Goal: Task Accomplishment & Management: Complete application form

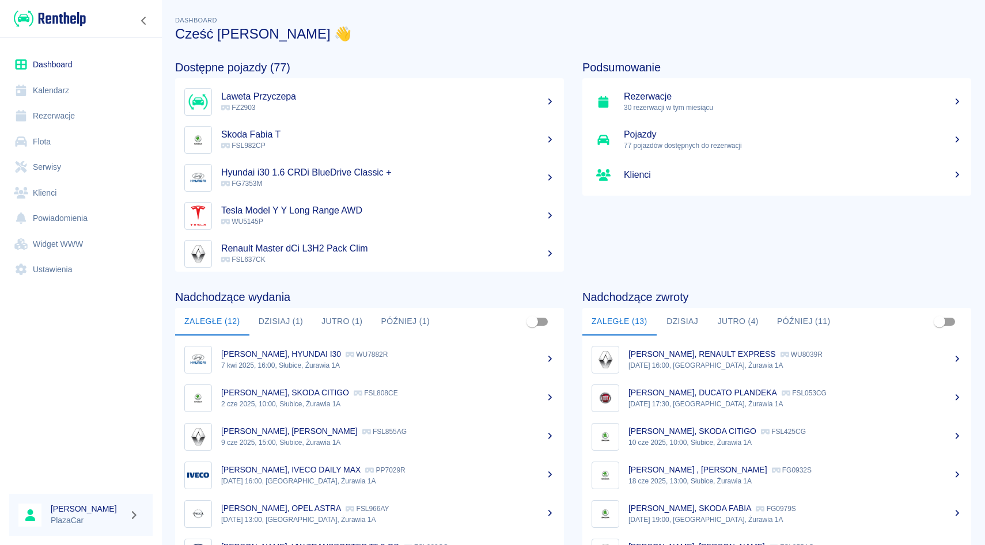
scroll to position [137, 0]
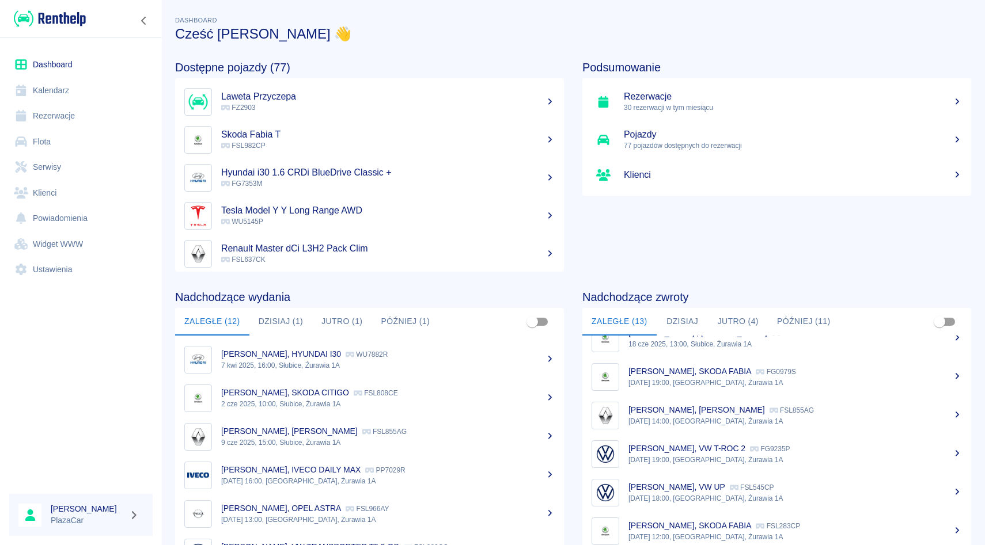
click at [78, 147] on link "Flota" at bounding box center [80, 142] width 143 height 26
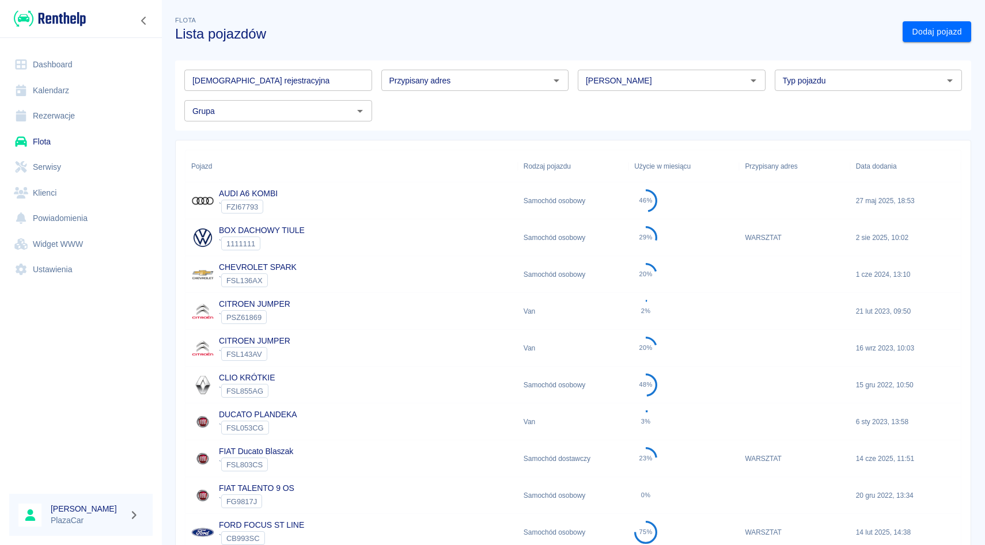
click at [590, 81] on input "[PERSON_NAME]" at bounding box center [662, 80] width 162 height 14
click at [586, 104] on li "Mercedes-Benz" at bounding box center [672, 105] width 188 height 19
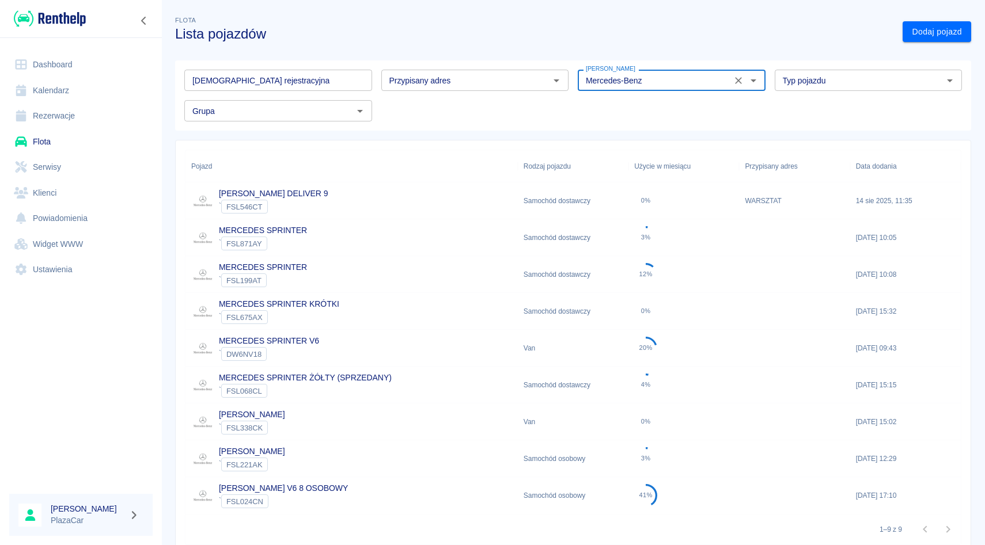
type input "Mercedes-Benz"
click at [381, 204] on div "MAXUS DELIVER 9 ` FSL546CT" at bounding box center [351, 201] width 332 height 37
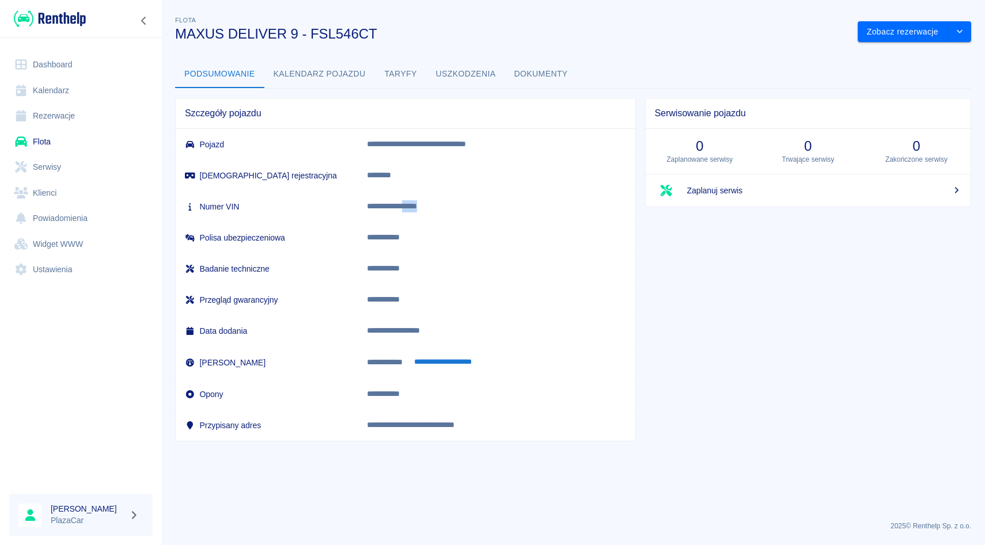
drag, startPoint x: 441, startPoint y: 205, endPoint x: 466, endPoint y: 207, distance: 26.0
click at [466, 207] on p "**********" at bounding box center [487, 206] width 241 height 12
copy p "*****"
click at [89, 113] on link "Rezerwacje" at bounding box center [80, 116] width 143 height 26
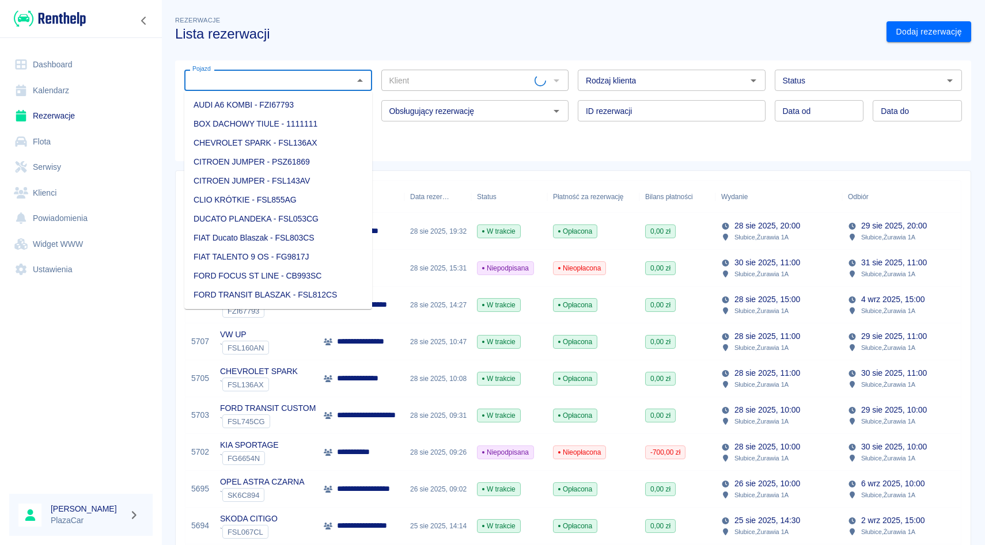
click at [256, 78] on input "Pojazd" at bounding box center [269, 80] width 162 height 14
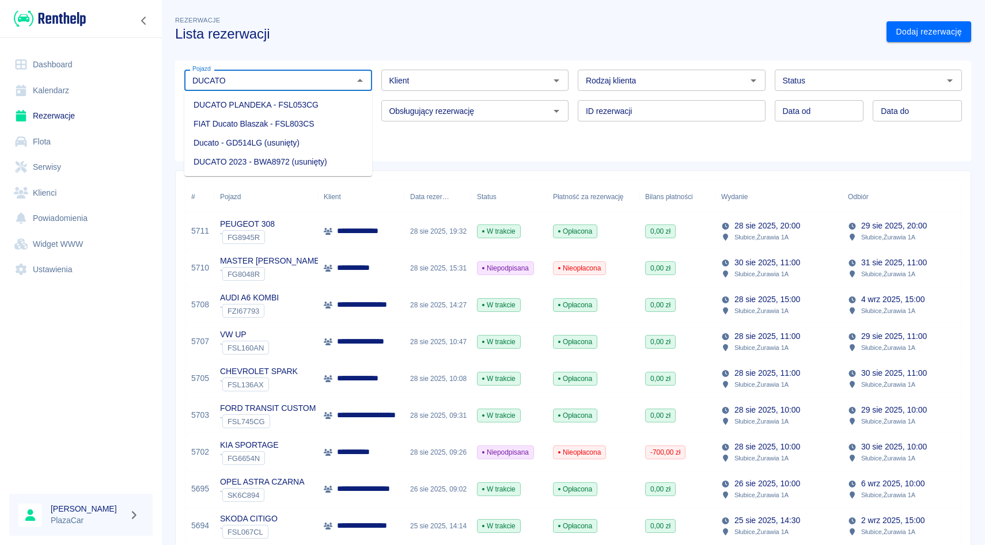
click at [261, 107] on li "DUCATO PLANDEKA - FSL053CG" at bounding box center [278, 105] width 188 height 19
type input "DUCATO PLANDEKA - FSL053CG"
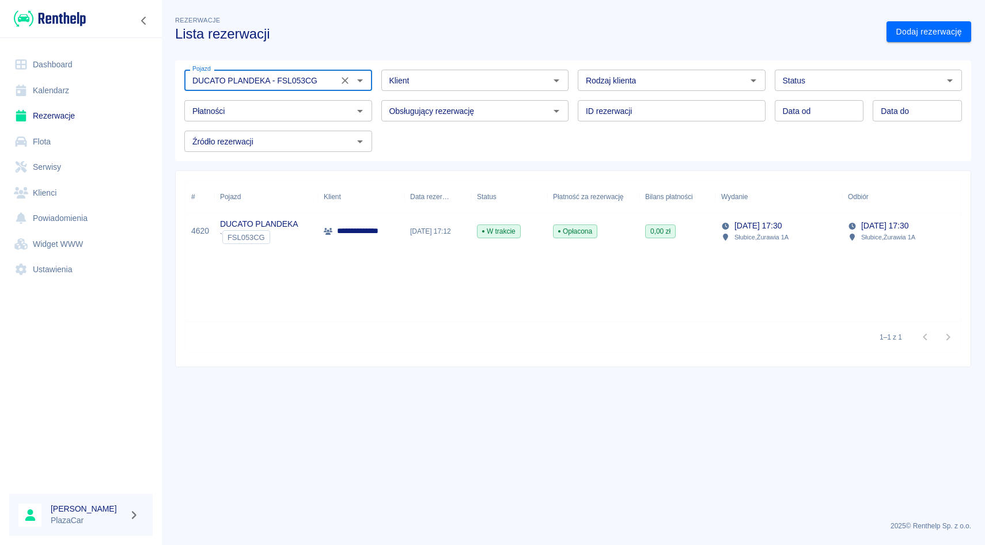
click at [351, 77] on button "Wyczyść" at bounding box center [345, 81] width 16 height 16
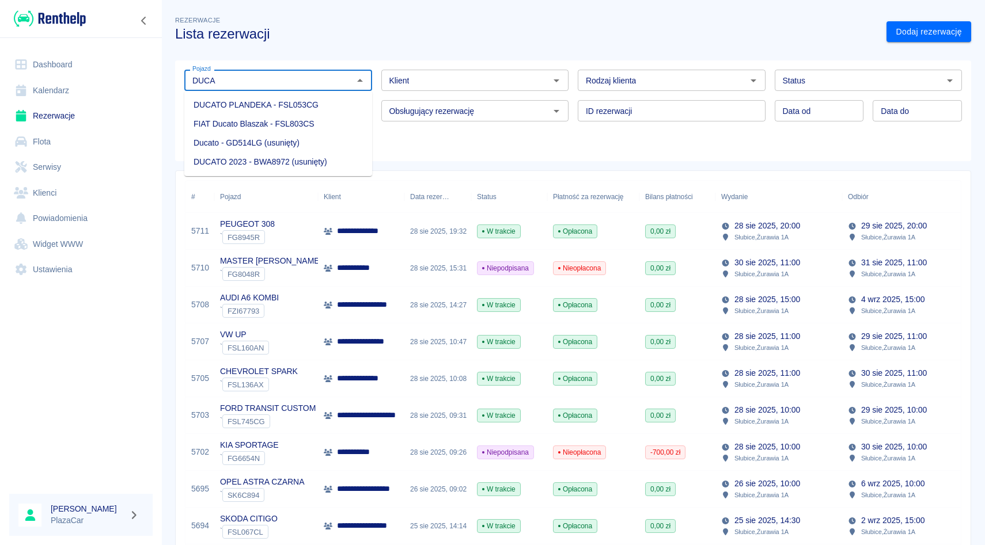
click at [307, 128] on li "FIAT Ducato Blaszak - FSL803CS" at bounding box center [278, 124] width 188 height 19
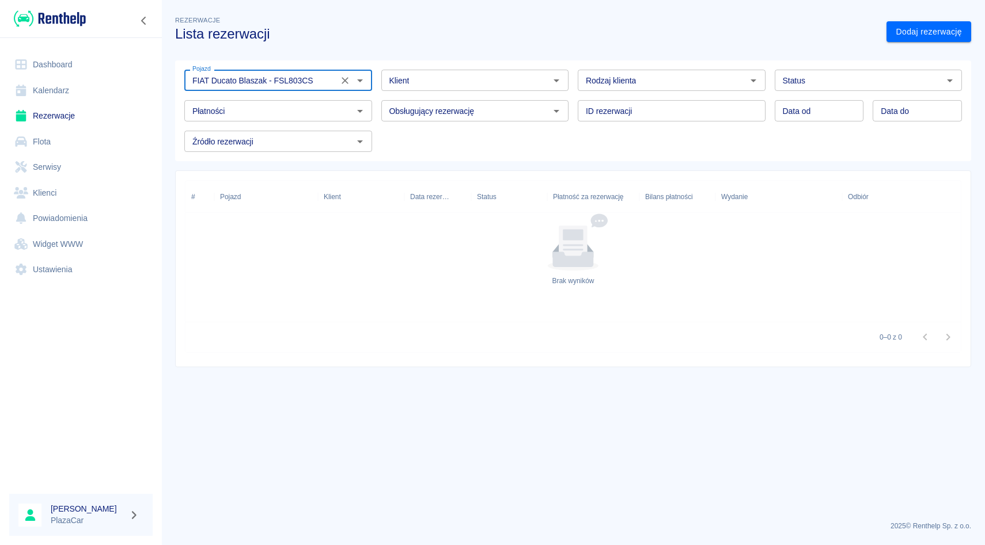
type input "FIAT Ducato Blaszak - FSL803CS"
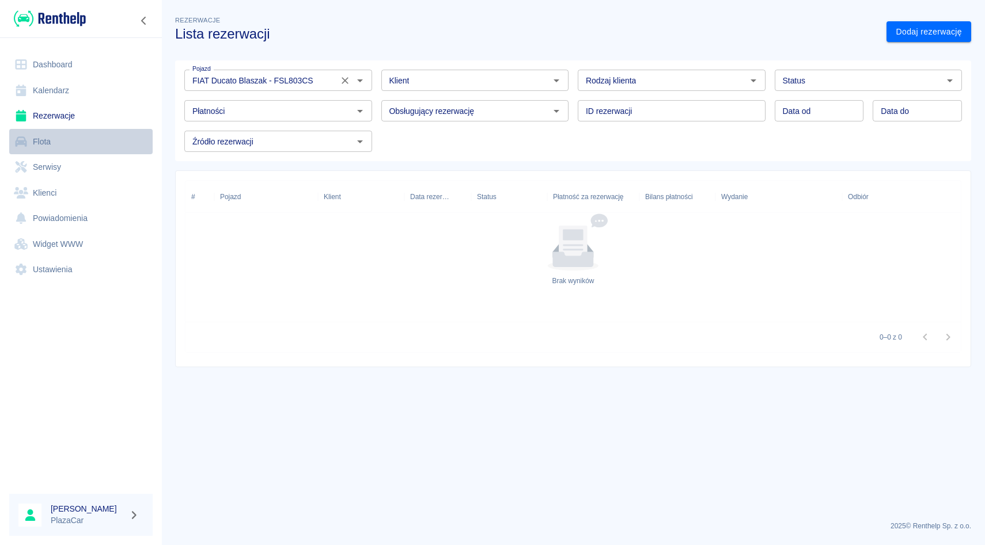
click at [48, 140] on link "Flota" at bounding box center [80, 142] width 143 height 26
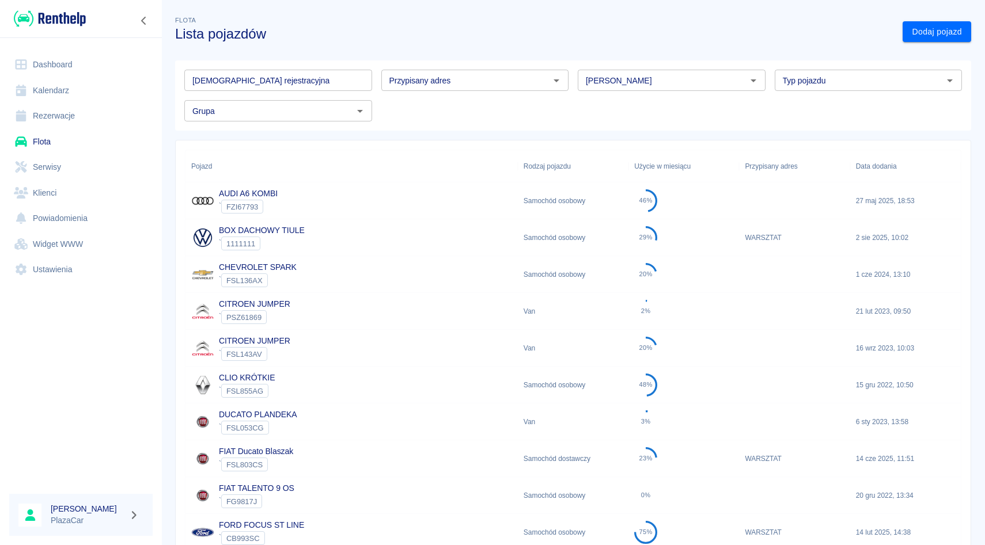
click at [646, 56] on div "Tablica rejestracyjna Tablica rejestracyjna Przypisany adres Przypisany adres M…" at bounding box center [568, 90] width 805 height 79
click at [643, 84] on input "[PERSON_NAME]" at bounding box center [662, 80] width 162 height 14
click at [614, 103] on li "Fiat" at bounding box center [672, 105] width 188 height 19
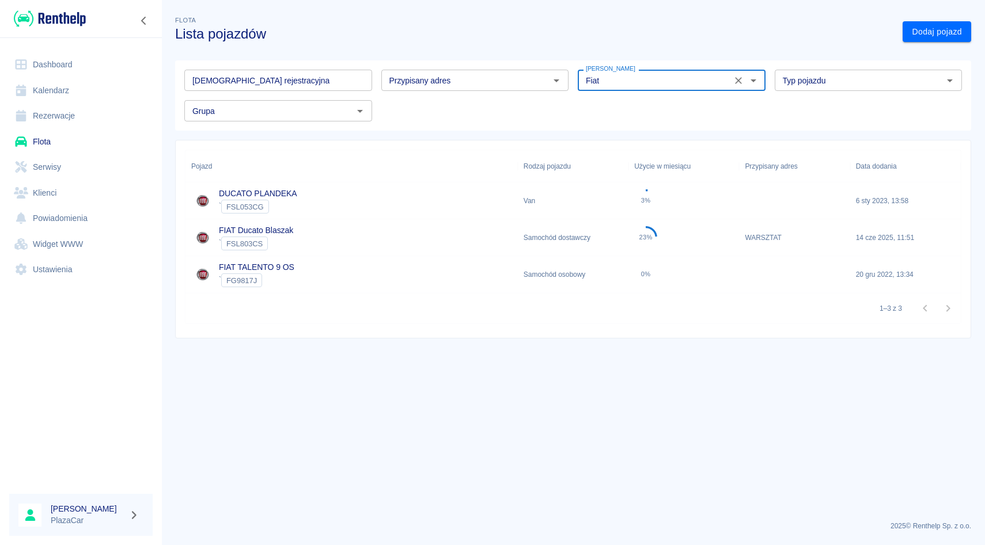
type input "Fiat"
click at [327, 238] on div "FIAT Ducato Blaszak ` FSL803CS" at bounding box center [351, 237] width 332 height 37
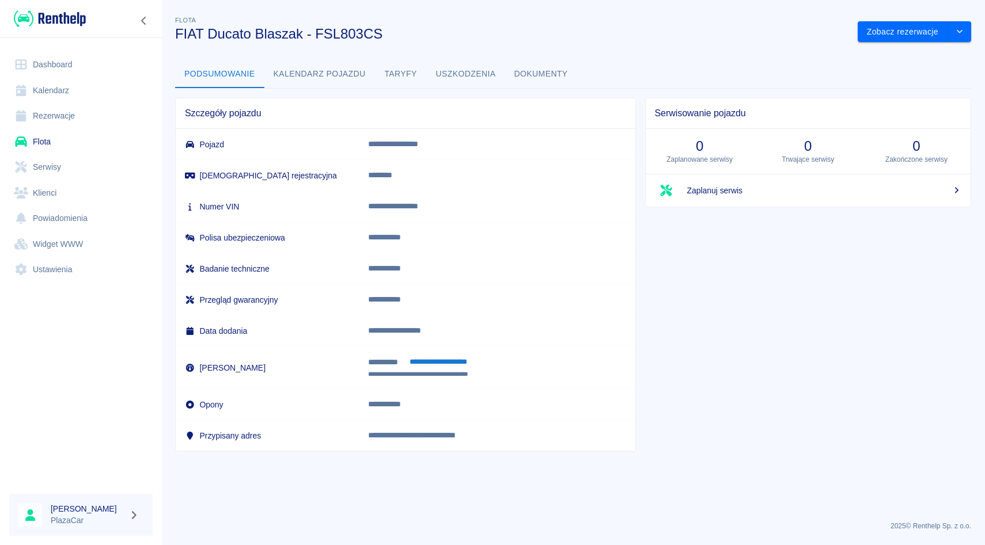
click at [525, 82] on button "Dokumenty" at bounding box center [541, 74] width 72 height 28
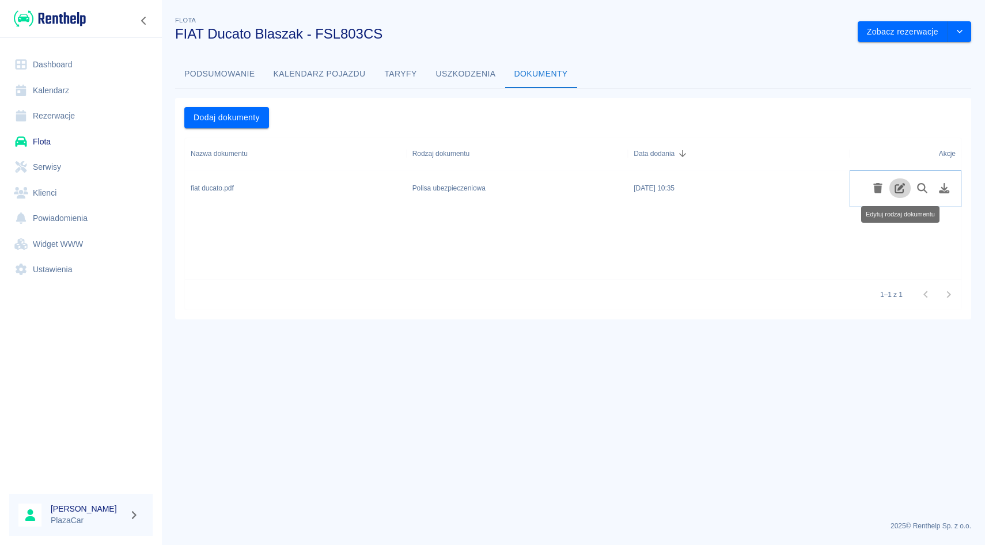
click at [900, 188] on icon "Edytuj rodzaj dokumentu" at bounding box center [900, 188] width 10 height 10
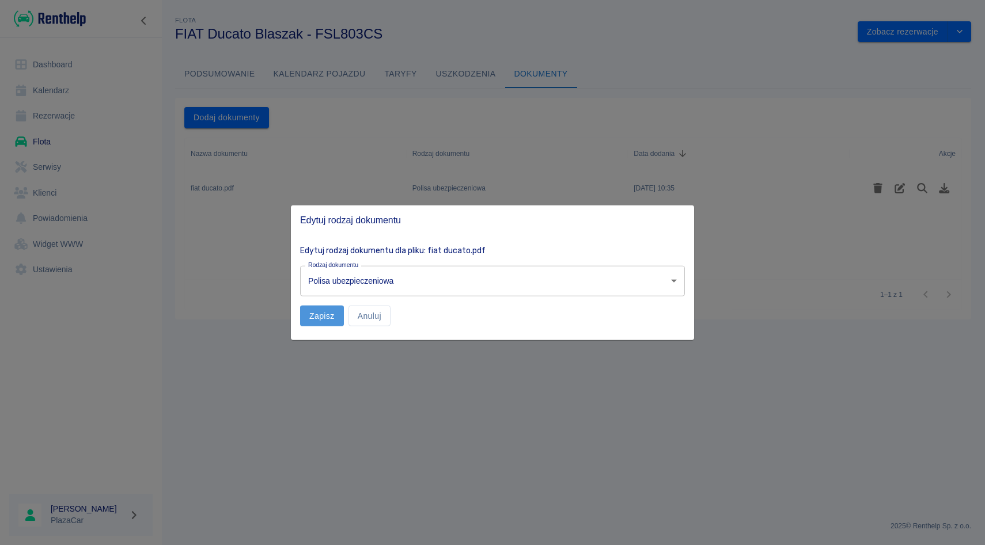
click at [330, 319] on button "Zapisz" at bounding box center [322, 315] width 44 height 21
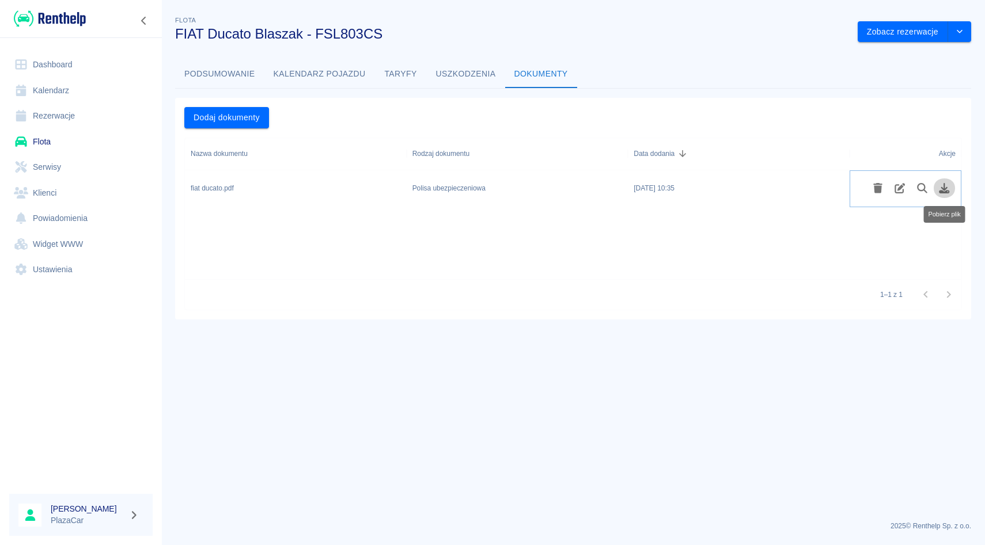
click at [943, 188] on icon "Pobierz plik" at bounding box center [944, 188] width 10 height 10
click at [78, 117] on link "Rezerwacje" at bounding box center [80, 116] width 143 height 26
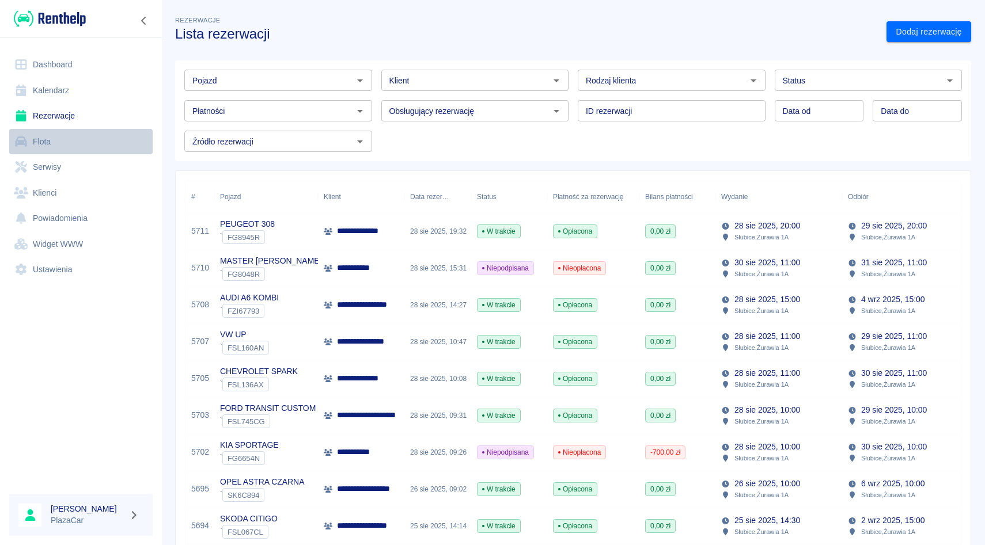
click at [71, 146] on link "Flota" at bounding box center [80, 142] width 143 height 26
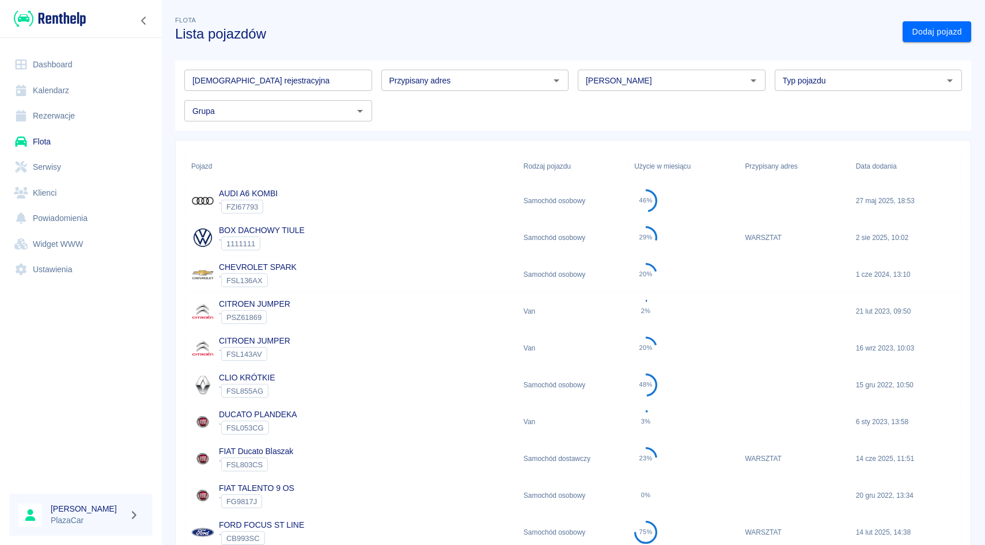
click at [671, 75] on input "[PERSON_NAME]" at bounding box center [662, 80] width 162 height 14
click at [670, 109] on li "Iveco" at bounding box center [672, 105] width 188 height 19
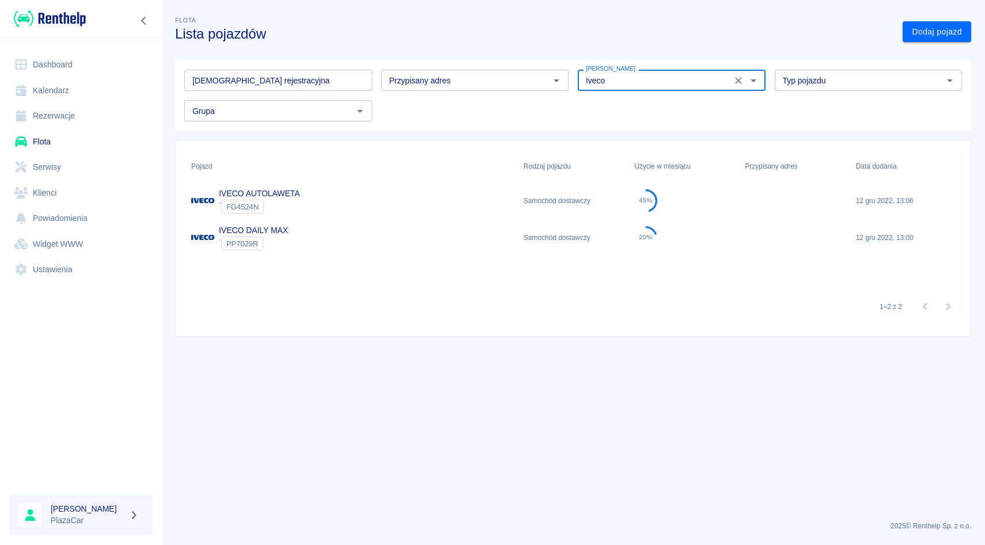
type input "Iveco"
click at [276, 210] on div "` FG4524N" at bounding box center [259, 207] width 81 height 14
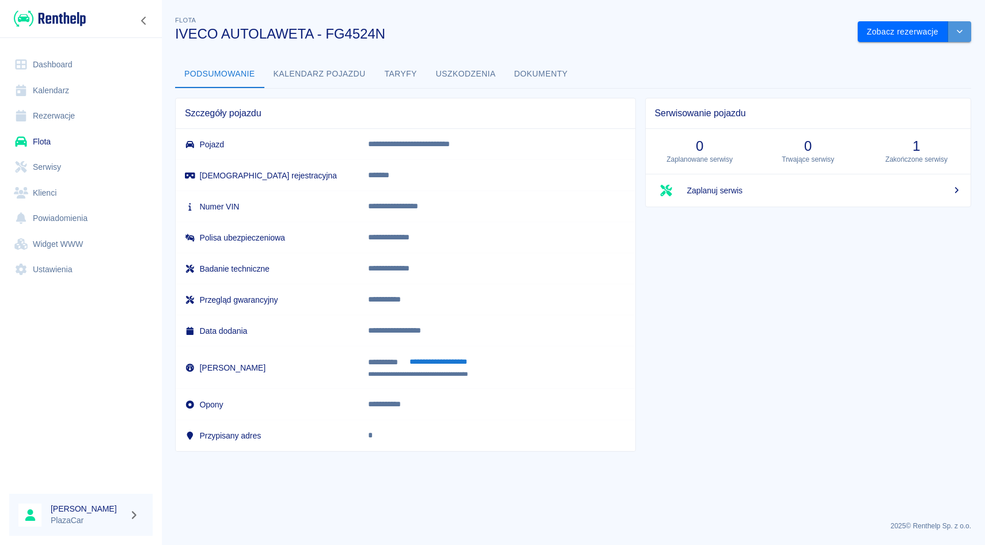
click at [963, 27] on button "drop-down" at bounding box center [959, 31] width 23 height 21
click at [538, 74] on button "Dokumenty" at bounding box center [541, 74] width 72 height 28
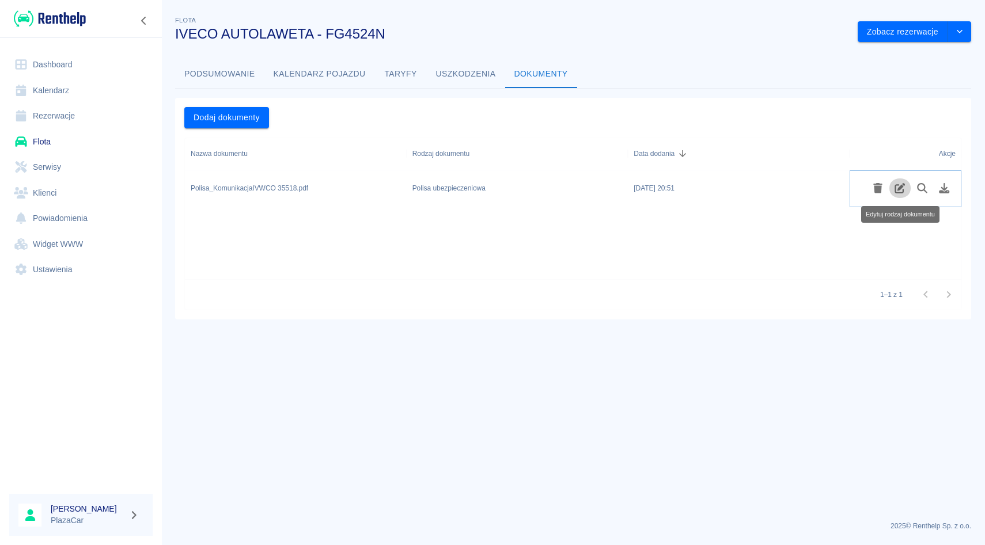
click at [897, 188] on icon "Edytuj rodzaj dokumentu" at bounding box center [899, 188] width 13 height 10
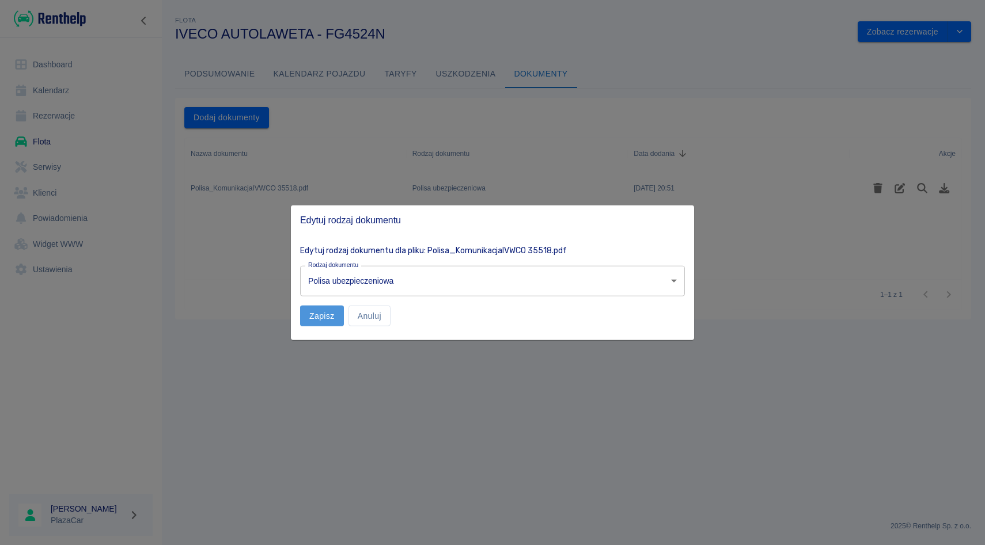
click at [325, 314] on button "Zapisz" at bounding box center [322, 315] width 44 height 21
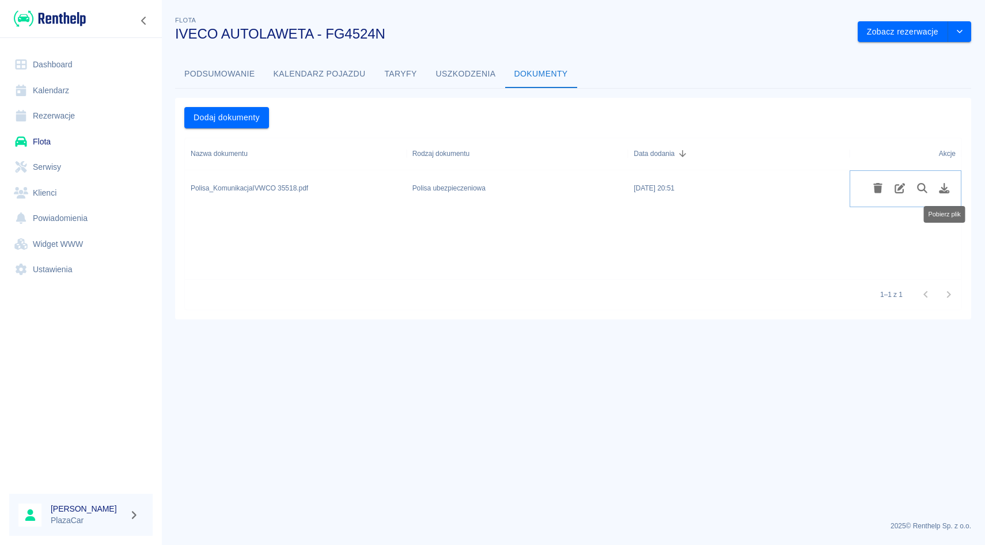
click at [948, 184] on icon "Pobierz plik" at bounding box center [944, 188] width 13 height 10
click at [31, 117] on link "Rezerwacje" at bounding box center [80, 116] width 143 height 26
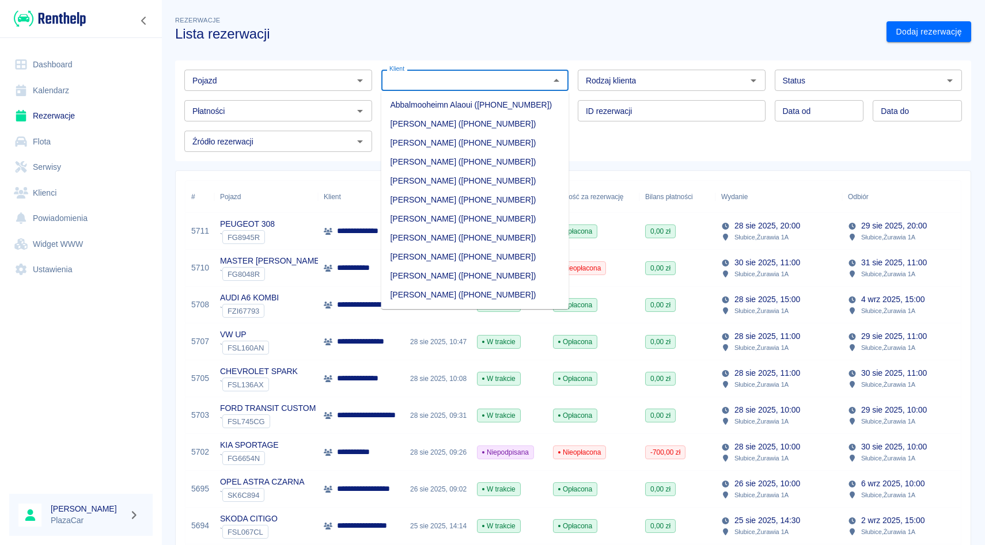
click at [408, 85] on input "Klient" at bounding box center [466, 80] width 162 height 14
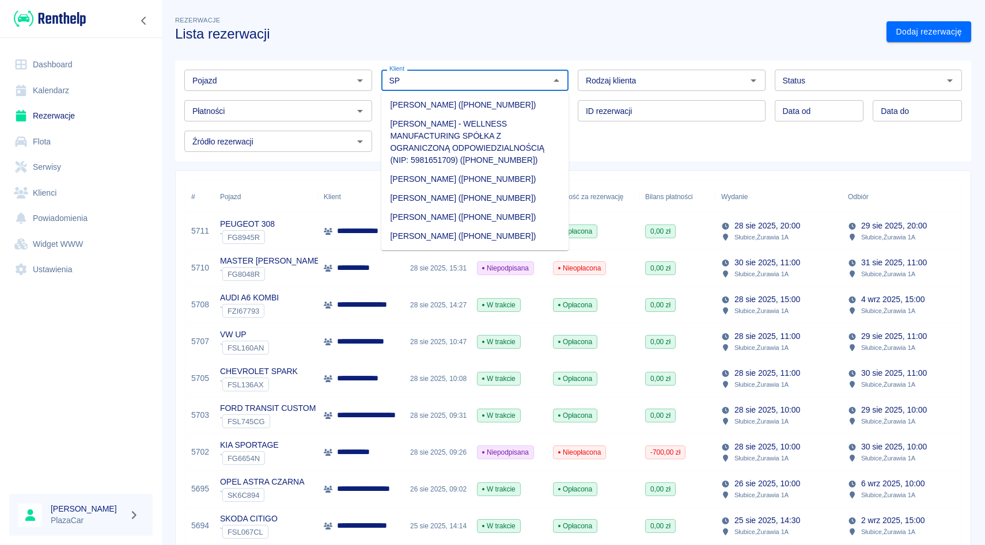
type input "S"
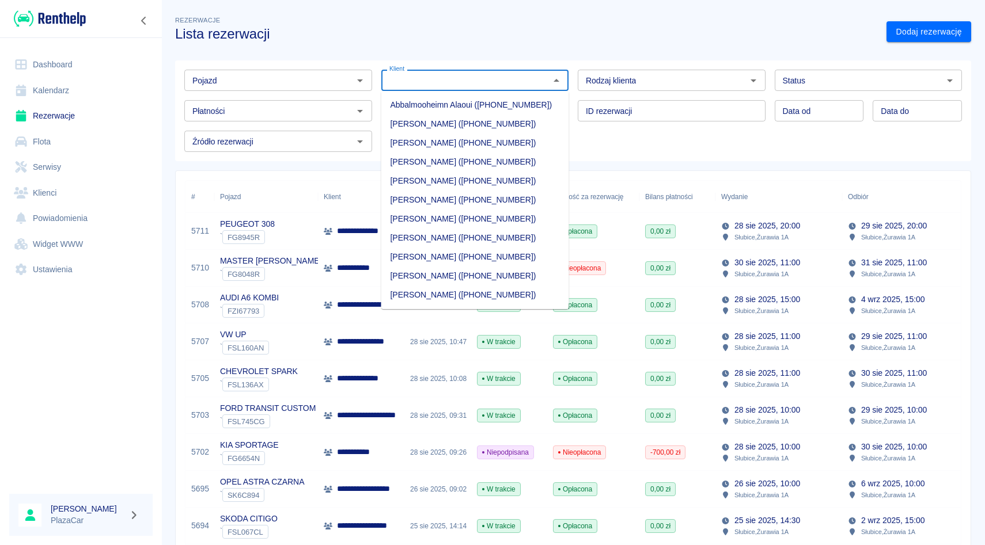
click at [210, 74] on div "Pojazd Pojazd" at bounding box center [278, 80] width 188 height 21
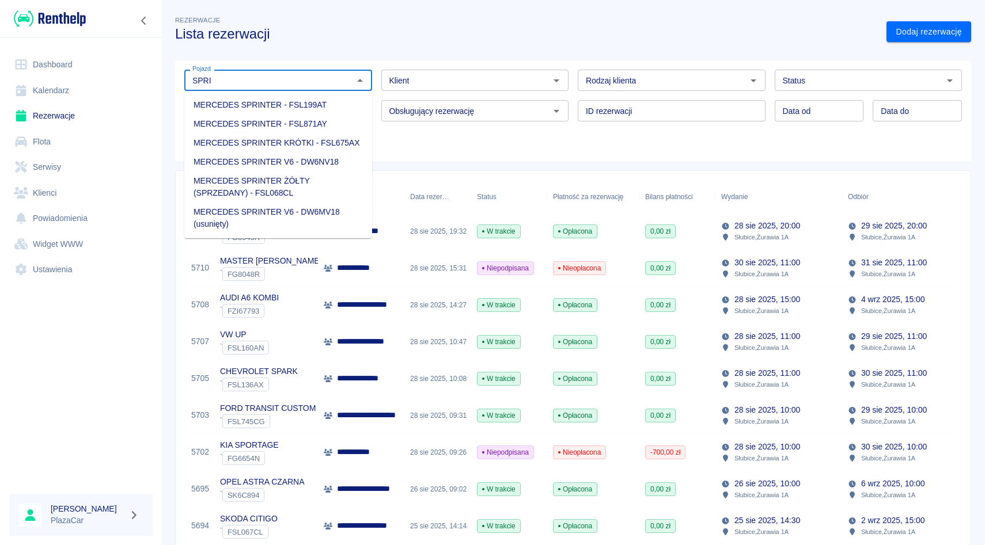
click at [203, 158] on li "MERCEDES SPRINTER V6 - DW6NV18" at bounding box center [278, 162] width 188 height 19
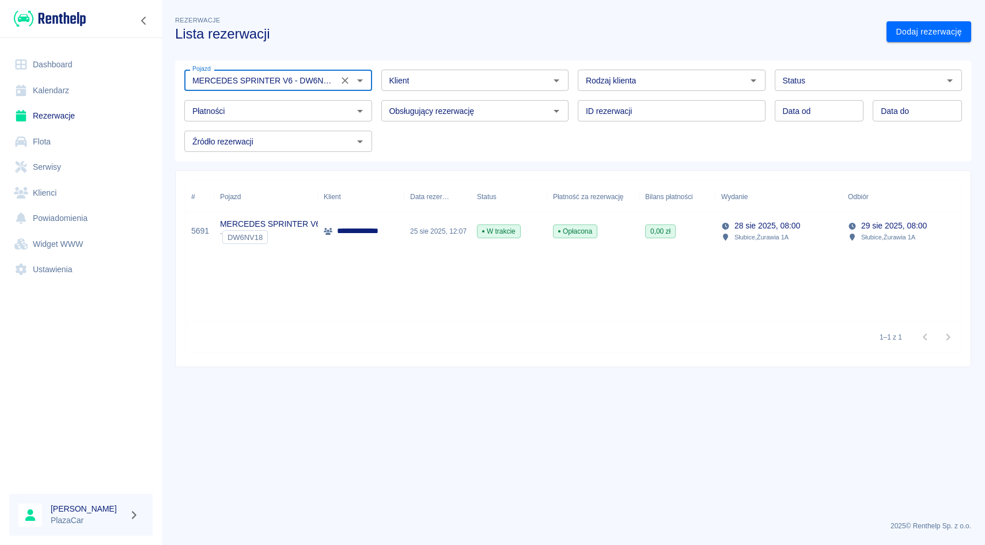
type input "MERCEDES SPRINTER V6 - DW6NV18"
click at [401, 229] on div "**********" at bounding box center [361, 231] width 86 height 37
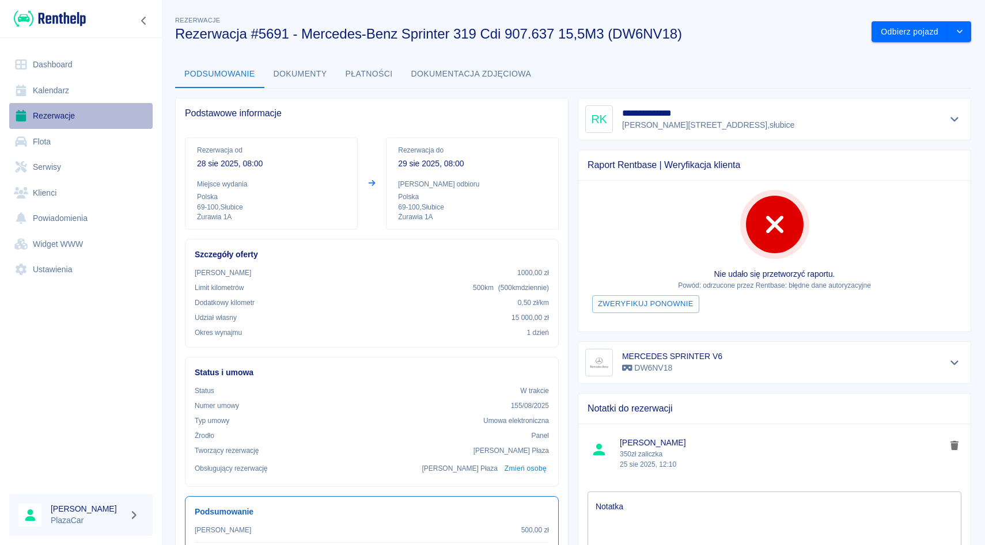
click at [77, 120] on link "Rezerwacje" at bounding box center [80, 116] width 143 height 26
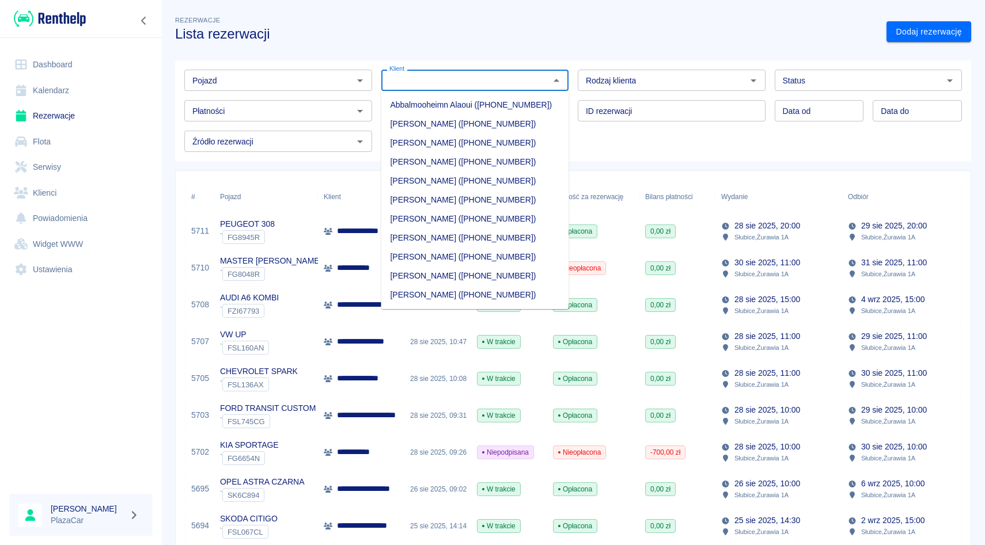
click at [414, 79] on input "Klient" at bounding box center [466, 80] width 162 height 14
click at [253, 93] on div "Płatności Płatności" at bounding box center [273, 106] width 197 height 31
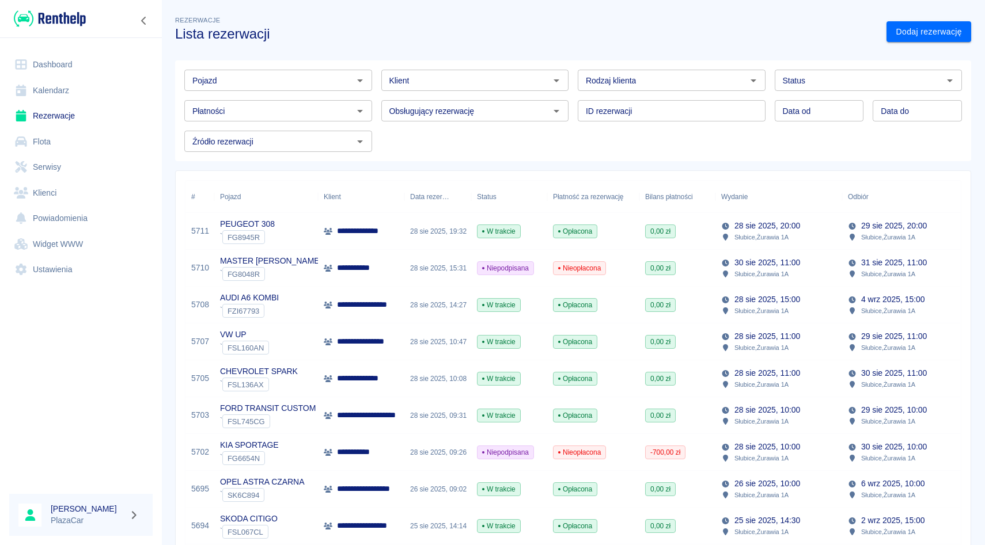
click at [253, 88] on div "Pojazd" at bounding box center [278, 80] width 188 height 21
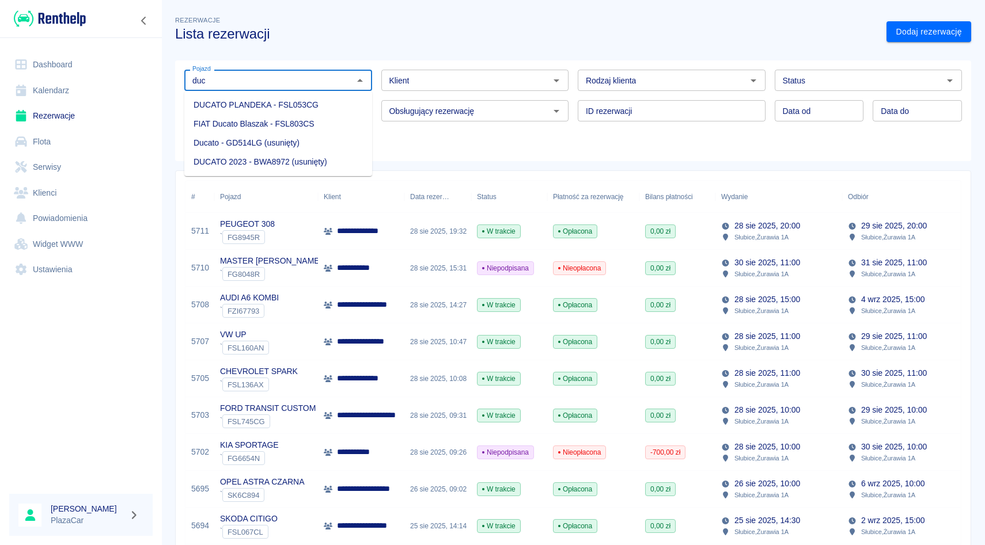
click at [242, 123] on li "FIAT Ducato Blaszak - FSL803CS" at bounding box center [278, 124] width 188 height 19
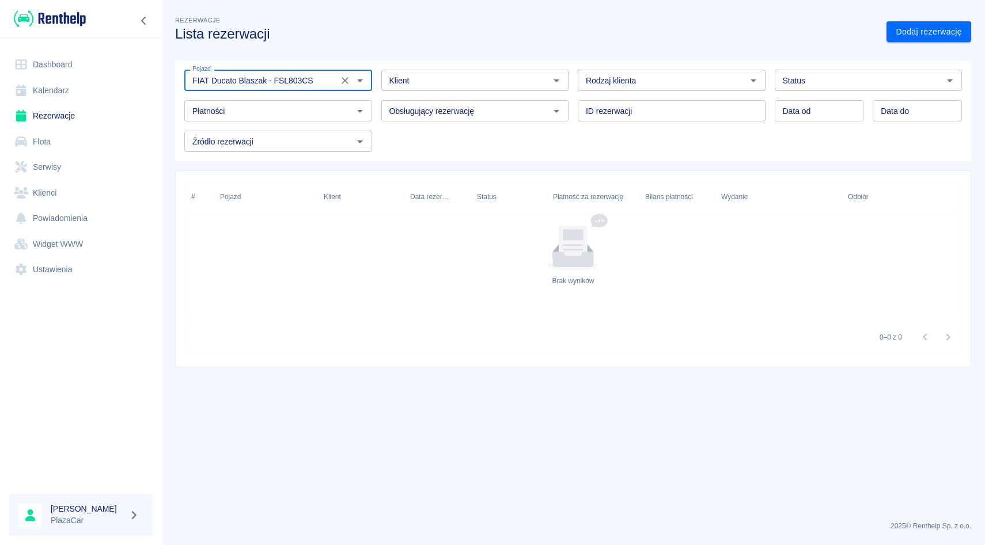
type input "FIAT Ducato Blaszak - FSL803CS"
click at [82, 150] on link "Flota" at bounding box center [80, 142] width 143 height 26
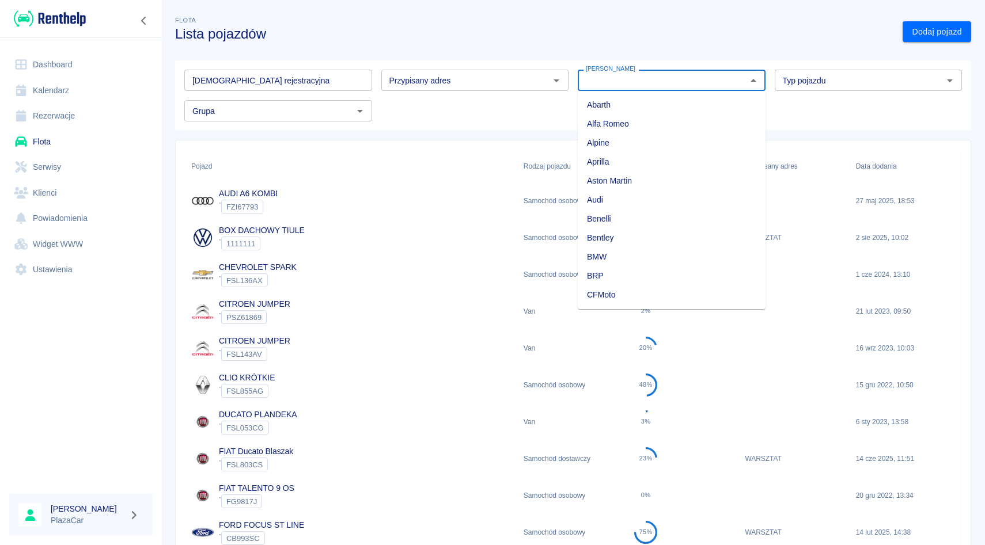
click at [610, 84] on input "[PERSON_NAME]" at bounding box center [662, 80] width 162 height 14
click at [600, 112] on li "Fiat" at bounding box center [672, 105] width 188 height 19
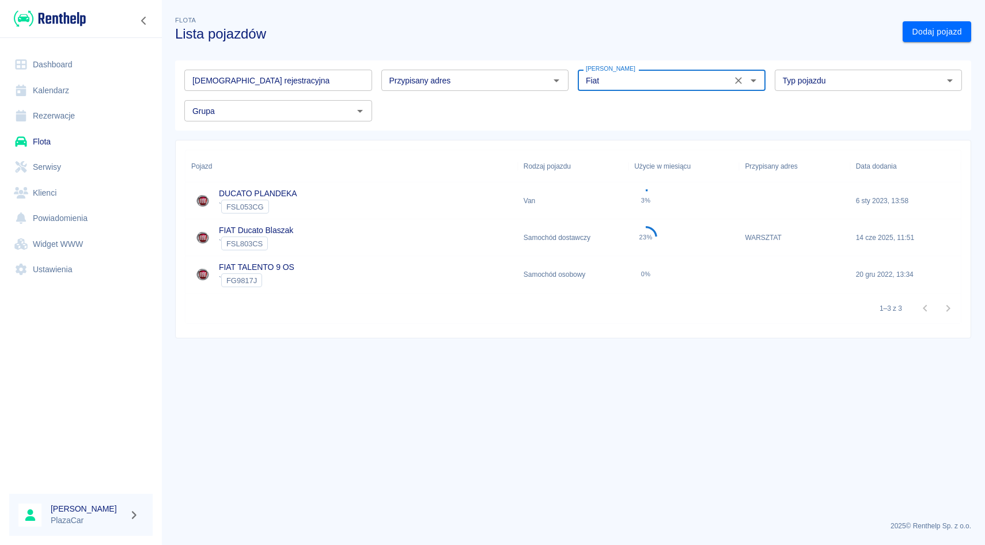
type input "Fiat"
click at [320, 250] on div "FIAT Ducato Blaszak ` FSL803CS" at bounding box center [351, 237] width 332 height 37
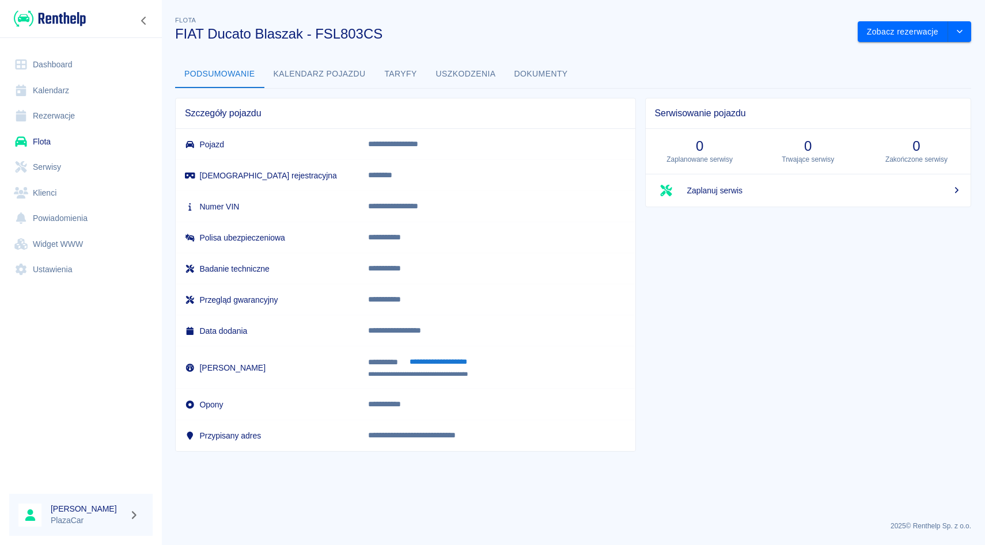
click at [31, 188] on link "Klienci" at bounding box center [80, 193] width 143 height 26
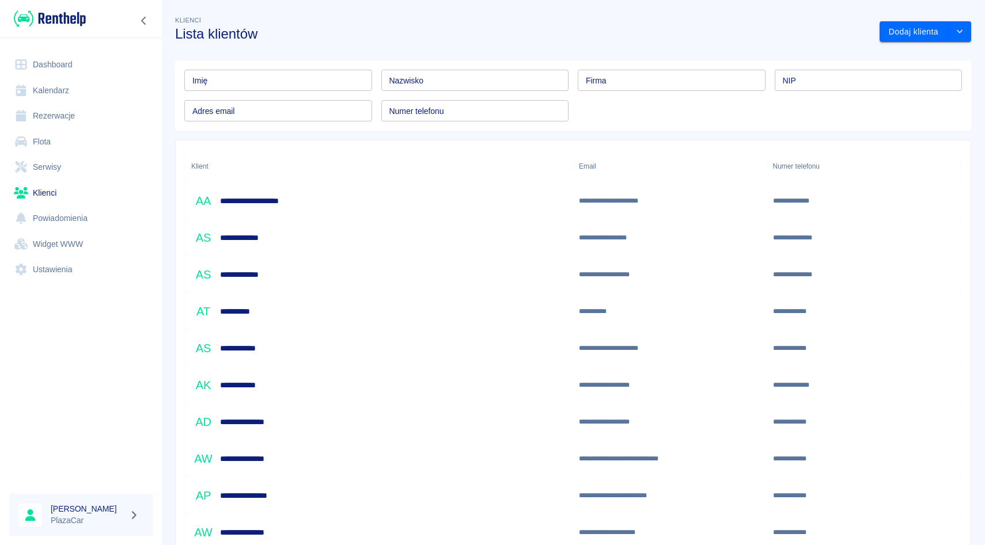
click at [267, 82] on input "Imię" at bounding box center [278, 80] width 188 height 21
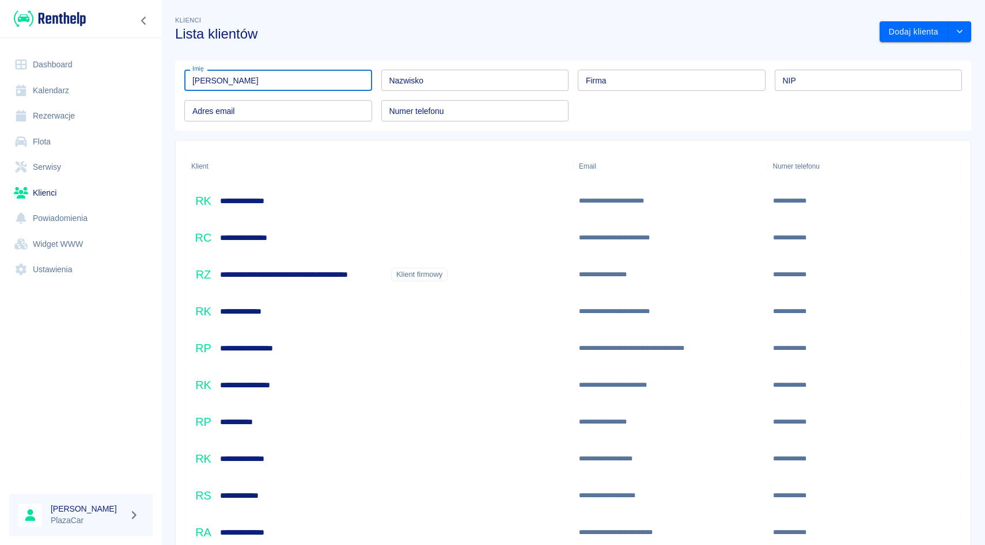
type input "[PERSON_NAME]"
click at [407, 75] on div "Nazwisko Nazwisko" at bounding box center [475, 80] width 188 height 21
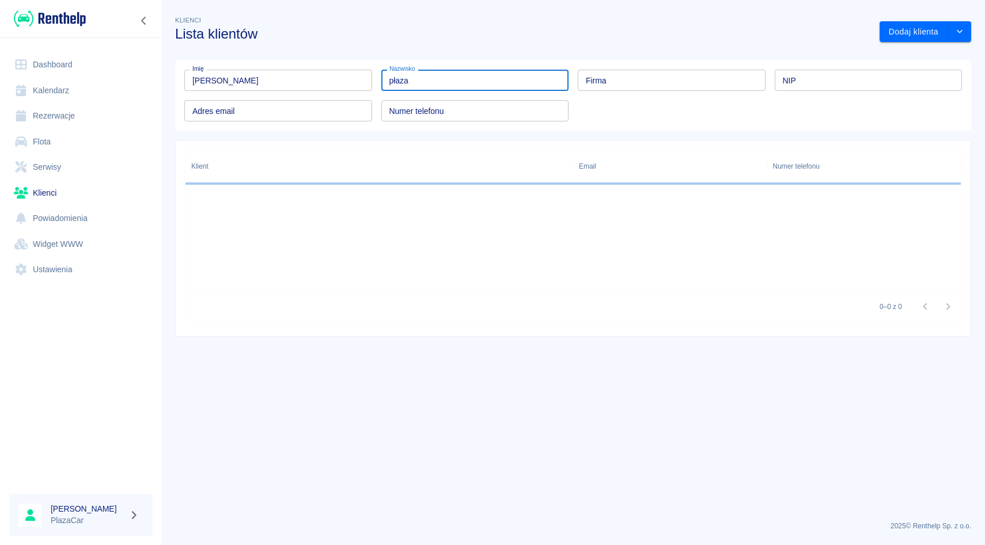
type input "płaza"
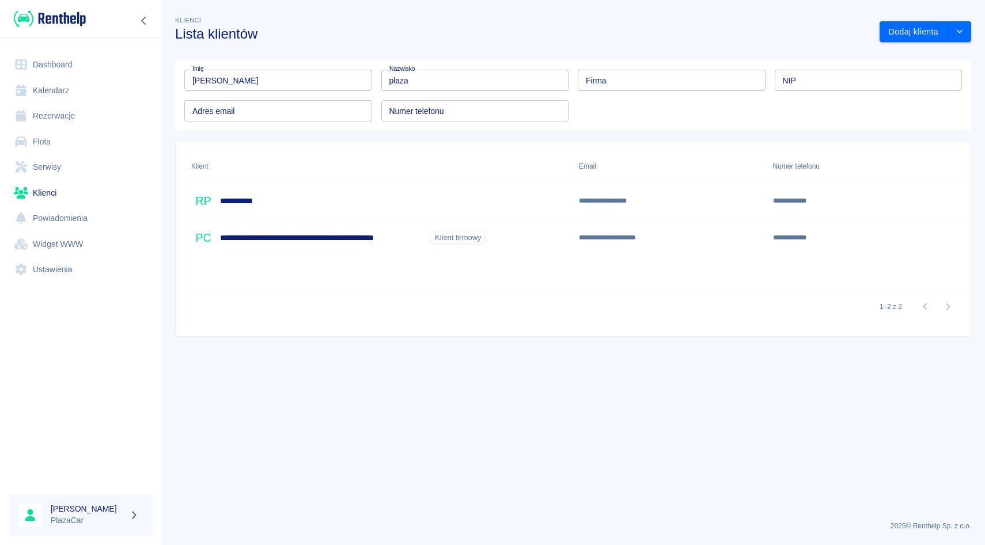
click at [304, 192] on div "**********" at bounding box center [379, 201] width 388 height 37
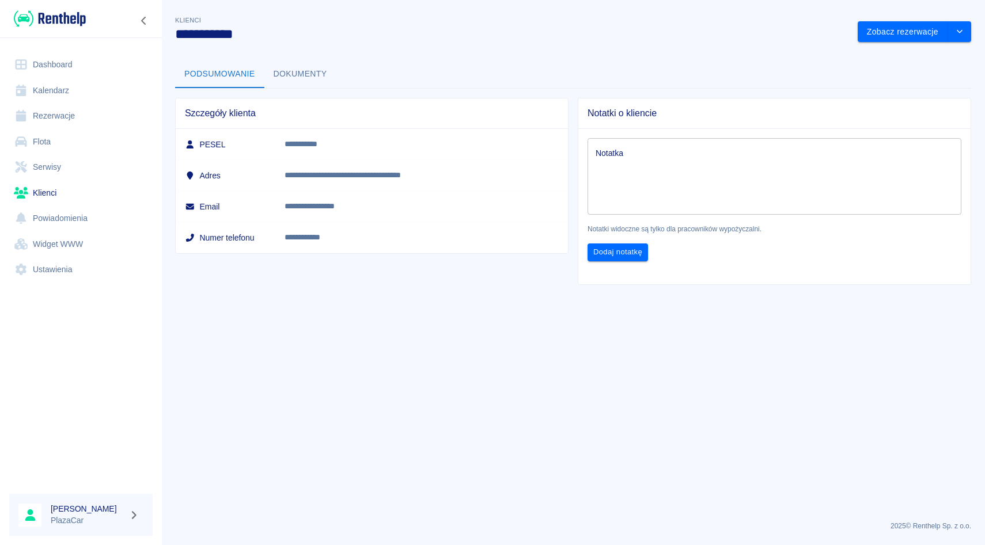
click at [304, 85] on button "Dokumenty" at bounding box center [300, 74] width 72 height 28
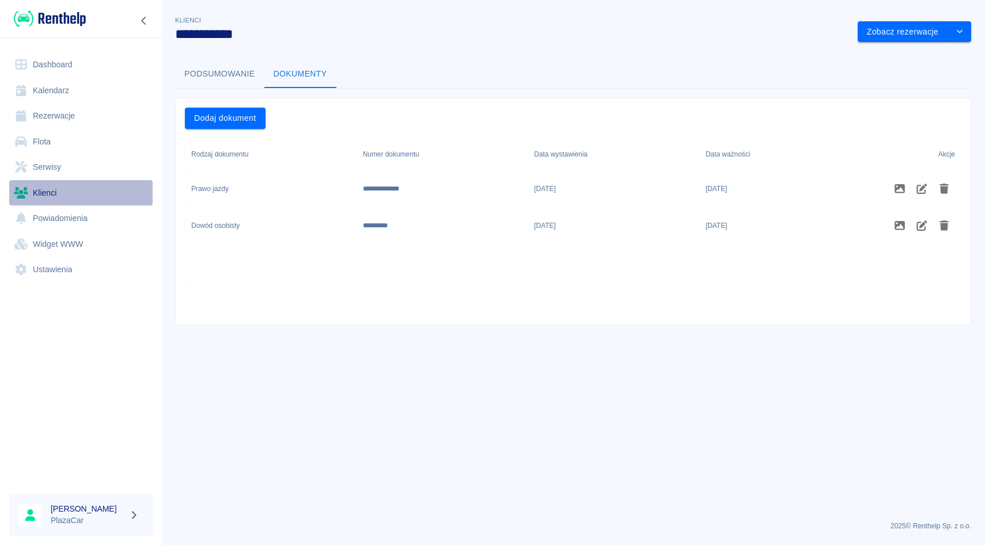
click at [52, 195] on link "Klienci" at bounding box center [80, 193] width 143 height 26
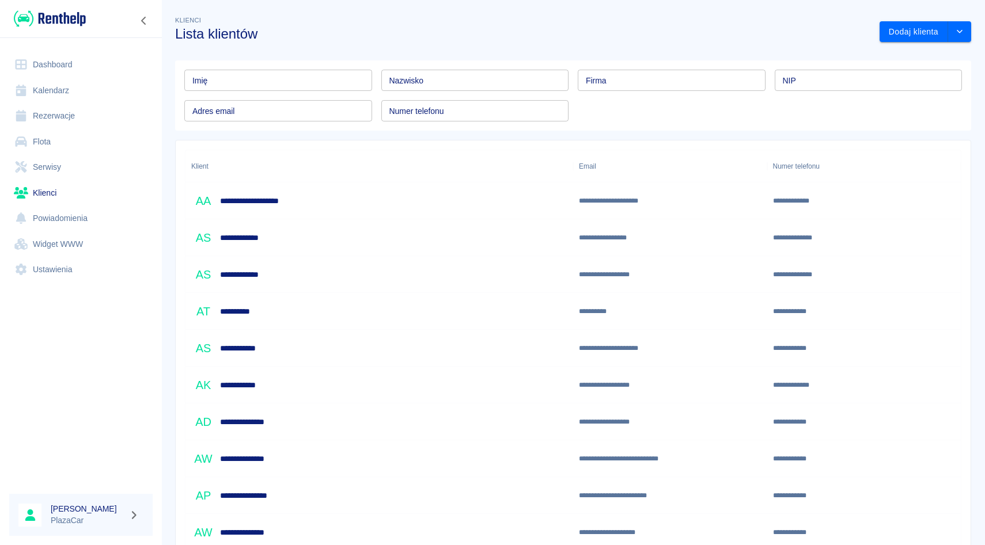
click at [302, 75] on input "Imię" at bounding box center [278, 80] width 188 height 21
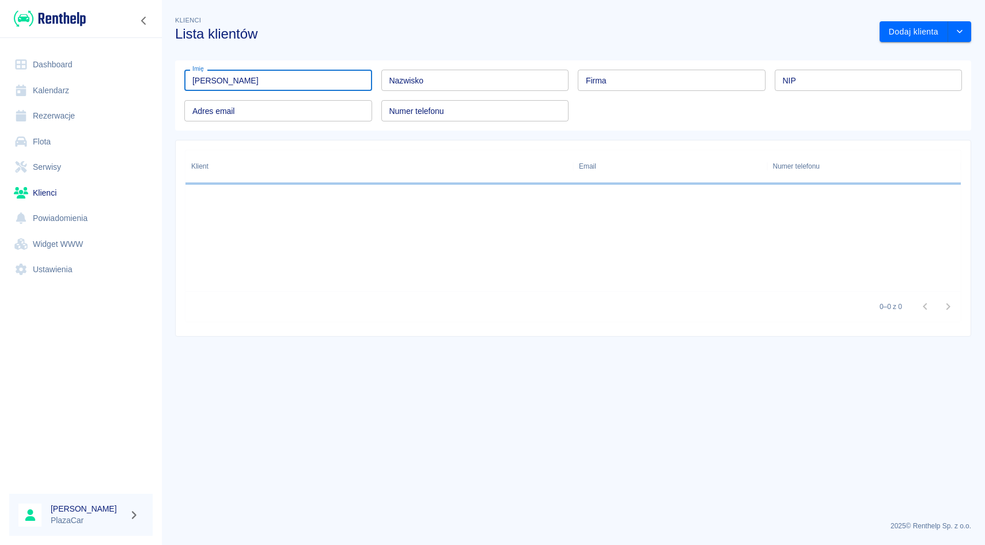
type input "[PERSON_NAME]"
click at [416, 71] on div "Nazwisko Nazwisko" at bounding box center [475, 80] width 188 height 21
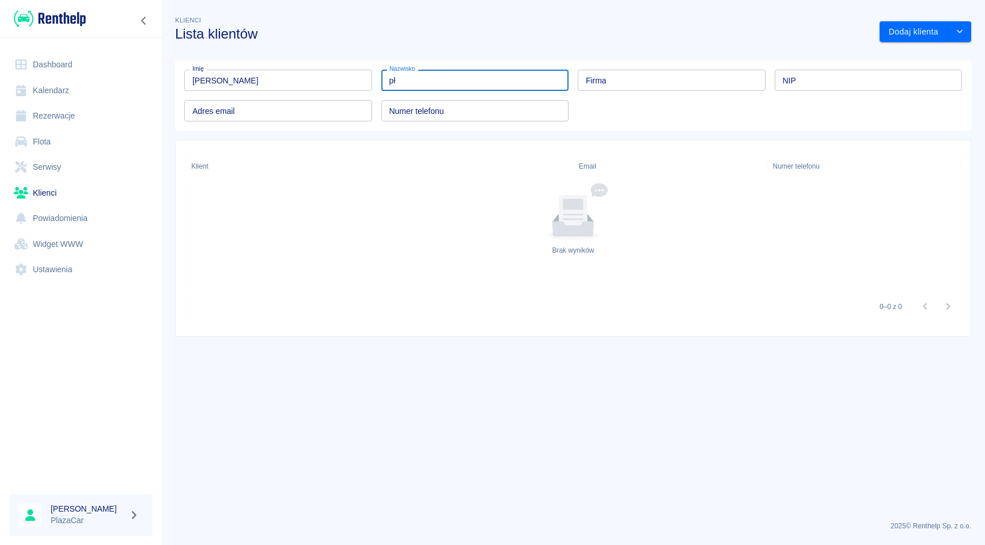
type input "pł"
click at [89, 97] on link "Kalendarz" at bounding box center [80, 91] width 143 height 26
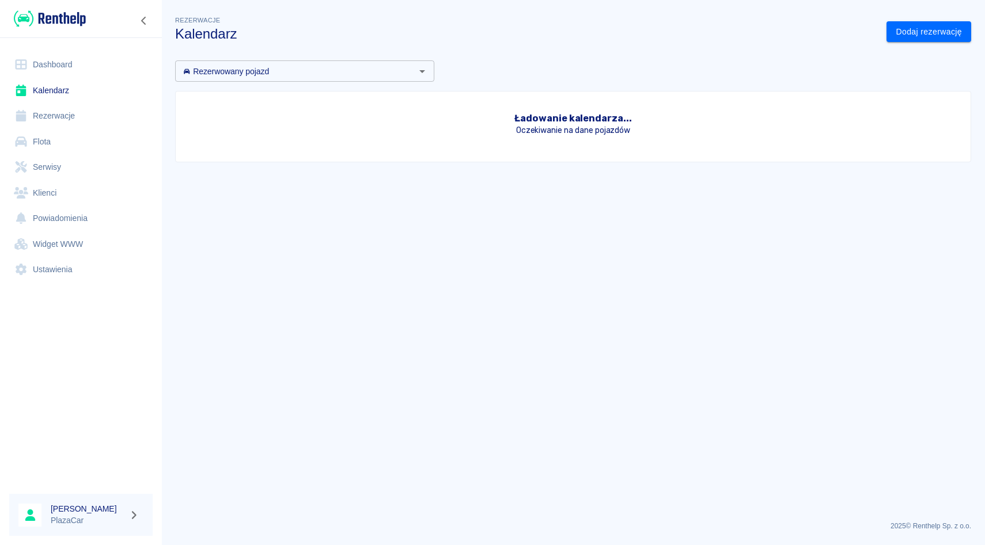
click at [89, 118] on link "Rezerwacje" at bounding box center [80, 116] width 143 height 26
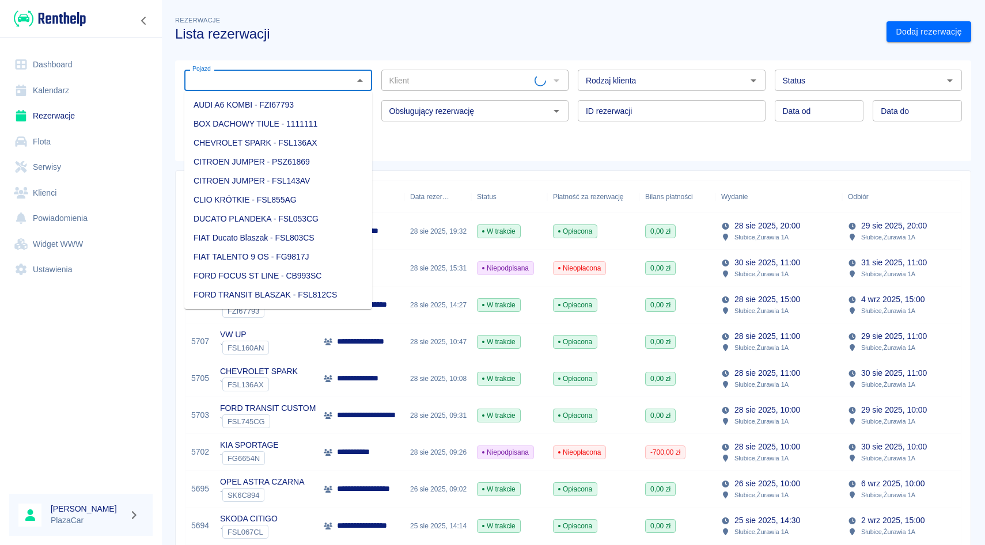
click at [304, 79] on input "Pojazd" at bounding box center [269, 80] width 162 height 14
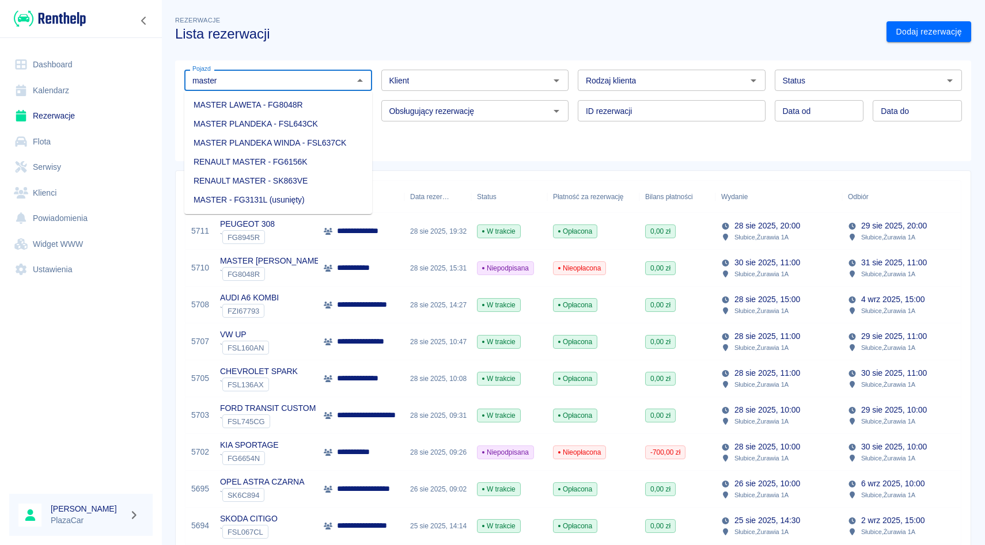
click at [283, 103] on li "MASTER LAWETA - FG8048R" at bounding box center [278, 105] width 188 height 19
type input "MASTER LAWETA - FG8048R"
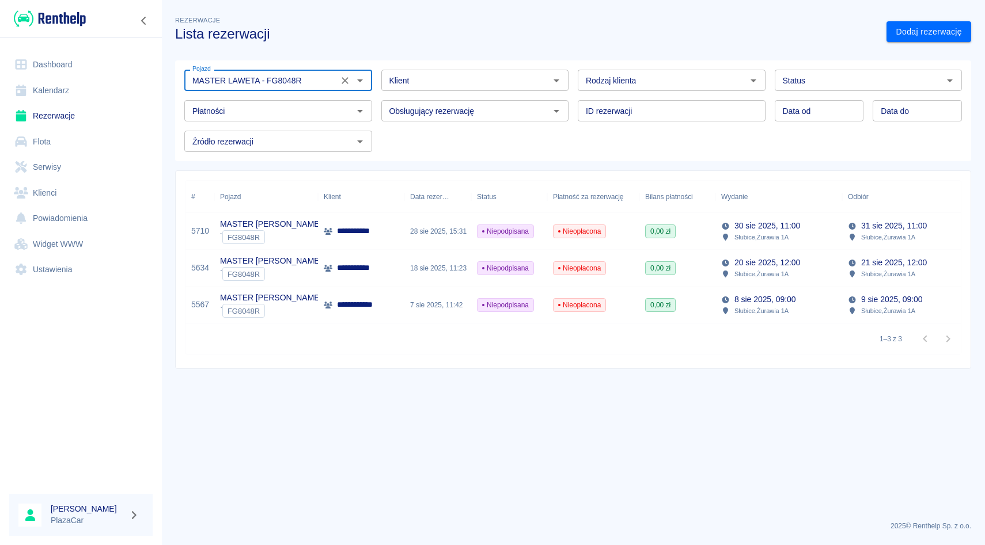
click at [347, 86] on button "Wyczyść" at bounding box center [345, 81] width 16 height 16
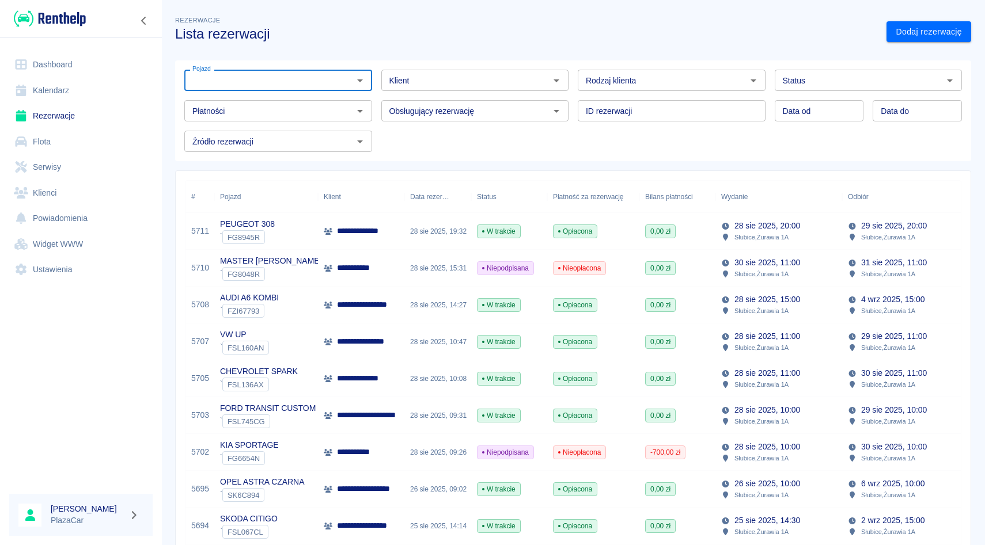
click at [570, 97] on div "ID rezerwacji ID rezerwacji" at bounding box center [666, 106] width 197 height 31
click at [374, 92] on div "Obsługujący rezerwację Obsługujący rezerwację" at bounding box center [470, 106] width 197 height 31
click at [376, 93] on div "Obsługujący rezerwację Obsługujący rezerwację" at bounding box center [470, 106] width 197 height 31
click at [376, 65] on div "Klient Klient" at bounding box center [470, 75] width 197 height 31
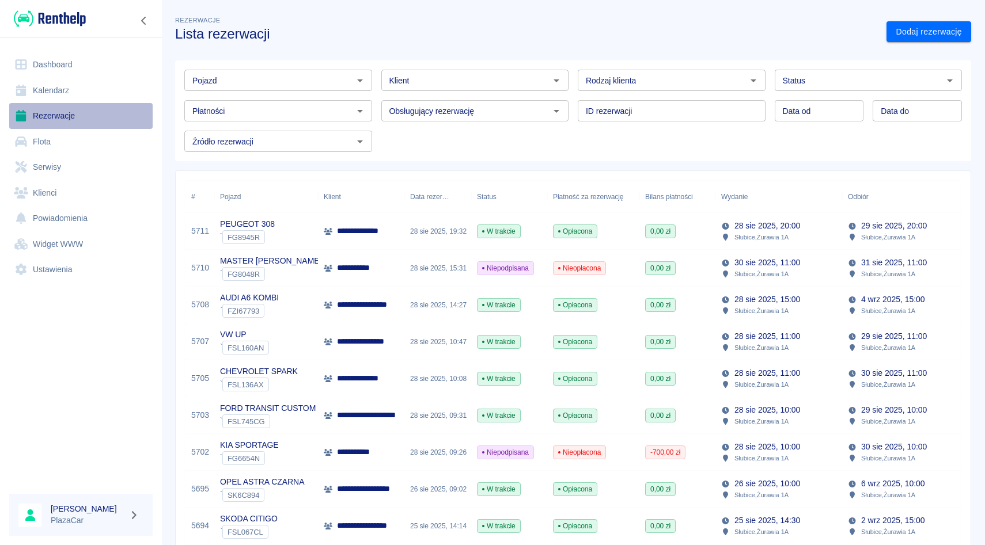
click at [69, 121] on link "Rezerwacje" at bounding box center [80, 116] width 143 height 26
click at [450, 69] on div "Klient Klient" at bounding box center [470, 75] width 197 height 31
click at [450, 72] on div "Klient" at bounding box center [475, 80] width 188 height 21
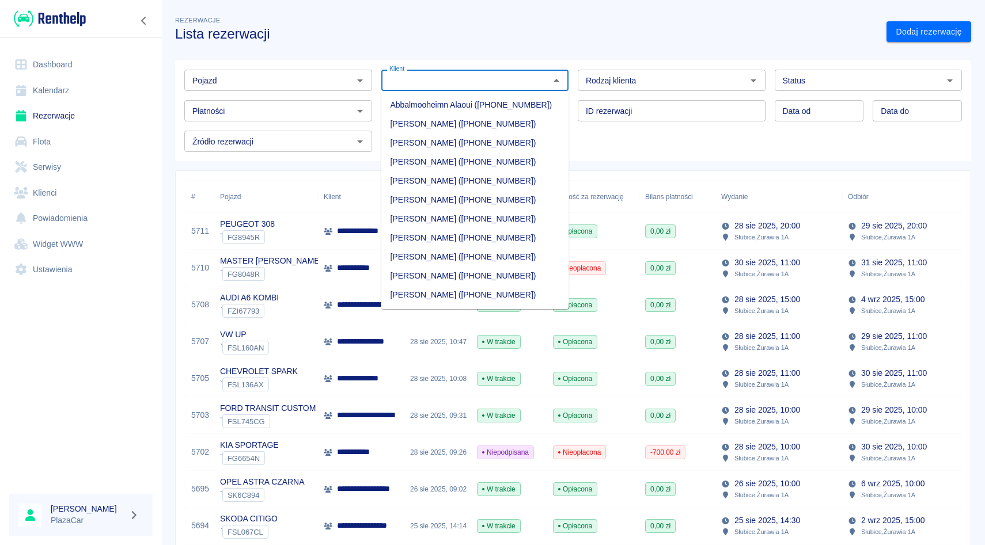
type input "s"
type input "m"
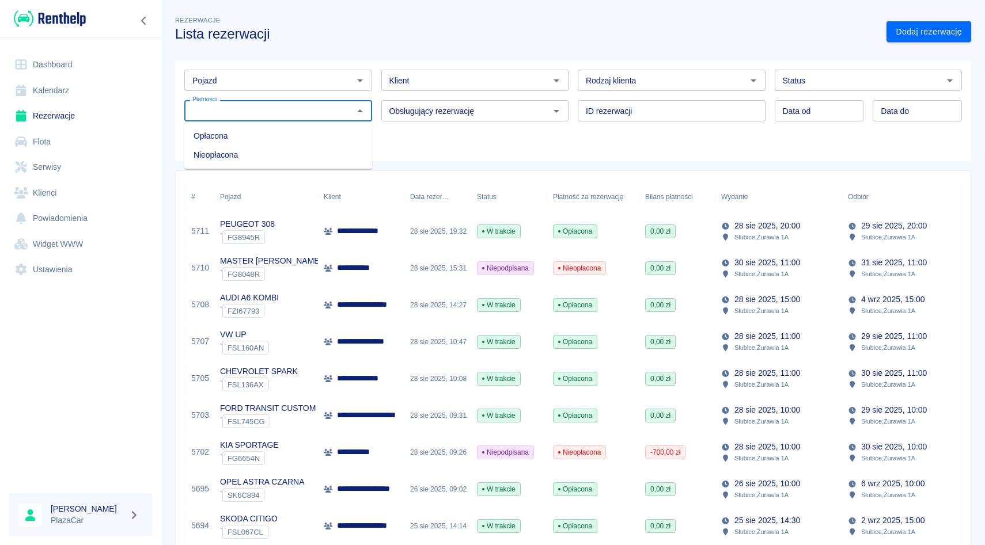
click at [305, 112] on input "Płatności" at bounding box center [269, 111] width 162 height 14
click at [305, 92] on div "Płatności Płatności" at bounding box center [273, 106] width 197 height 31
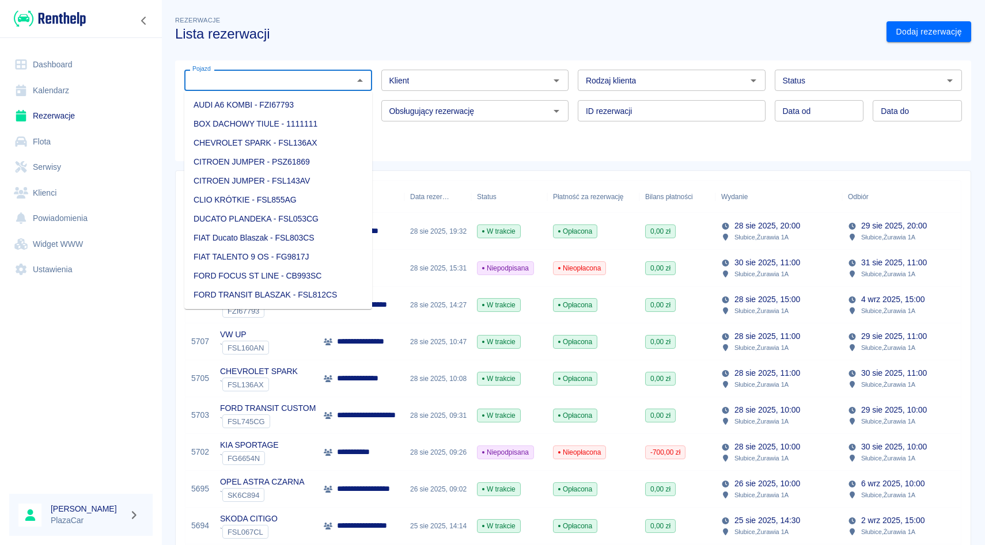
click at [305, 77] on input "Pojazd" at bounding box center [269, 80] width 162 height 14
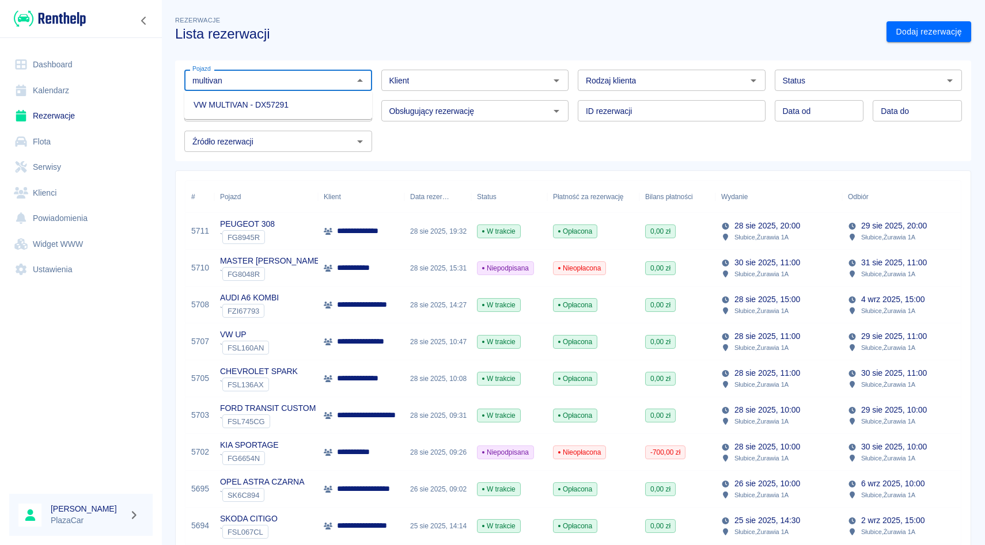
click at [274, 101] on li "VW MULTIVAN - DX57291" at bounding box center [278, 105] width 188 height 19
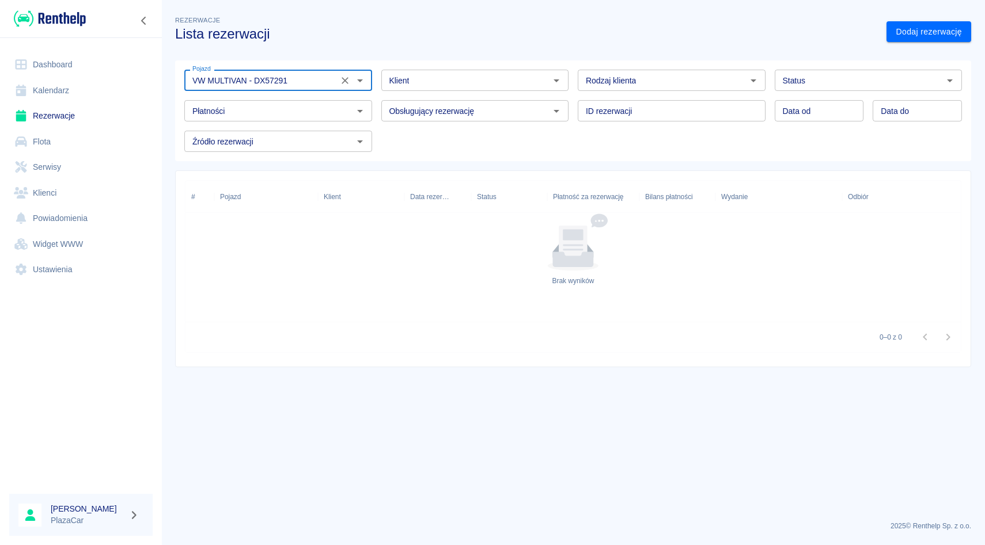
type input "VW MULTIVAN - DX57291"
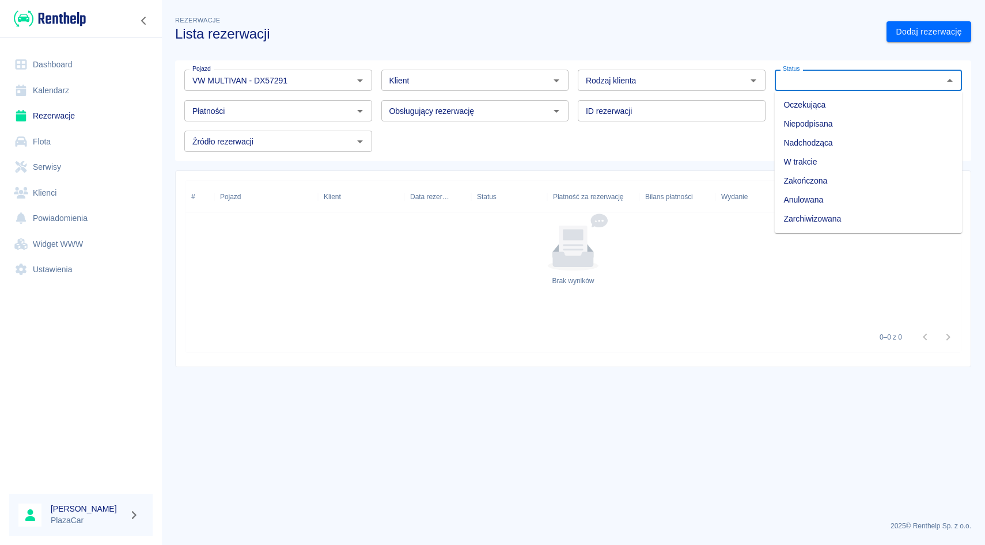
click at [787, 75] on div "Status Status" at bounding box center [869, 80] width 188 height 21
click at [797, 214] on li "Zarchiwizowana" at bounding box center [869, 219] width 188 height 19
type input "Zarchiwizowana"
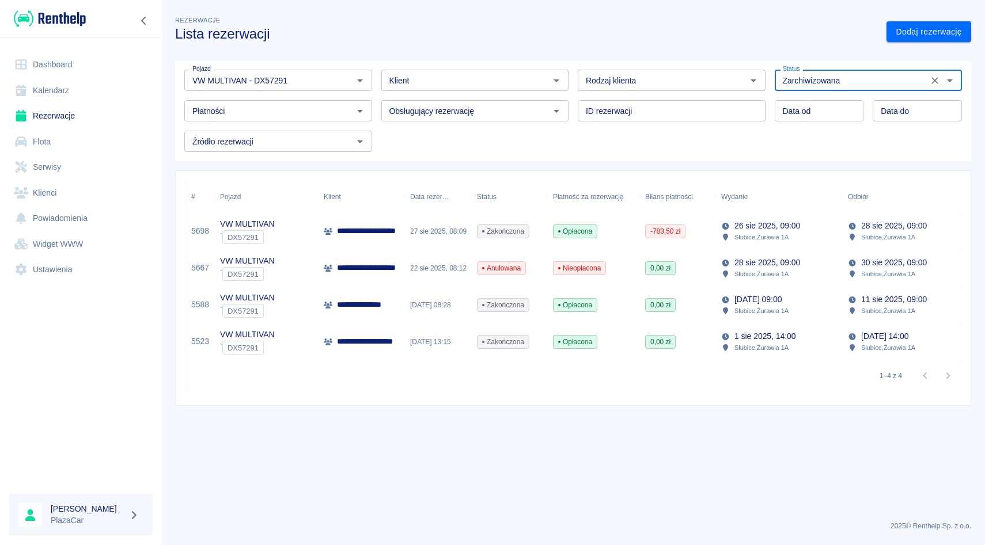
click at [428, 223] on div "27 sie 2025, 08:09" at bounding box center [437, 231] width 67 height 37
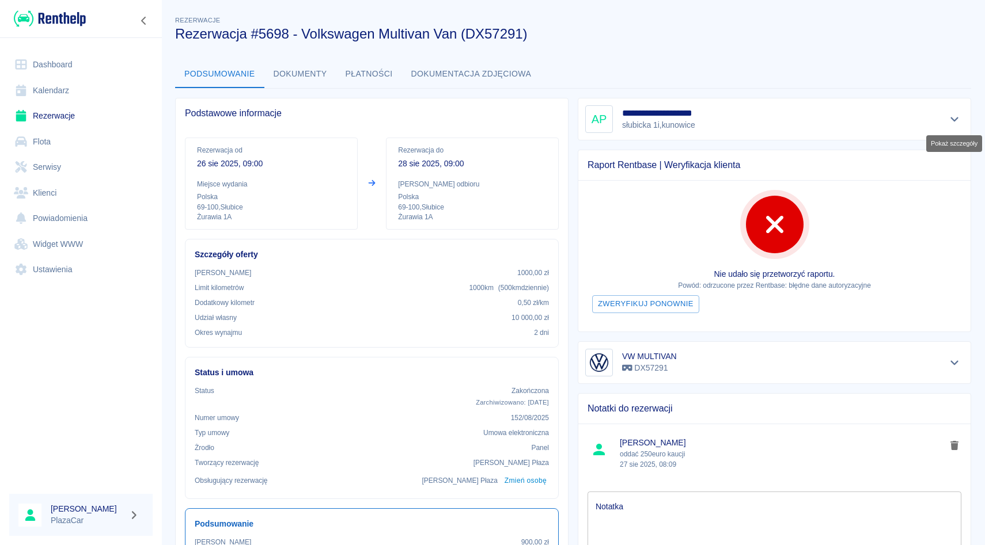
click at [950, 126] on button "Pokaż szczegóły" at bounding box center [954, 119] width 19 height 16
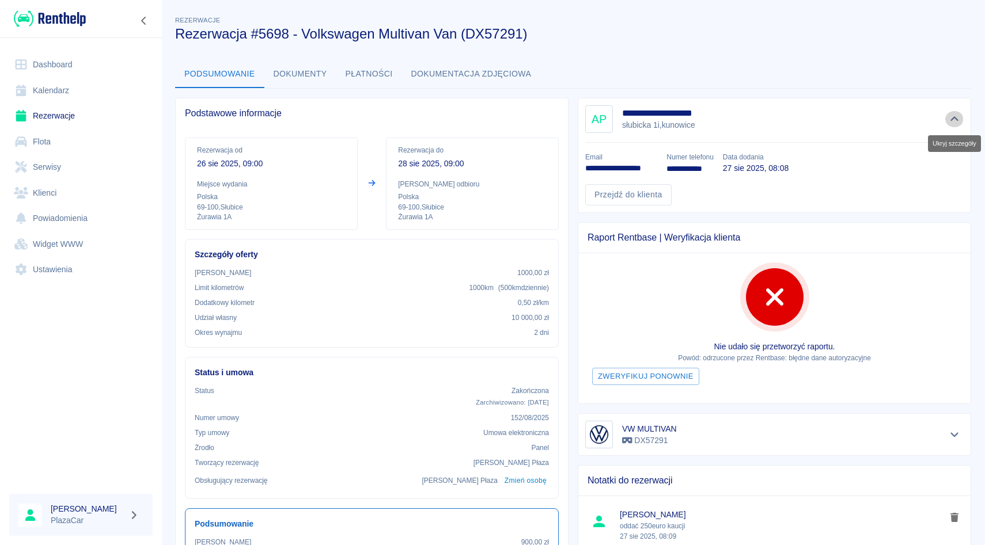
click at [950, 126] on button "Ukryj szczegóły" at bounding box center [954, 119] width 19 height 16
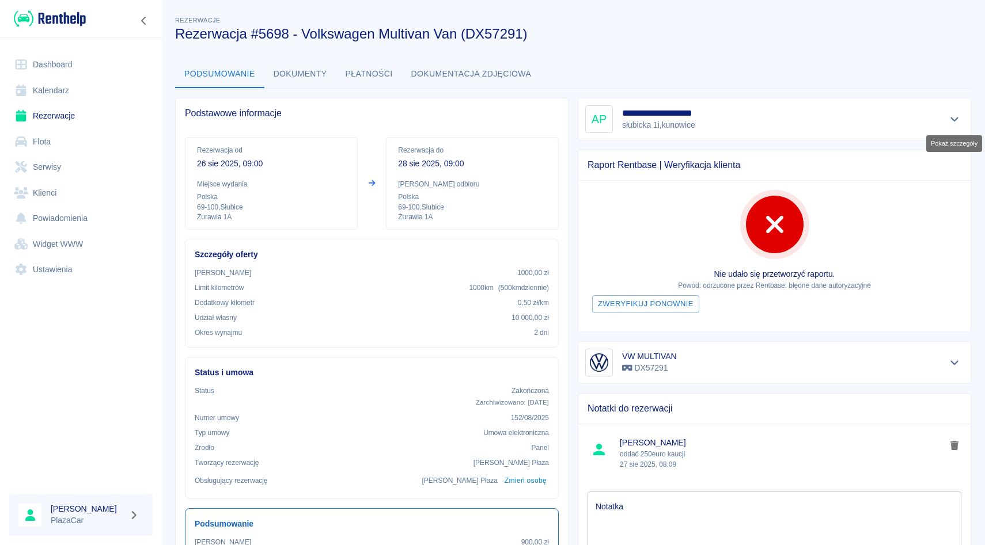
click at [950, 126] on button "Pokaż szczegóły" at bounding box center [954, 119] width 19 height 16
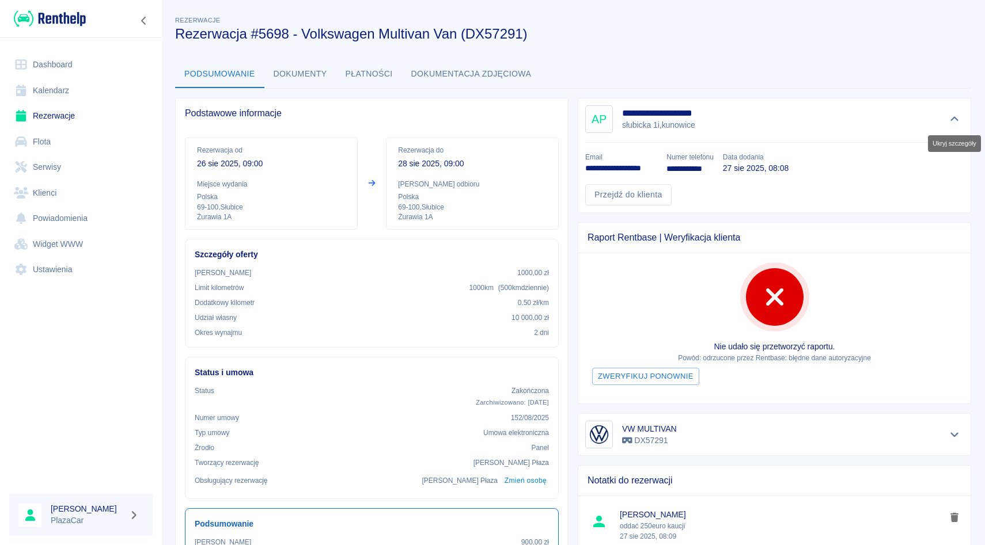
click at [950, 126] on button "Ukryj szczegóły" at bounding box center [954, 119] width 19 height 16
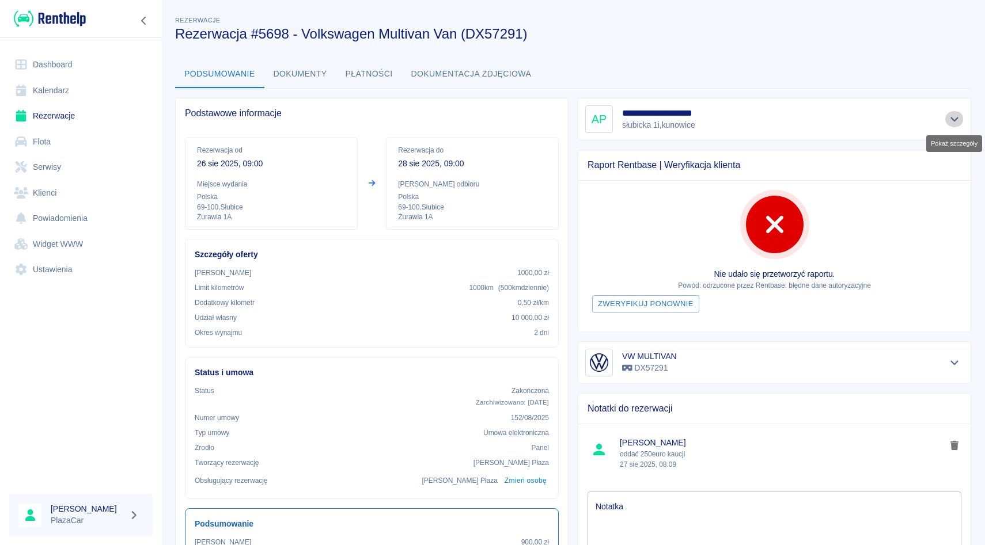
click at [950, 126] on button "Pokaż szczegóły" at bounding box center [954, 119] width 19 height 16
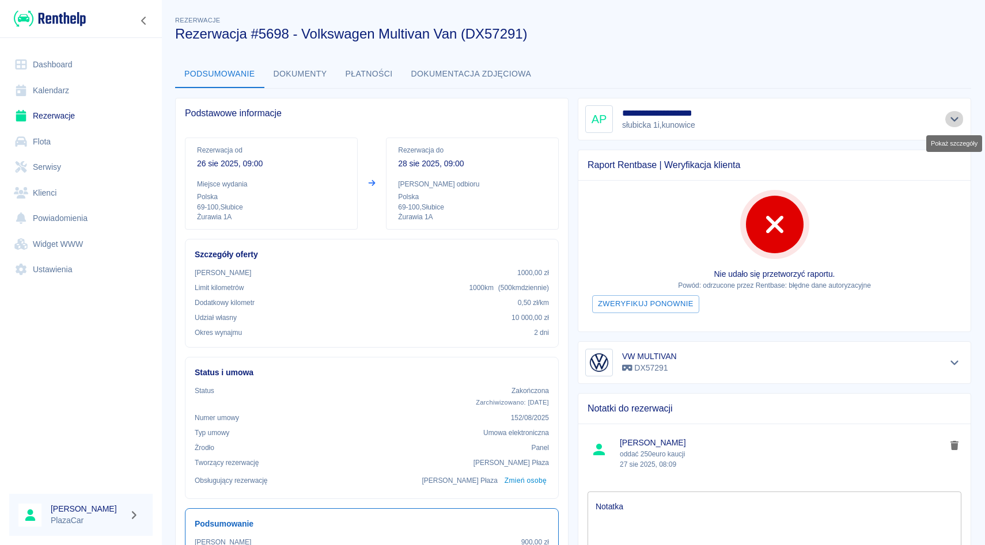
click at [950, 126] on button "Pokaż szczegóły" at bounding box center [954, 119] width 19 height 16
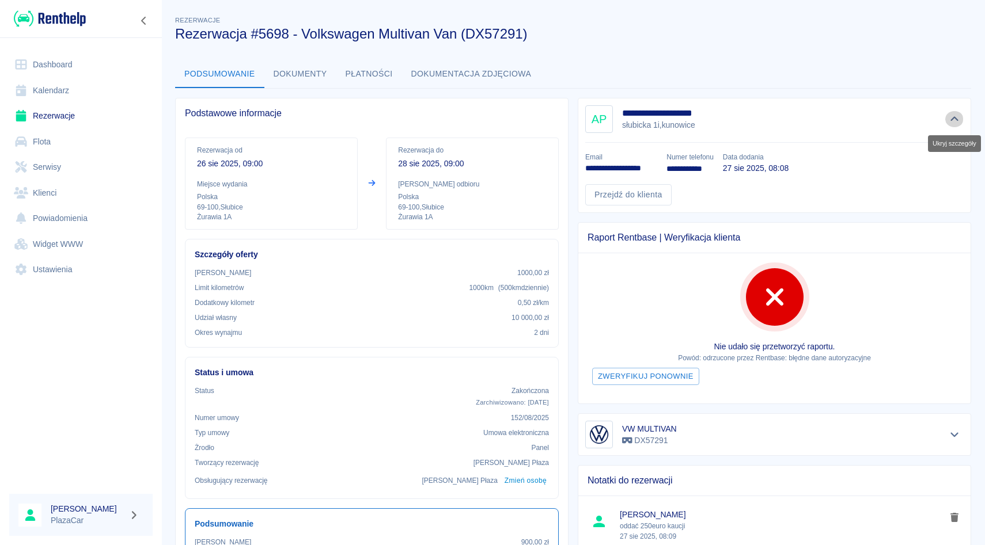
click at [950, 126] on button "Ukryj szczegóły" at bounding box center [954, 119] width 19 height 16
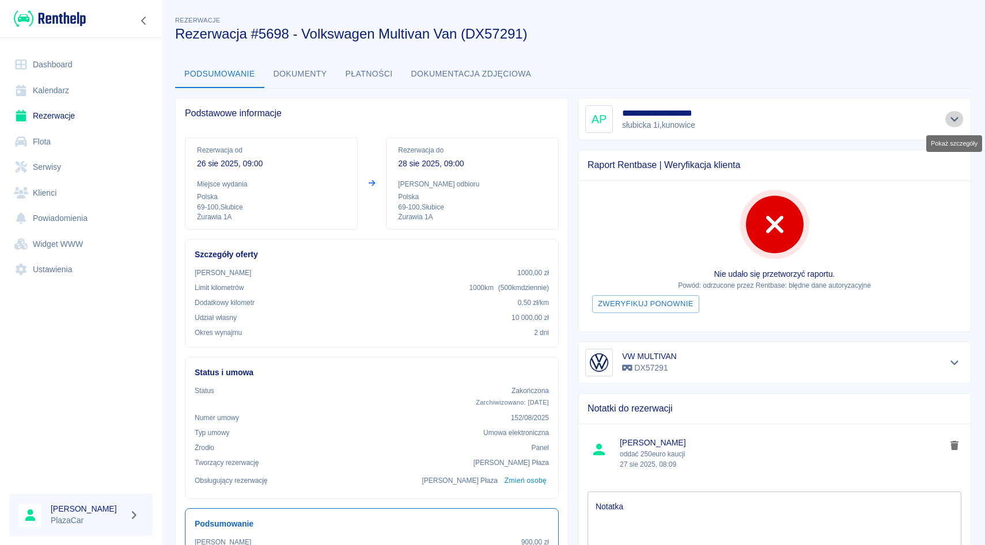
click at [950, 126] on button "Pokaż szczegóły" at bounding box center [954, 119] width 19 height 16
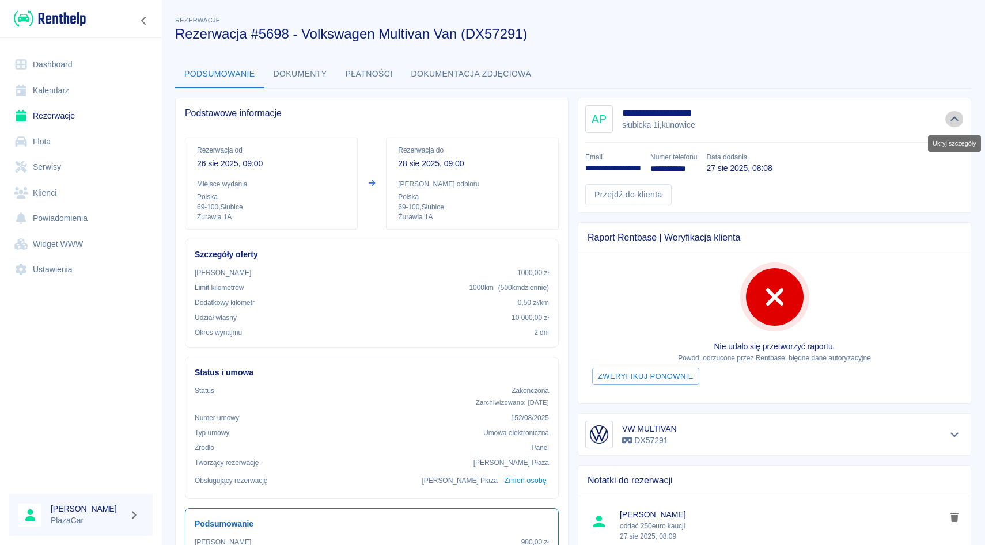
click at [950, 126] on button "Ukryj szczegóły" at bounding box center [954, 119] width 19 height 16
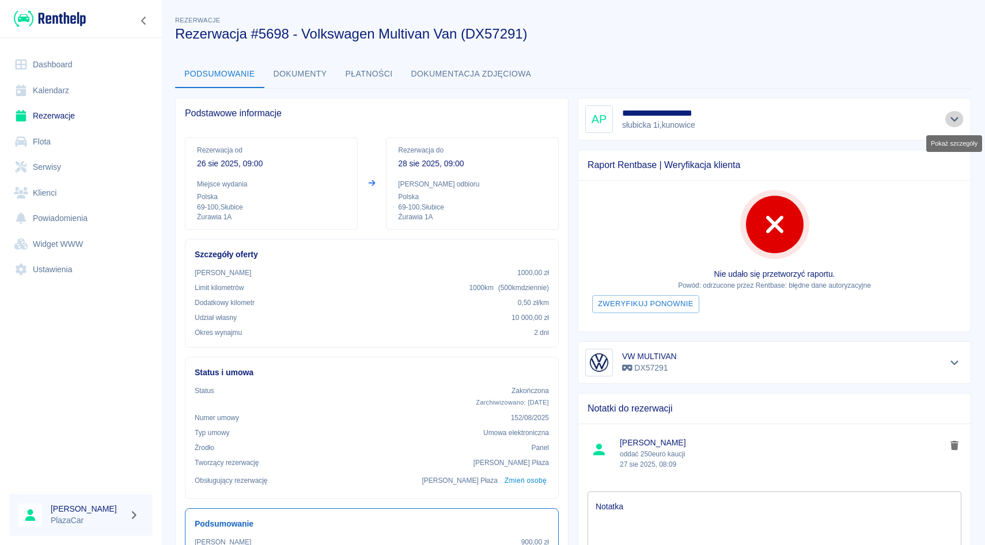
click at [950, 126] on button "Pokaż szczegóły" at bounding box center [954, 119] width 19 height 16
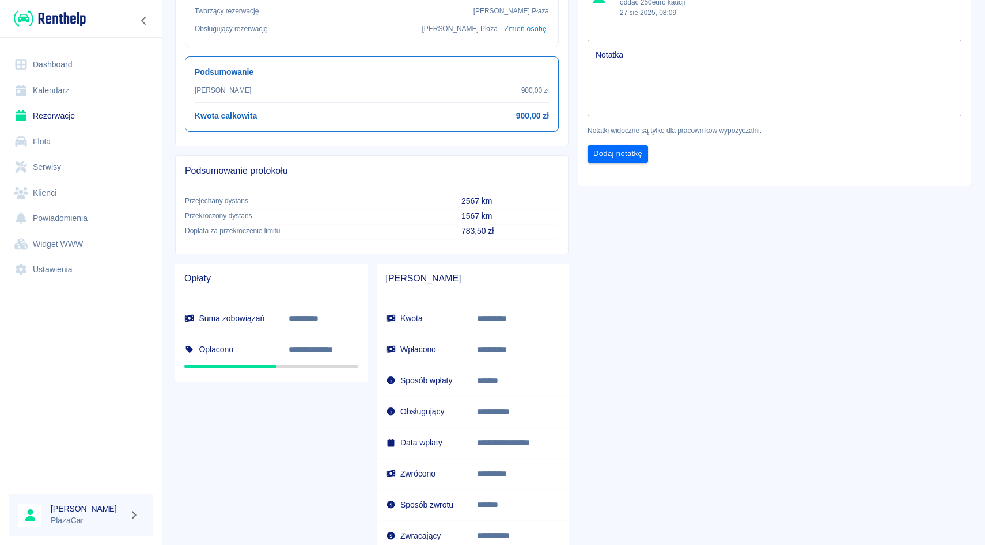
scroll to position [537, 0]
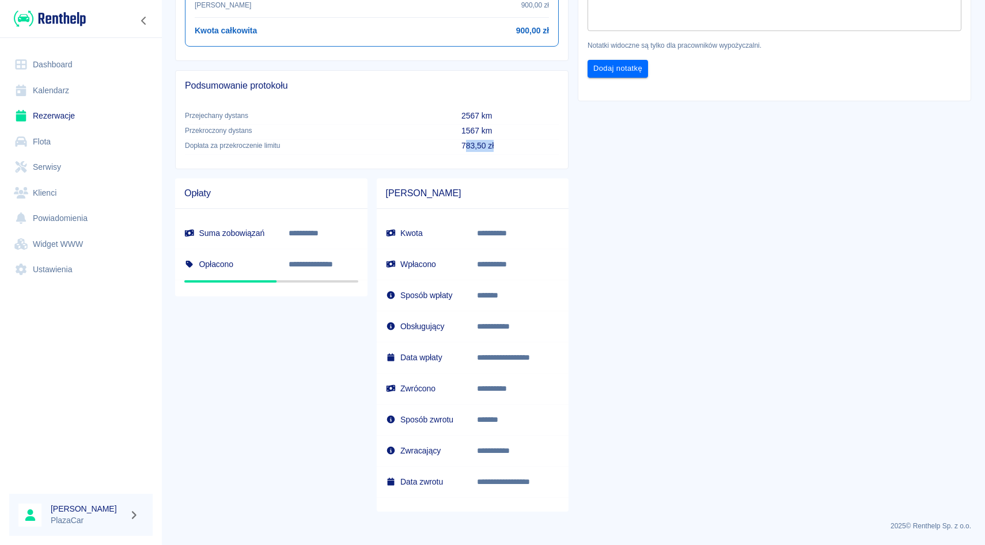
drag, startPoint x: 464, startPoint y: 144, endPoint x: 510, endPoint y: 145, distance: 46.1
click at [510, 145] on p "783,50 zł" at bounding box center [509, 146] width 97 height 12
drag, startPoint x: 462, startPoint y: 144, endPoint x: 495, endPoint y: 146, distance: 33.4
click at [495, 146] on p "783,50 zł" at bounding box center [509, 146] width 97 height 12
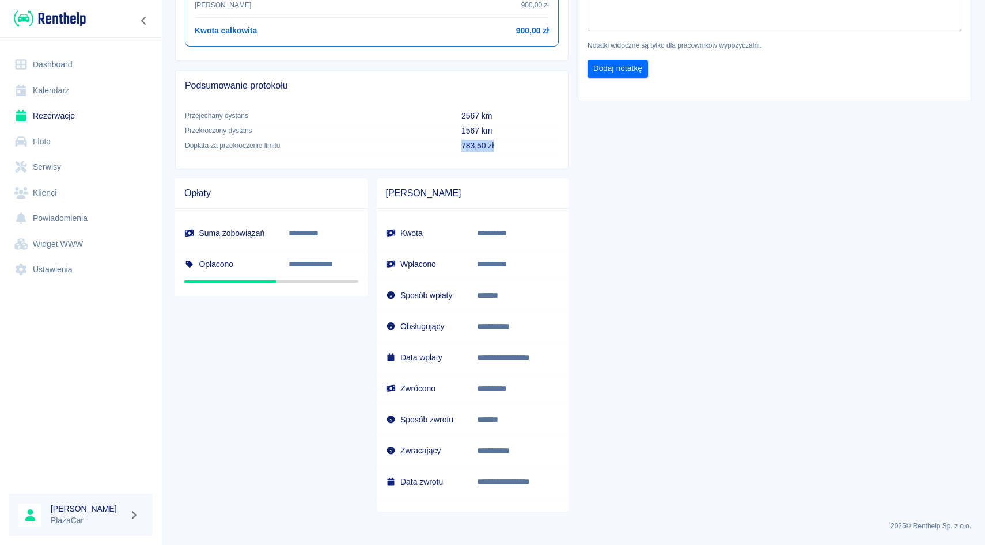
drag, startPoint x: 462, startPoint y: 146, endPoint x: 496, endPoint y: 146, distance: 34.6
click at [496, 146] on p "783,50 zł" at bounding box center [509, 146] width 97 height 12
drag, startPoint x: 463, startPoint y: 146, endPoint x: 492, endPoint y: 148, distance: 29.4
click at [492, 148] on p "783,50 zł" at bounding box center [509, 146] width 97 height 12
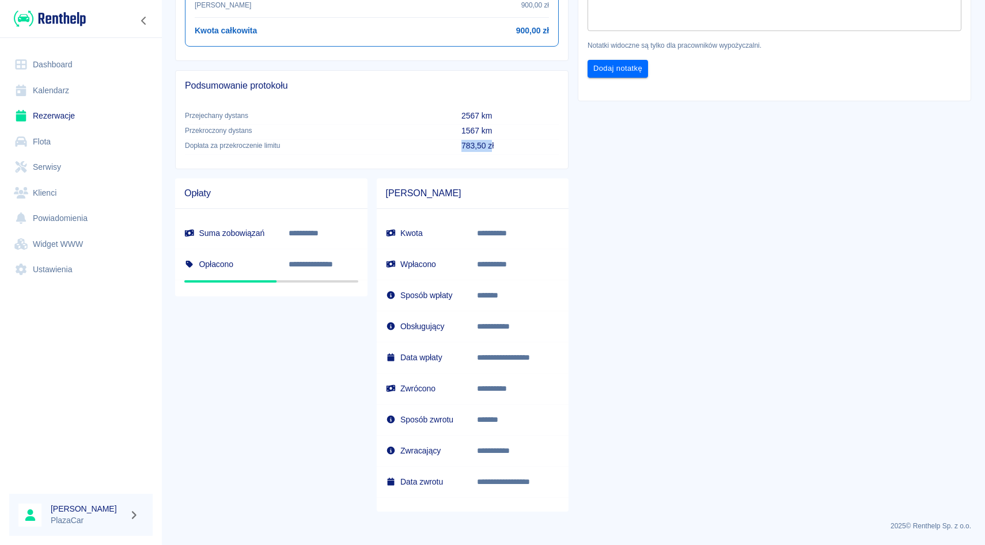
click at [492, 148] on p "783,50 zł" at bounding box center [509, 146] width 97 height 12
drag, startPoint x: 462, startPoint y: 115, endPoint x: 488, endPoint y: 115, distance: 25.9
click at [488, 115] on p "2567 km" at bounding box center [509, 116] width 97 height 12
click at [72, 118] on link "Rezerwacje" at bounding box center [80, 116] width 143 height 26
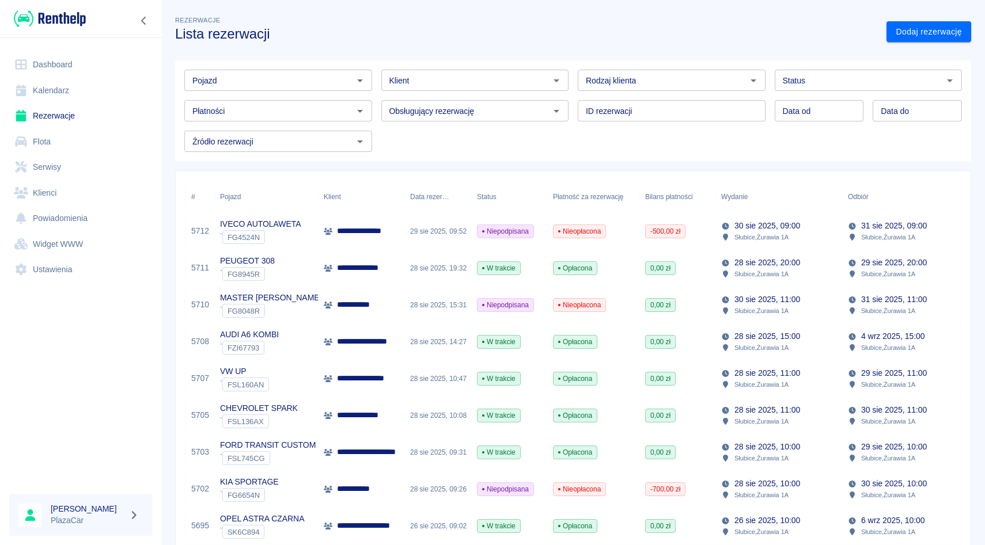
click at [433, 73] on input "Klient" at bounding box center [466, 80] width 162 height 14
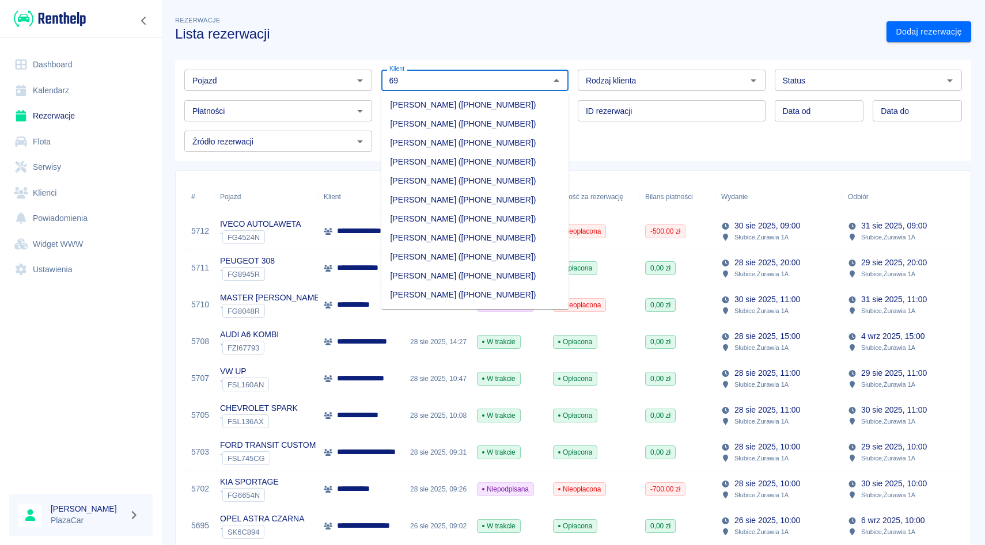
type input "6"
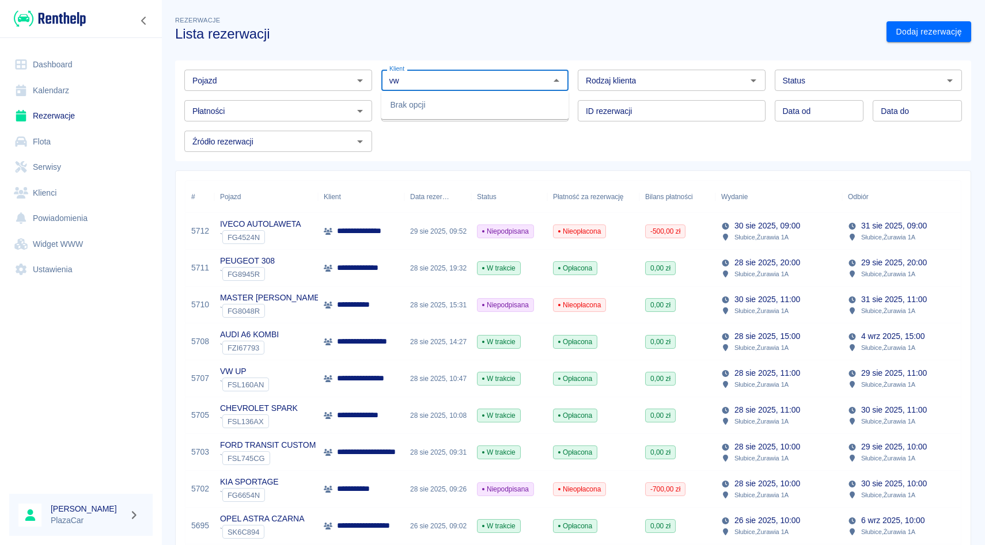
type input "v"
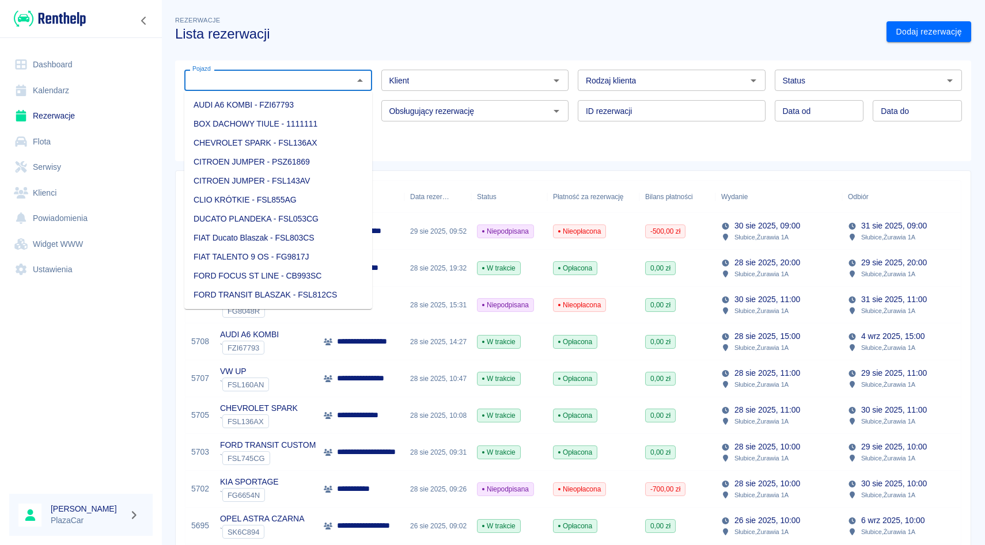
click at [329, 80] on input "Pojazd" at bounding box center [269, 80] width 162 height 14
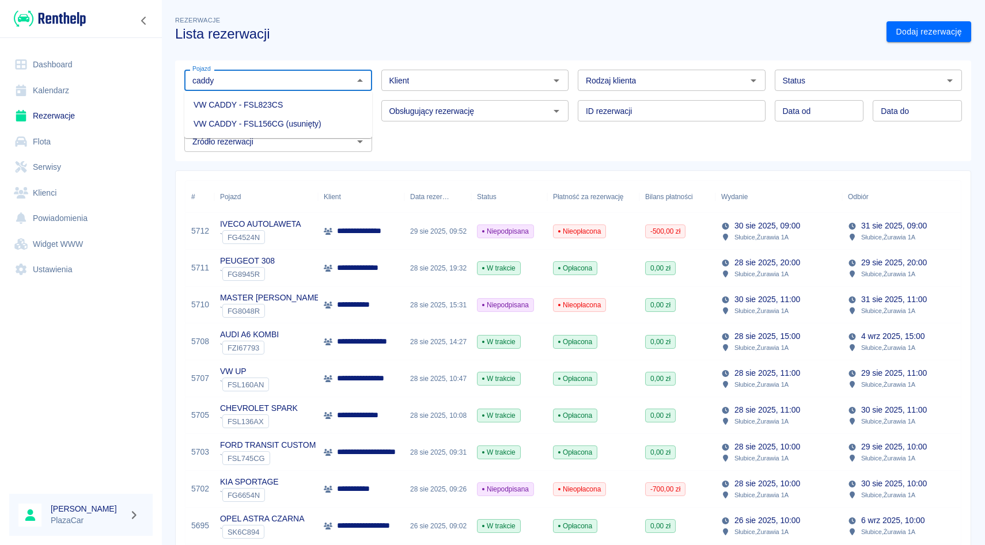
click at [309, 100] on li "VW CADDY - FSL823CS" at bounding box center [278, 105] width 188 height 19
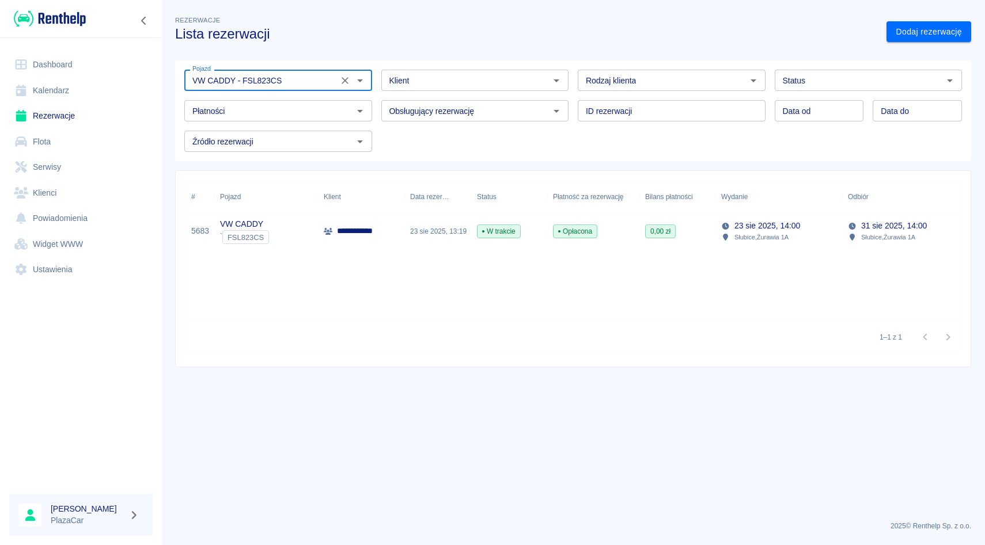
type input "VW CADDY - FSL823CS"
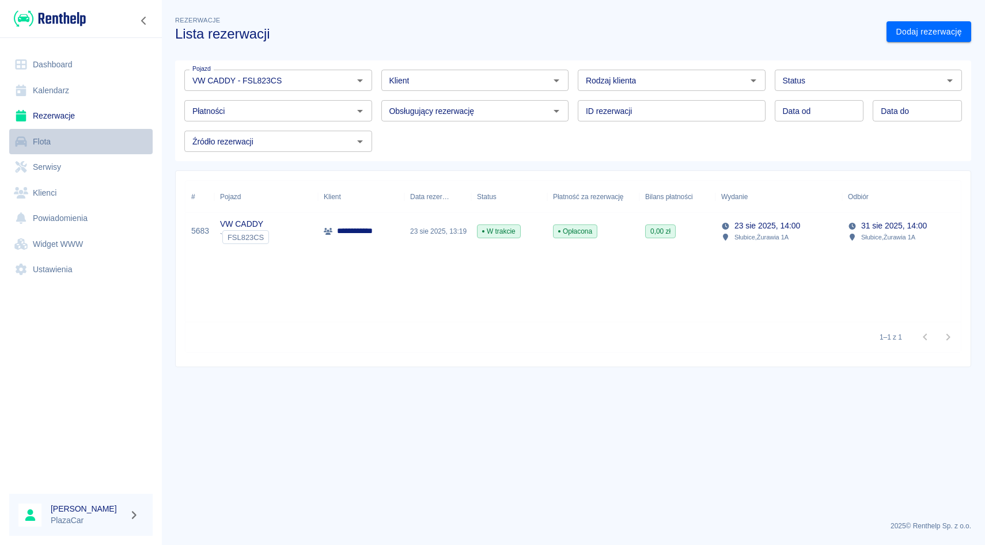
click at [68, 148] on link "Flota" at bounding box center [80, 142] width 143 height 26
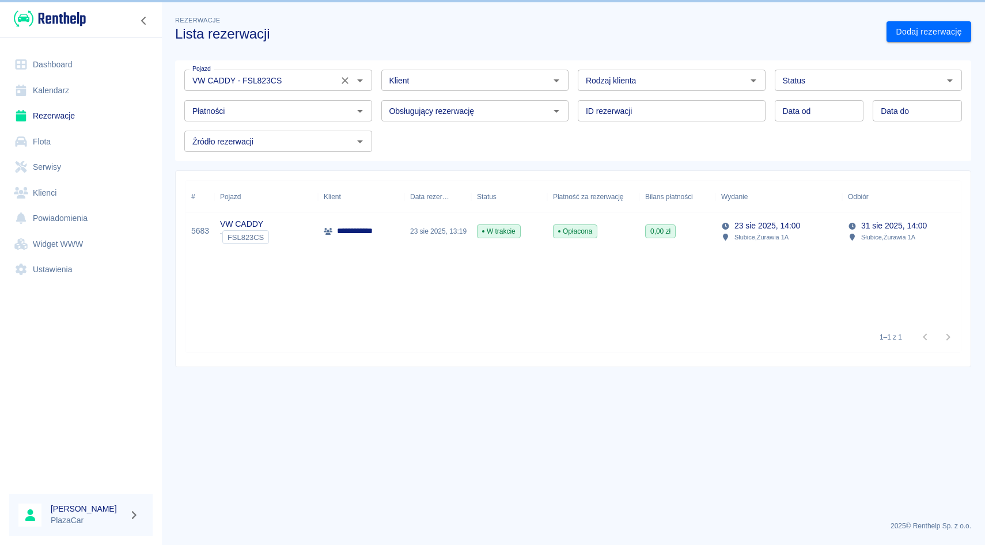
click at [343, 78] on icon "Wyczyść" at bounding box center [345, 80] width 7 height 7
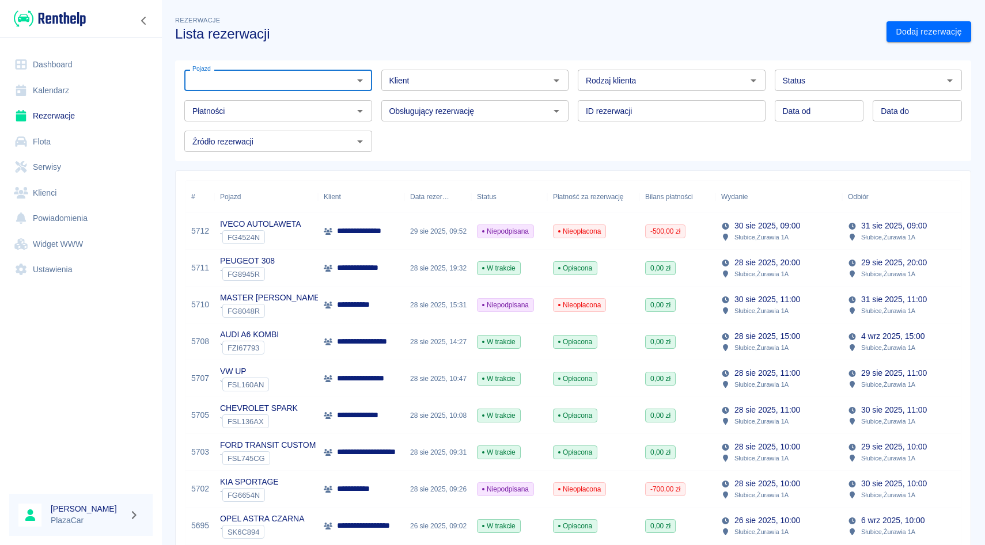
click at [77, 134] on link "Flota" at bounding box center [80, 142] width 143 height 26
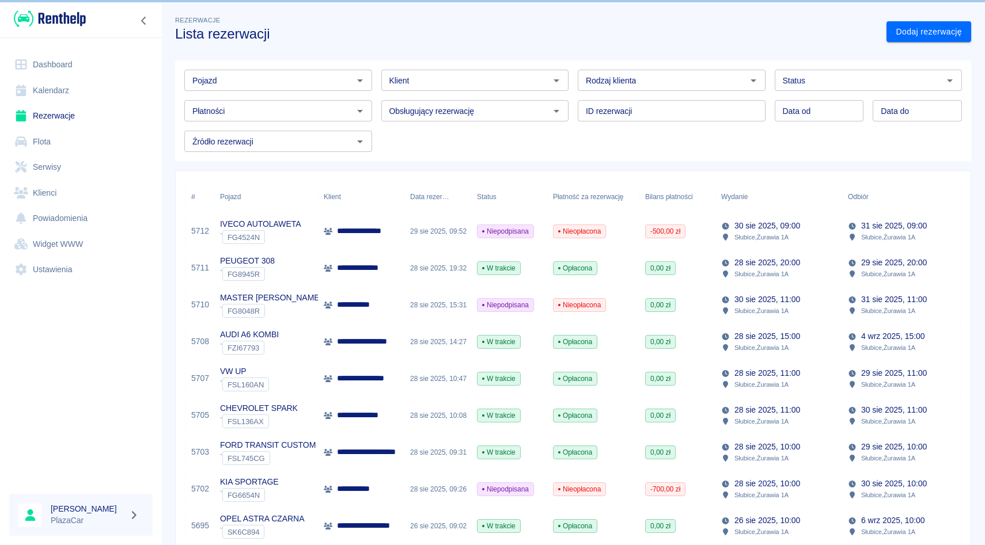
click at [57, 141] on link "Flota" at bounding box center [80, 142] width 143 height 26
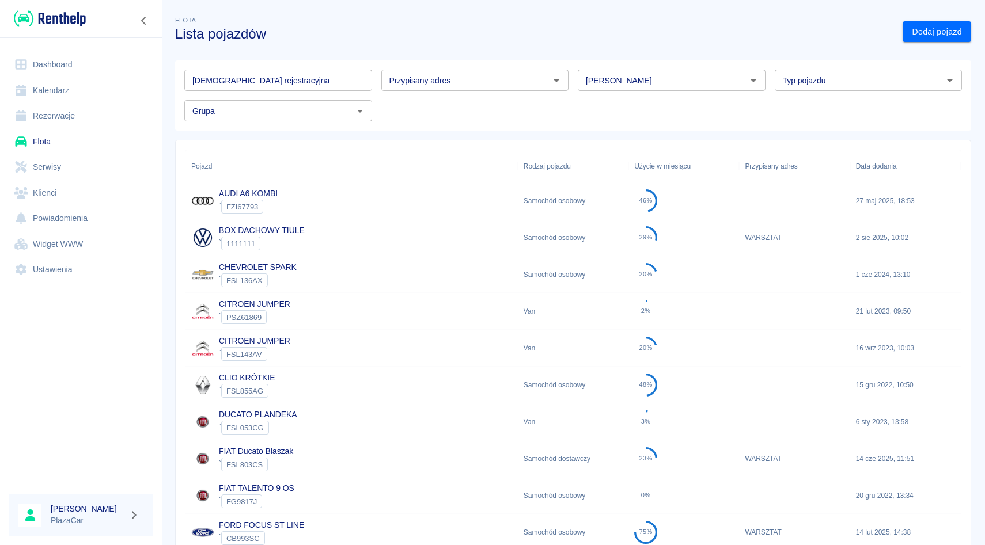
click at [587, 73] on div "[PERSON_NAME]" at bounding box center [672, 80] width 188 height 21
type input "c"
click at [604, 106] on li "Volkswagen" at bounding box center [672, 105] width 188 height 19
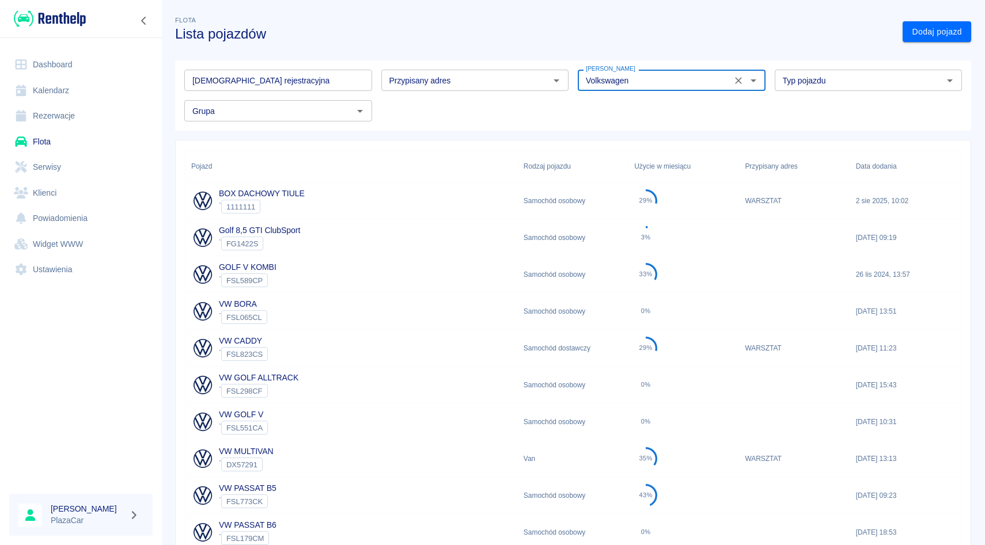
type input "Volkswagen"
click at [328, 344] on div "VW CADDY ` FSL823CS" at bounding box center [351, 348] width 332 height 37
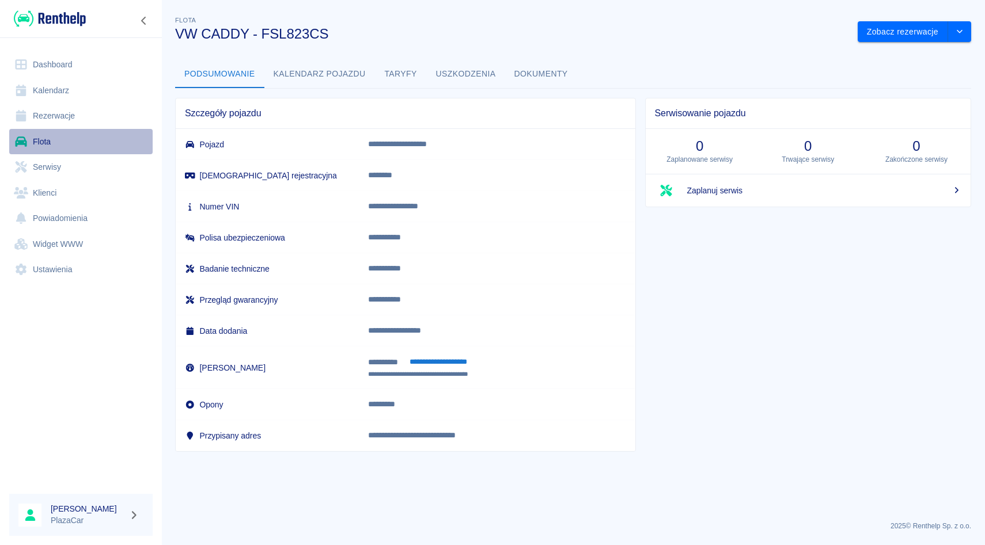
click at [67, 139] on link "Flota" at bounding box center [80, 142] width 143 height 26
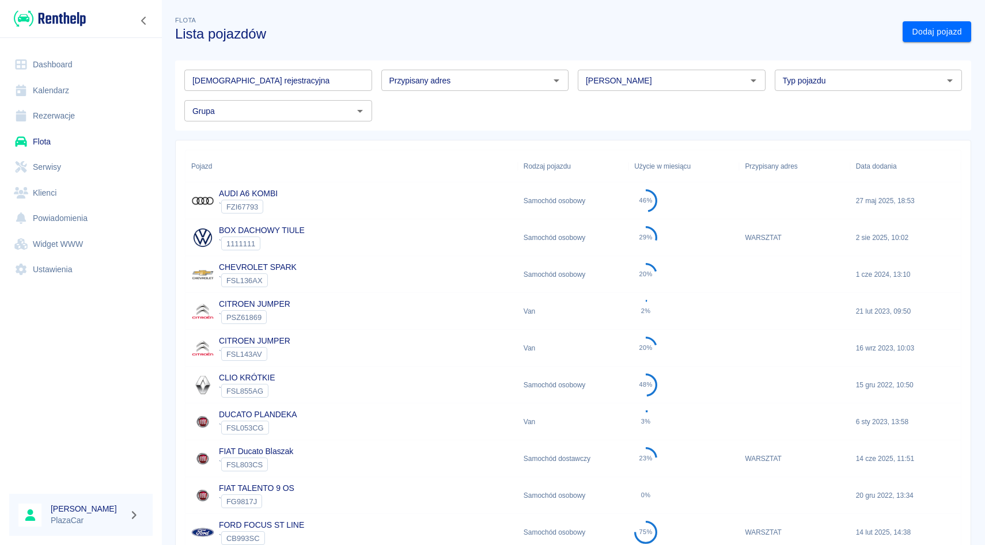
click at [672, 74] on input "[PERSON_NAME]" at bounding box center [662, 80] width 162 height 14
click at [662, 101] on li "Iveco" at bounding box center [672, 105] width 188 height 19
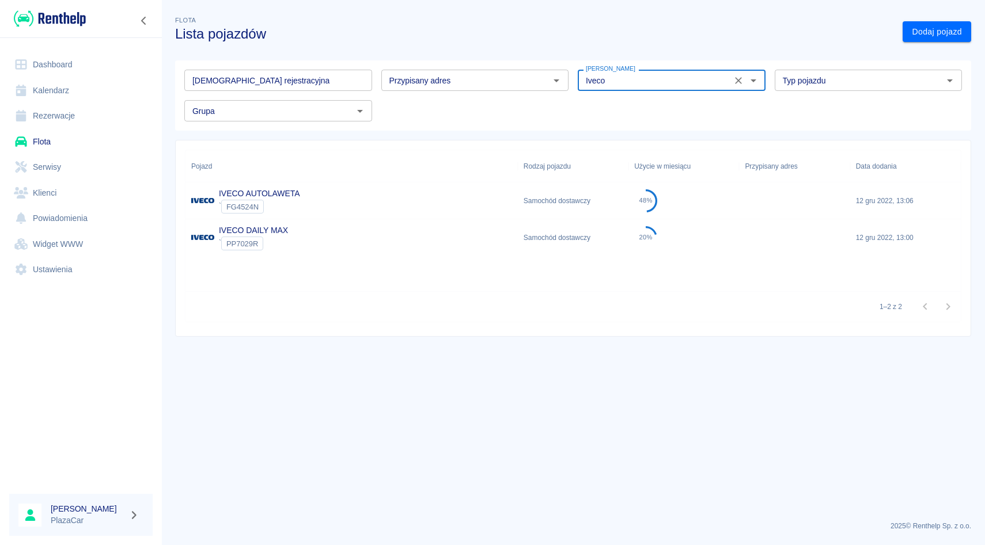
type input "Iveco"
click at [302, 213] on div "IVECO AUTOLAWETA ` FG4524N" at bounding box center [351, 201] width 332 height 37
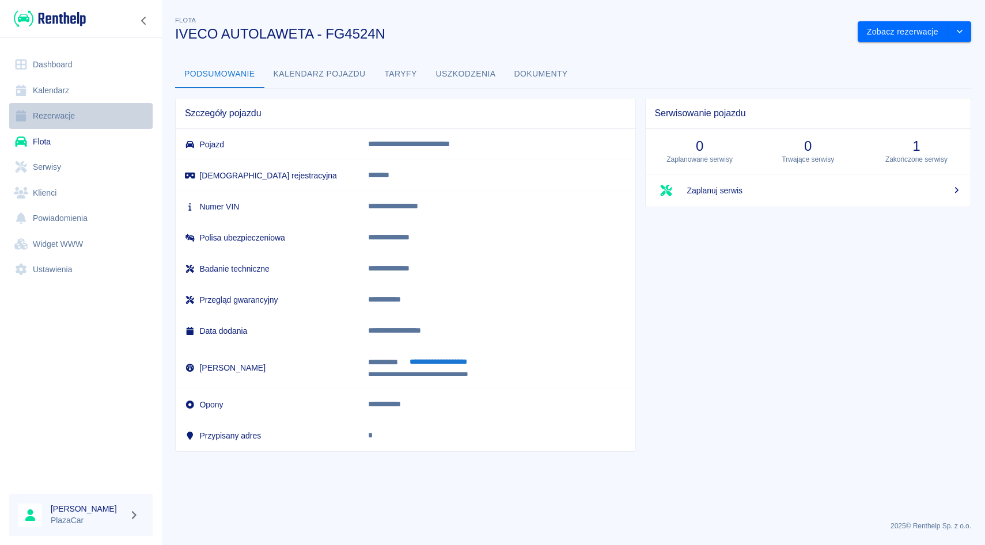
click at [76, 104] on link "Rezerwacje" at bounding box center [80, 116] width 143 height 26
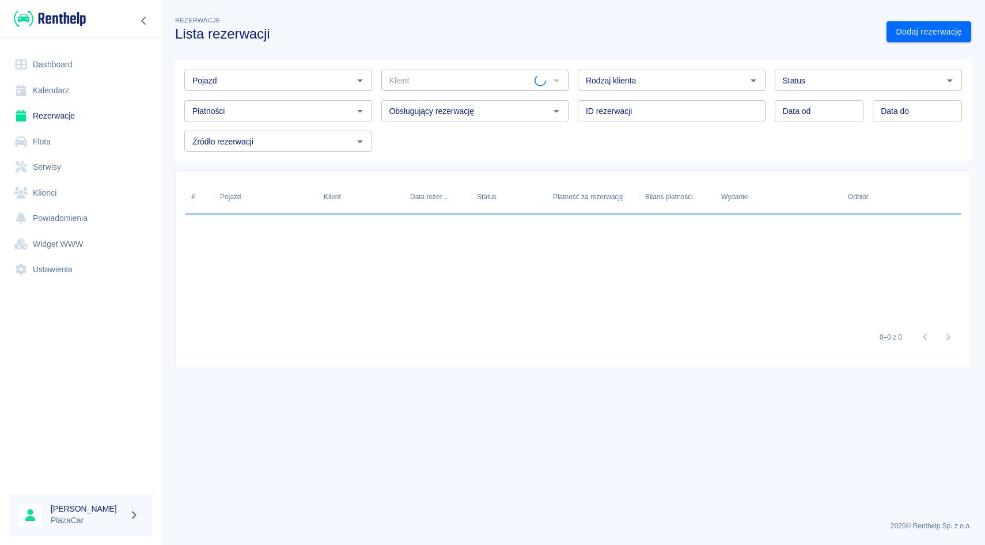
click at [251, 80] on input "Pojazd" at bounding box center [269, 80] width 162 height 14
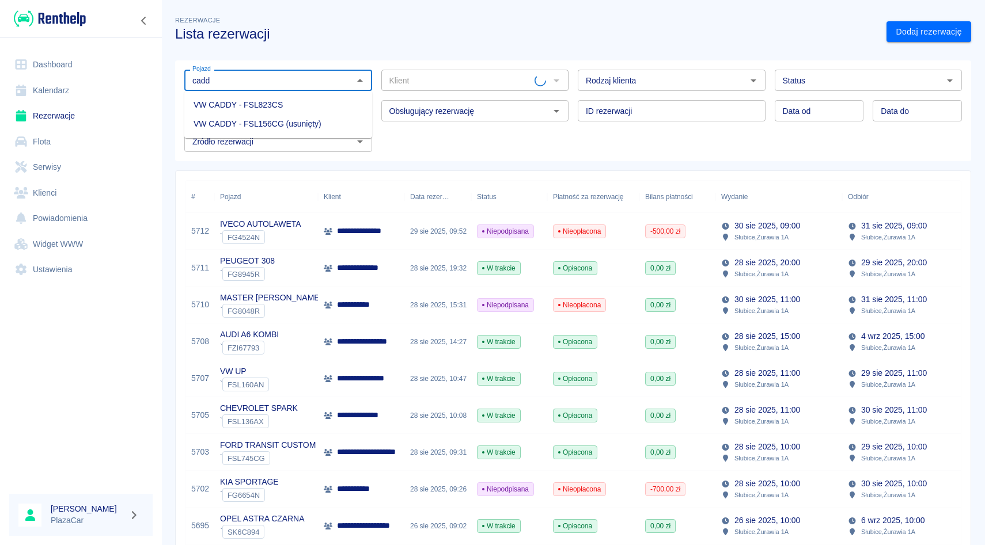
click at [257, 99] on li "VW CADDY - FSL823CS" at bounding box center [278, 105] width 188 height 19
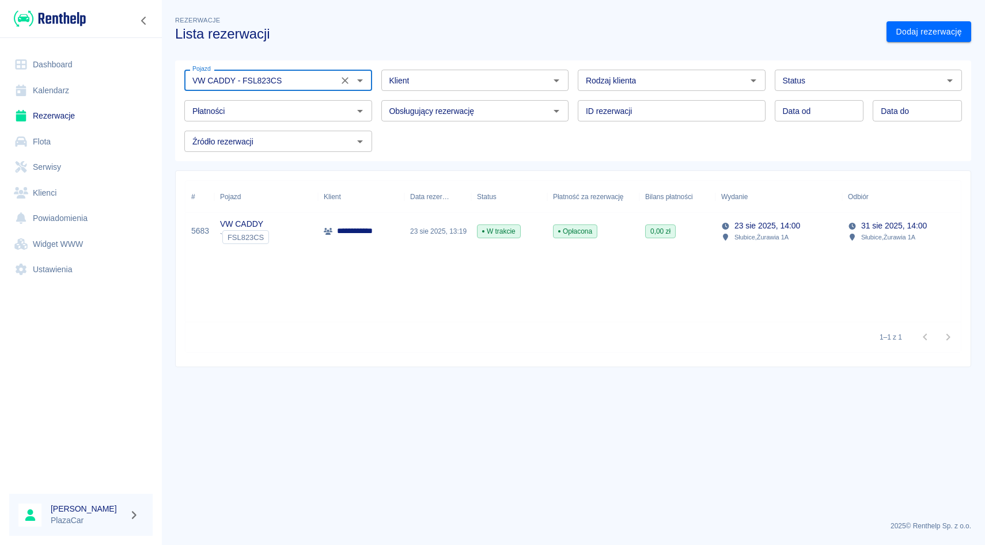
type input "VW CADDY - FSL823CS"
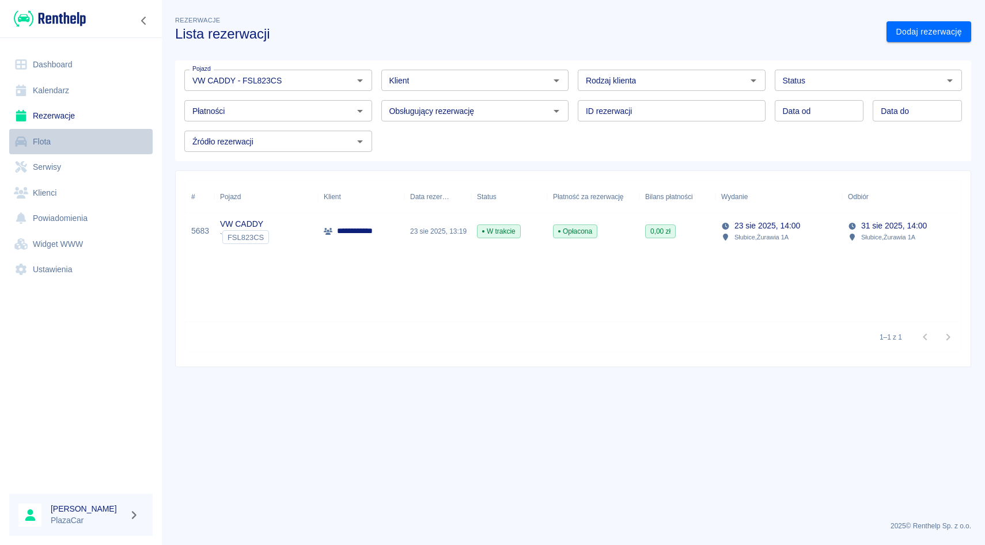
click at [71, 138] on link "Flota" at bounding box center [80, 142] width 143 height 26
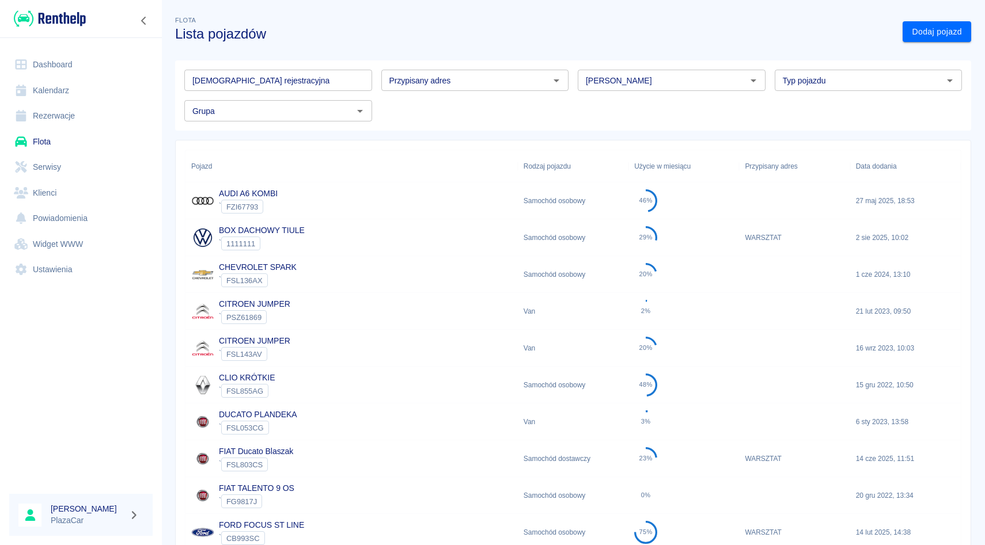
click at [616, 74] on input "[PERSON_NAME]" at bounding box center [662, 80] width 162 height 14
type input "f"
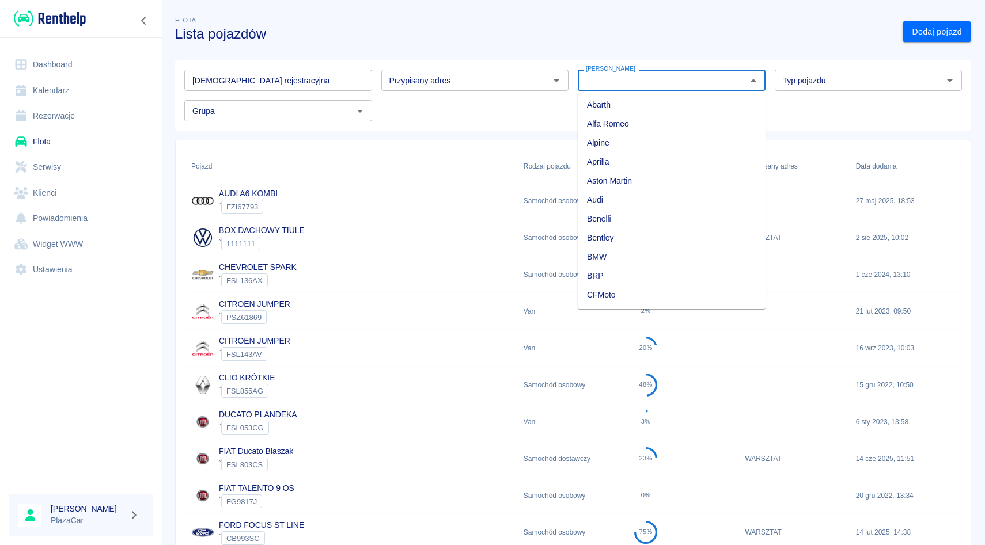
type input "v"
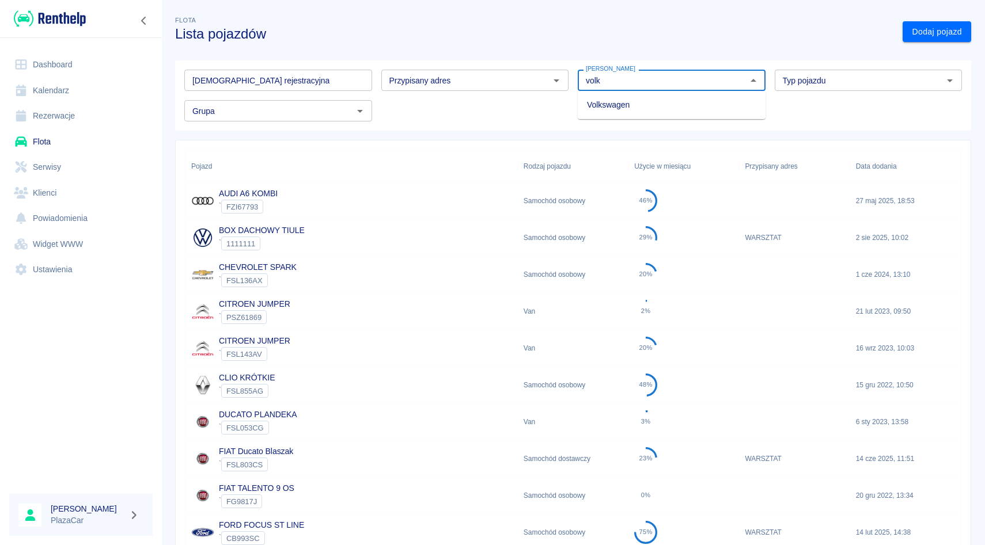
click at [611, 100] on li "Volkswagen" at bounding box center [672, 105] width 188 height 19
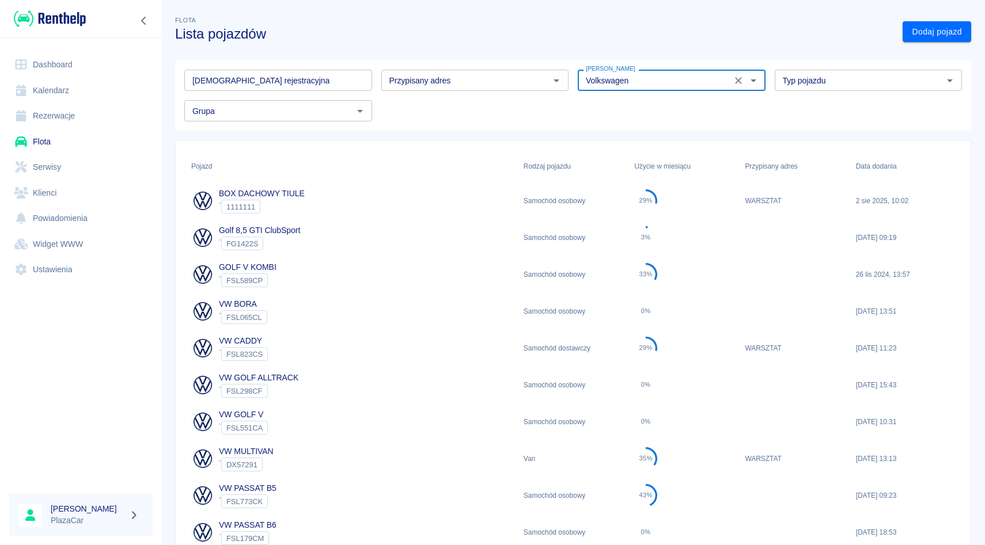
type input "Volkswagen"
click at [255, 340] on link "VW CADDY" at bounding box center [240, 340] width 43 height 9
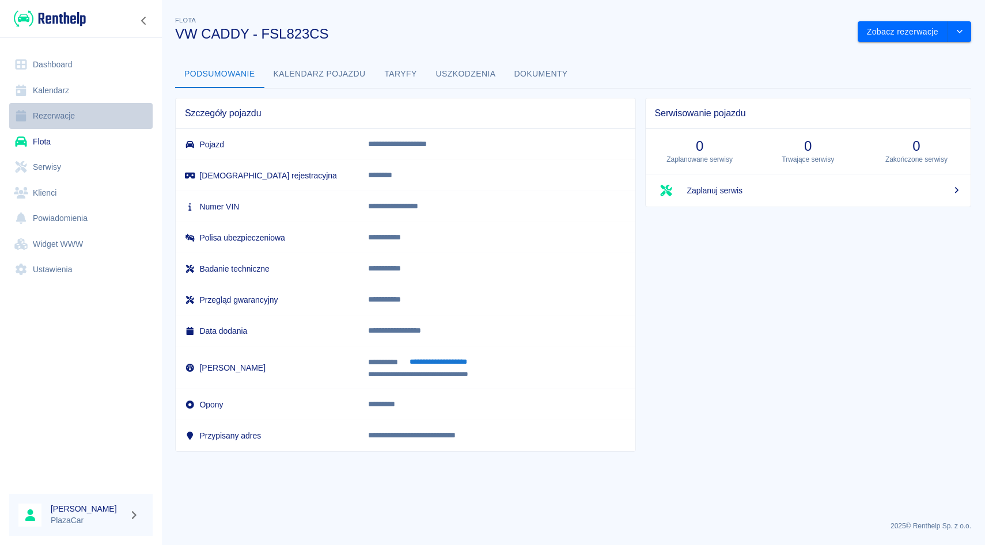
click at [59, 119] on link "Rezerwacje" at bounding box center [80, 116] width 143 height 26
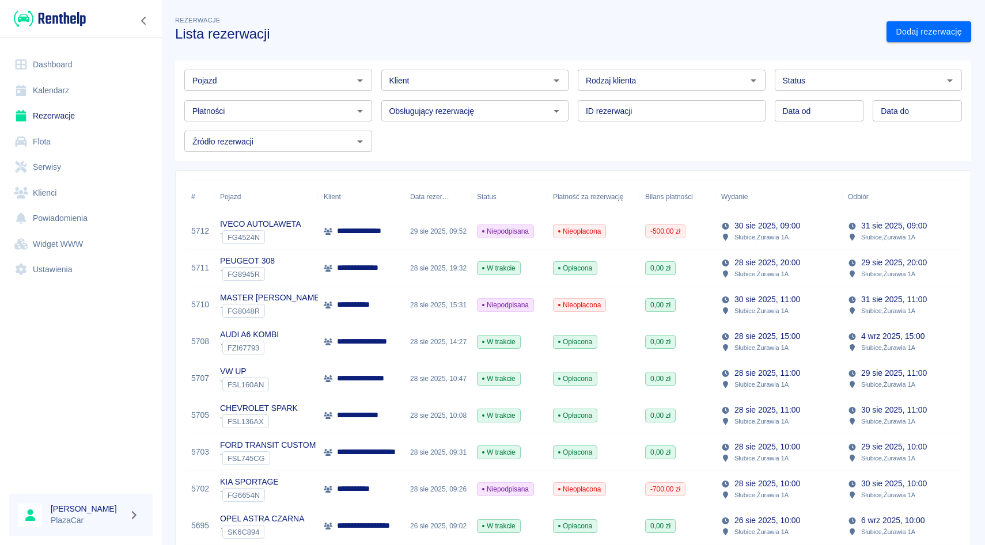
click at [401, 78] on input "Klient" at bounding box center [466, 80] width 162 height 14
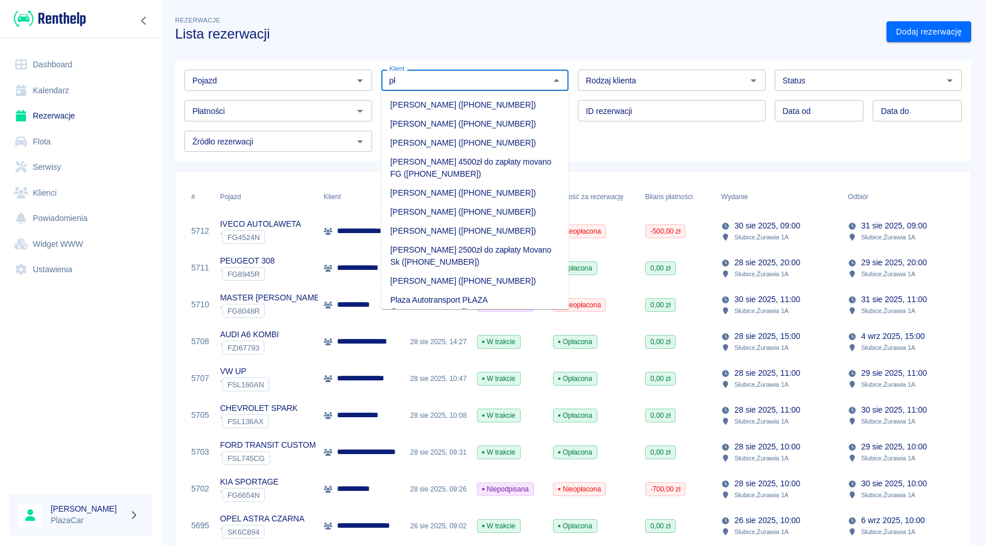
type input "p"
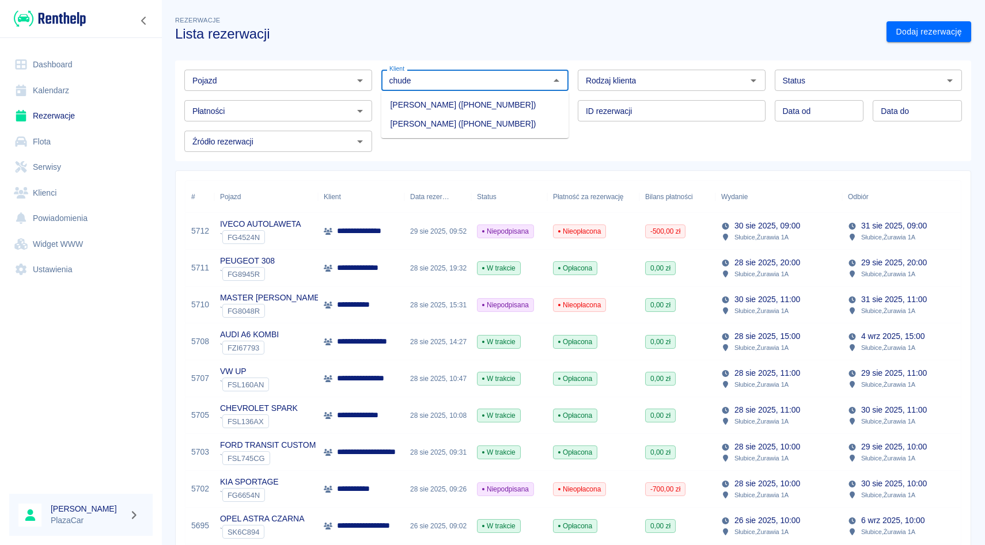
click at [464, 101] on li "[PERSON_NAME] ([PHONE_NUMBER])" at bounding box center [475, 105] width 188 height 19
type input "[PERSON_NAME] ([PHONE_NUMBER])"
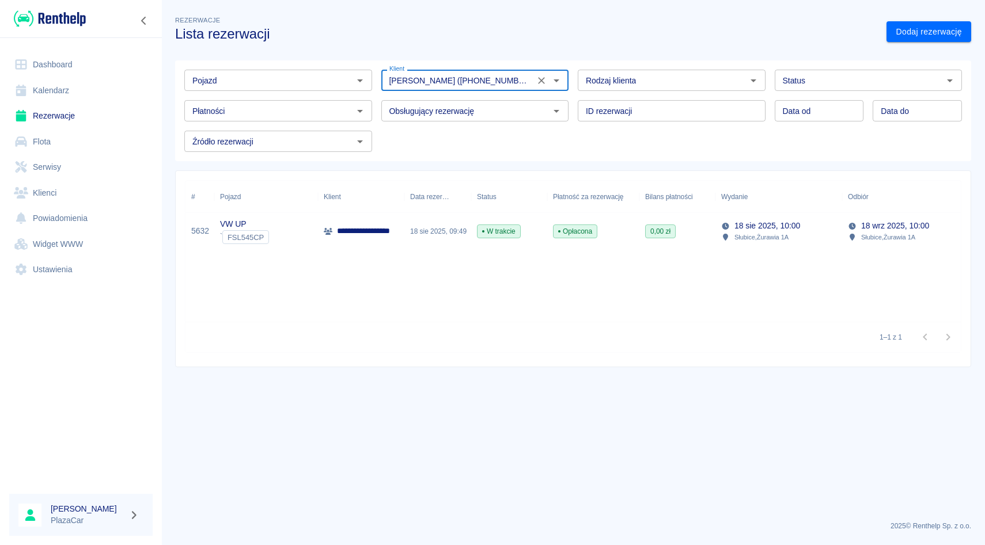
click at [543, 76] on icon "Wyczyść" at bounding box center [542, 81] width 12 height 12
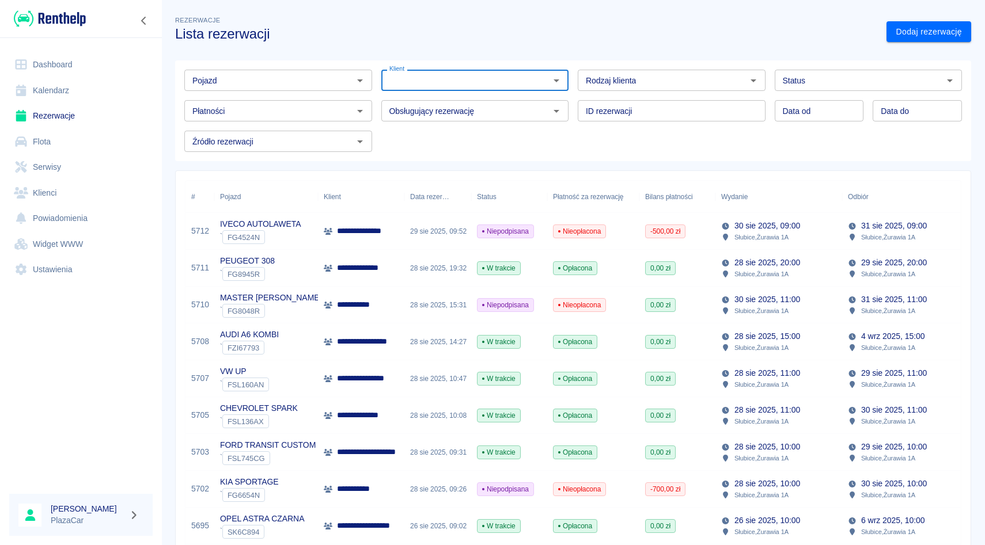
type input "y"
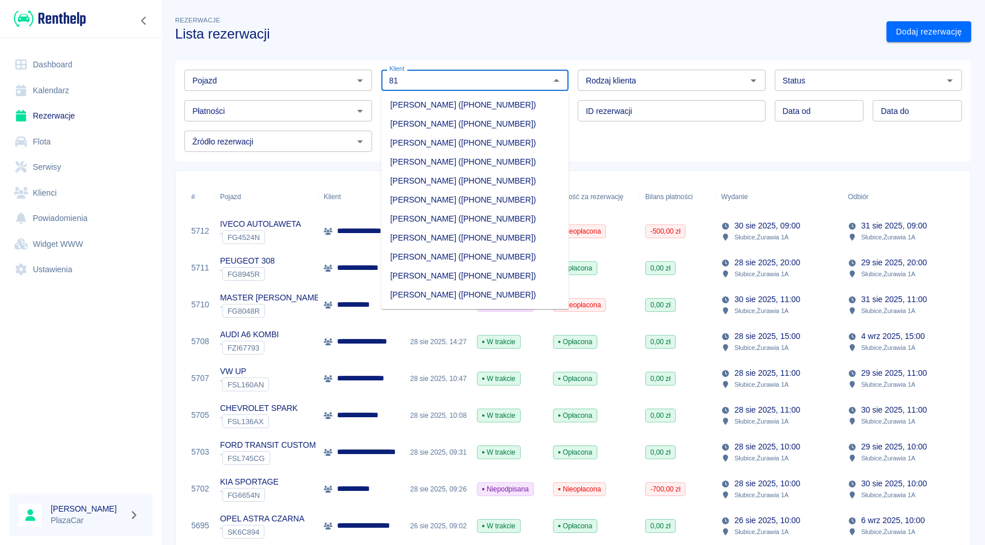
type input "8"
click at [267, 79] on input "Pojazd" at bounding box center [269, 80] width 162 height 14
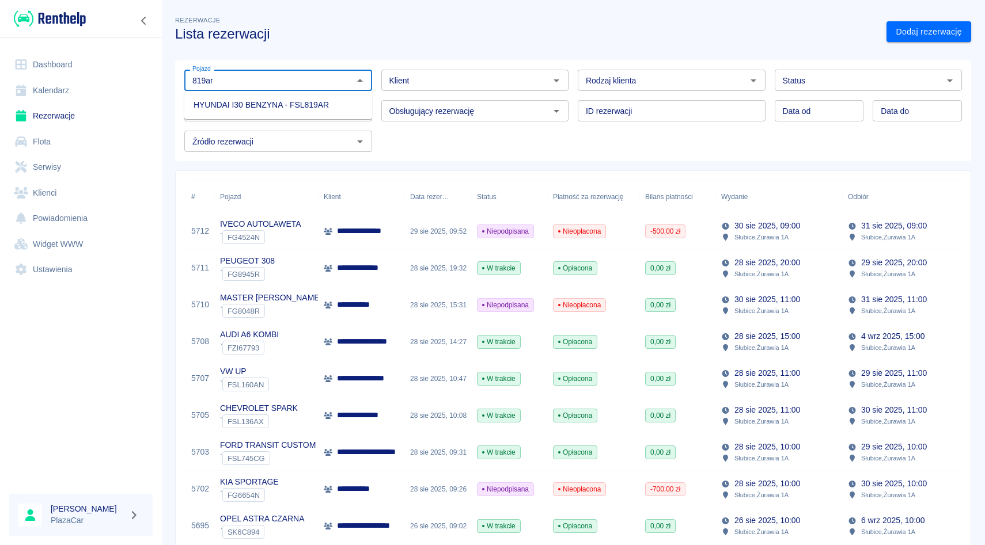
click at [238, 105] on li "HYUNDAI I30 BENZYNA - FSL819AR" at bounding box center [278, 105] width 188 height 19
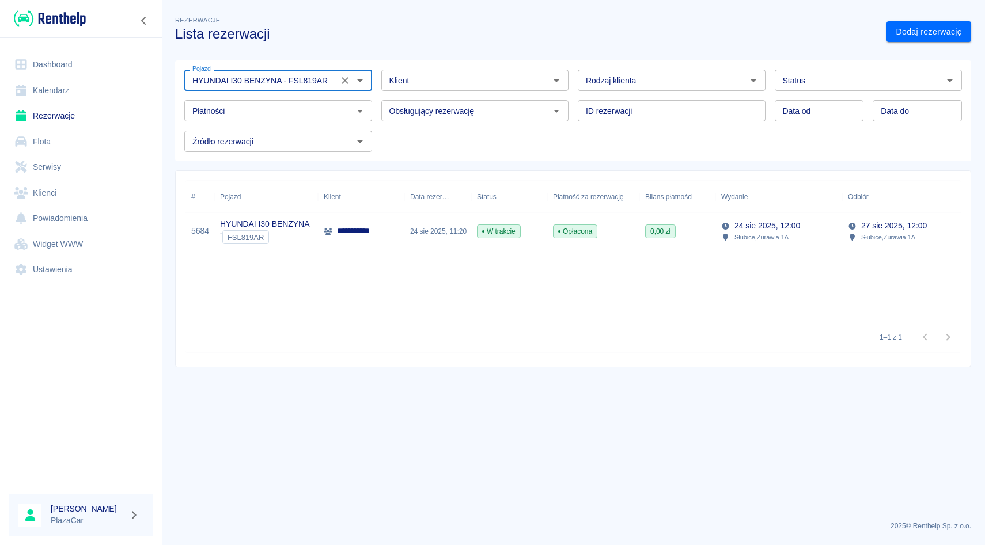
type input "HYUNDAI I30 BENZYNA - FSL819AR"
click at [660, 245] on div "0,00 zł" at bounding box center [677, 231] width 76 height 37
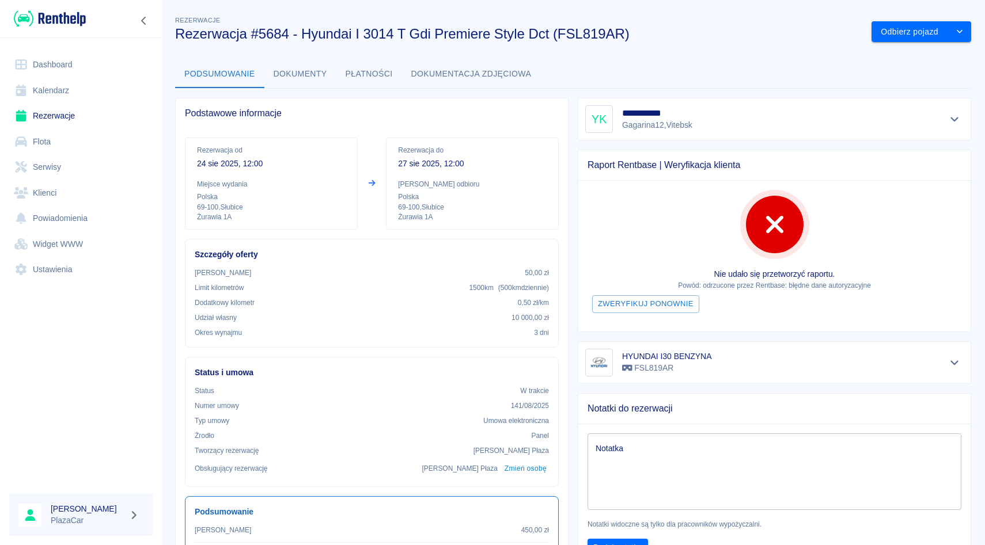
click at [947, 111] on div at bounding box center [954, 119] width 19 height 16
click at [948, 115] on icon "Pokaż szczegóły" at bounding box center [954, 119] width 13 height 10
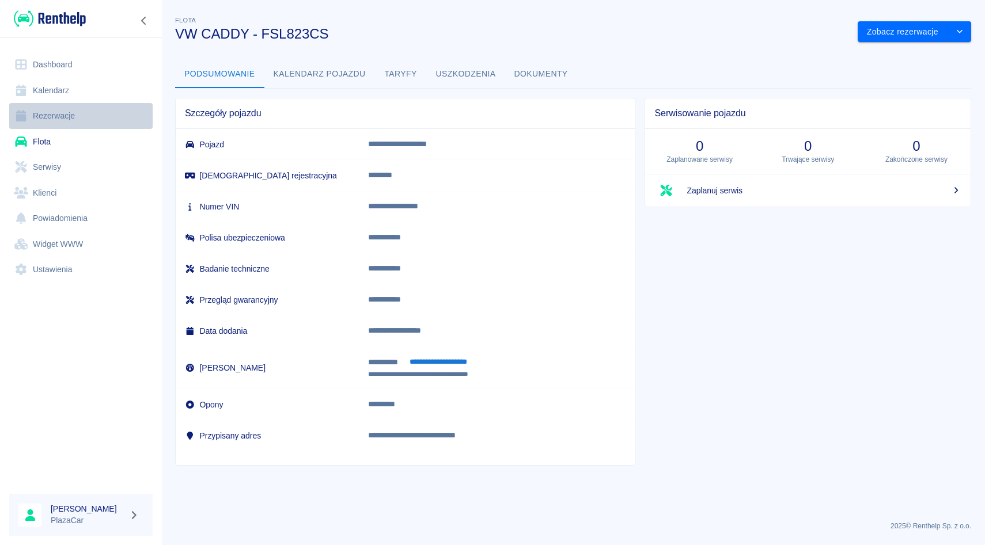
click at [61, 123] on link "Rezerwacje" at bounding box center [80, 116] width 143 height 26
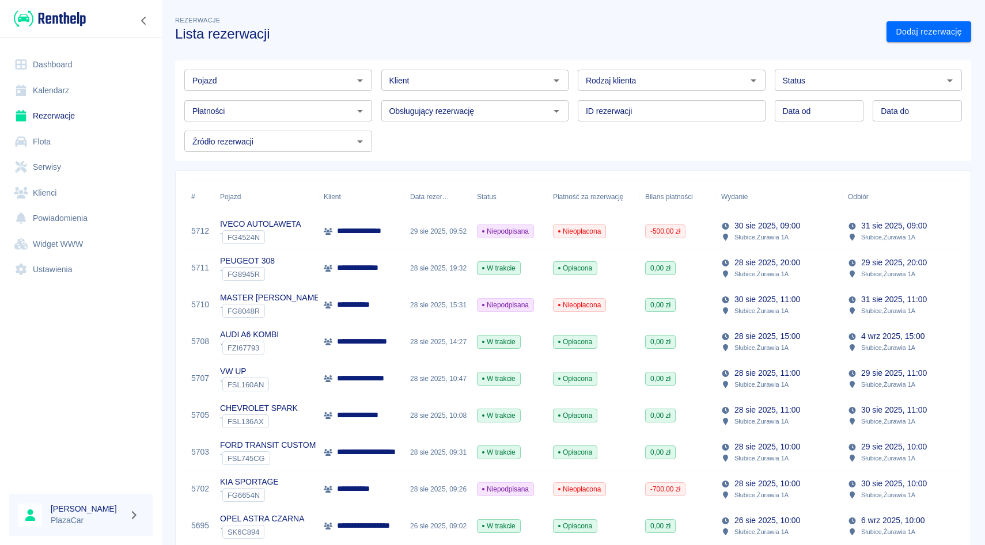
click at [261, 76] on input "Pojazd" at bounding box center [269, 80] width 162 height 14
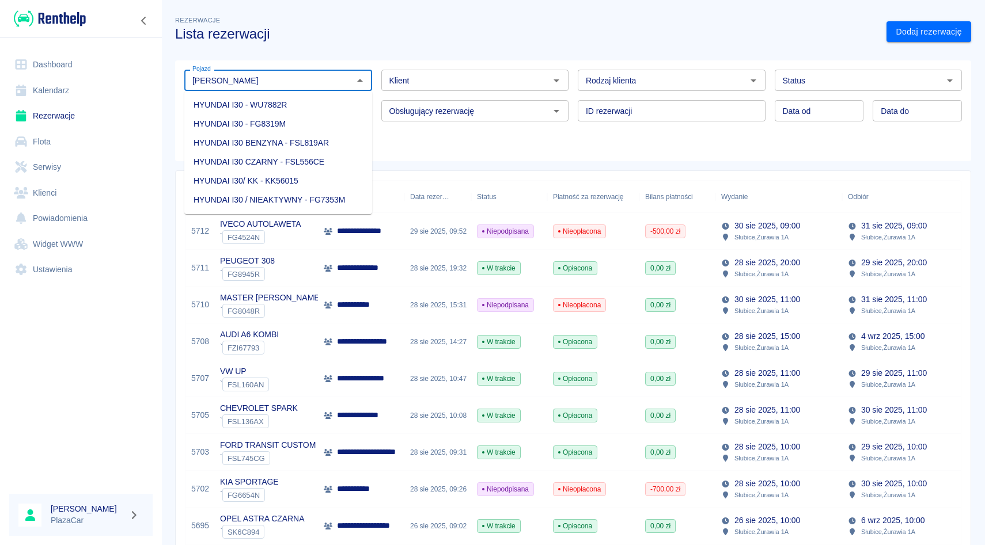
click at [286, 147] on li "HYUNDAI I30 BENZYNA - FSL819AR" at bounding box center [278, 143] width 188 height 19
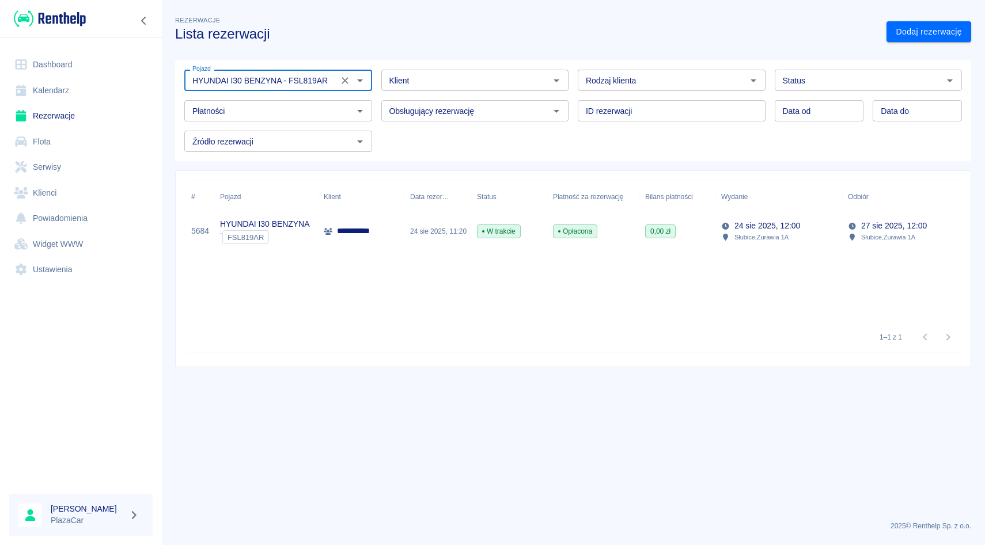
type input "HYUNDAI I30 BENZYNA - FSL819AR"
click at [571, 226] on div "Opłacona" at bounding box center [575, 232] width 44 height 14
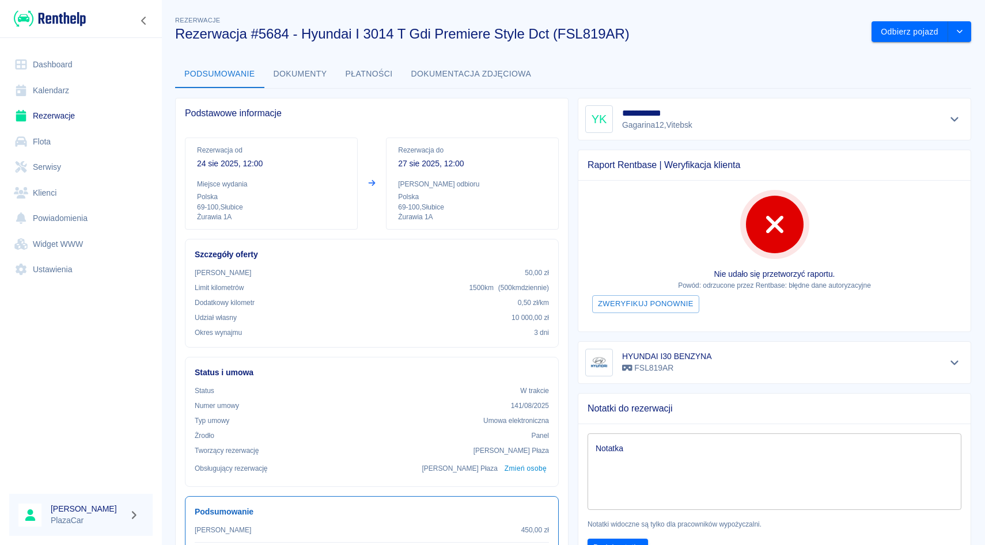
scroll to position [29, 0]
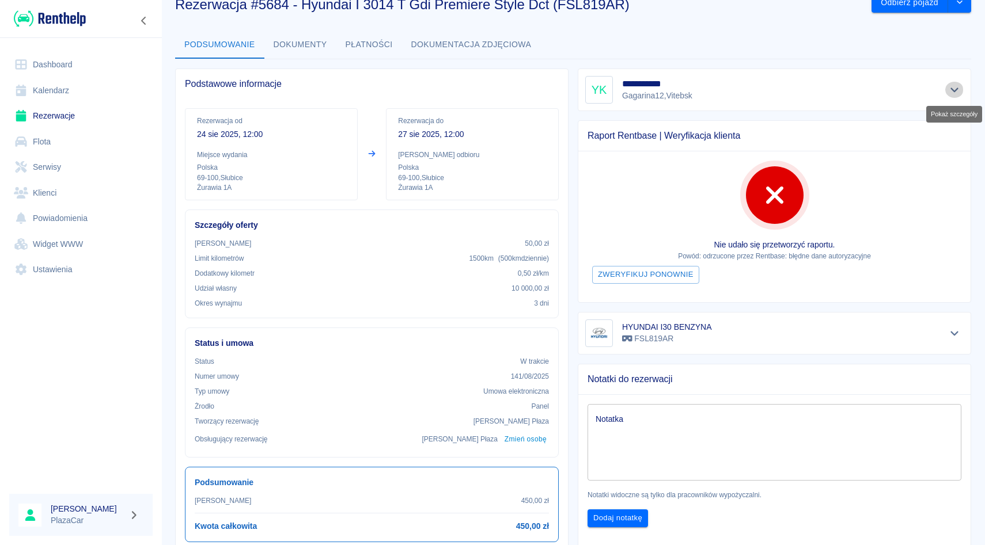
click at [953, 87] on icon "Pokaż szczegóły" at bounding box center [954, 90] width 13 height 10
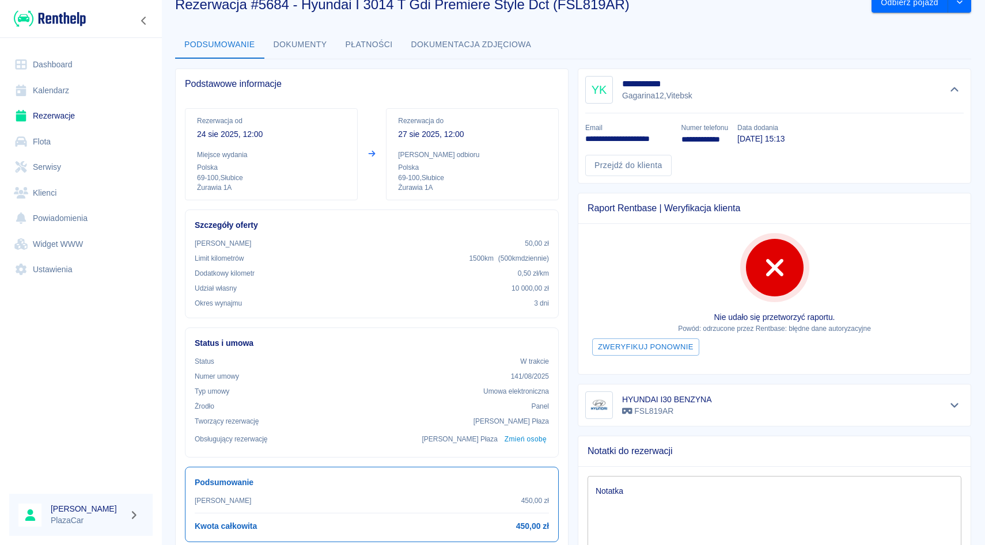
click at [48, 119] on link "Rezerwacje" at bounding box center [80, 116] width 143 height 26
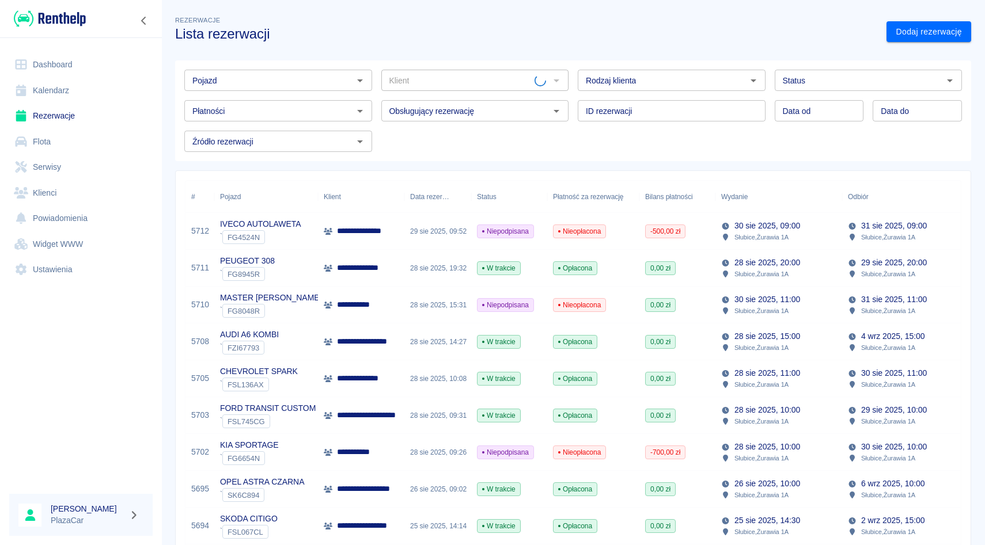
click at [292, 89] on div "Pojazd" at bounding box center [278, 80] width 188 height 21
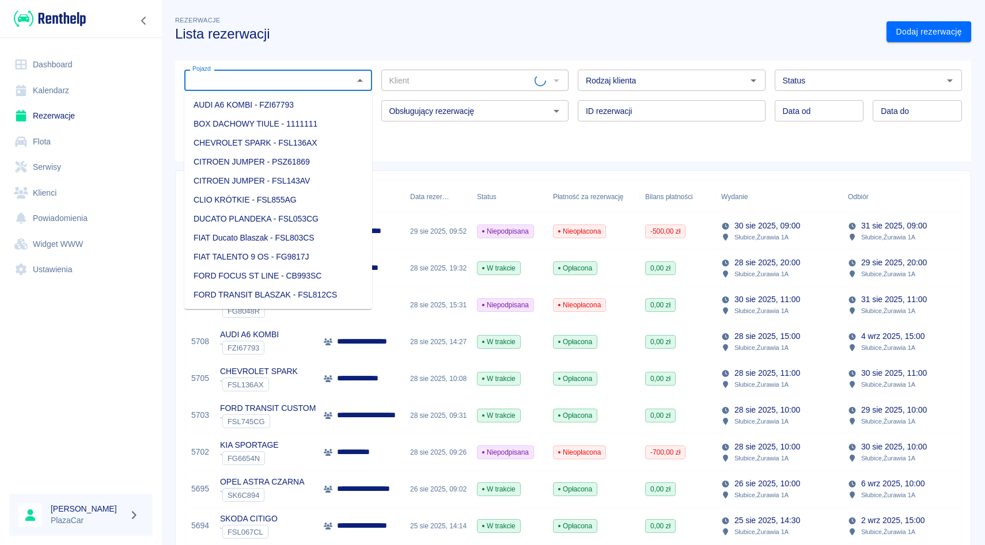
type input "C"
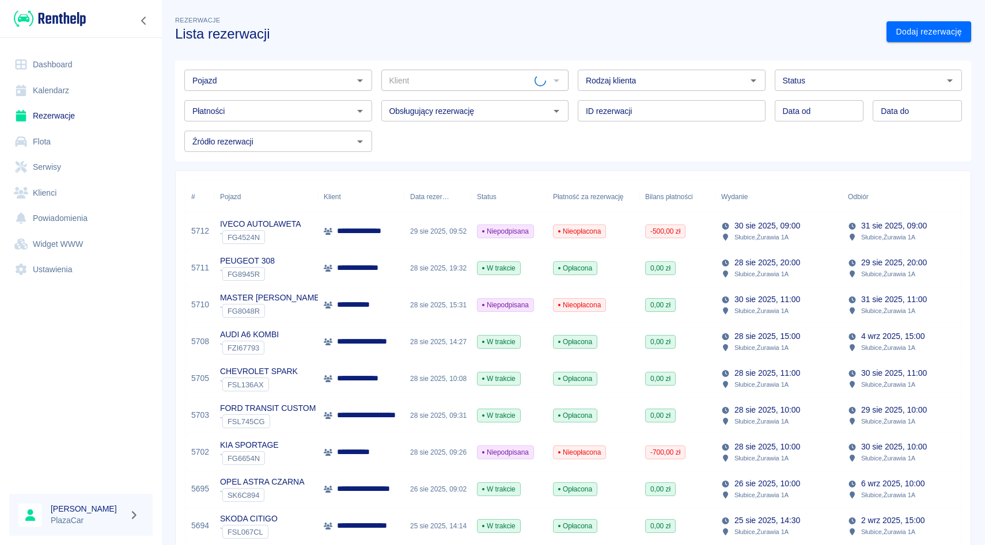
click at [418, 82] on input "Klient" at bounding box center [460, 80] width 150 height 14
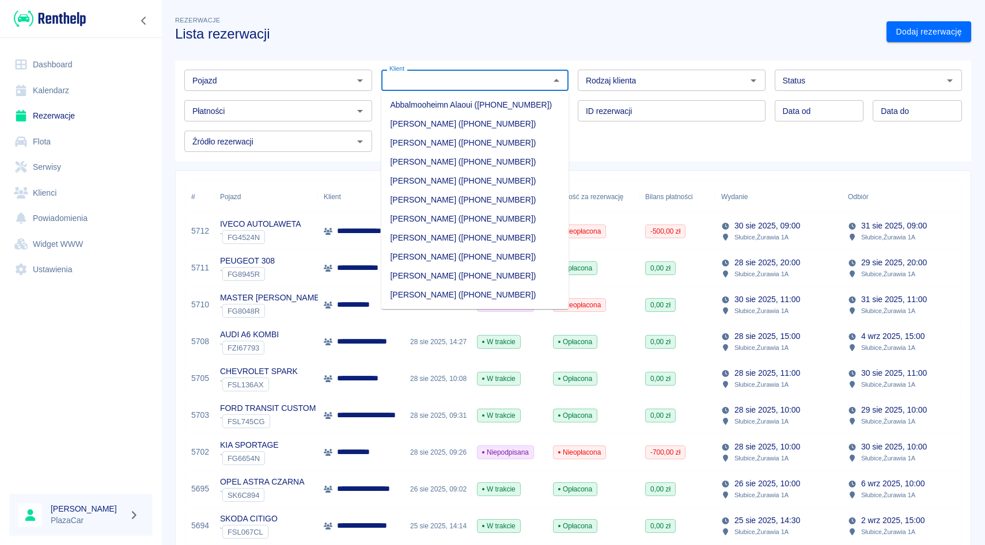
click at [434, 82] on input "Klient" at bounding box center [466, 80] width 162 height 14
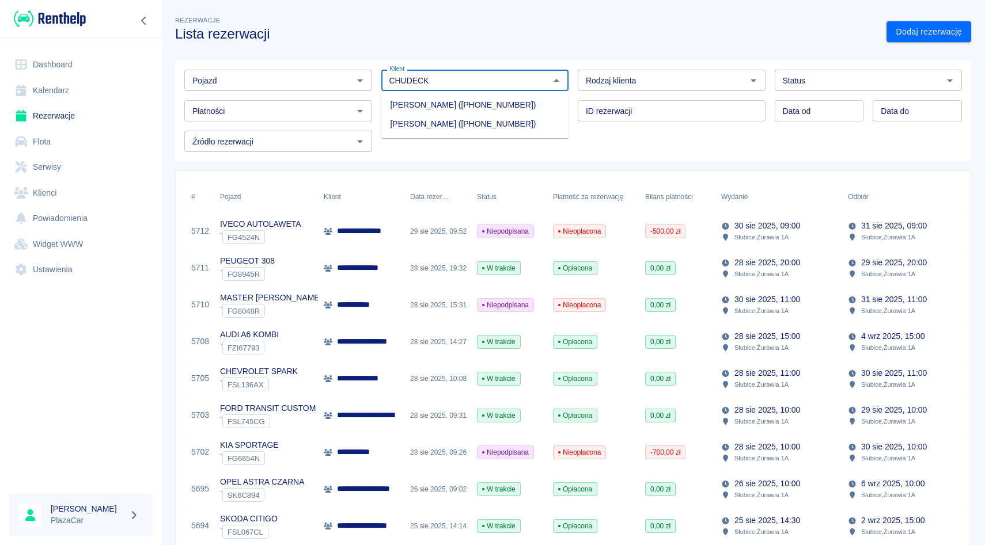
click at [423, 107] on li "[PERSON_NAME] ([PHONE_NUMBER])" at bounding box center [475, 105] width 188 height 19
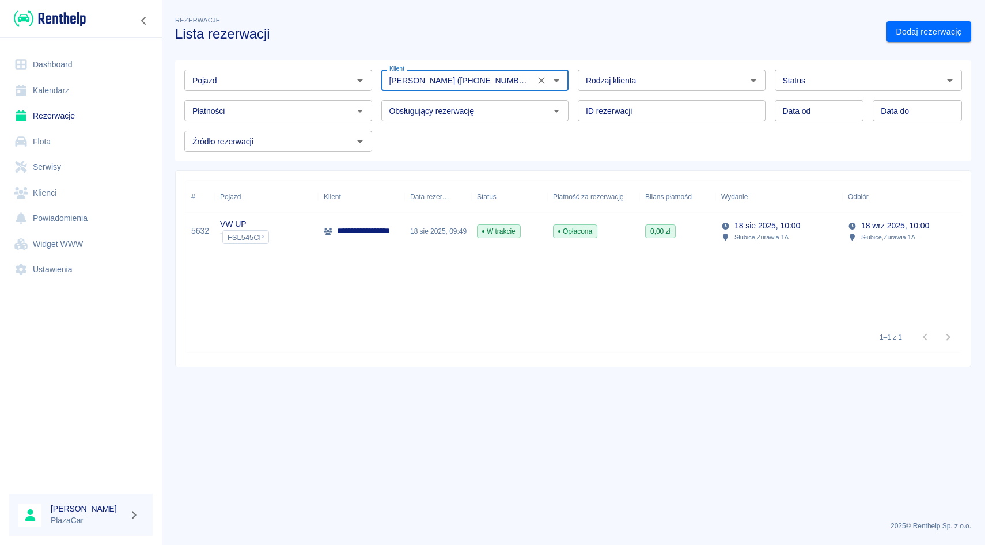
type input "[PERSON_NAME] ([PHONE_NUMBER])"
click at [66, 132] on link "Flota" at bounding box center [80, 142] width 143 height 26
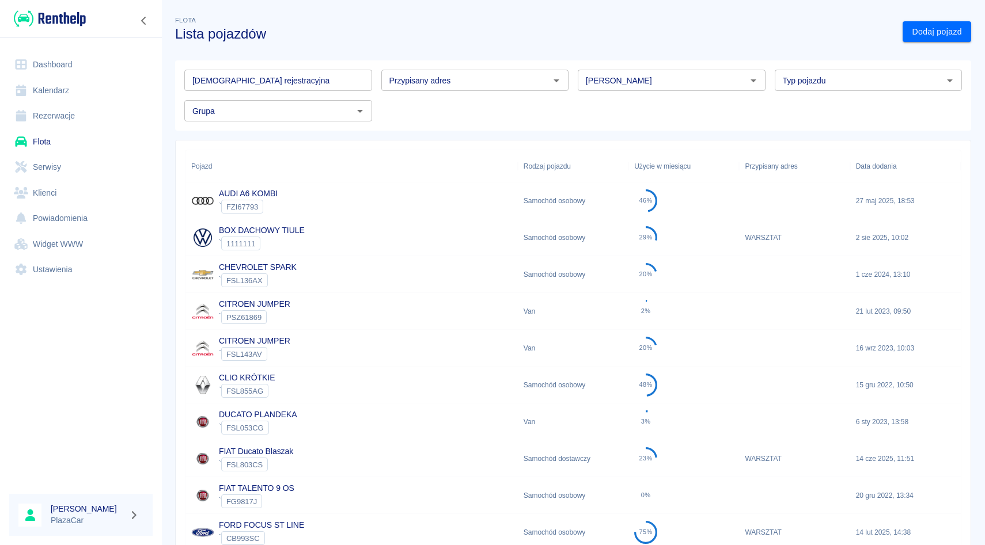
click at [656, 76] on input "[PERSON_NAME]" at bounding box center [662, 80] width 162 height 14
click at [625, 96] on li "Volkswagen" at bounding box center [672, 105] width 188 height 19
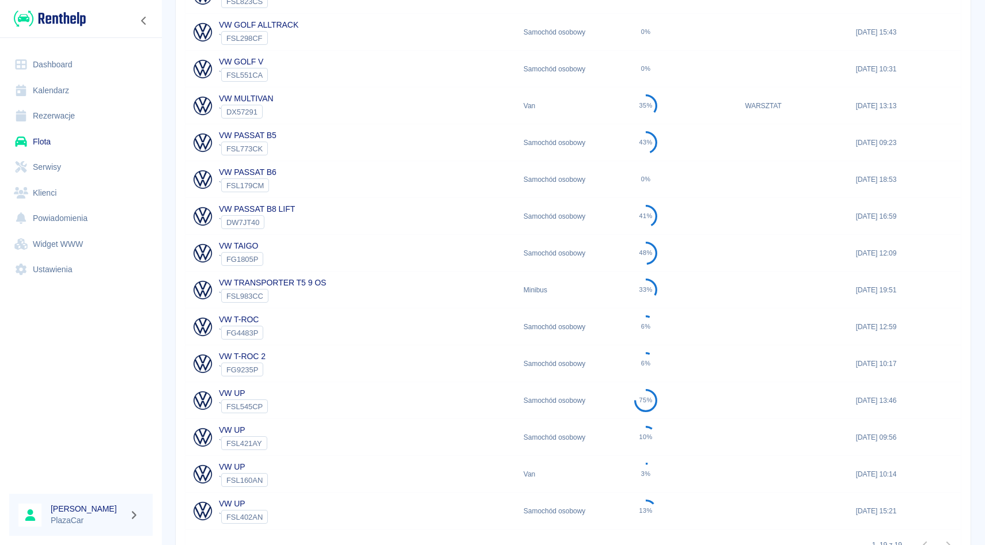
scroll to position [354, 0]
type input "Volkswagen"
click at [276, 396] on div "VW UP ` FSL545CP" at bounding box center [351, 399] width 332 height 37
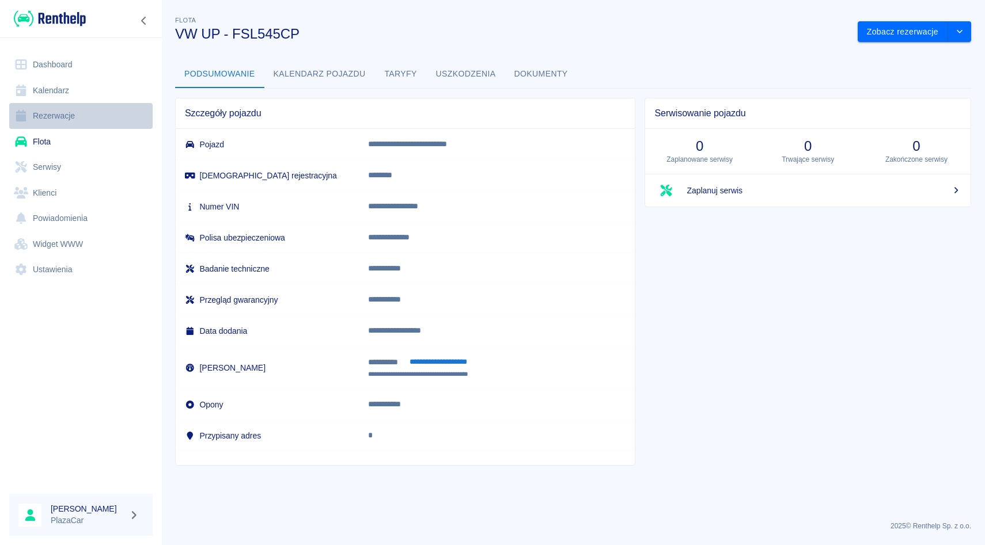
click at [64, 117] on link "Rezerwacje" at bounding box center [80, 116] width 143 height 26
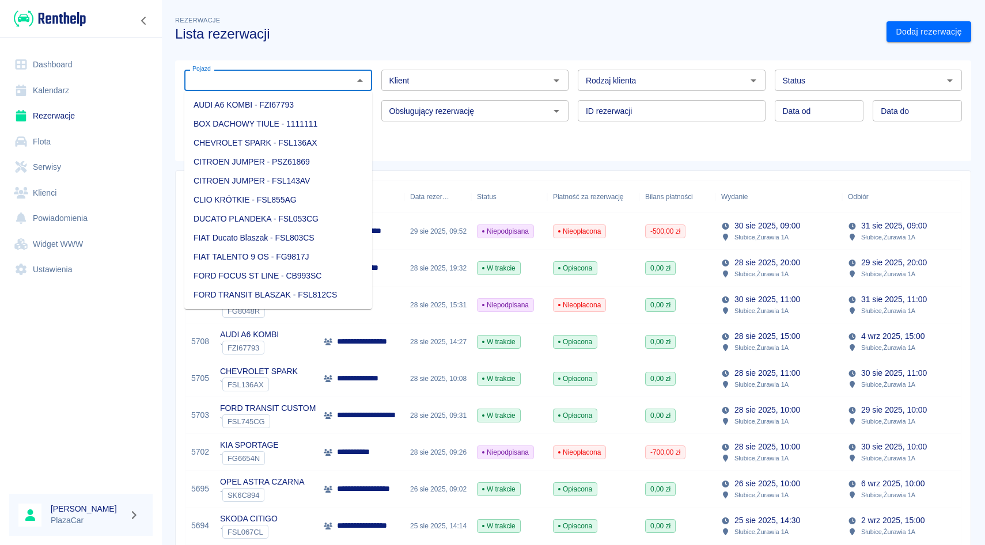
click at [316, 79] on input "Pojazd" at bounding box center [269, 80] width 162 height 14
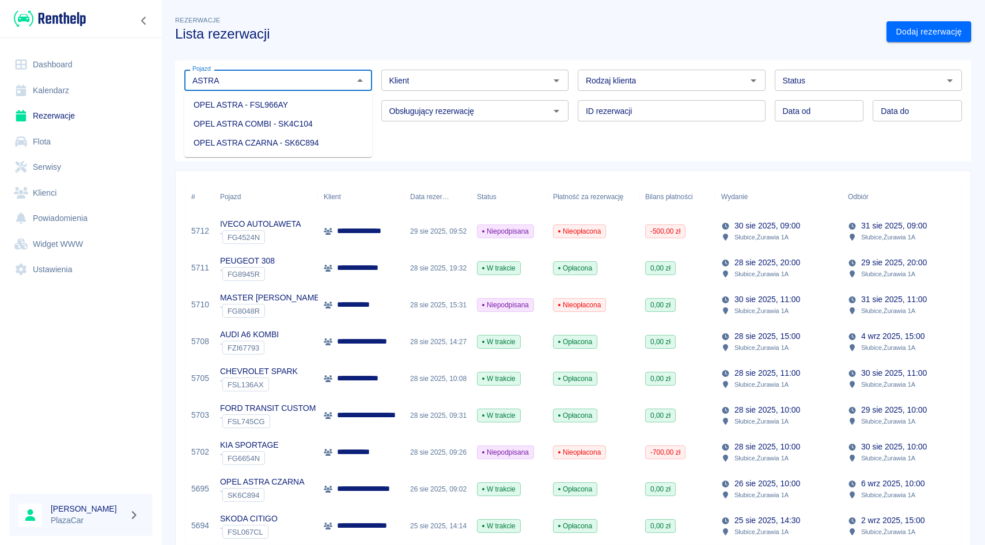
click at [293, 143] on li "OPEL ASTRA CZARNA - SK6C894" at bounding box center [278, 143] width 188 height 19
type input "OPEL ASTRA CZARNA - SK6C894"
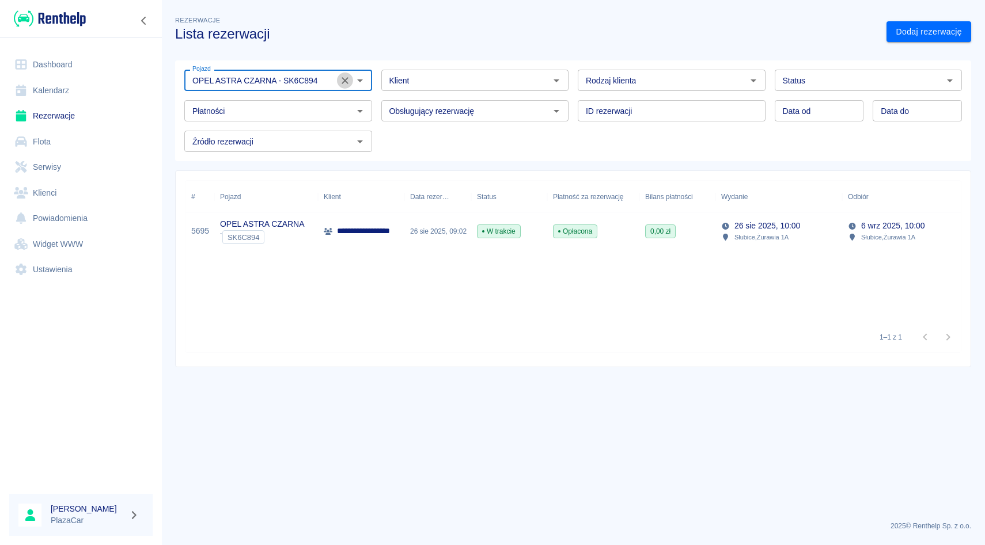
click at [346, 82] on icon "Wyczyść" at bounding box center [345, 81] width 12 height 12
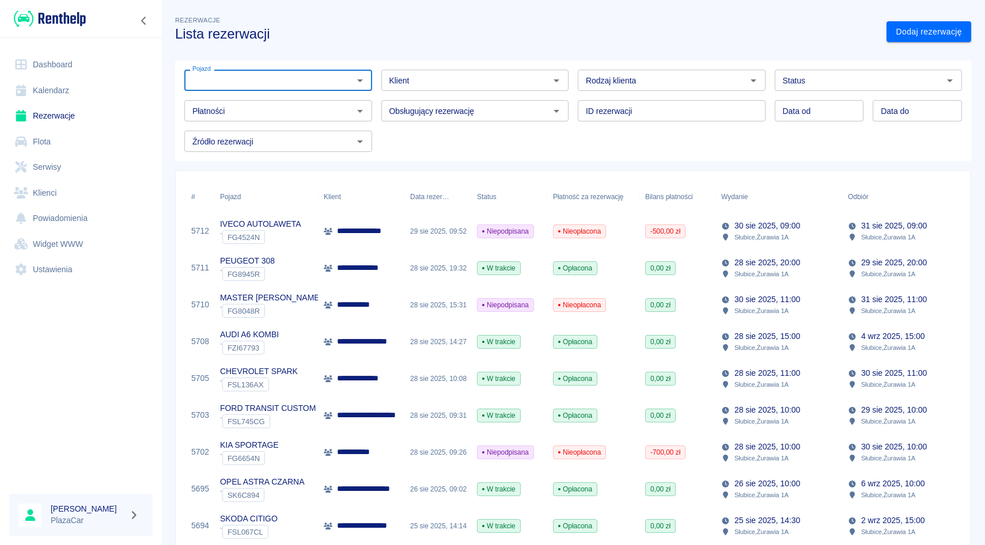
click at [398, 82] on input "Klient" at bounding box center [466, 80] width 162 height 14
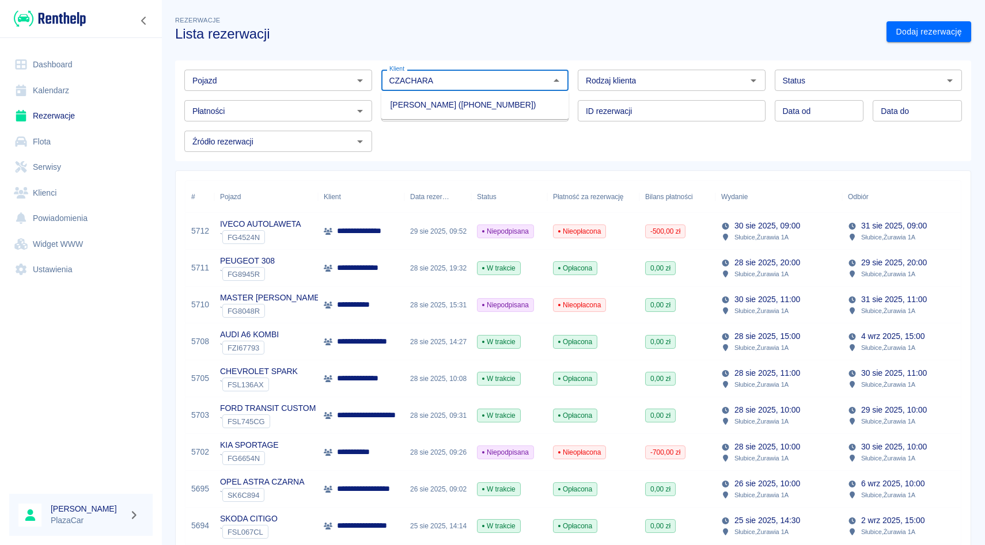
click at [415, 105] on li "[PERSON_NAME] ([PHONE_NUMBER])" at bounding box center [475, 105] width 188 height 19
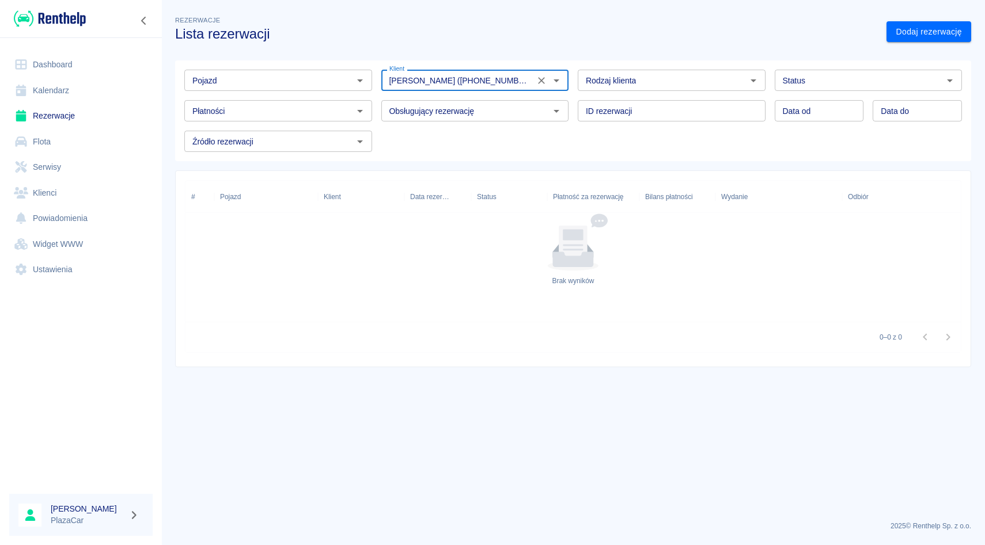
type input "[PERSON_NAME] ([PHONE_NUMBER])"
click at [833, 75] on input "Status" at bounding box center [859, 80] width 162 height 14
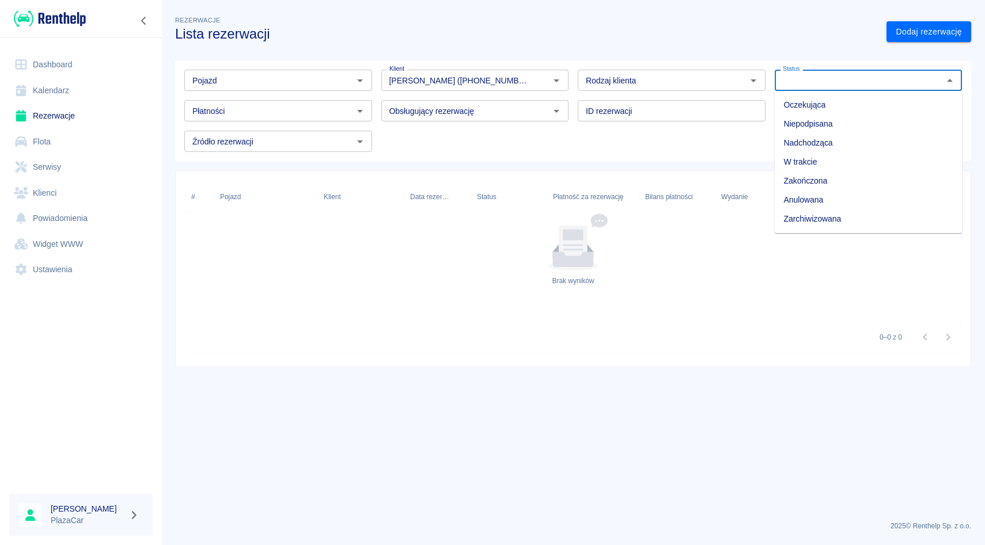
click at [817, 222] on li "Zarchiwizowana" at bounding box center [869, 219] width 188 height 19
type input "Zarchiwizowana"
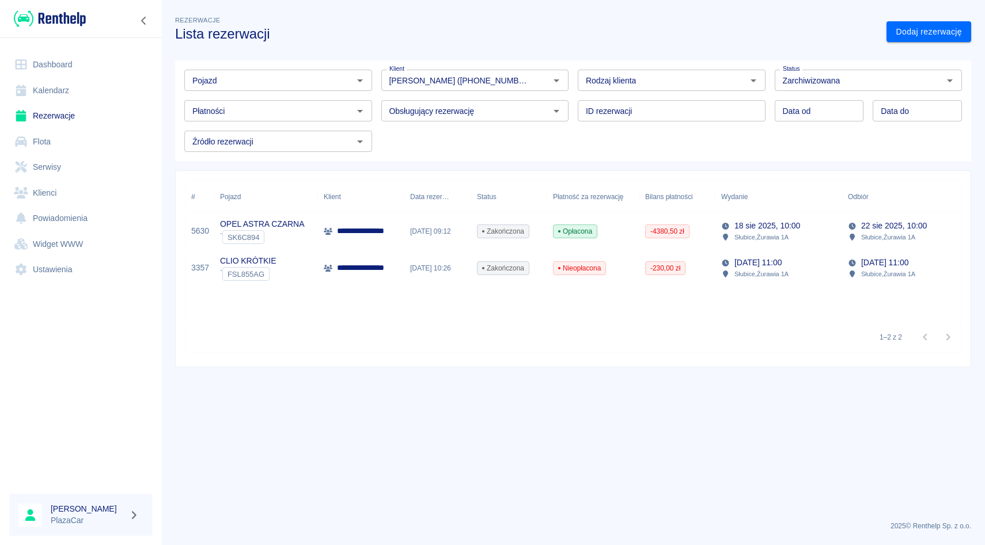
click at [764, 97] on div "ID rezerwacji ID rezerwacji" at bounding box center [666, 106] width 197 height 31
click at [575, 96] on div "ID rezerwacji ID rezerwacji" at bounding box center [666, 106] width 197 height 31
click at [575, 66] on div "Rodzaj klienta Rodzaj klienta" at bounding box center [666, 75] width 197 height 31
click at [575, 93] on div "ID rezerwacji ID rezerwacji" at bounding box center [666, 106] width 197 height 31
click at [575, 71] on div "Rodzaj klienta Rodzaj klienta" at bounding box center [666, 75] width 197 height 31
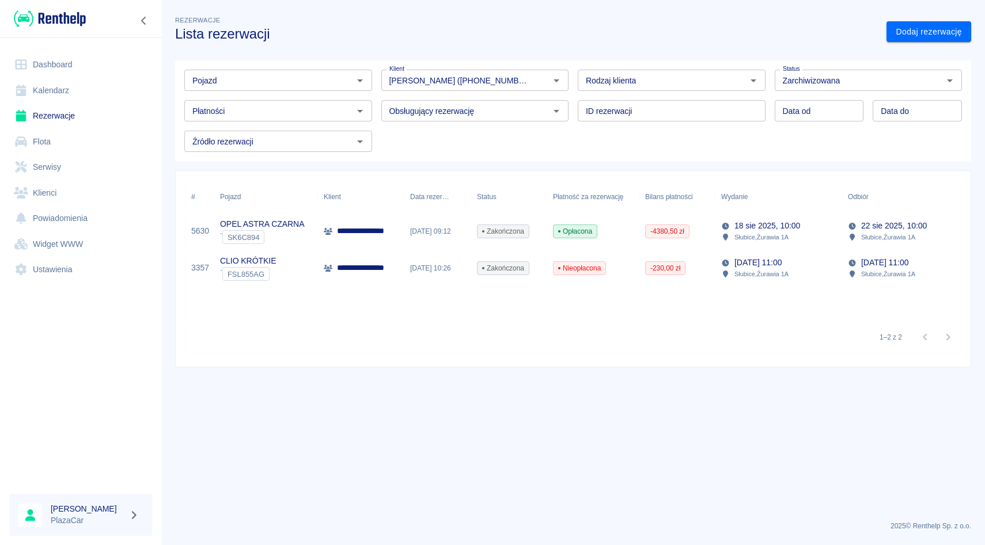
click at [380, 62] on div "Klient Mariusz Czachara (+48606598626) Klient" at bounding box center [470, 75] width 197 height 31
click at [380, 97] on div "Obsługujący rezerwację Obsługujący rezerwację" at bounding box center [470, 106] width 197 height 31
click at [380, 131] on div "Pojazd Pojazd Klient Mariusz Czachara (+48606598626) Klient Rodzaj klienta Rodz…" at bounding box center [568, 106] width 787 height 92
click at [379, 95] on div "Obsługujący rezerwację Obsługujący rezerwację" at bounding box center [470, 106] width 197 height 31
click at [545, 83] on icon "Wyczyść" at bounding box center [542, 81] width 12 height 12
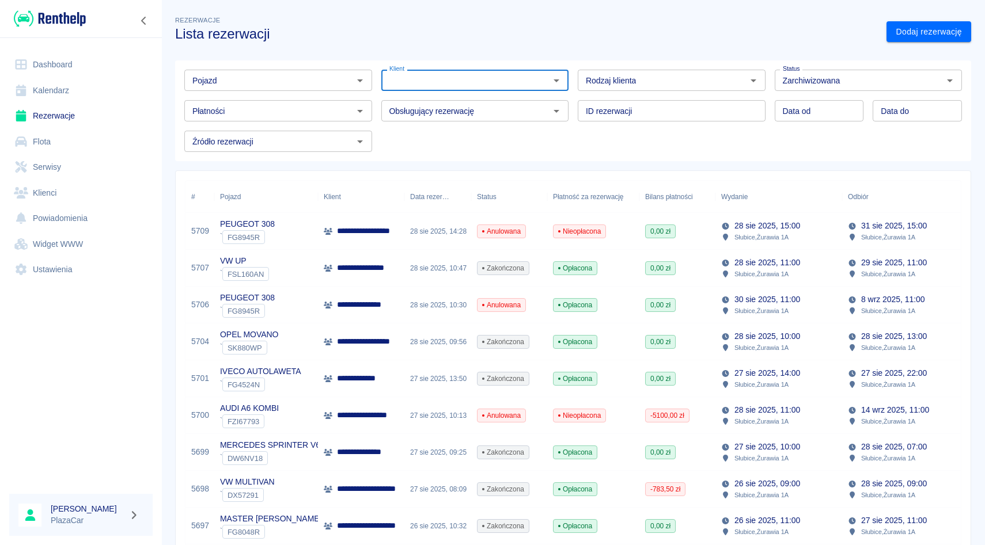
type input "M"
click at [513, 103] on li "[PERSON_NAME] ([PHONE_NUMBER])" at bounding box center [475, 105] width 188 height 19
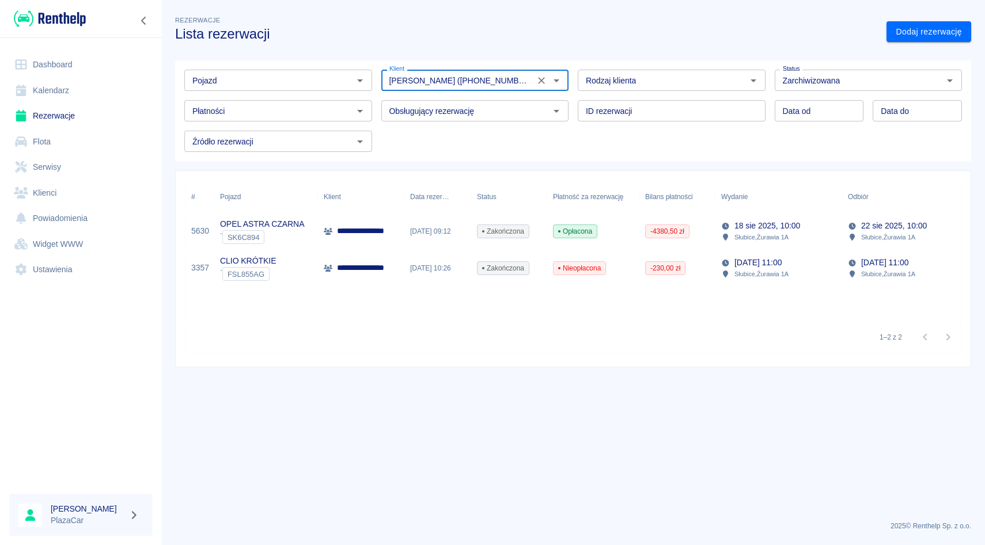
type input "[PERSON_NAME] ([PHONE_NUMBER])"
click at [480, 225] on div "Zakończona" at bounding box center [503, 232] width 52 height 14
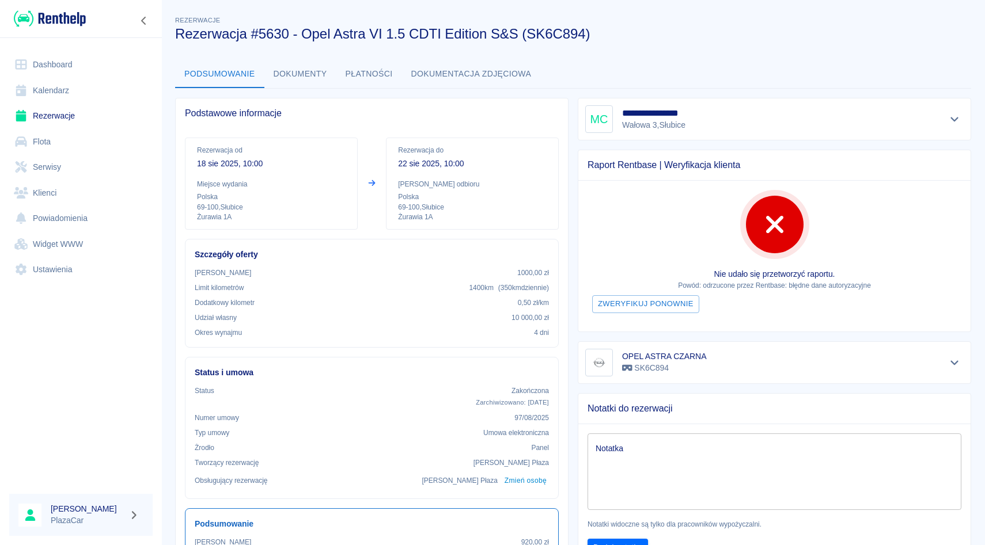
click at [952, 369] on button "Pokaż szczegóły" at bounding box center [954, 363] width 19 height 16
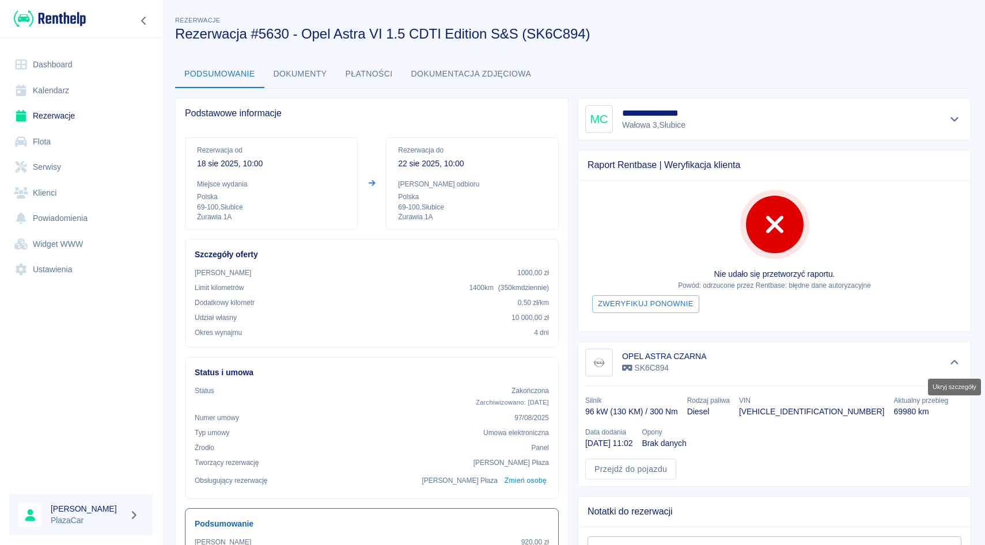
click at [952, 369] on button "Ukryj szczegóły" at bounding box center [954, 363] width 19 height 16
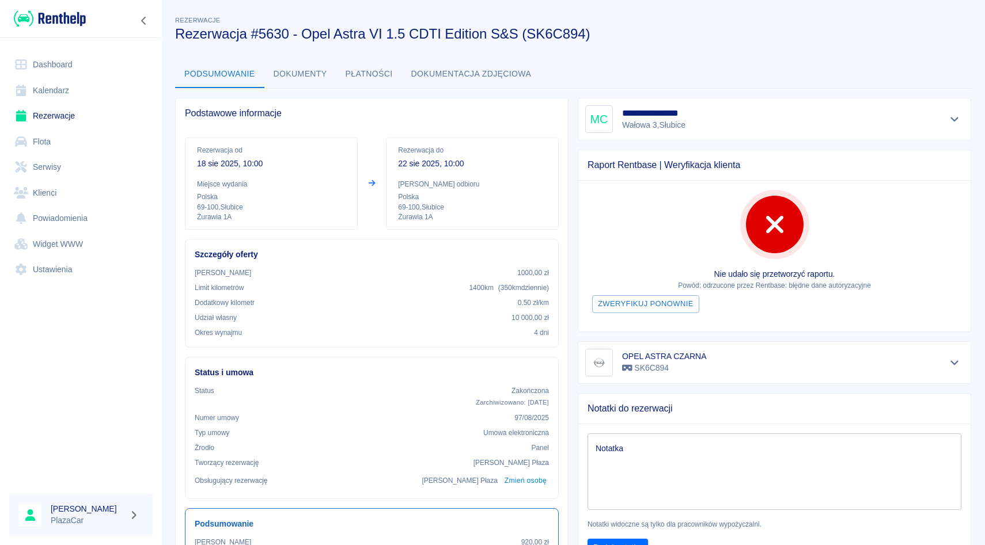
click at [953, 120] on icon "Pokaż szczegóły" at bounding box center [954, 119] width 8 height 5
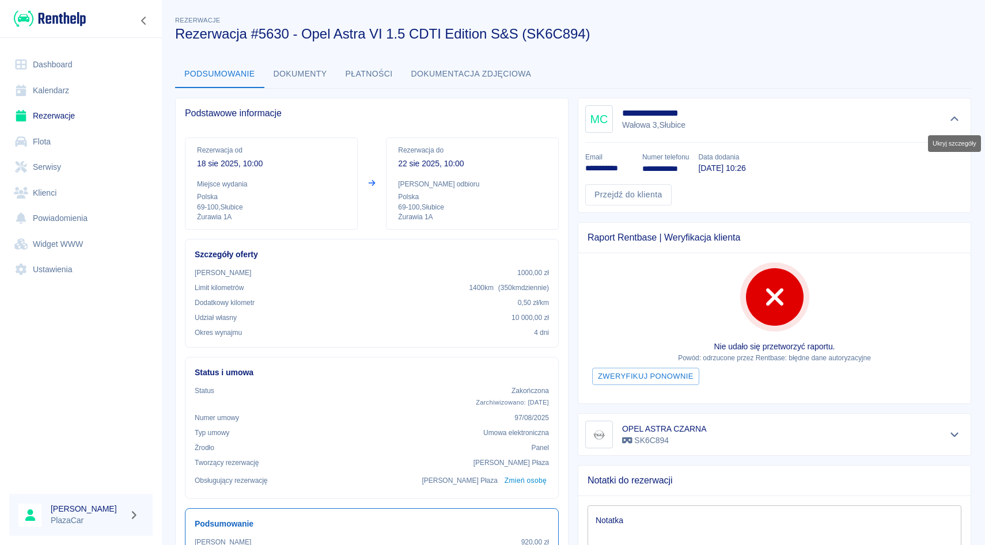
click at [953, 120] on icon "Ukryj szczegóły" at bounding box center [954, 119] width 13 height 10
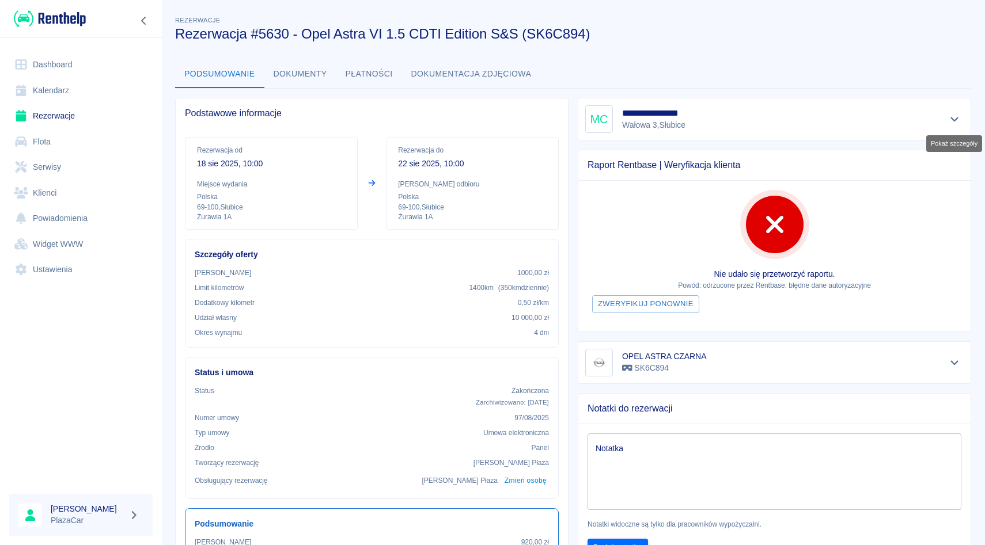
click at [953, 120] on icon "Pokaż szczegóły" at bounding box center [954, 119] width 8 height 5
click at [953, 120] on icon "Pokaż szczegóły" at bounding box center [954, 119] width 13 height 10
click at [953, 120] on icon "Pokaż szczegóły" at bounding box center [954, 119] width 8 height 5
click at [953, 120] on icon "Pokaż szczegóły" at bounding box center [954, 119] width 13 height 10
click at [953, 120] on icon "Pokaż szczegóły" at bounding box center [954, 119] width 8 height 5
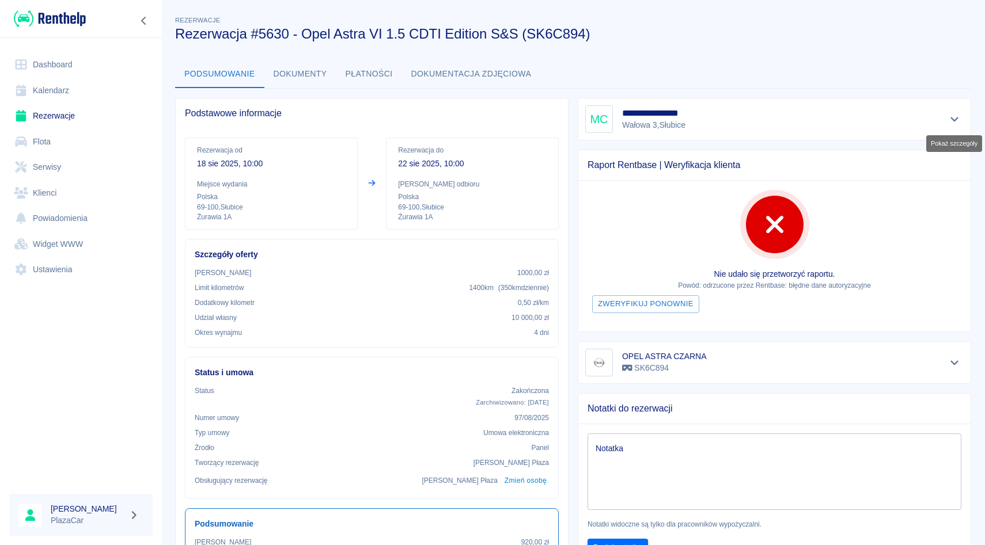
click at [953, 120] on icon "Pokaż szczegóły" at bounding box center [954, 119] width 13 height 10
click at [953, 120] on icon "Pokaż szczegóły" at bounding box center [954, 119] width 8 height 5
click at [953, 120] on icon "Pokaż szczegóły" at bounding box center [954, 119] width 13 height 10
click at [953, 120] on icon "Pokaż szczegóły" at bounding box center [954, 119] width 8 height 5
click at [953, 120] on icon "Pokaż szczegóły" at bounding box center [954, 119] width 13 height 10
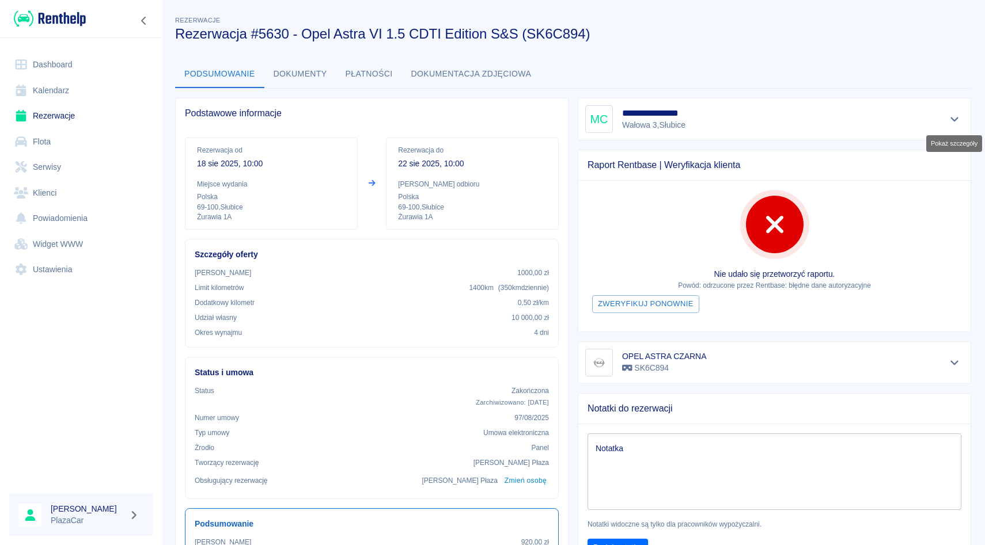
click at [953, 120] on icon "Pokaż szczegóły" at bounding box center [954, 119] width 8 height 5
click at [953, 120] on icon "Pokaż szczegóły" at bounding box center [954, 119] width 13 height 10
click at [953, 120] on icon "Pokaż szczegóły" at bounding box center [954, 119] width 8 height 5
click at [953, 120] on icon "Pokaż szczegóły" at bounding box center [954, 119] width 13 height 10
click at [953, 120] on icon "Pokaż szczegóły" at bounding box center [954, 119] width 8 height 5
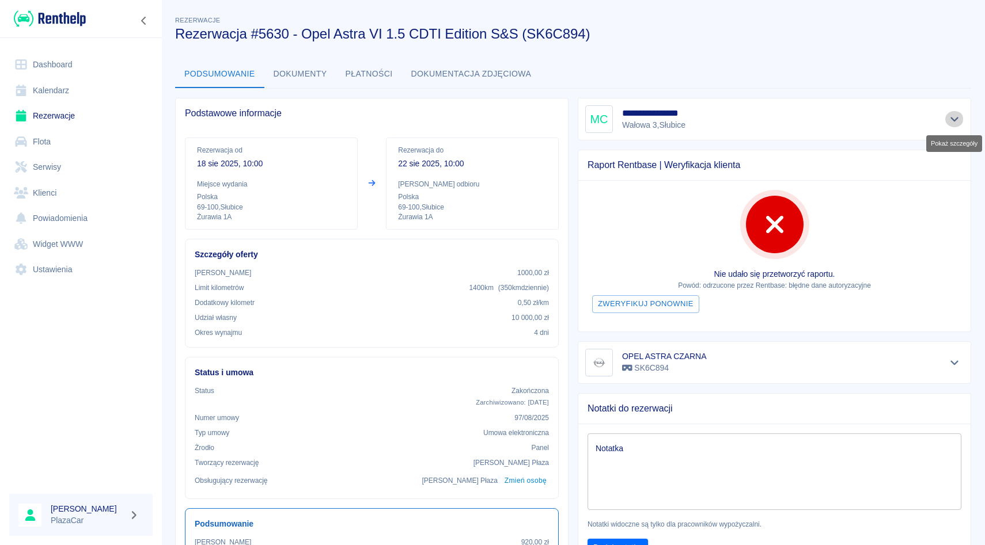
click at [953, 120] on icon "Pokaż szczegóły" at bounding box center [954, 119] width 13 height 10
click at [953, 120] on icon "Pokaż szczegóły" at bounding box center [954, 119] width 8 height 5
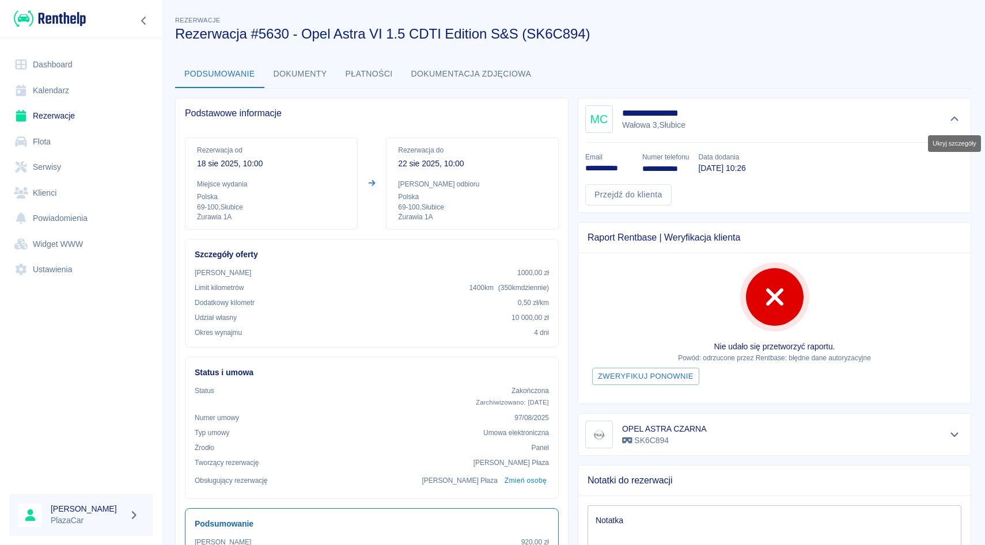
click at [953, 120] on icon "Ukryj szczegóły" at bounding box center [954, 119] width 13 height 10
click at [953, 120] on icon "Ukryj szczegóły" at bounding box center [954, 119] width 8 height 5
click at [953, 120] on icon "Ukryj szczegóły" at bounding box center [954, 119] width 13 height 10
click at [953, 120] on icon "Ukryj szczegóły" at bounding box center [954, 119] width 8 height 5
click at [953, 120] on icon "Ukryj szczegóły" at bounding box center [954, 119] width 13 height 10
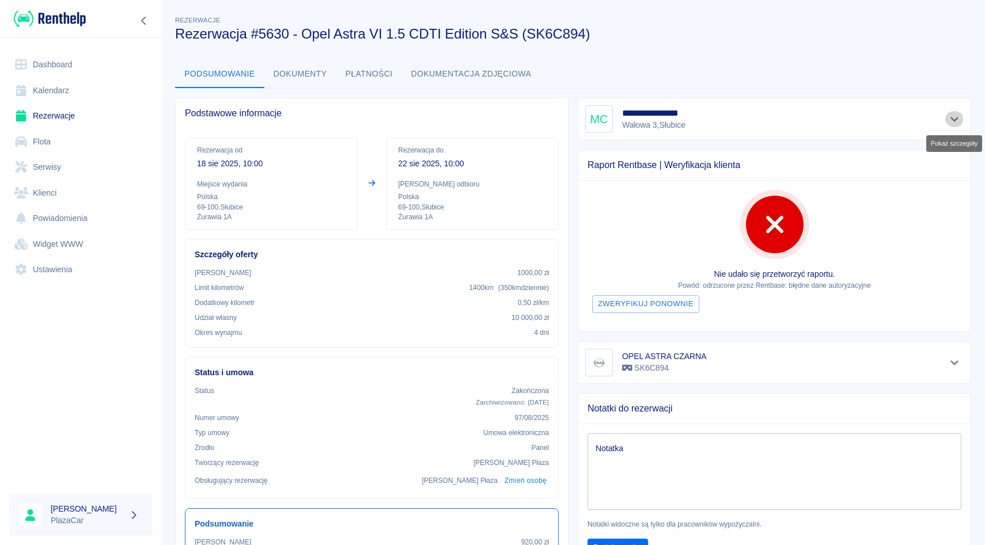
click at [953, 120] on icon "Pokaż szczegóły" at bounding box center [954, 119] width 8 height 5
click at [953, 120] on icon "Pokaż szczegóły" at bounding box center [954, 119] width 13 height 10
click at [953, 120] on icon "Pokaż szczegóły" at bounding box center [954, 119] width 8 height 5
click at [953, 120] on icon "Pokaż szczegóły" at bounding box center [954, 119] width 13 height 10
click at [953, 120] on icon "Pokaż szczegóły" at bounding box center [954, 119] width 8 height 5
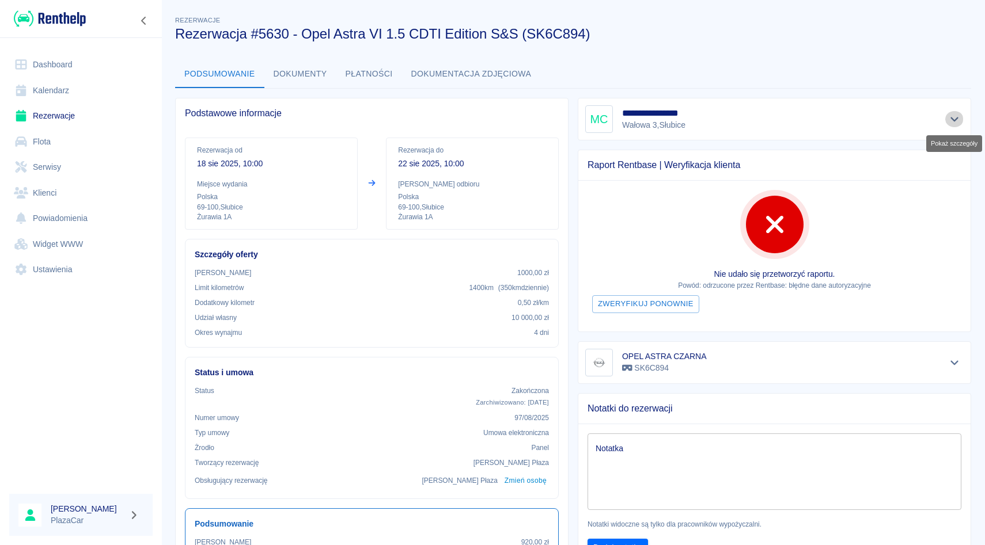
click at [953, 120] on icon "Pokaż szczegóły" at bounding box center [954, 119] width 13 height 10
click at [953, 120] on icon "Pokaż szczegóły" at bounding box center [954, 119] width 8 height 5
click at [953, 120] on icon "Pokaż szczegóły" at bounding box center [954, 119] width 13 height 10
click at [953, 120] on icon "Pokaż szczegóły" at bounding box center [954, 119] width 8 height 5
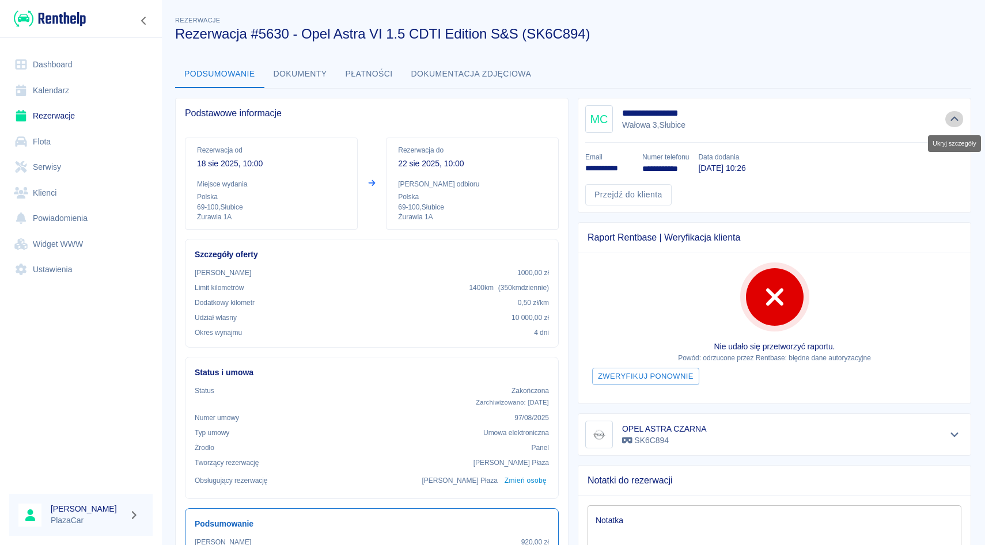
click at [953, 120] on icon "Ukryj szczegóły" at bounding box center [954, 119] width 13 height 10
click at [953, 120] on icon "Ukryj szczegóły" at bounding box center [954, 119] width 8 height 5
click at [953, 120] on icon "Ukryj szczegóły" at bounding box center [954, 119] width 13 height 10
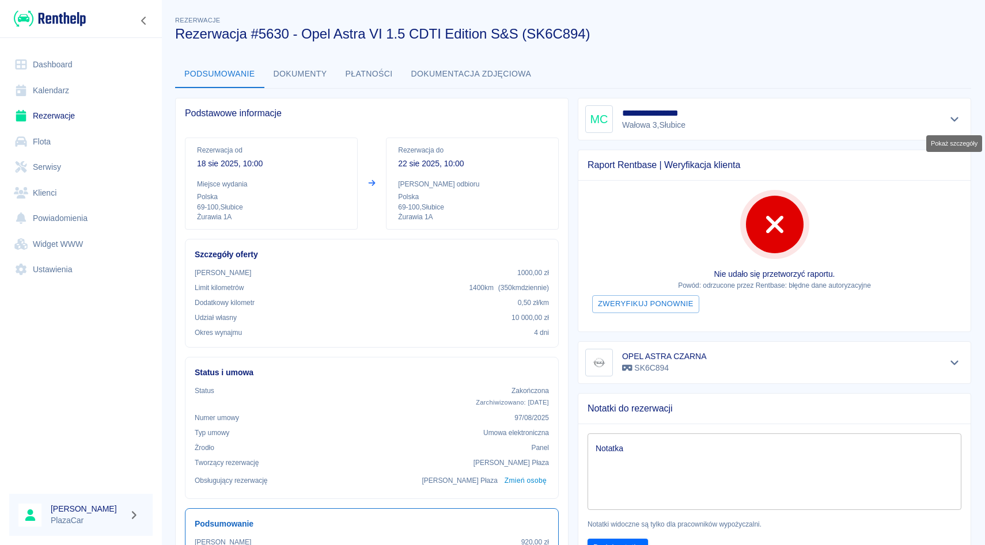
click at [953, 120] on icon "Pokaż szczegóły" at bounding box center [954, 119] width 8 height 5
click at [953, 120] on icon "Pokaż szczegóły" at bounding box center [954, 119] width 13 height 10
drag, startPoint x: 396, startPoint y: 161, endPoint x: 522, endPoint y: 175, distance: 126.9
click at [522, 175] on div "Rezerwacja do 22 sie 2025, 10:00 Miejsce odbioru Polska 69-100 , Słubice Żurawi…" at bounding box center [472, 184] width 173 height 92
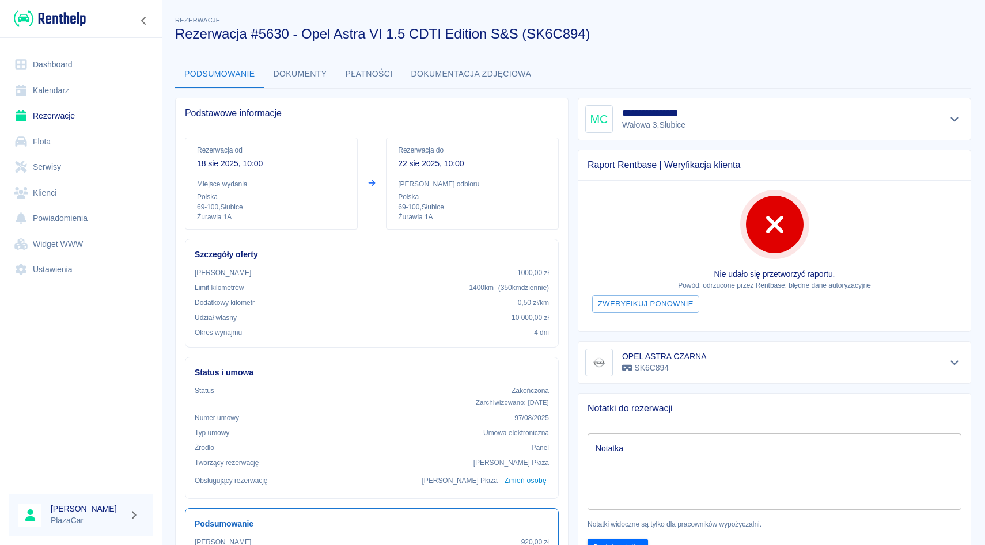
click at [299, 75] on button "Dokumenty" at bounding box center [300, 74] width 72 height 28
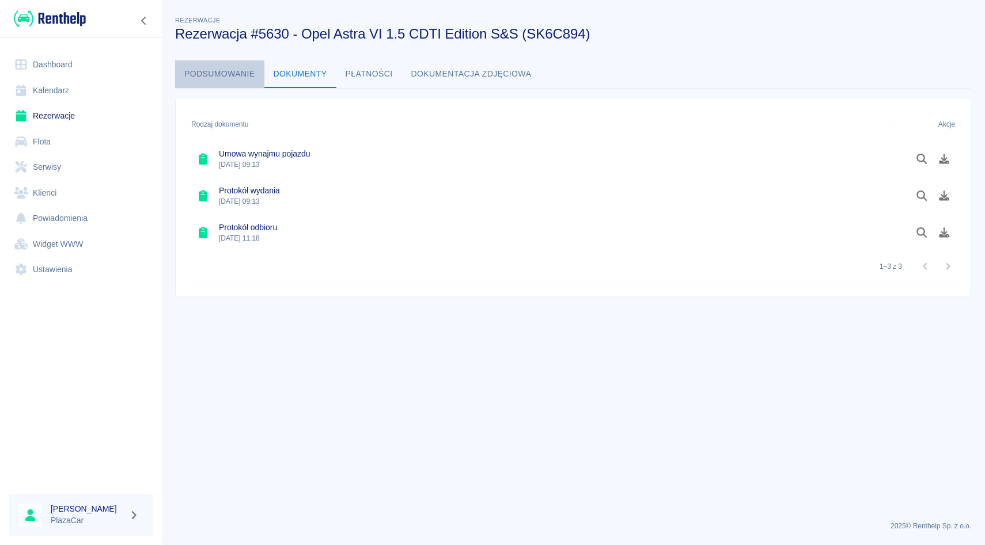
click at [254, 78] on button "Podsumowanie" at bounding box center [219, 74] width 89 height 28
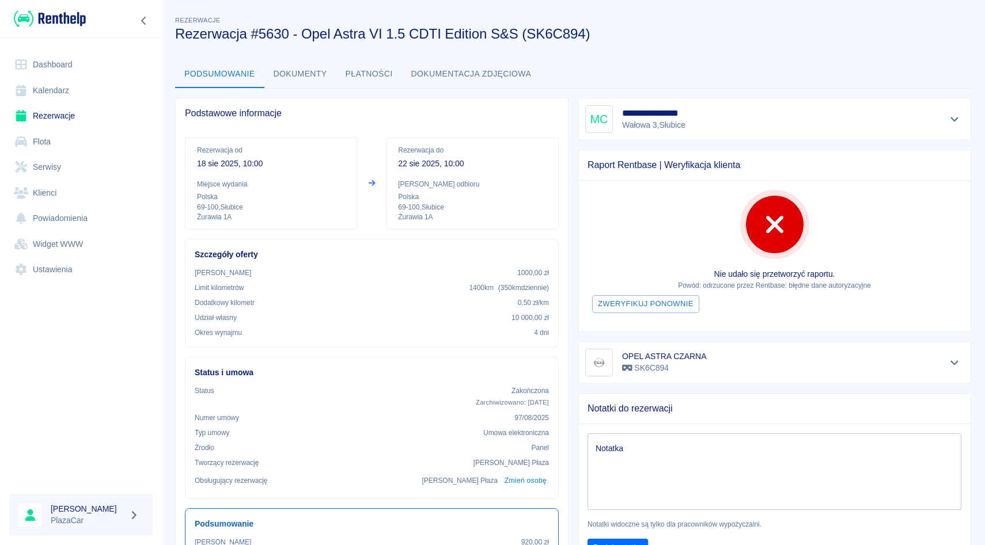
click at [385, 75] on button "Płatności" at bounding box center [369, 74] width 66 height 28
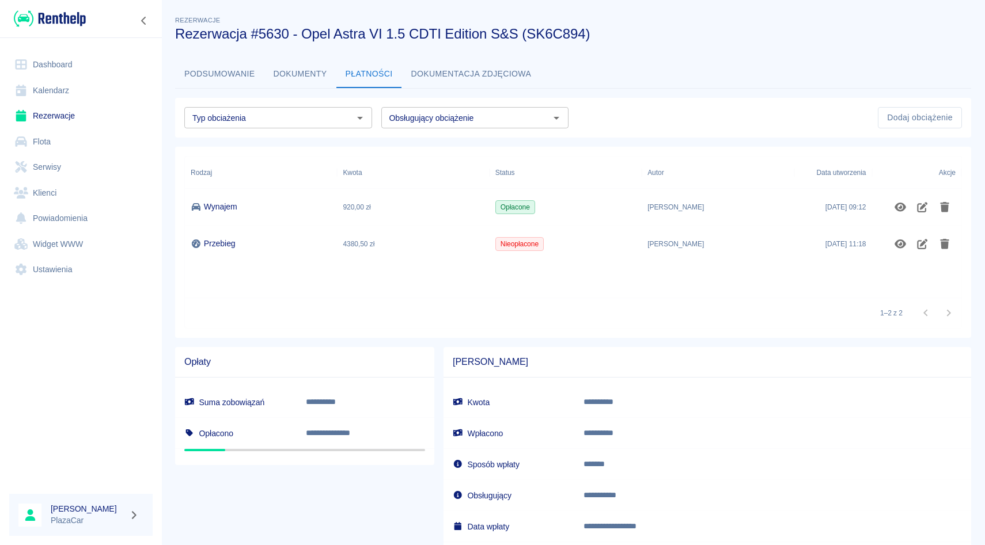
drag, startPoint x: 230, startPoint y: 76, endPoint x: 296, endPoint y: 74, distance: 66.3
click at [229, 76] on button "Podsumowanie" at bounding box center [219, 74] width 89 height 28
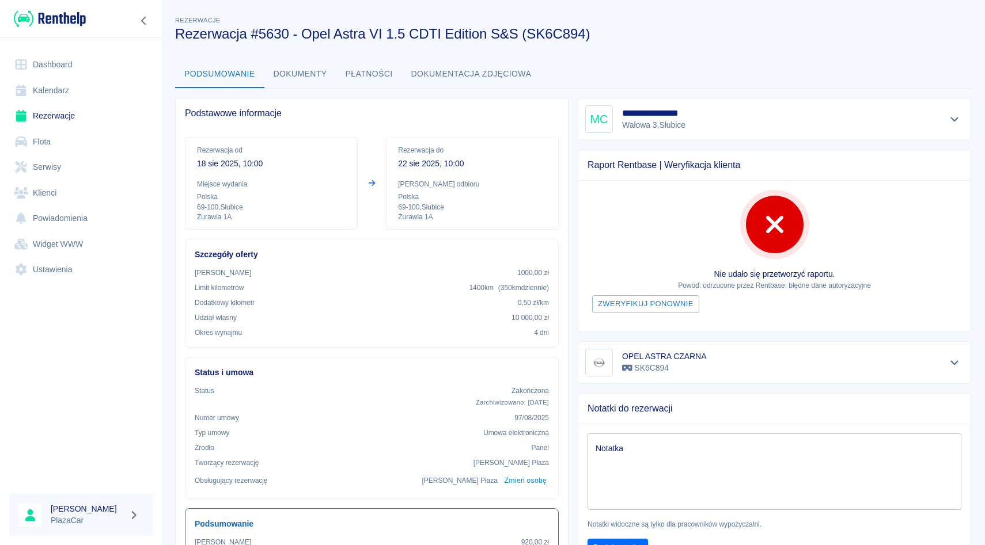
click at [346, 74] on button "Płatności" at bounding box center [369, 74] width 66 height 28
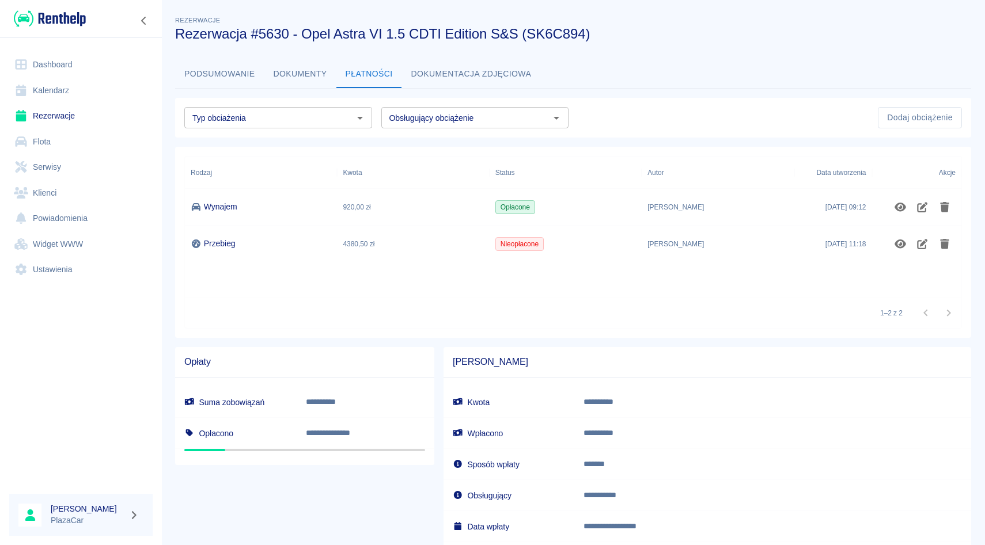
click at [421, 71] on button "Dokumentacja zdjęciowa" at bounding box center [471, 74] width 139 height 28
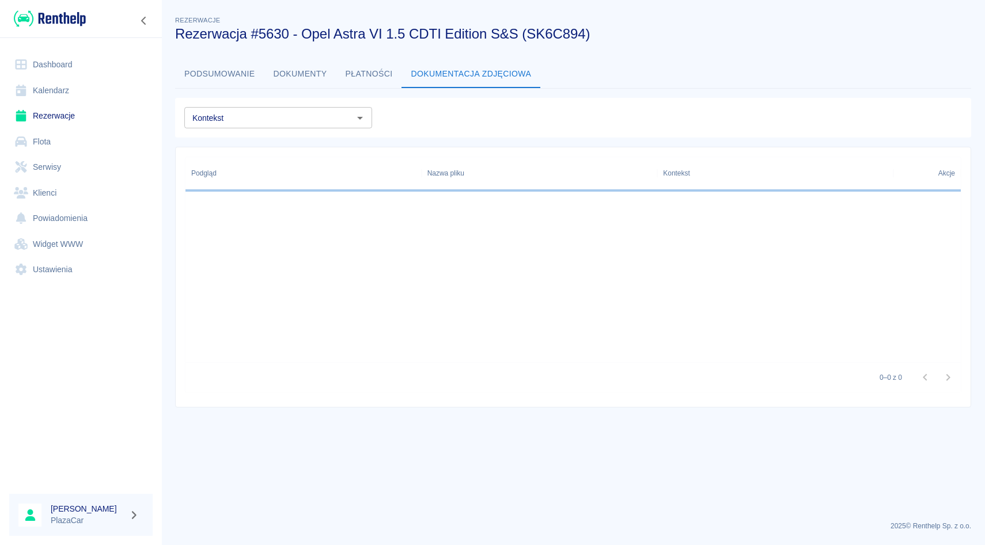
click at [312, 71] on button "Dokumenty" at bounding box center [300, 74] width 72 height 28
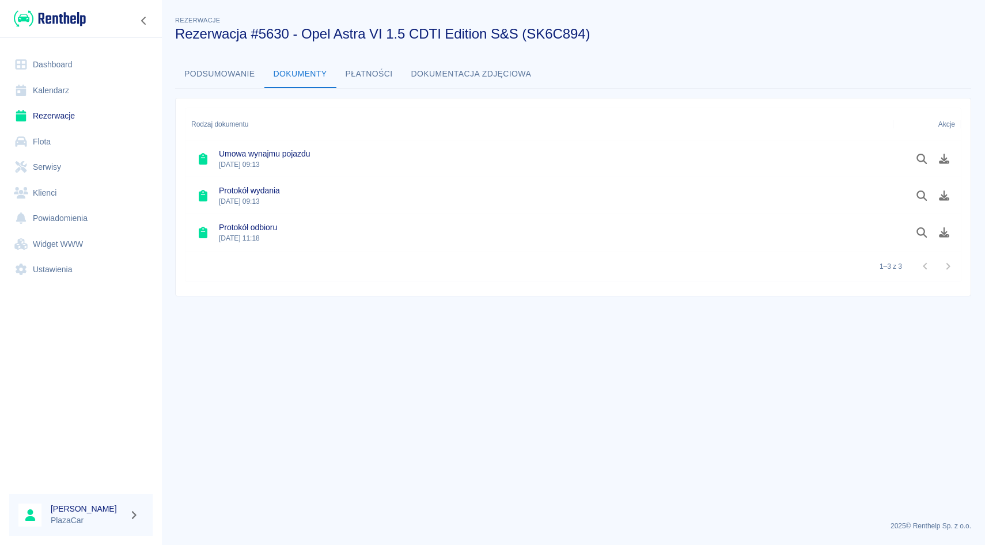
click at [204, 71] on button "Podsumowanie" at bounding box center [219, 74] width 89 height 28
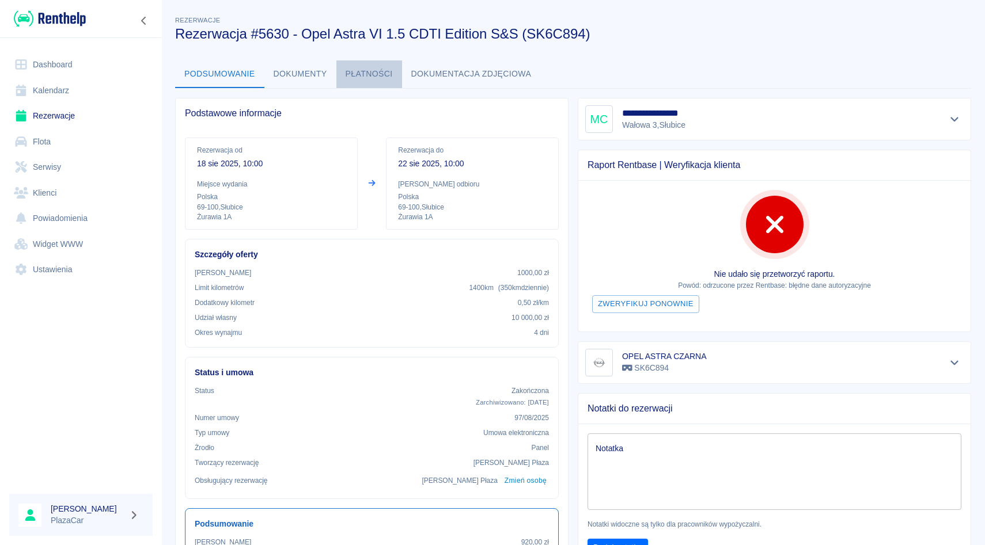
click at [389, 70] on button "Płatności" at bounding box center [369, 74] width 66 height 28
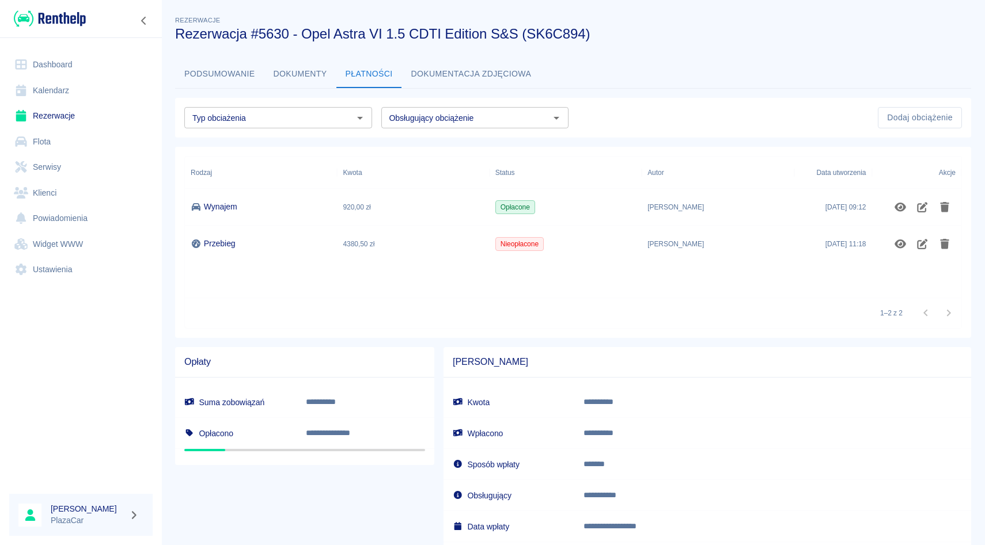
click at [305, 70] on button "Dokumenty" at bounding box center [300, 74] width 72 height 28
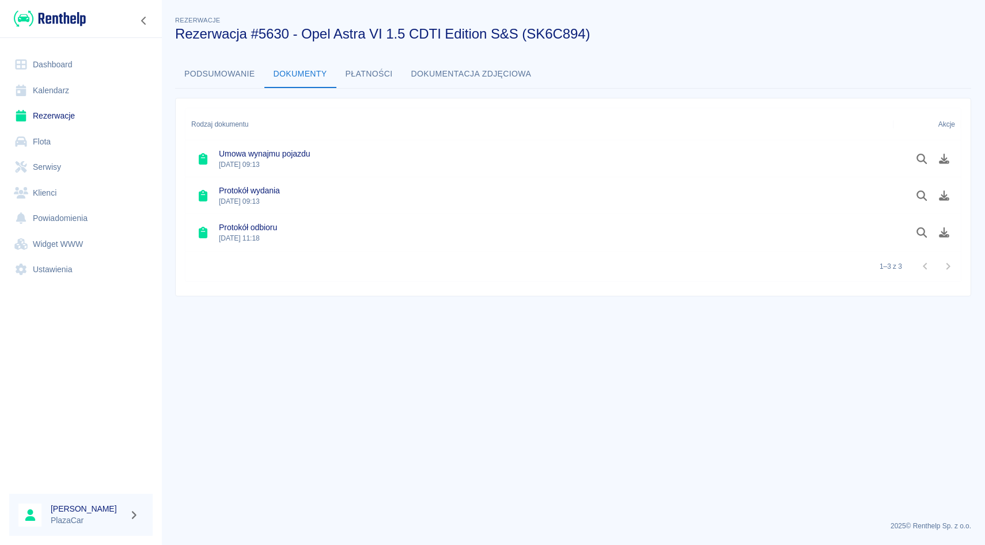
click at [257, 75] on button "Podsumowanie" at bounding box center [219, 74] width 89 height 28
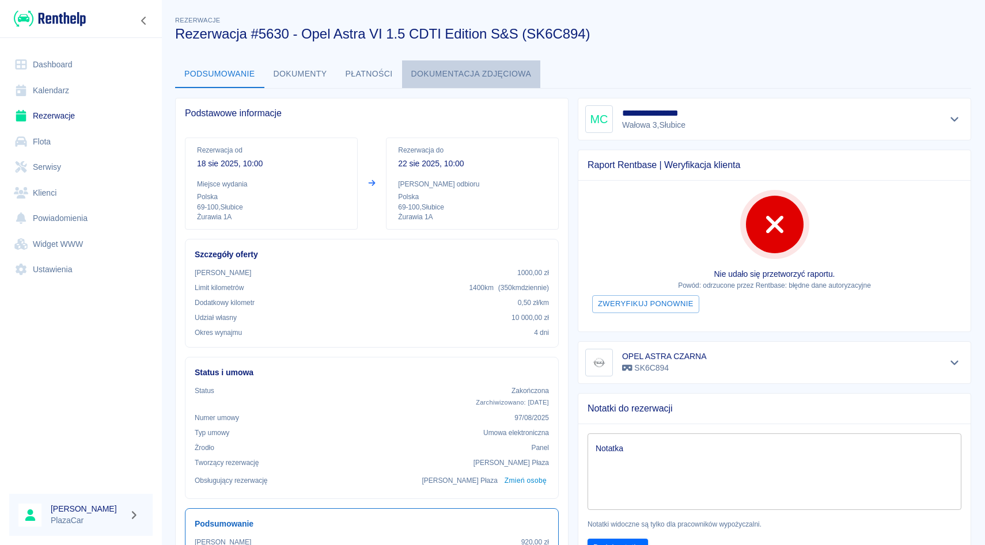
click at [419, 70] on button "Dokumentacja zdjęciowa" at bounding box center [471, 74] width 139 height 28
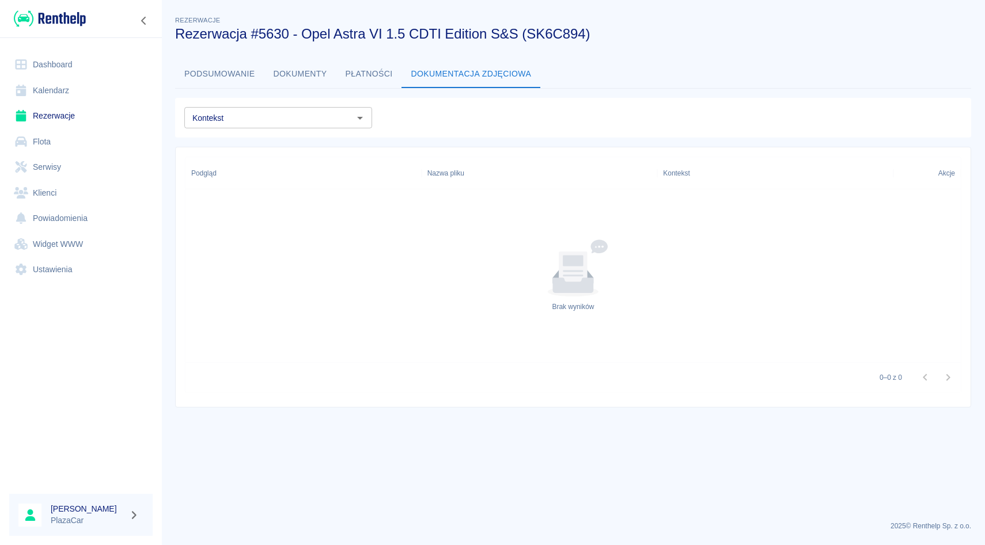
click at [240, 75] on button "Podsumowanie" at bounding box center [219, 74] width 89 height 28
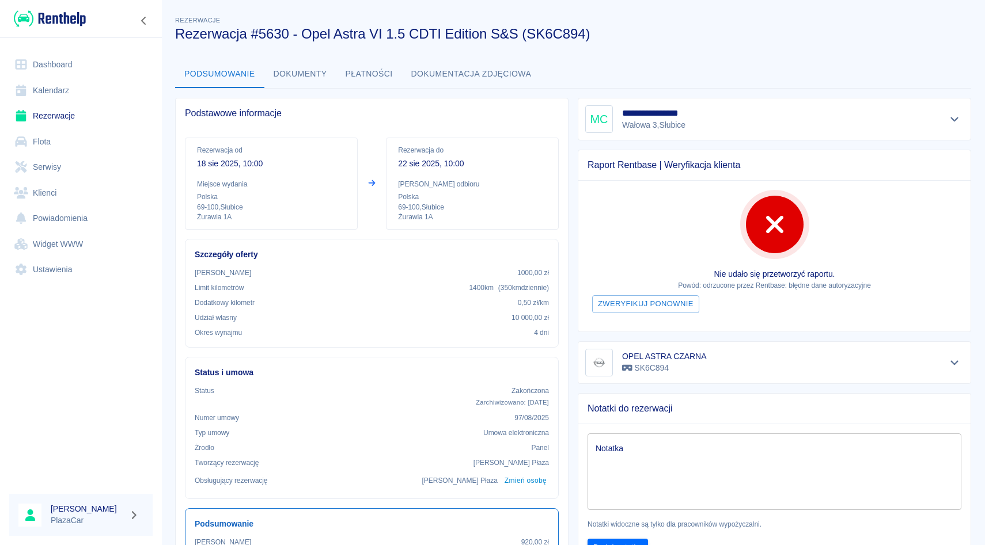
click at [73, 116] on link "Rezerwacje" at bounding box center [80, 116] width 143 height 26
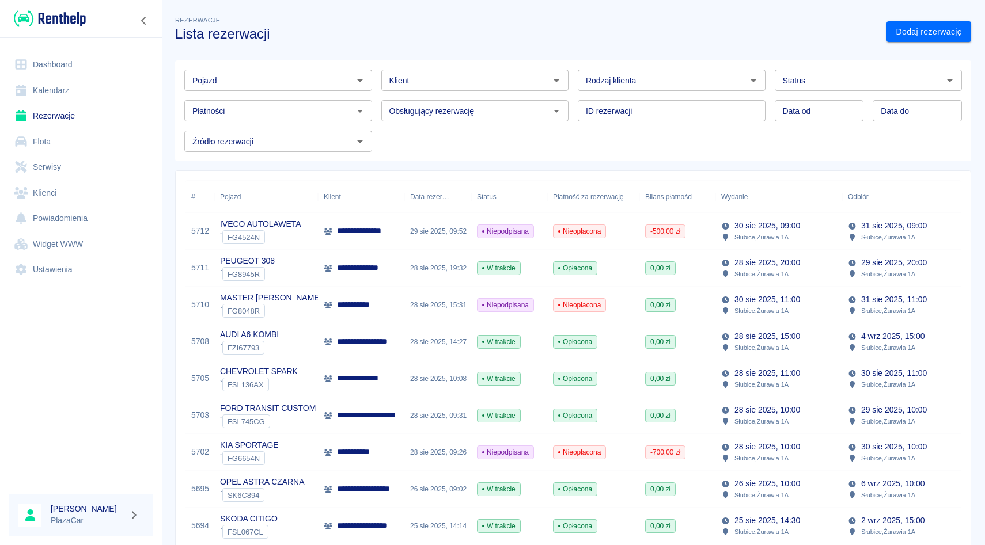
click at [254, 95] on div "Płatności Płatności" at bounding box center [273, 106] width 197 height 31
click at [259, 90] on div "Pojazd" at bounding box center [278, 80] width 188 height 21
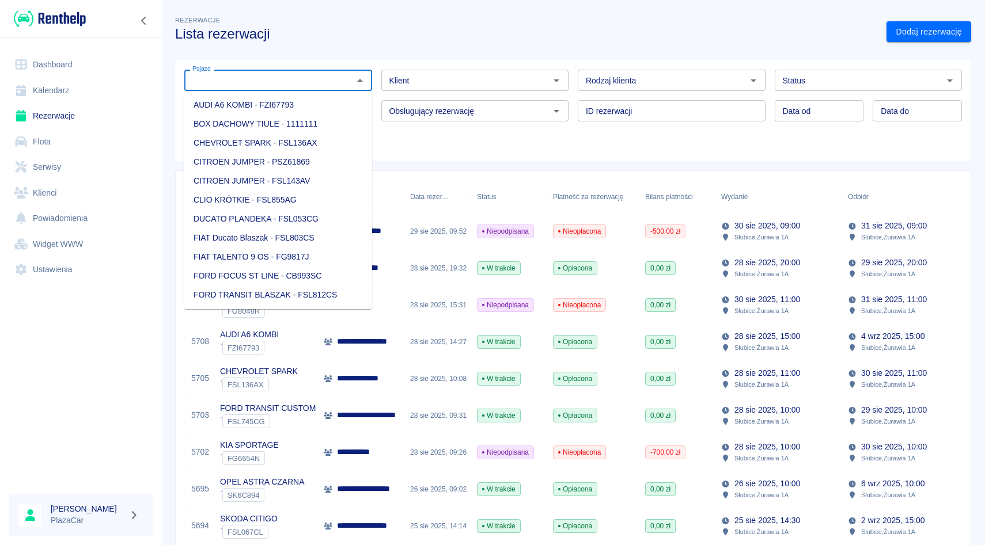
type input "-"
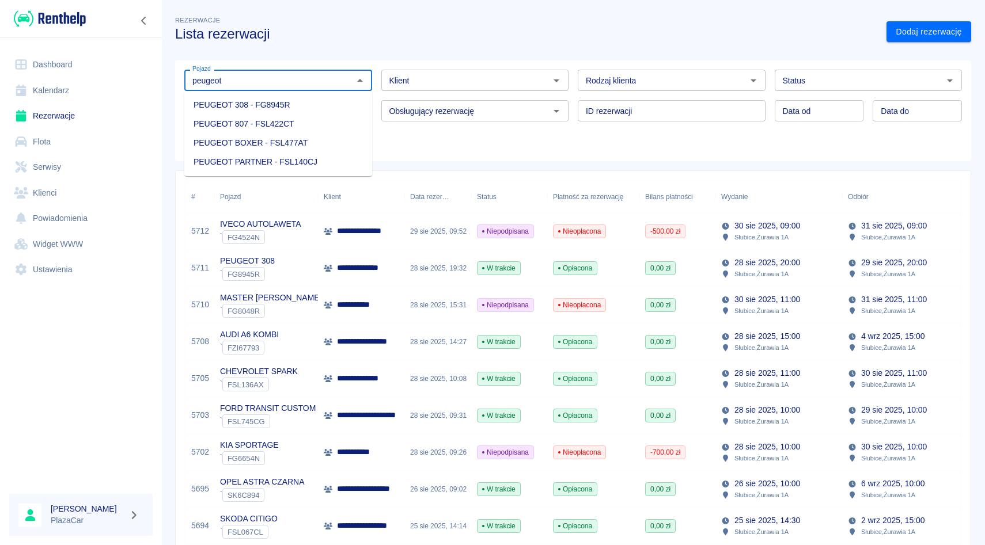
click at [261, 101] on li "PEUGEOT 308 - FG8945R" at bounding box center [278, 105] width 188 height 19
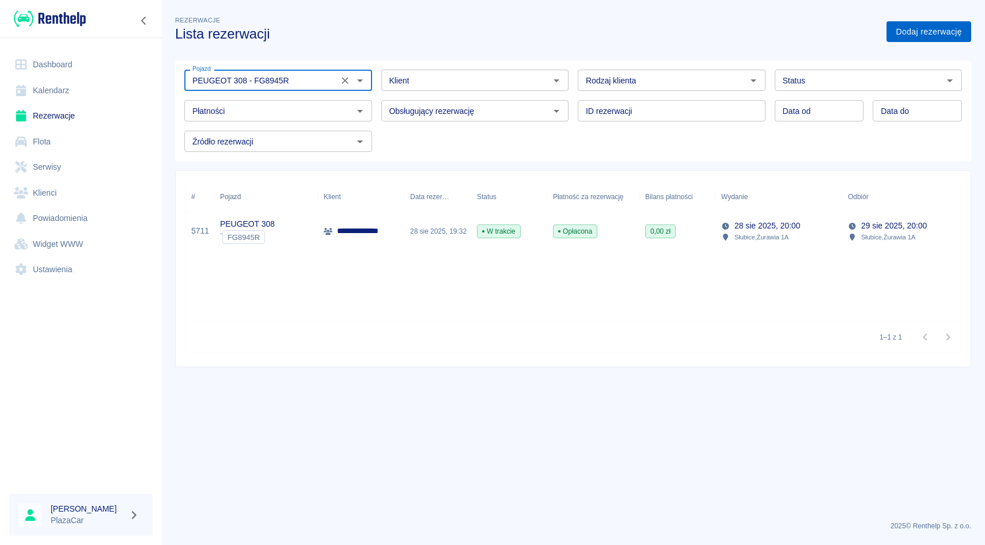
type input "PEUGEOT 308 - FG8945R"
click at [902, 28] on link "Dodaj rezerwację" at bounding box center [928, 31] width 85 height 21
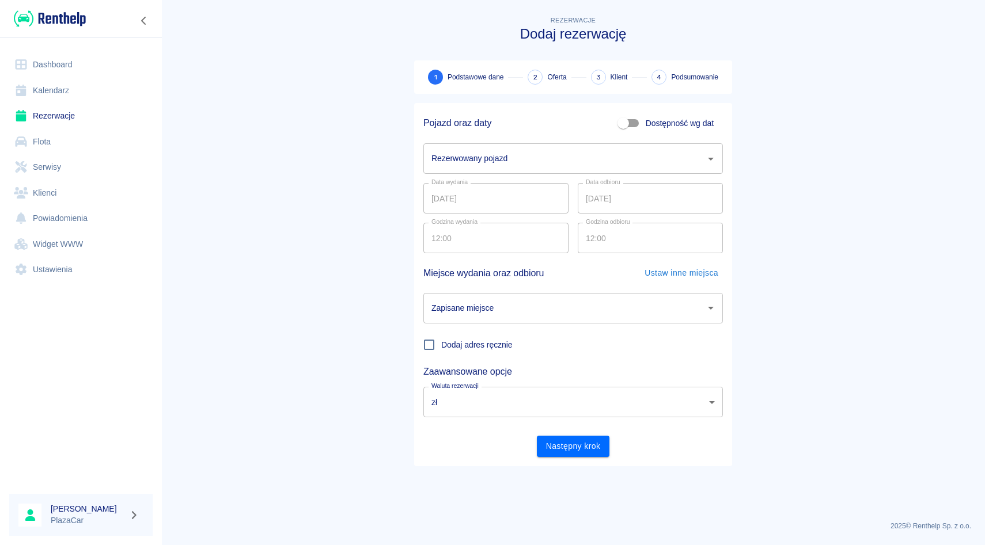
click at [504, 168] on input "Rezerwowany pojazd" at bounding box center [564, 159] width 272 height 20
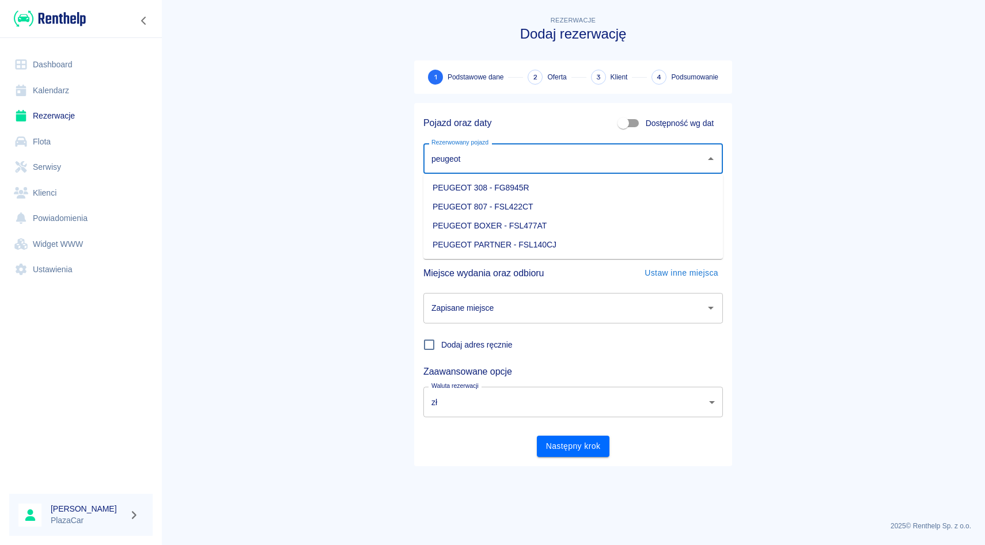
click at [511, 196] on li "PEUGEOT 308 - FG8945R" at bounding box center [572, 188] width 299 height 19
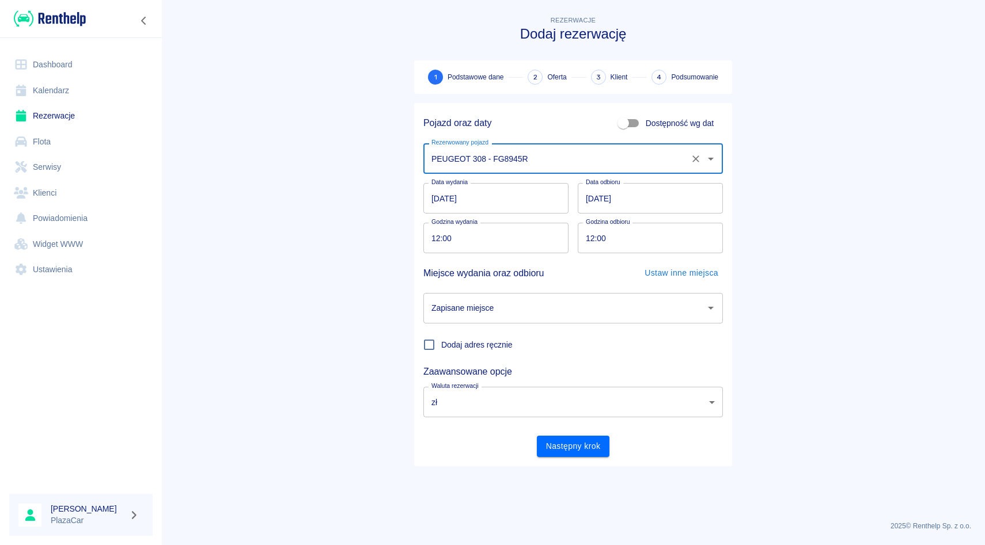
type input "PEUGEOT 308 - FG8945R"
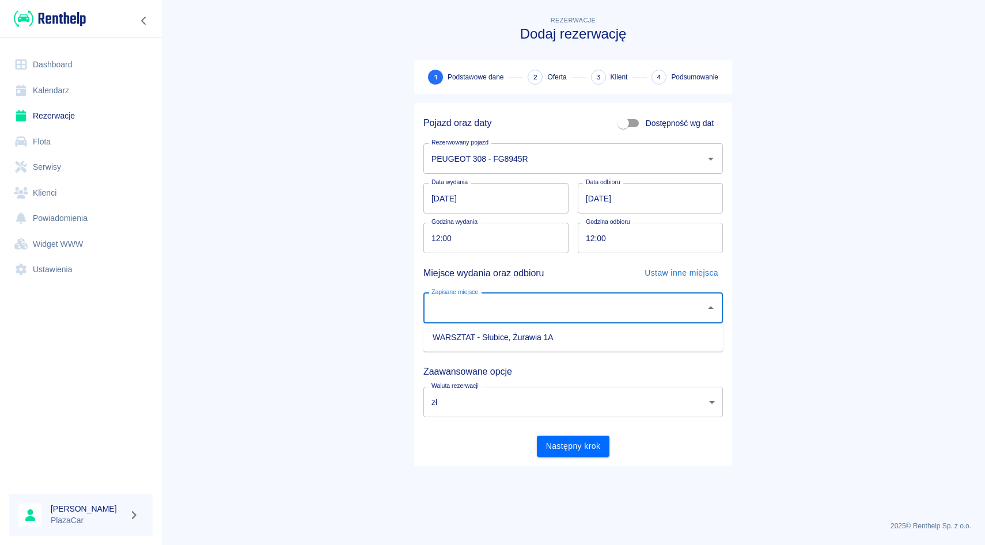
click at [557, 311] on input "Zapisane miejsce" at bounding box center [564, 308] width 272 height 20
click at [548, 329] on li "WARSZTAT - Słubice, Żurawia 1A" at bounding box center [572, 337] width 299 height 19
type input "WARSZTAT - Słubice, Żurawia 1A"
click at [570, 263] on div "Miejsce wydania oraz odbioru Ustaw inne miejsca" at bounding box center [572, 273] width 299 height 21
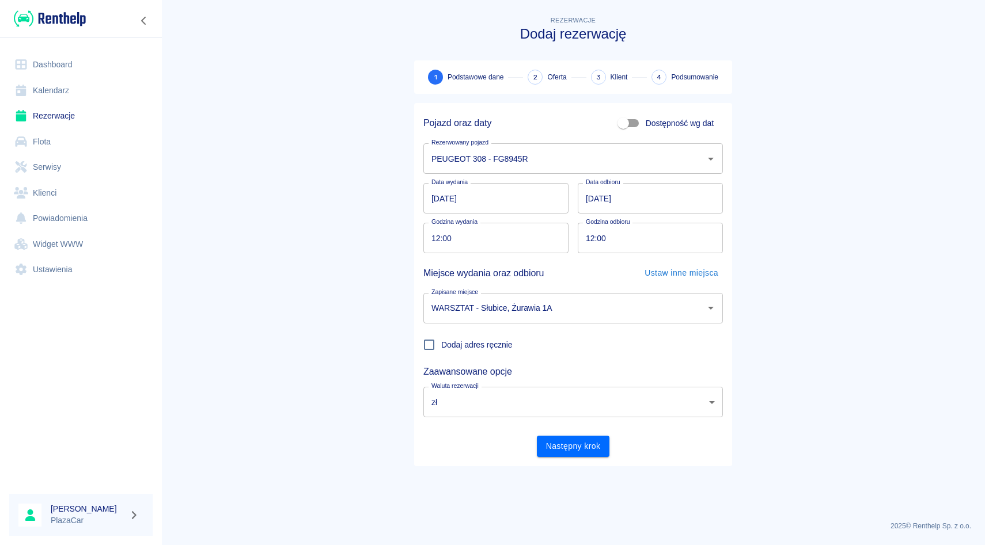
drag, startPoint x: 574, startPoint y: 221, endPoint x: 572, endPoint y: 200, distance: 20.2
click at [573, 218] on div "Godzina odbioru 12:00 Godzina odbioru" at bounding box center [645, 234] width 154 height 40
click at [572, 188] on div "Data wydania 29.08.2025 Data wydania Data odbioru 30.08.2025 Data odbioru" at bounding box center [572, 198] width 299 height 31
click at [568, 216] on div "Godzina odbioru 12:00 Godzina odbioru" at bounding box center [645, 234] width 154 height 40
click at [58, 127] on link "Rezerwacje" at bounding box center [80, 116] width 143 height 26
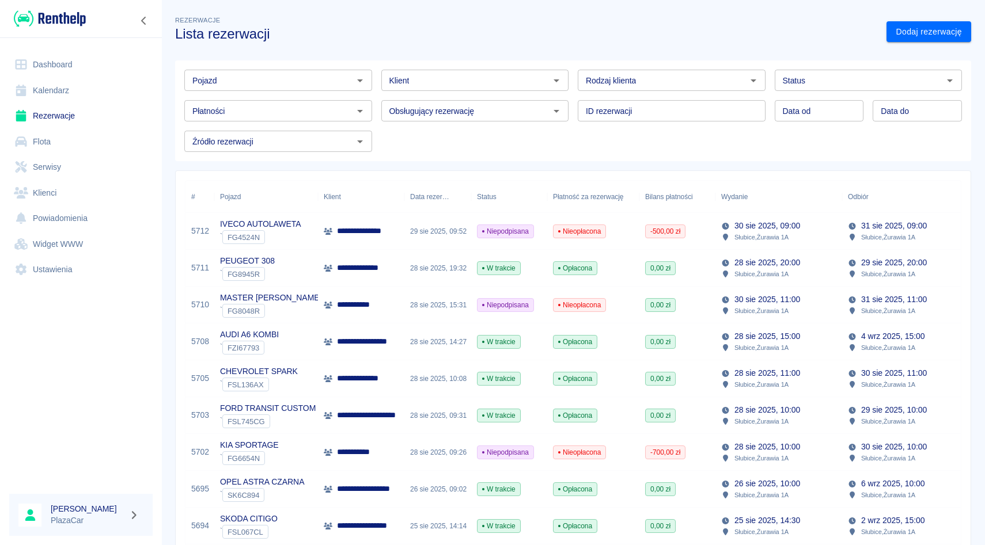
click at [574, 96] on div "ID rezerwacji ID rezerwacji" at bounding box center [666, 106] width 197 height 31
click at [511, 92] on div "Obsługujący rezerwację Obsługujący rezerwację" at bounding box center [470, 106] width 197 height 31
click at [575, 97] on div "ID rezerwacji ID rezerwacji" at bounding box center [666, 106] width 197 height 31
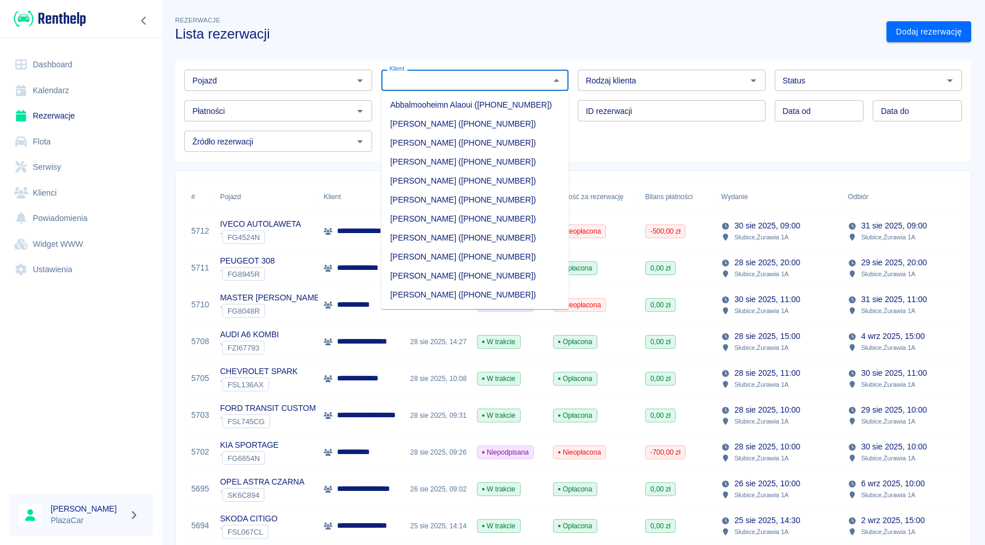
click at [499, 85] on input "Klient" at bounding box center [466, 80] width 162 height 14
click at [378, 62] on div "Klient Klient" at bounding box center [470, 75] width 197 height 31
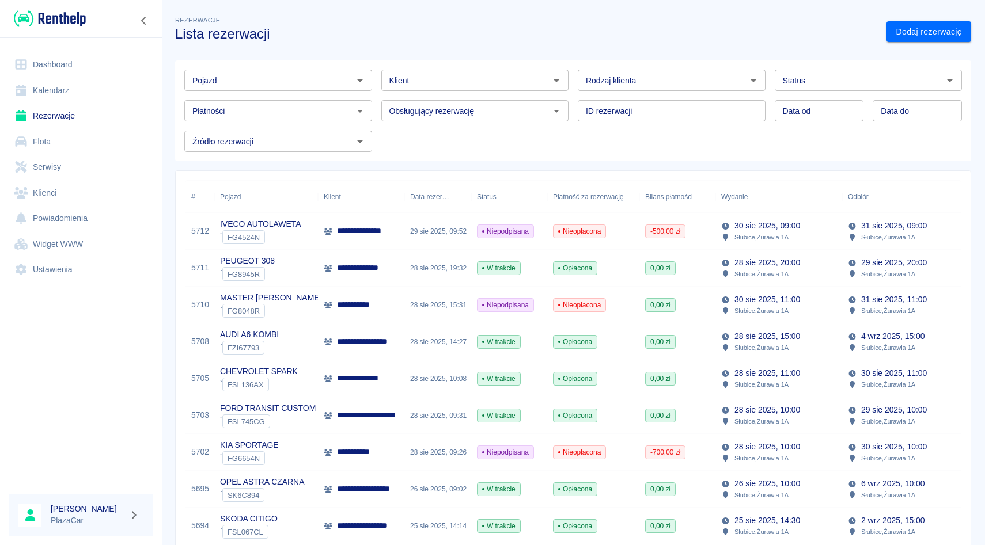
click at [379, 96] on div "Obsługujący rezerwację Obsługujący rezerwację" at bounding box center [470, 106] width 197 height 31
click at [257, 90] on div "Pojazd" at bounding box center [278, 80] width 188 height 21
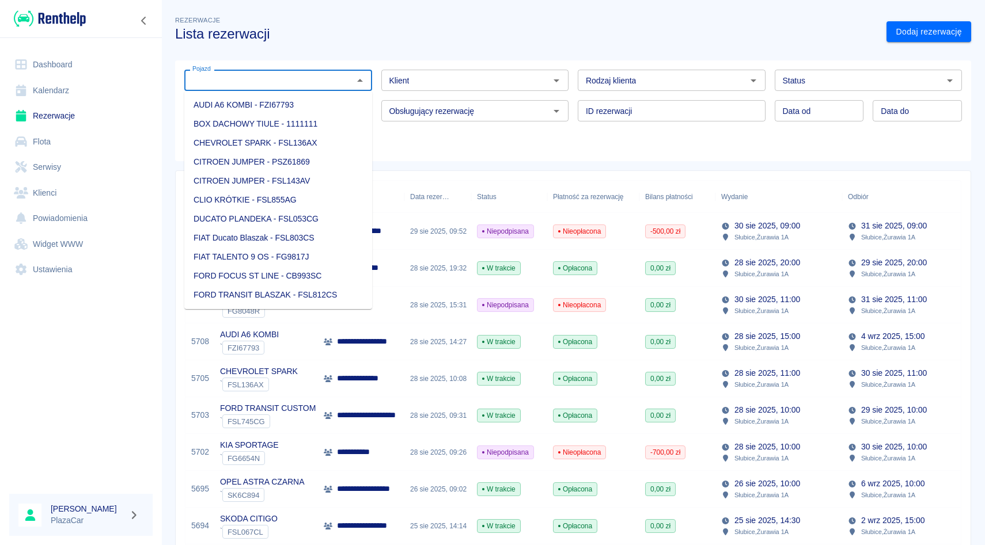
click at [264, 54] on div "Pojazd Pojazd Klient Klient Rodzaj klienta Rodzaj klienta Status Status Płatnoś…" at bounding box center [568, 106] width 805 height 110
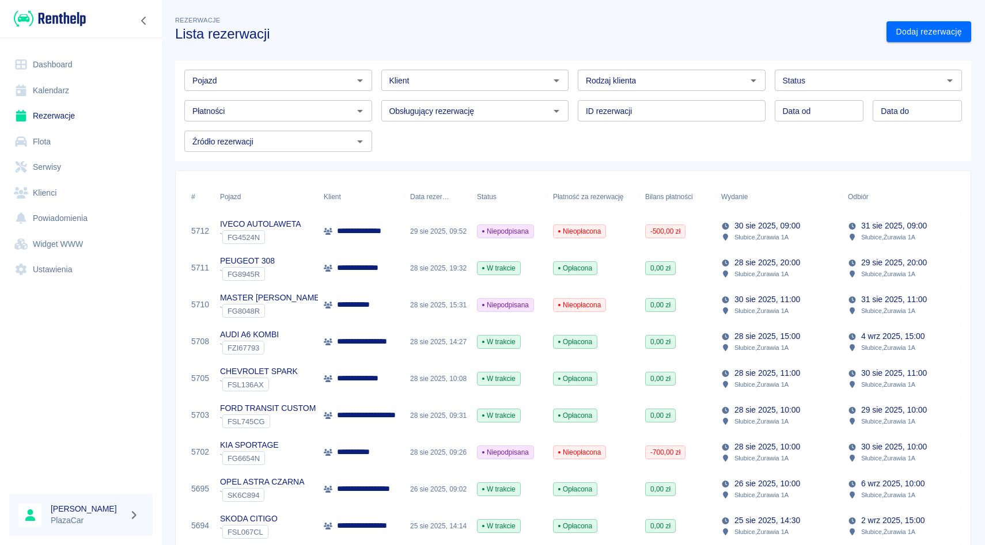
click at [472, 61] on div "Klient Klient" at bounding box center [470, 75] width 197 height 31
click at [473, 95] on div "Obsługujący rezerwację Obsługujący rezerwację" at bounding box center [470, 106] width 197 height 31
click at [279, 128] on div "Źródło rezerwacji Źródło rezerwacji" at bounding box center [273, 137] width 197 height 31
click at [279, 93] on div "Płatności Płatności" at bounding box center [273, 106] width 197 height 31
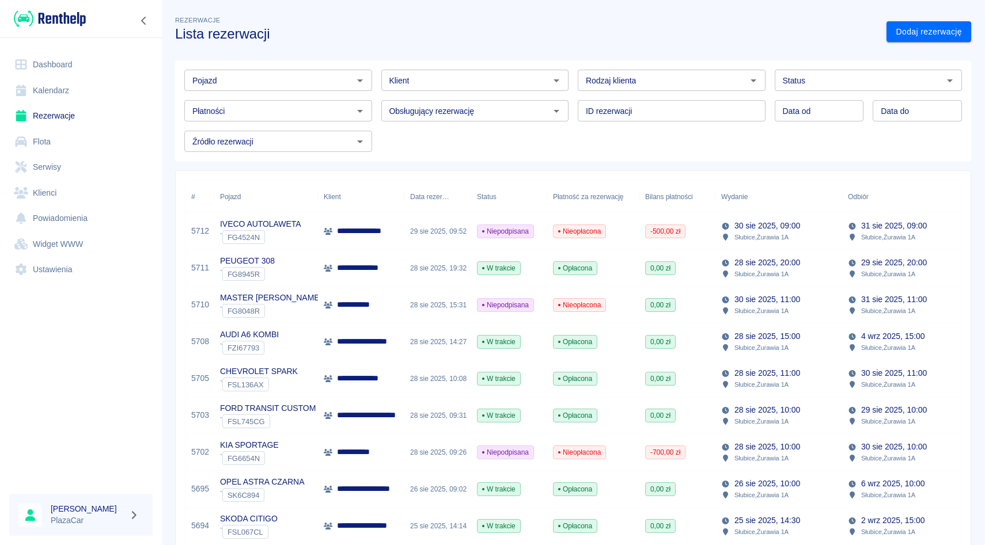
click at [279, 70] on div "Pojazd" at bounding box center [278, 80] width 188 height 21
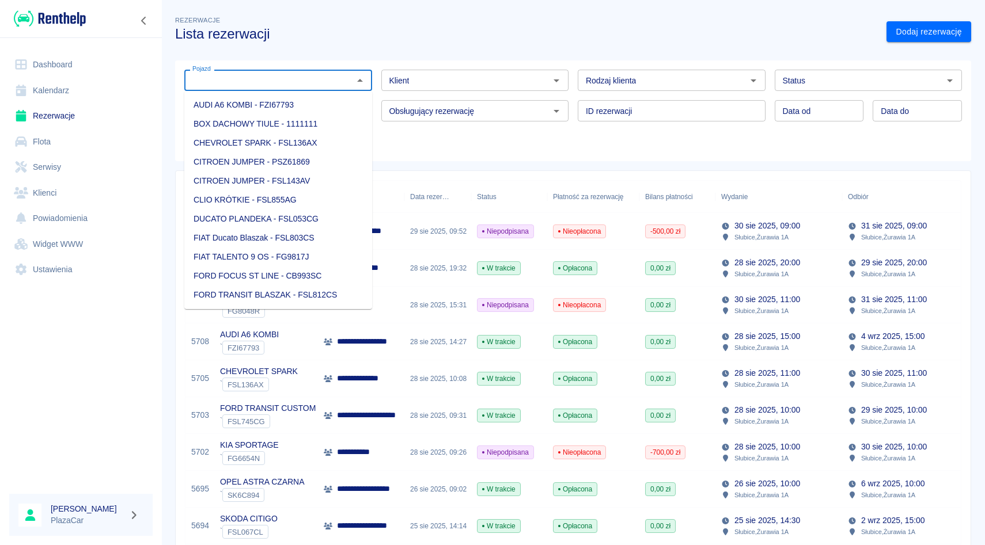
click at [468, 69] on div "Klient Klient" at bounding box center [470, 75] width 197 height 31
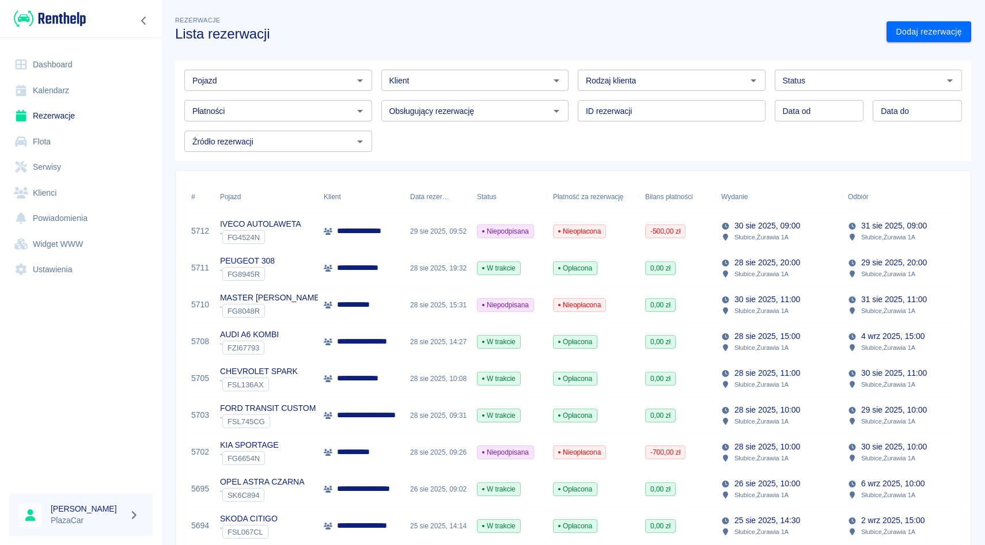
drag, startPoint x: 475, startPoint y: 103, endPoint x: 479, endPoint y: 85, distance: 18.9
click at [476, 103] on div "Obsługujący rezerwację" at bounding box center [475, 110] width 188 height 21
click at [627, 98] on div "ID rezerwacji ID rezerwacji" at bounding box center [666, 106] width 197 height 31
click at [628, 59] on div "Pojazd Pojazd Klient Klient Rodzaj klienta Rodzaj klienta Status Status Płatnoś…" at bounding box center [568, 106] width 805 height 110
click at [490, 58] on div "Pojazd Pojazd Klient Klient Rodzaj klienta Rodzaj klienta Status Status Płatnoś…" at bounding box center [568, 106] width 805 height 110
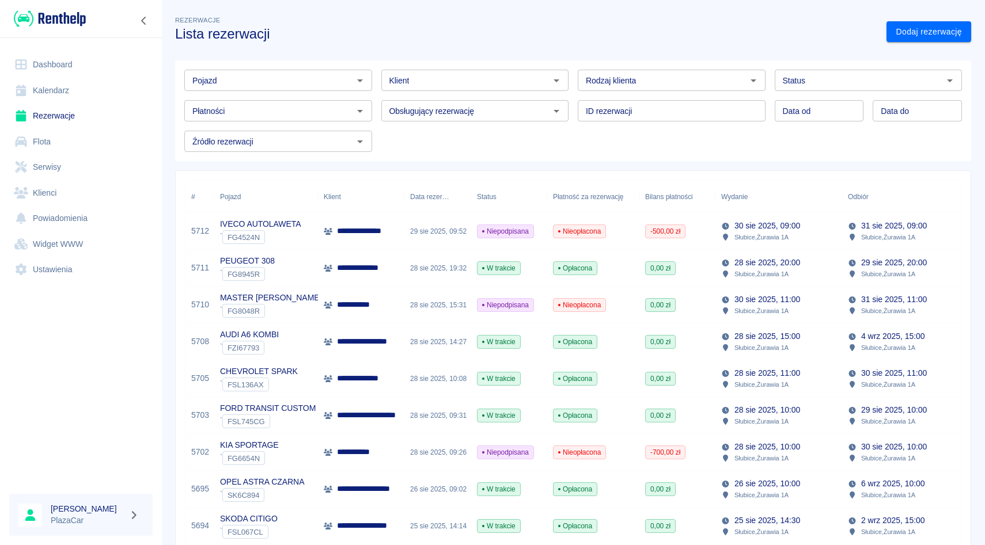
click at [468, 94] on div "Obsługujący rezerwację Obsługujący rezerwację" at bounding box center [470, 106] width 197 height 31
click at [306, 96] on div "Płatności Płatności" at bounding box center [273, 106] width 197 height 31
click at [309, 53] on div "Pojazd Pojazd Klient Klient Rodzaj klienta Rodzaj klienta Status Status Płatnoś…" at bounding box center [568, 106] width 805 height 110
click at [294, 96] on div "Płatności Płatności" at bounding box center [273, 106] width 197 height 31
click at [461, 92] on div "Obsługujący rezerwację Obsługujący rezerwację" at bounding box center [470, 106] width 197 height 31
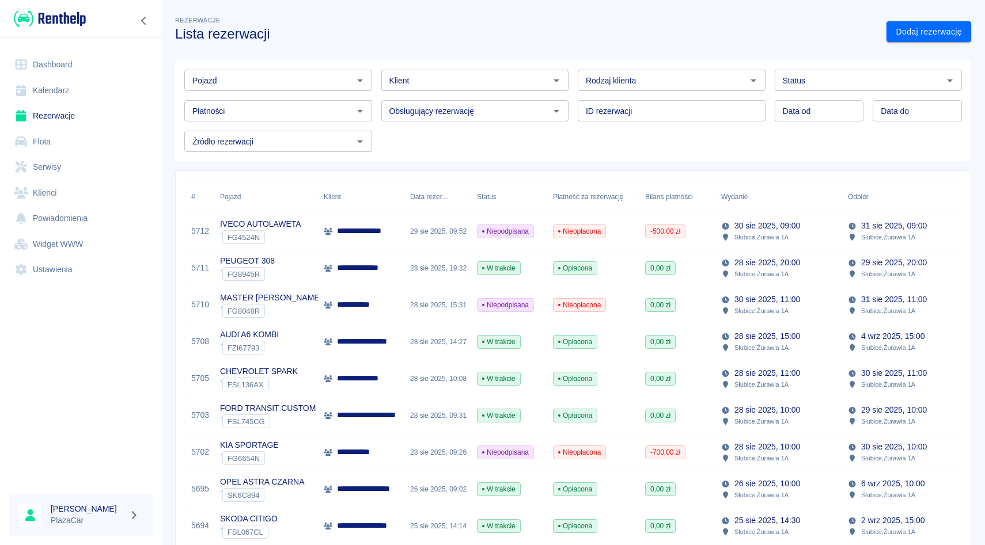
click at [470, 56] on div "Pojazd Pojazd Klient Klient Rodzaj klienta Rodzaj klienta Status Status Płatnoś…" at bounding box center [568, 106] width 805 height 110
click at [661, 58] on div "Pojazd Pojazd Klient Klient Rodzaj klienta Rodzaj klienta Status Status Płatnoś…" at bounding box center [568, 106] width 805 height 110
click at [661, 93] on div "ID rezerwacji ID rezerwacji" at bounding box center [666, 106] width 197 height 31
click at [487, 96] on div "Obsługujący rezerwację Obsługujący rezerwację" at bounding box center [470, 106] width 197 height 31
click at [487, 67] on div "Klient Klient" at bounding box center [470, 75] width 197 height 31
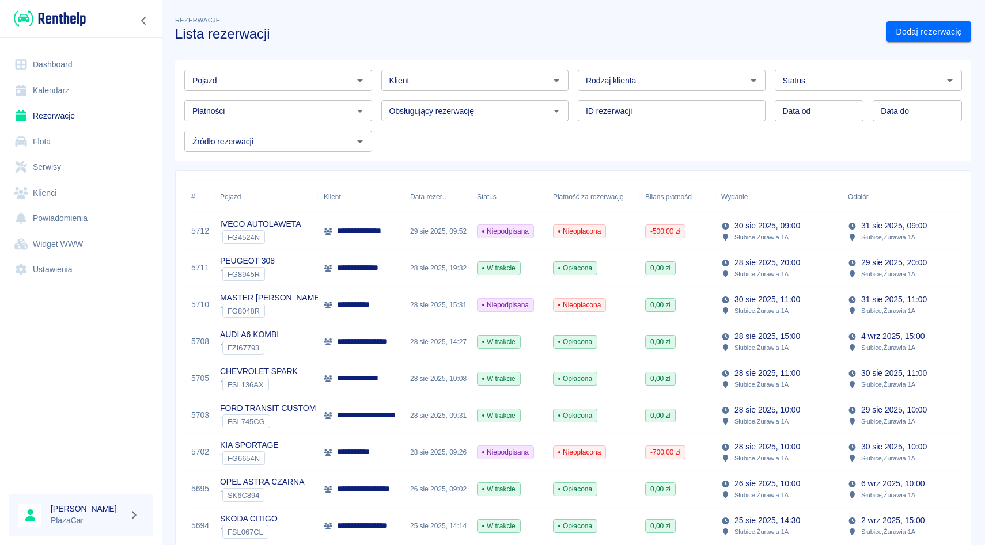
click at [296, 62] on div "Pojazd Pojazd" at bounding box center [273, 75] width 197 height 31
click at [286, 97] on div "Płatności Płatności" at bounding box center [273, 106] width 197 height 31
click at [450, 96] on div "Obsługujący rezerwację Obsługujący rezerwację" at bounding box center [470, 106] width 197 height 31
click at [456, 74] on input "Klient" at bounding box center [466, 80] width 162 height 14
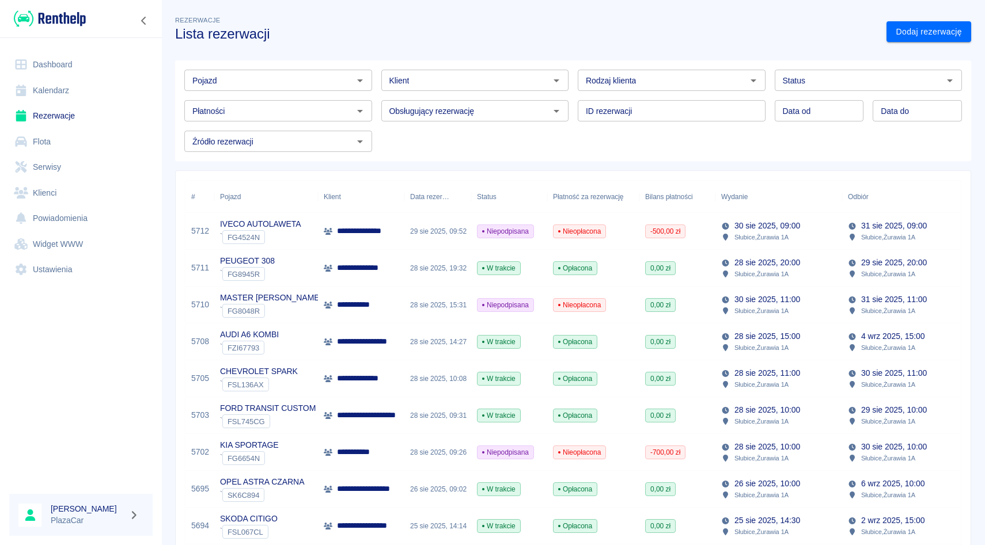
click at [571, 94] on div "ID rezerwacji ID rezerwacji" at bounding box center [666, 106] width 197 height 31
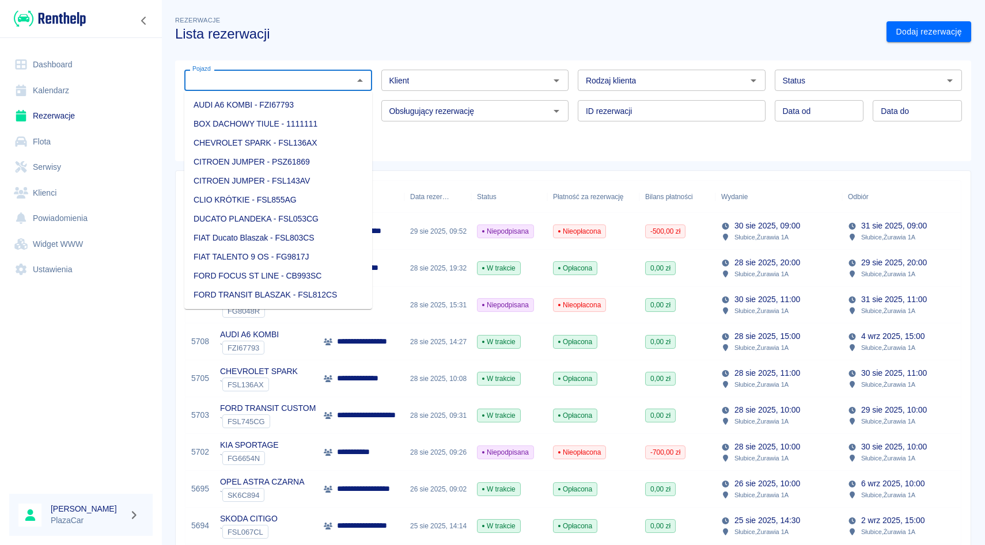
click at [298, 84] on input "Pojazd" at bounding box center [269, 80] width 162 height 14
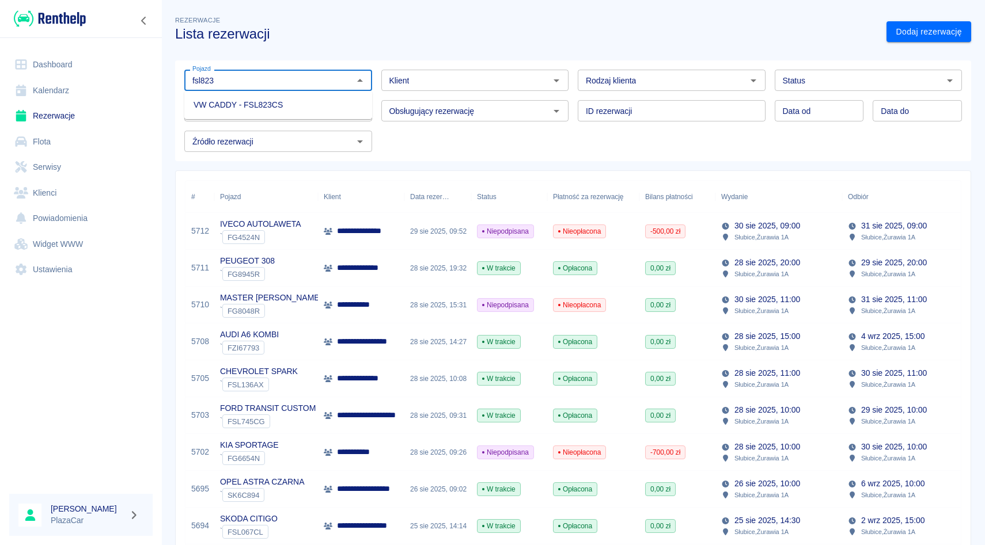
click at [277, 101] on li "VW CADDY - FSL823CS" at bounding box center [278, 105] width 188 height 19
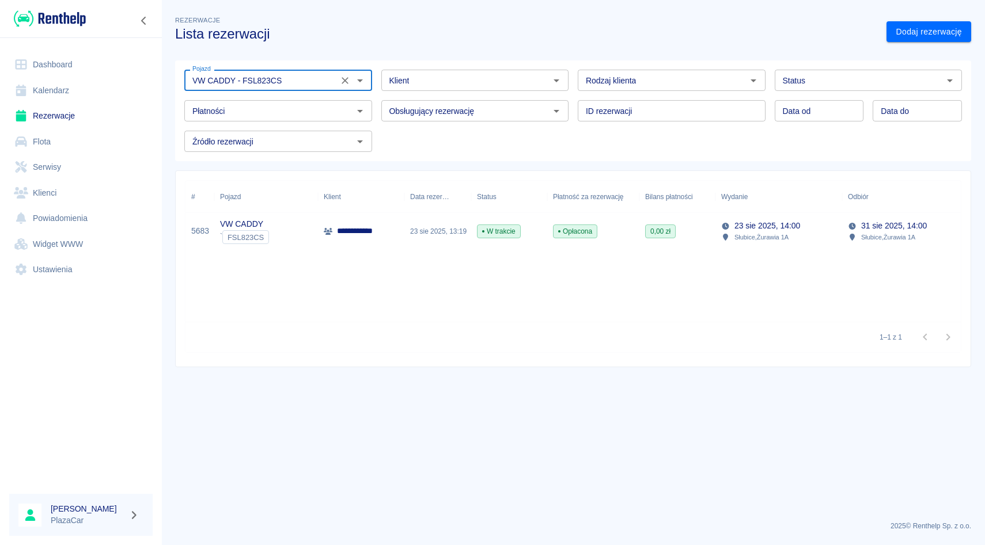
type input "VW CADDY - FSL823CS"
click at [83, 149] on link "Flota" at bounding box center [80, 142] width 143 height 26
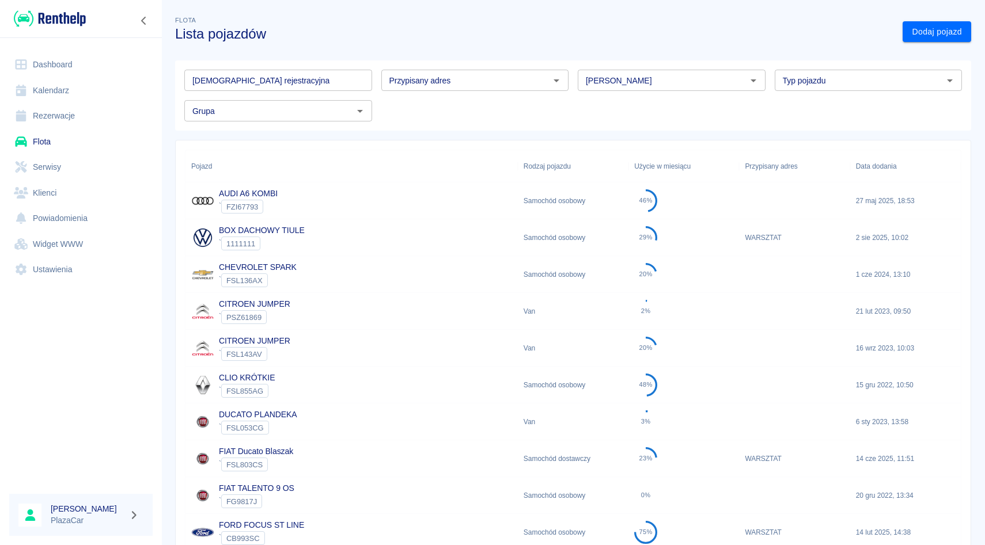
click at [612, 65] on div "[PERSON_NAME]" at bounding box center [666, 75] width 197 height 31
click at [612, 78] on input "[PERSON_NAME]" at bounding box center [662, 80] width 162 height 14
type input "f"
type input "d"
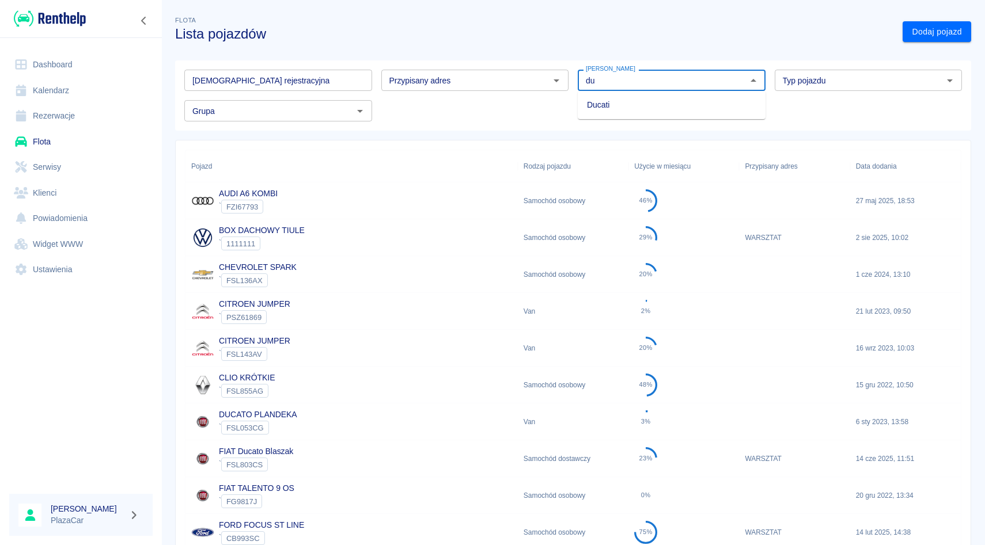
type input "d"
type input "b"
click at [644, 105] on li "Volkswagen" at bounding box center [672, 105] width 188 height 19
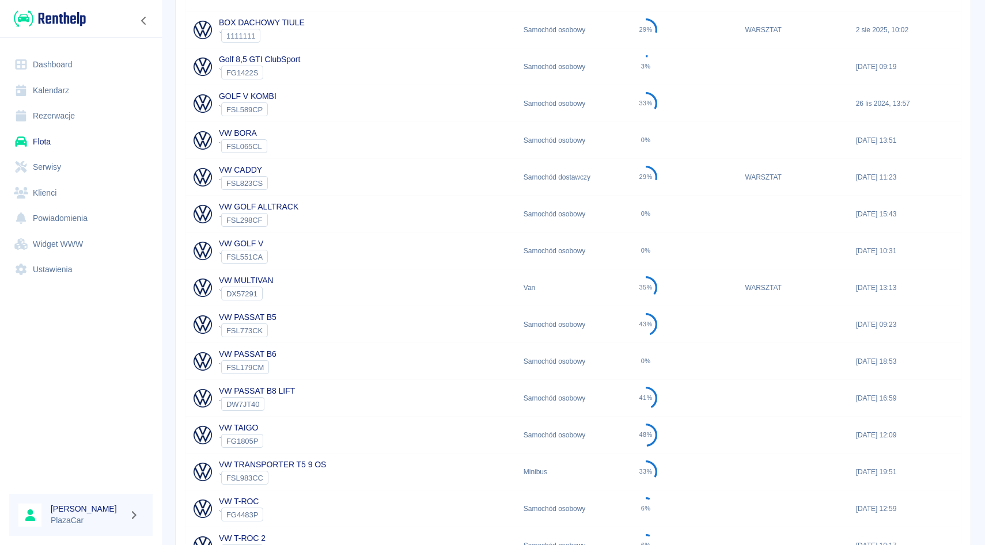
scroll to position [175, 0]
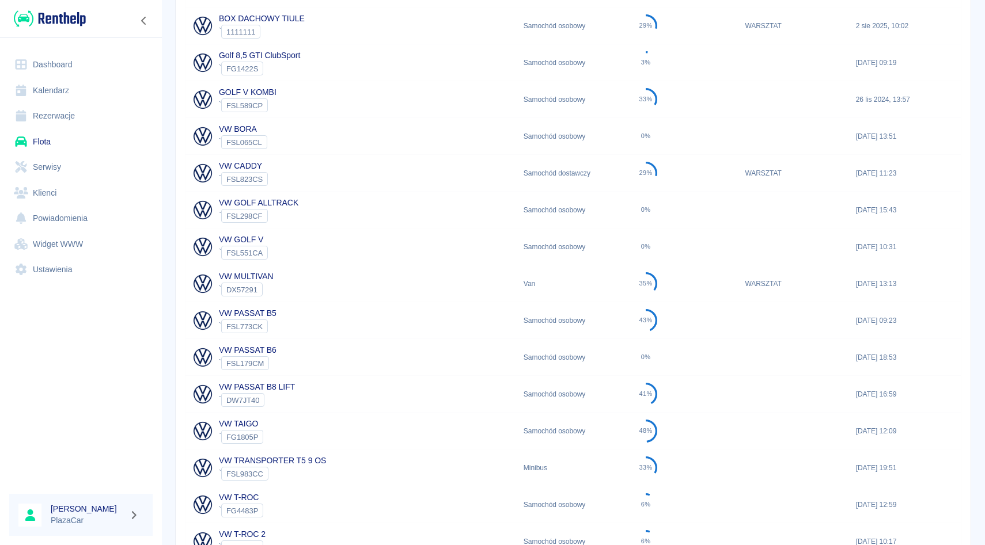
type input "Volkswagen"
click at [354, 168] on div "VW CADDY ` FSL823CS" at bounding box center [351, 173] width 332 height 37
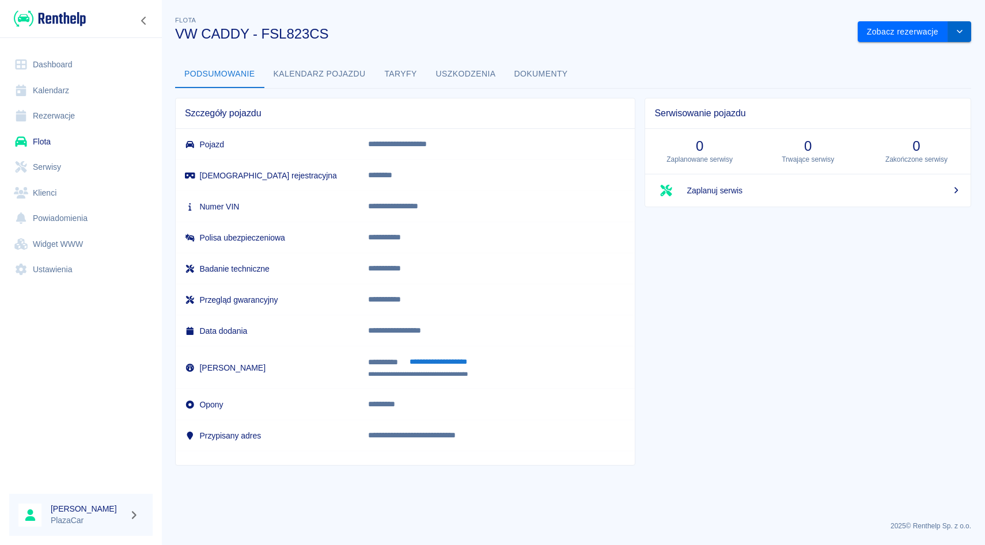
click at [966, 31] on button "drop-down" at bounding box center [959, 31] width 23 height 21
click at [901, 58] on li "Zaktualizuj dane pojazdu" at bounding box center [914, 56] width 107 height 19
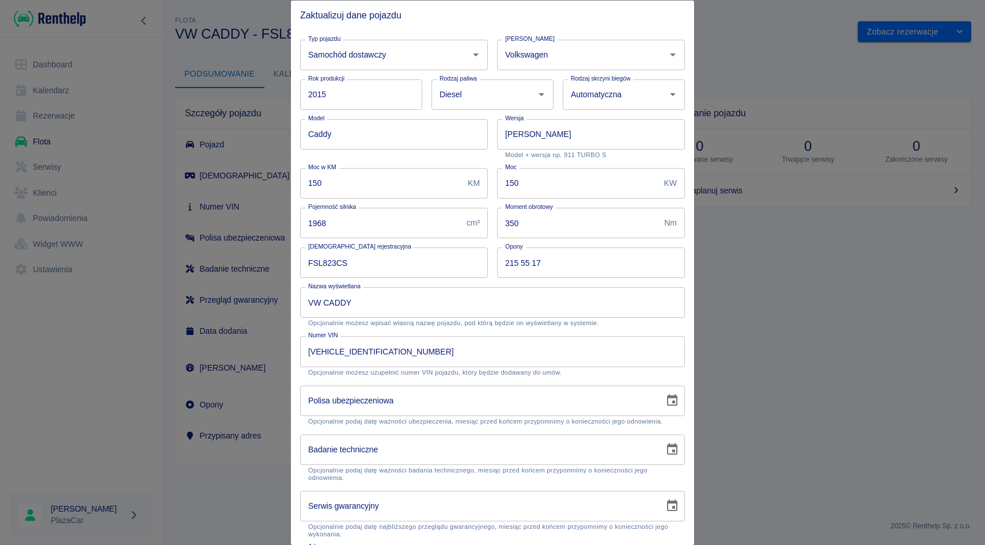
click at [735, 76] on div at bounding box center [492, 272] width 985 height 545
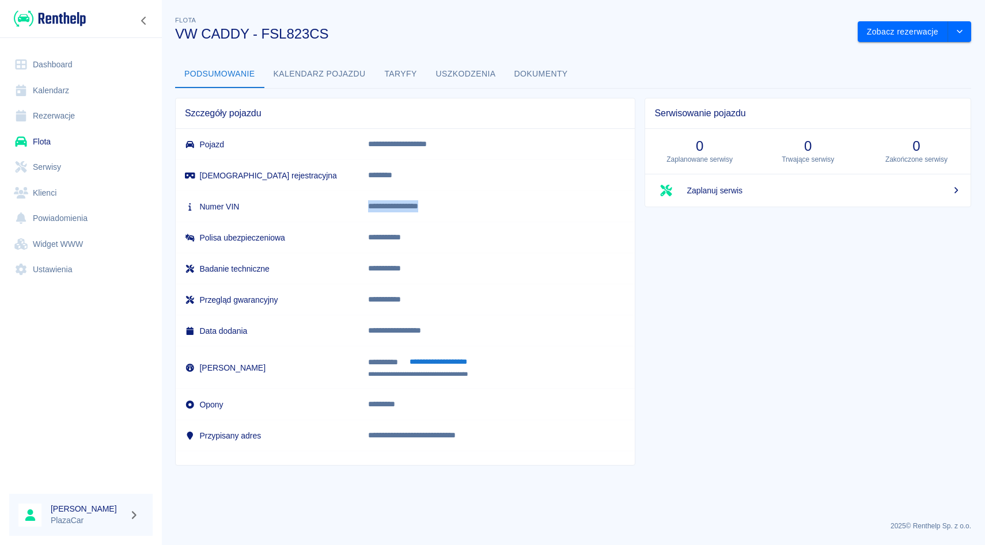
drag, startPoint x: 387, startPoint y: 204, endPoint x: 482, endPoint y: 213, distance: 95.4
click at [482, 213] on td "**********" at bounding box center [497, 206] width 276 height 31
copy p "**********"
click at [44, 105] on link "Rezerwacje" at bounding box center [80, 116] width 143 height 26
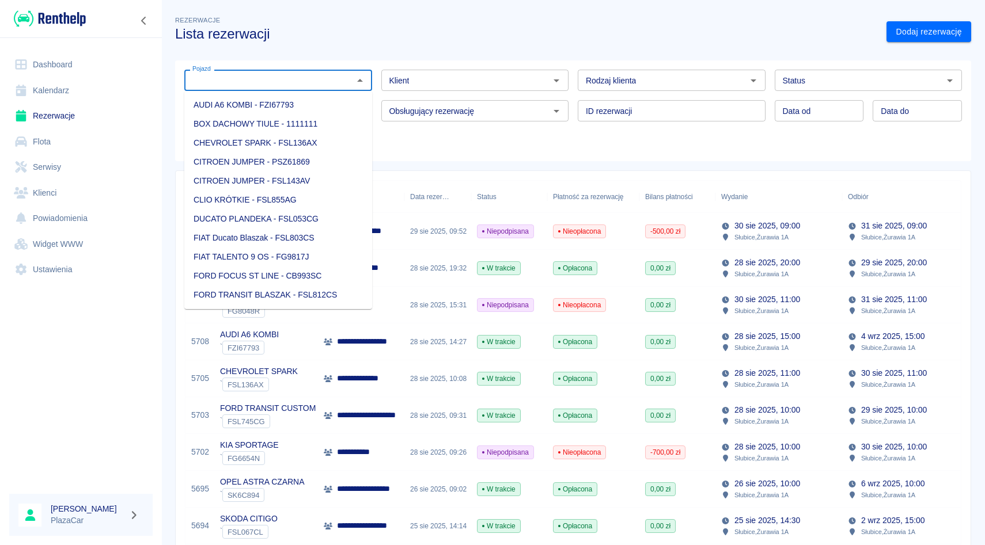
click at [283, 81] on input "Pojazd" at bounding box center [269, 80] width 162 height 14
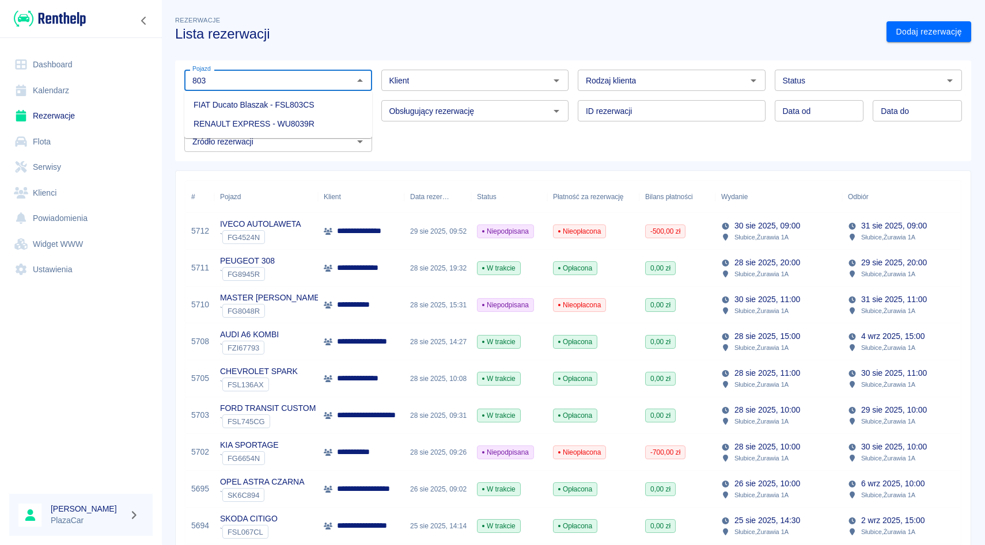
click at [289, 108] on li "FIAT Ducato Blaszak - FSL803CS" at bounding box center [278, 105] width 188 height 19
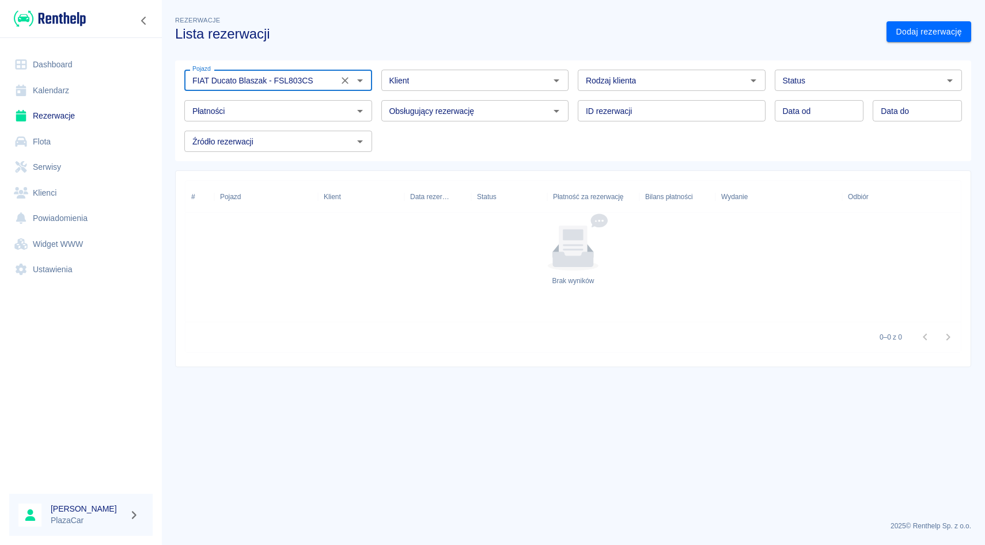
type input "FIAT Ducato Blaszak - FSL803CS"
click at [93, 139] on link "Flota" at bounding box center [80, 142] width 143 height 26
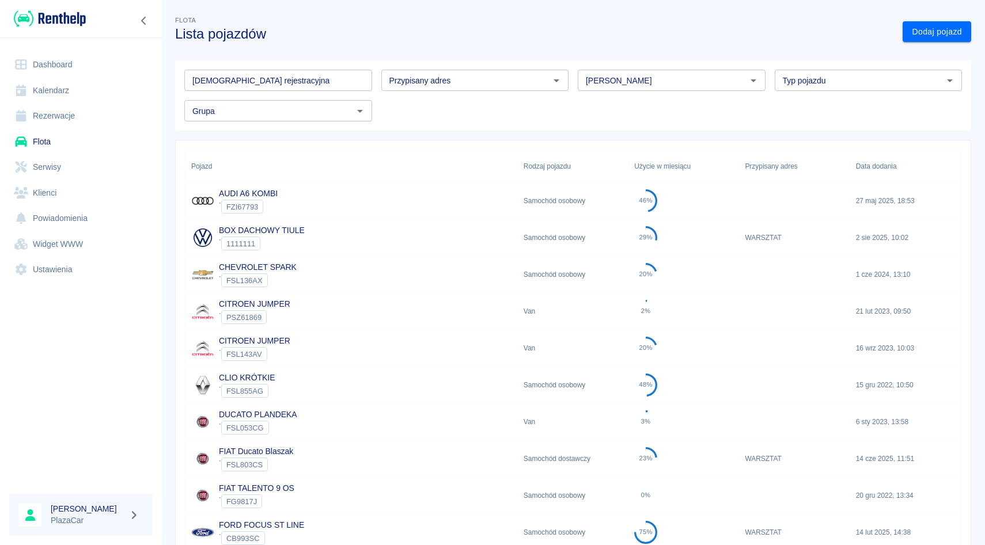
click at [631, 70] on div "[PERSON_NAME]" at bounding box center [672, 80] width 188 height 21
click at [628, 112] on li "Fiat" at bounding box center [672, 105] width 188 height 19
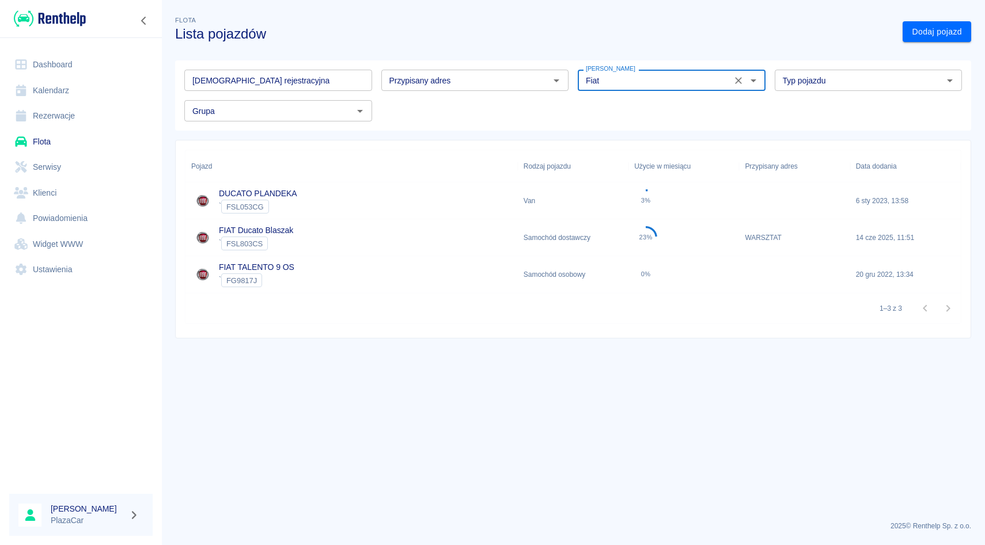
type input "Fiat"
click at [329, 221] on div "FIAT Ducato Blaszak ` FSL803CS" at bounding box center [351, 237] width 332 height 37
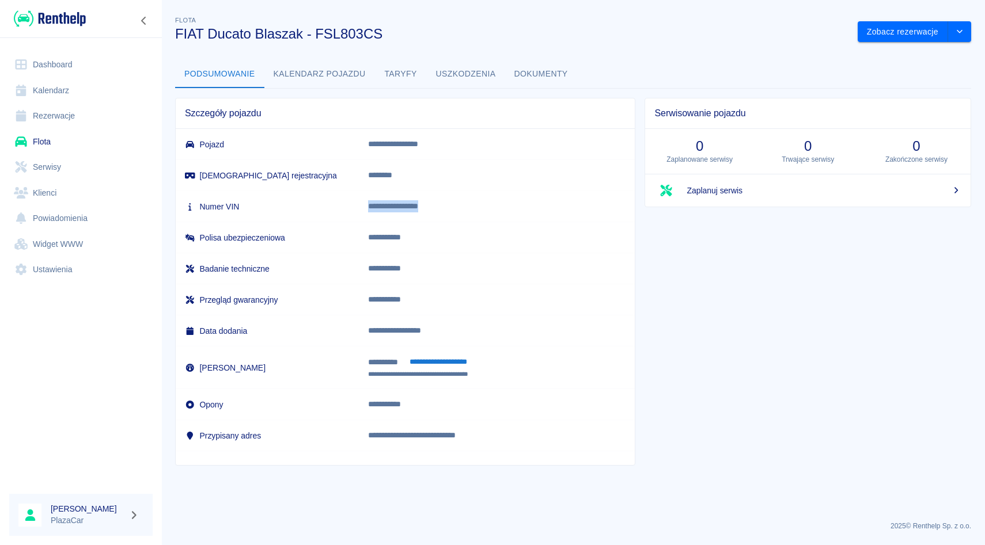
drag, startPoint x: 386, startPoint y: 206, endPoint x: 494, endPoint y: 210, distance: 107.8
click at [494, 210] on td "**********" at bounding box center [497, 206] width 276 height 31
copy p "**********"
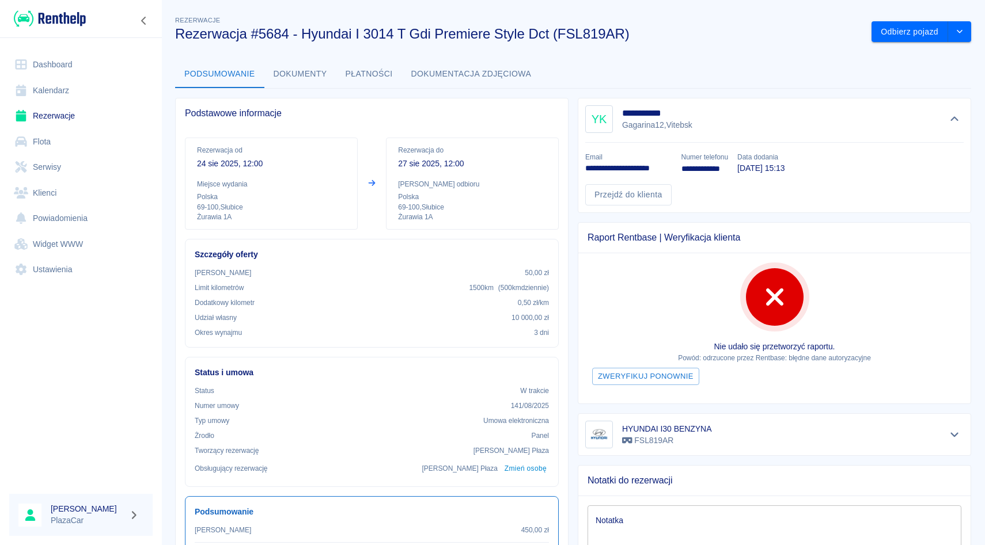
click at [18, 112] on icon at bounding box center [21, 116] width 10 height 12
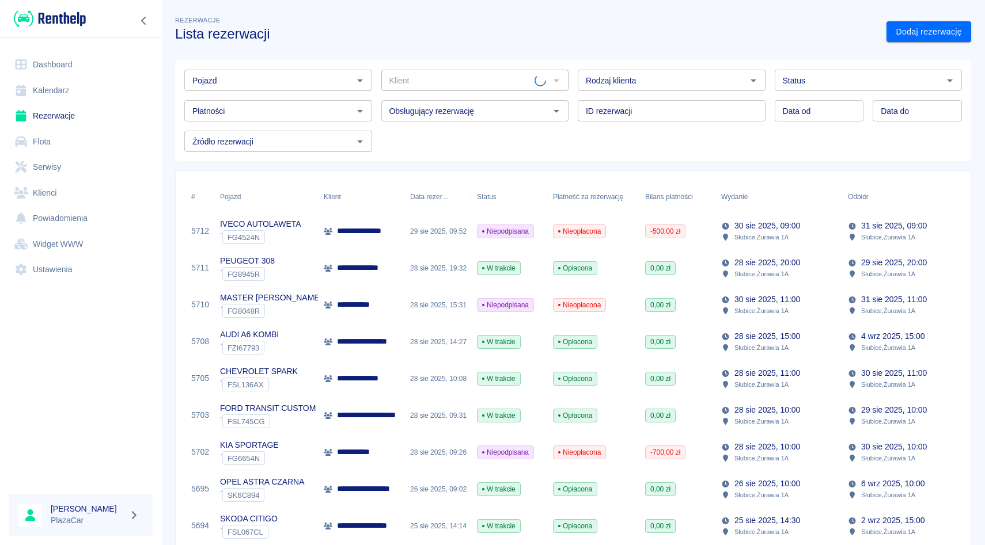
click at [264, 84] on input "Pojazd" at bounding box center [269, 80] width 162 height 14
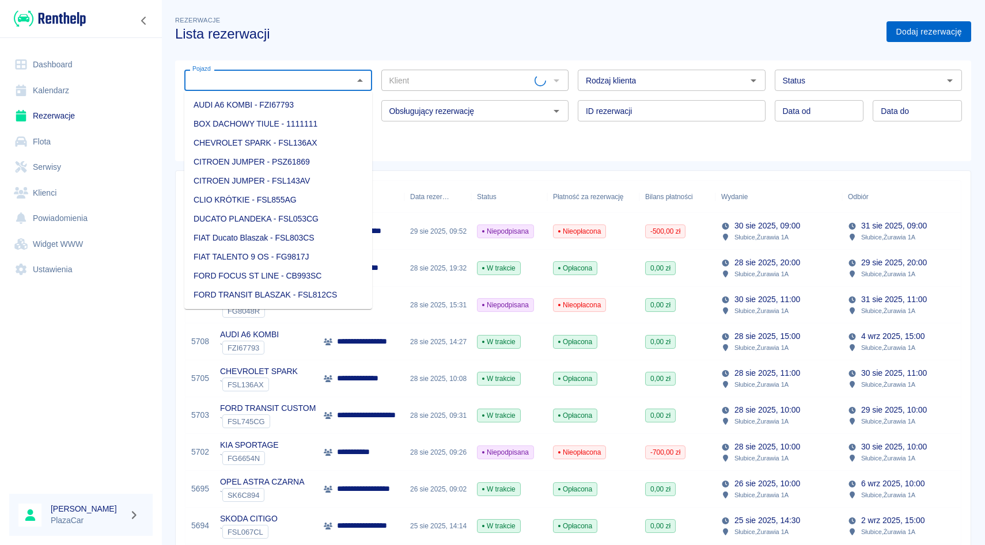
click at [910, 26] on link "Dodaj rezerwację" at bounding box center [928, 31] width 85 height 21
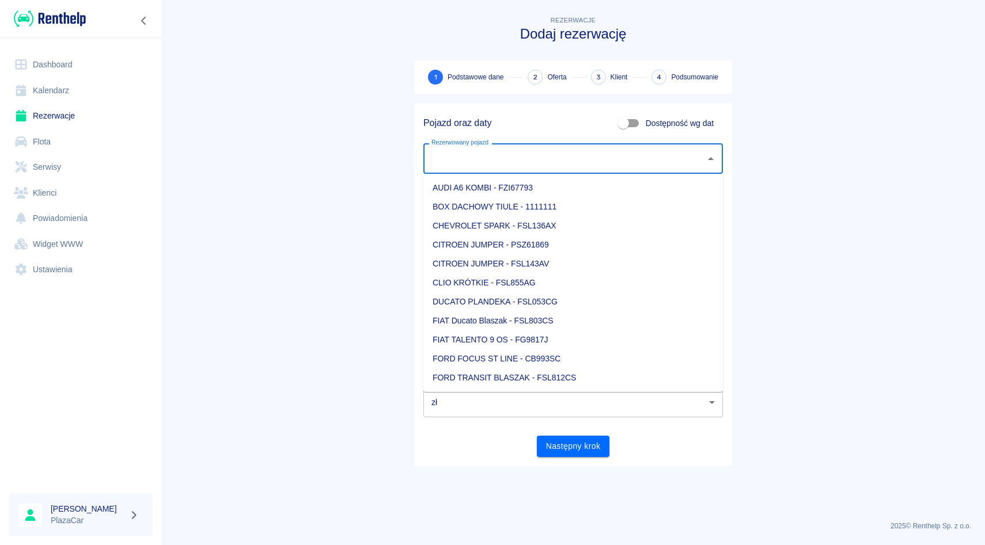
click at [469, 165] on input "Rezerwowany pojazd" at bounding box center [564, 159] width 272 height 20
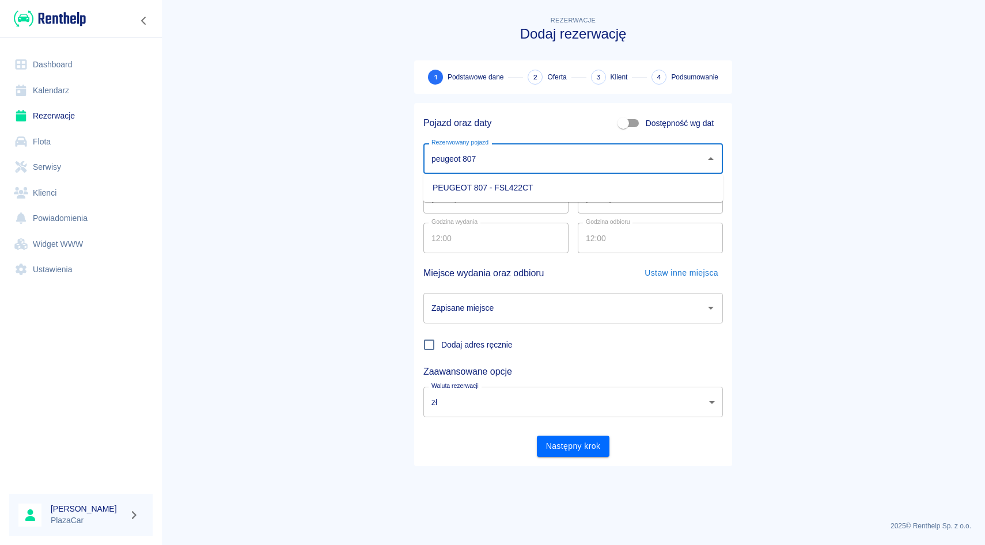
click at [470, 182] on li "PEUGEOT 807 - FSL422CT" at bounding box center [572, 188] width 299 height 19
type input "PEUGEOT 807 - FSL422CT"
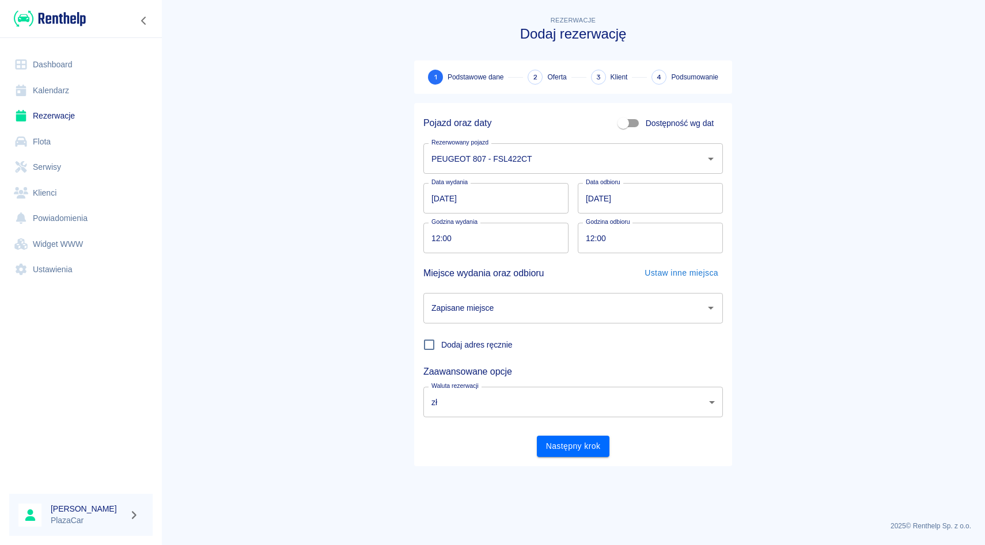
click at [534, 117] on div "Pojazd oraz daty Dostępność wg dat" at bounding box center [568, 118] width 309 height 31
click at [562, 316] on input "Zapisane miejsce" at bounding box center [564, 308] width 272 height 20
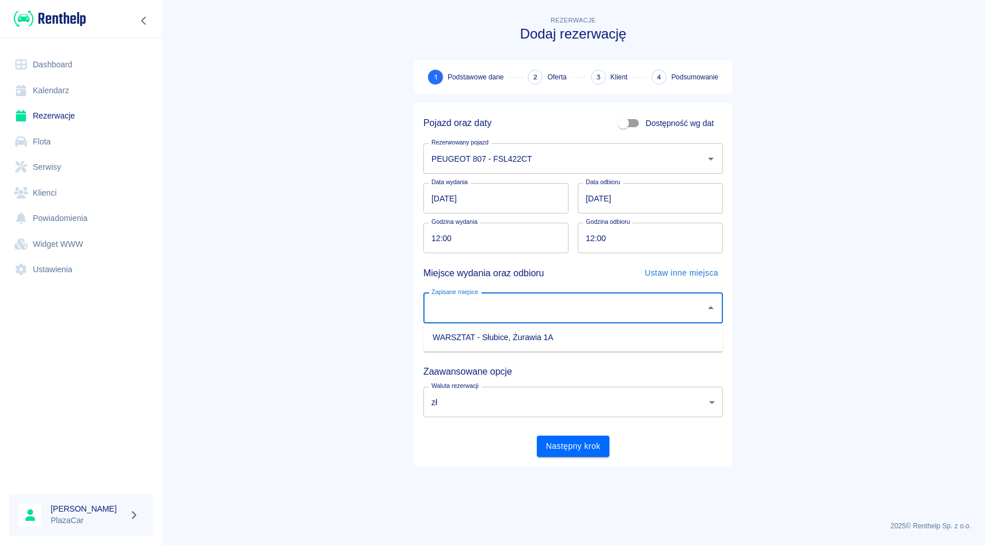
click at [507, 343] on li "WARSZTAT - Słubice, Żurawia 1A" at bounding box center [572, 337] width 299 height 19
type input "WARSZTAT - Słubice, Żurawia 1A"
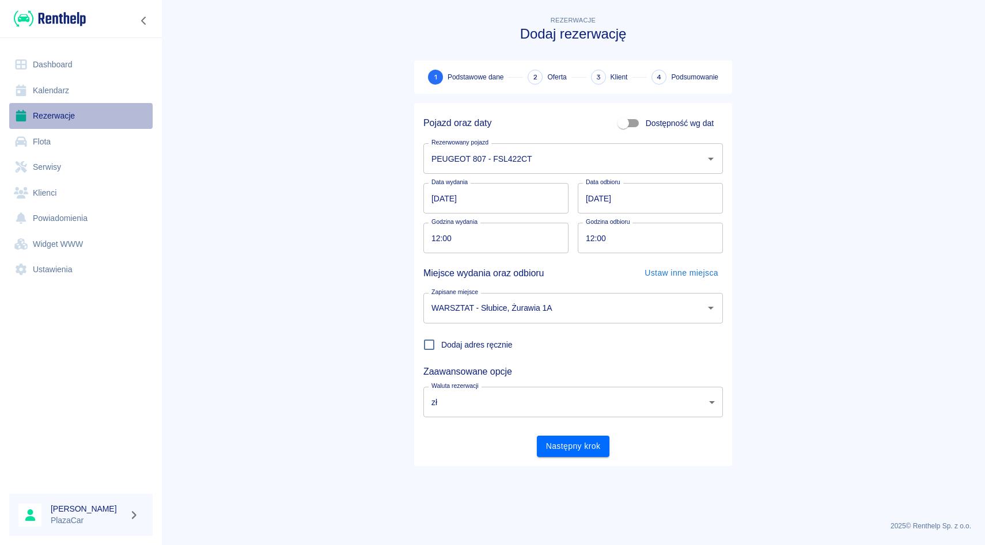
click at [49, 116] on link "Rezerwacje" at bounding box center [80, 116] width 143 height 26
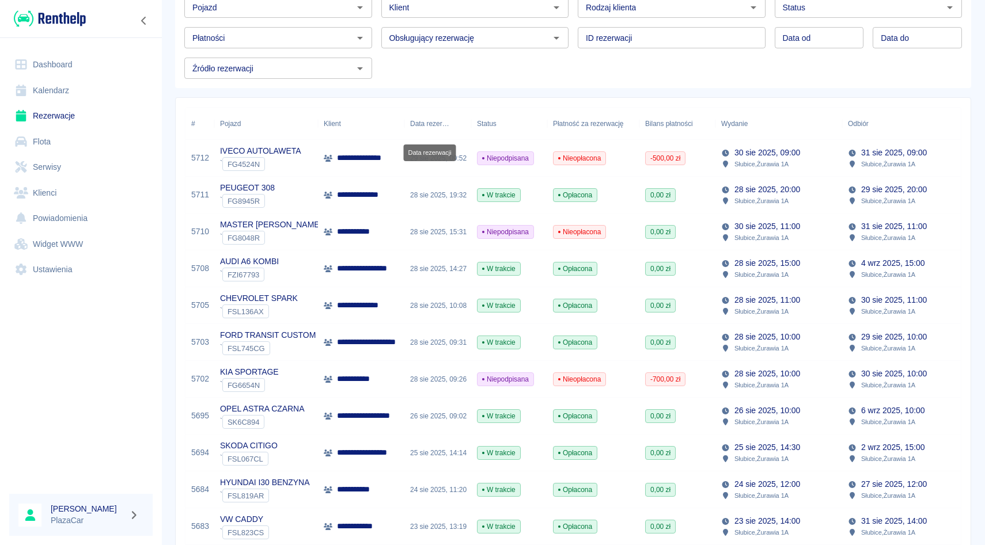
scroll to position [77, 0]
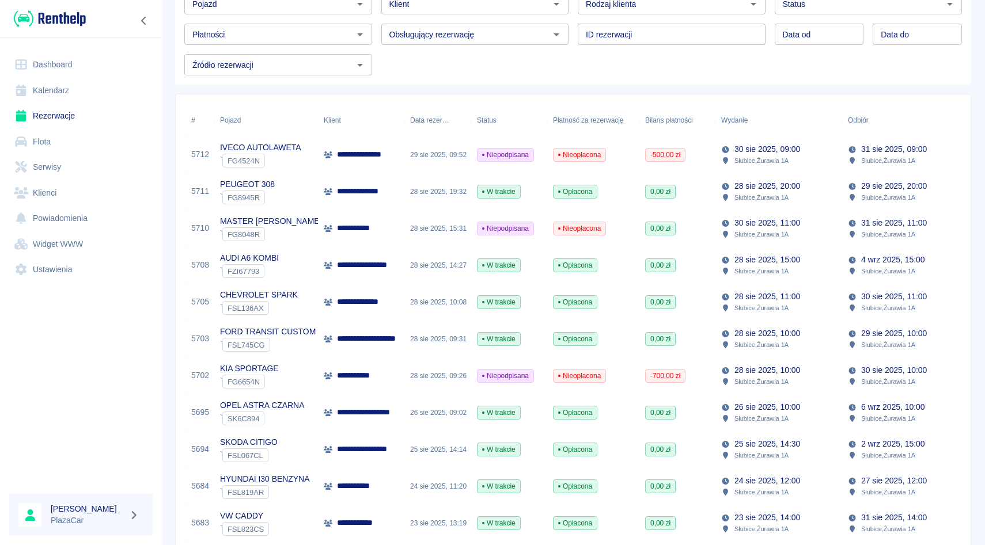
click at [574, 15] on div "ID rezerwacji ID rezerwacji" at bounding box center [666, 29] width 197 height 31
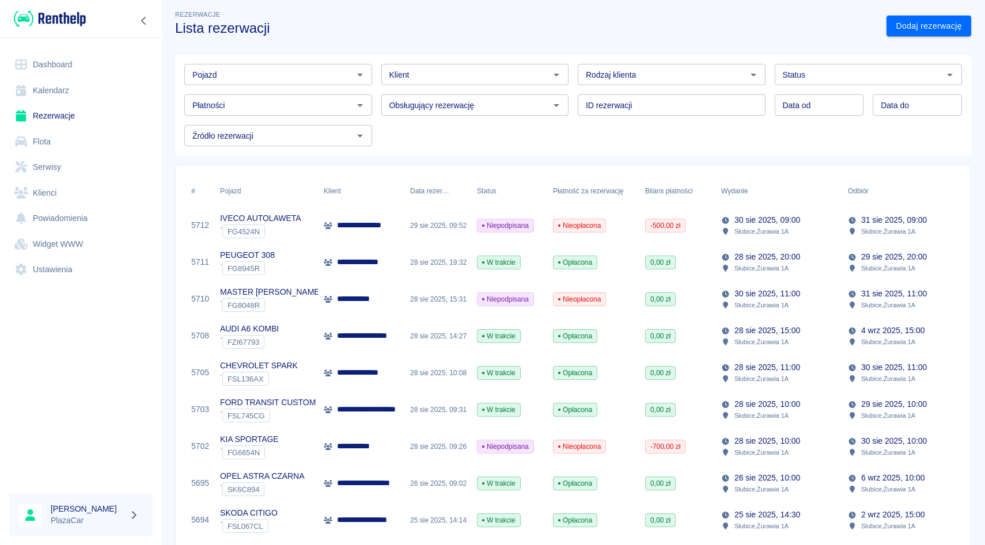
scroll to position [0, 0]
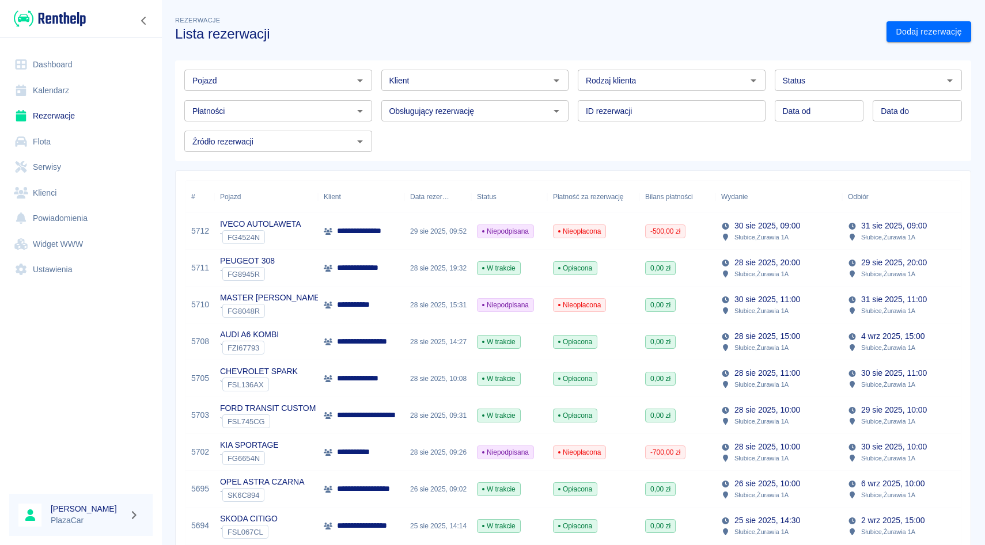
click at [570, 78] on div "Rodzaj klienta Rodzaj klienta" at bounding box center [666, 75] width 197 height 31
click at [350, 75] on div "Pojazd" at bounding box center [278, 80] width 188 height 21
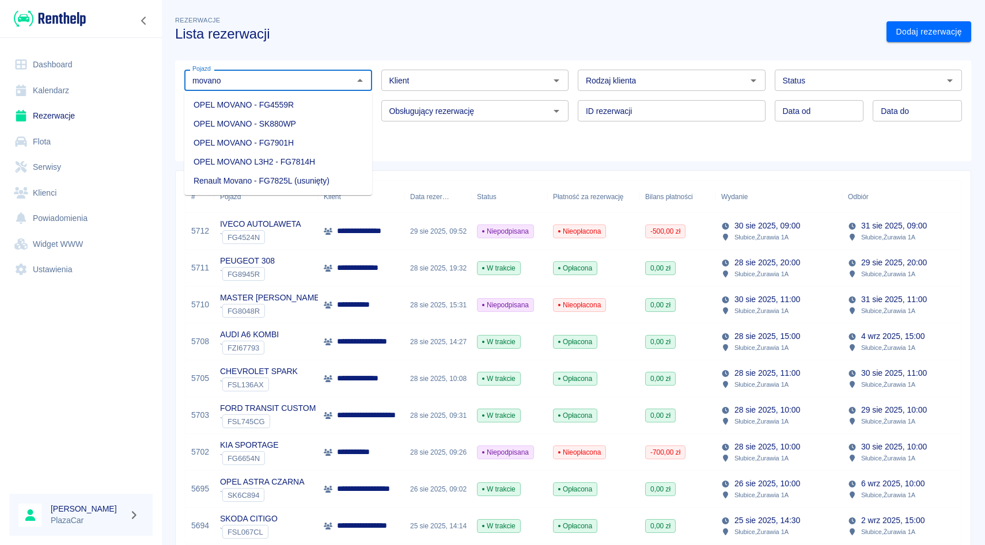
click at [298, 119] on li "OPEL MOVANO - SK880WP" at bounding box center [278, 124] width 188 height 19
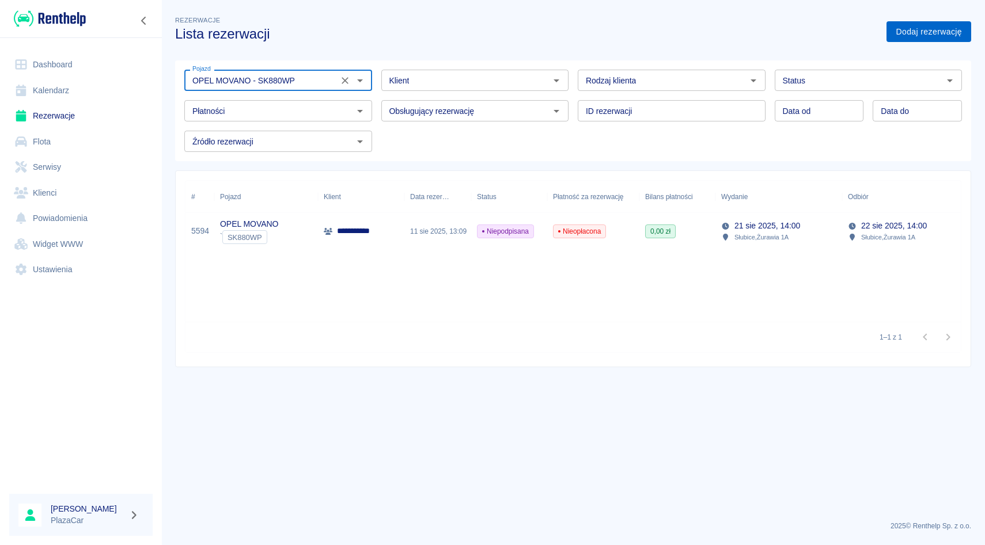
type input "OPEL MOVANO - SK880WP"
click at [939, 28] on link "Dodaj rezerwację" at bounding box center [928, 31] width 85 height 21
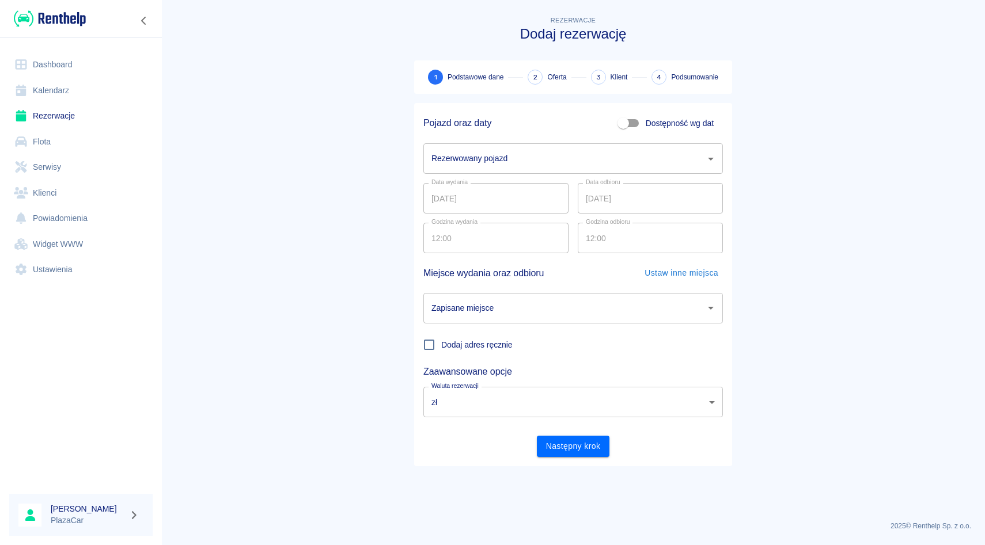
click at [483, 153] on input "Rezerwowany pojazd" at bounding box center [564, 159] width 272 height 20
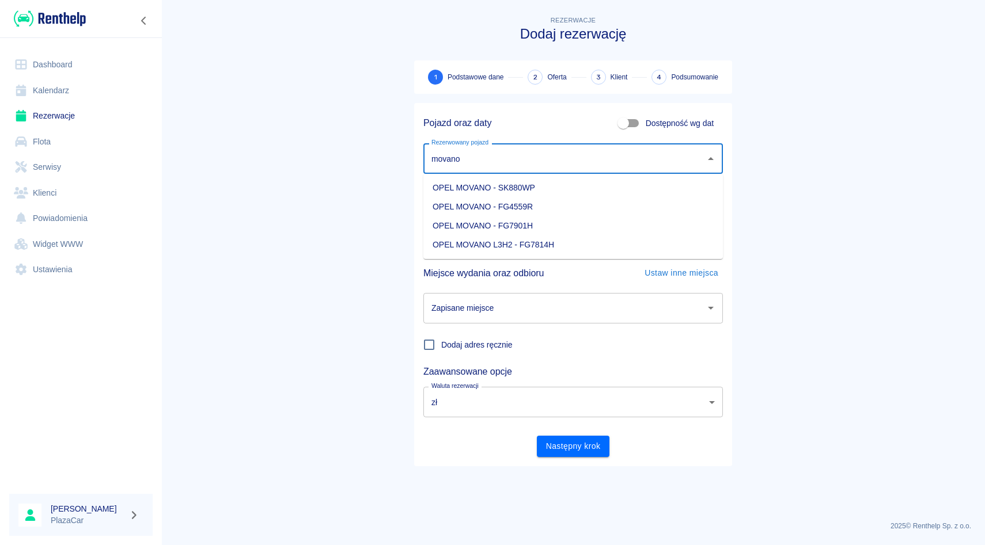
click at [503, 196] on li "OPEL MOVANO - SK880WP" at bounding box center [572, 188] width 299 height 19
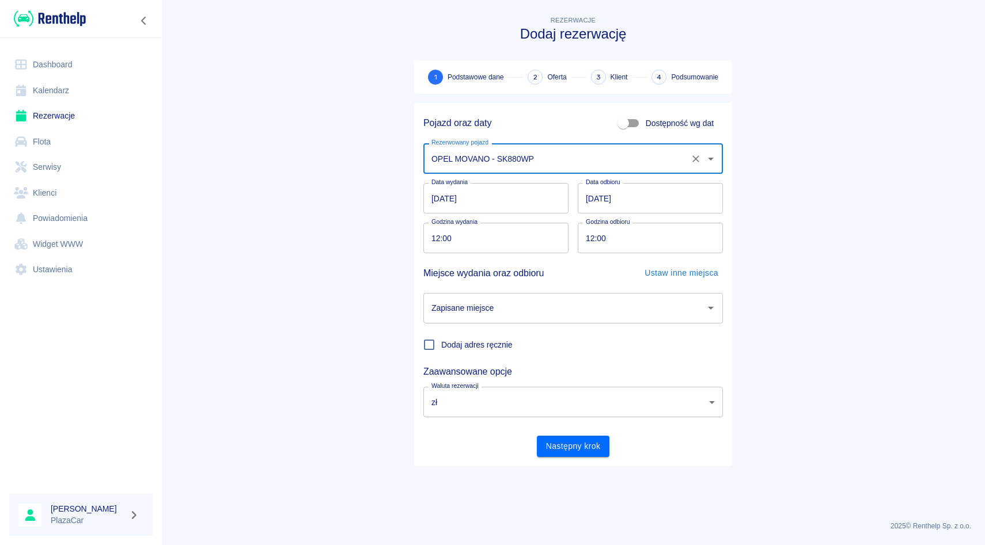
type input "OPEL MOVANO - SK880WP"
click at [517, 290] on div "Zapisane miejsce Zapisane miejsce" at bounding box center [568, 304] width 309 height 40
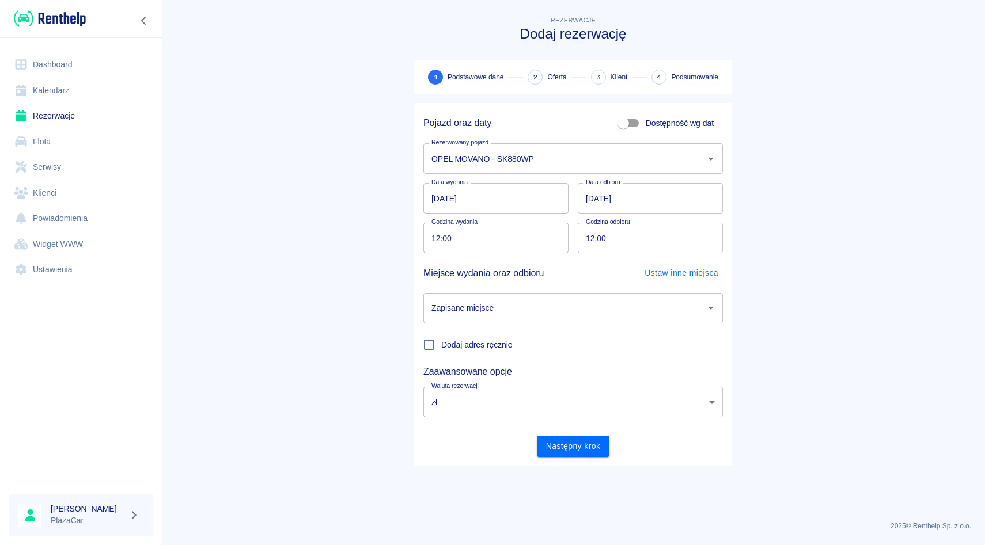
click at [514, 298] on input "Zapisane miejsce" at bounding box center [564, 308] width 272 height 20
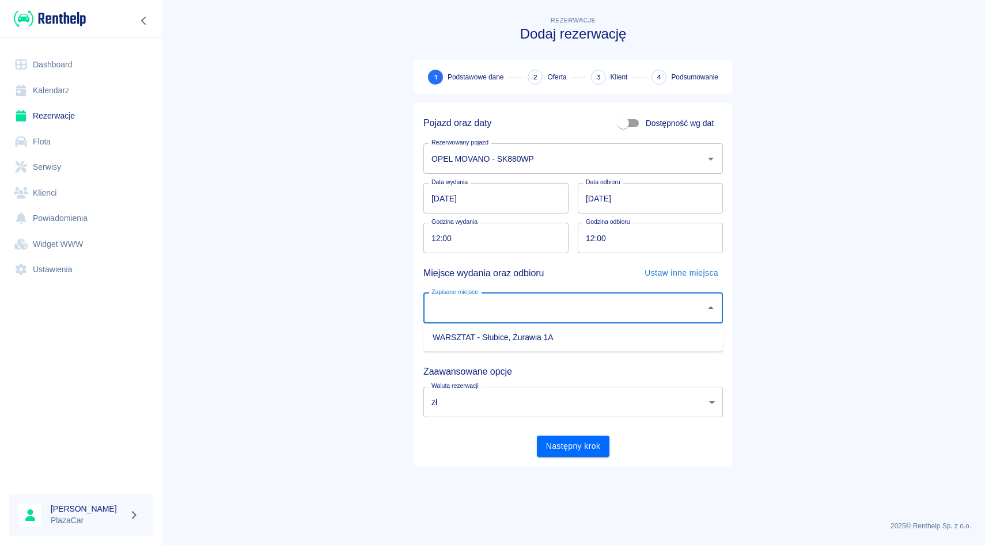
click at [505, 332] on li "WARSZTAT - Słubice, Żurawia 1A" at bounding box center [572, 337] width 299 height 19
type input "WARSZTAT - Słubice, Żurawia 1A"
click at [574, 208] on div "Data wydania 29.08.2025 Data wydania Data odbioru 30.08.2025 Data odbioru" at bounding box center [572, 198] width 299 height 31
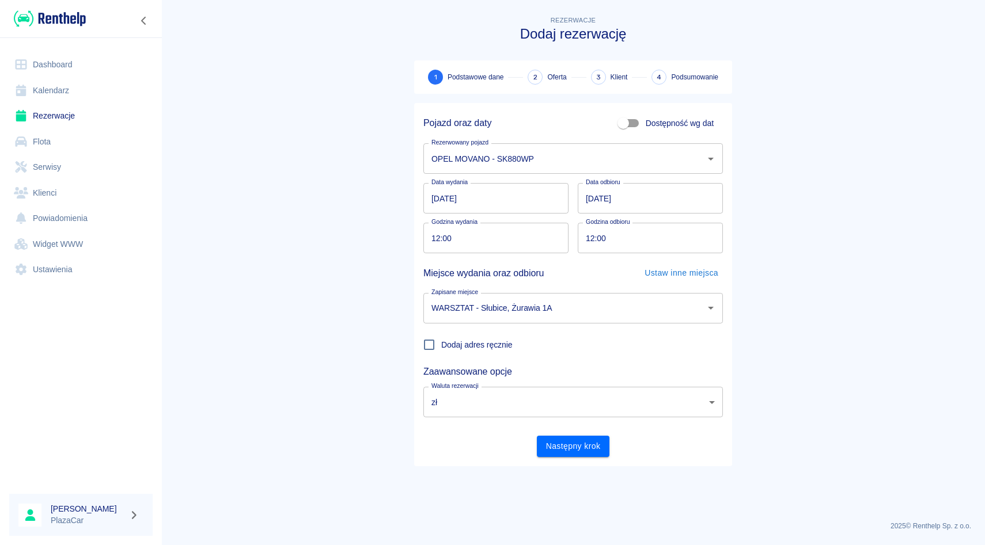
click at [572, 202] on div "Data wydania 29.08.2025 Data wydania Data odbioru 30.08.2025 Data odbioru" at bounding box center [572, 198] width 299 height 31
click at [574, 191] on div "Data wydania 29.08.2025 Data wydania Data odbioru 30.08.2025 Data odbioru" at bounding box center [572, 198] width 299 height 31
click at [570, 211] on div "Data wydania 29.08.2025 Data wydania Data odbioru 30.08.2025 Data odbioru" at bounding box center [572, 198] width 299 height 31
click at [89, 111] on link "Rezerwacje" at bounding box center [80, 116] width 143 height 26
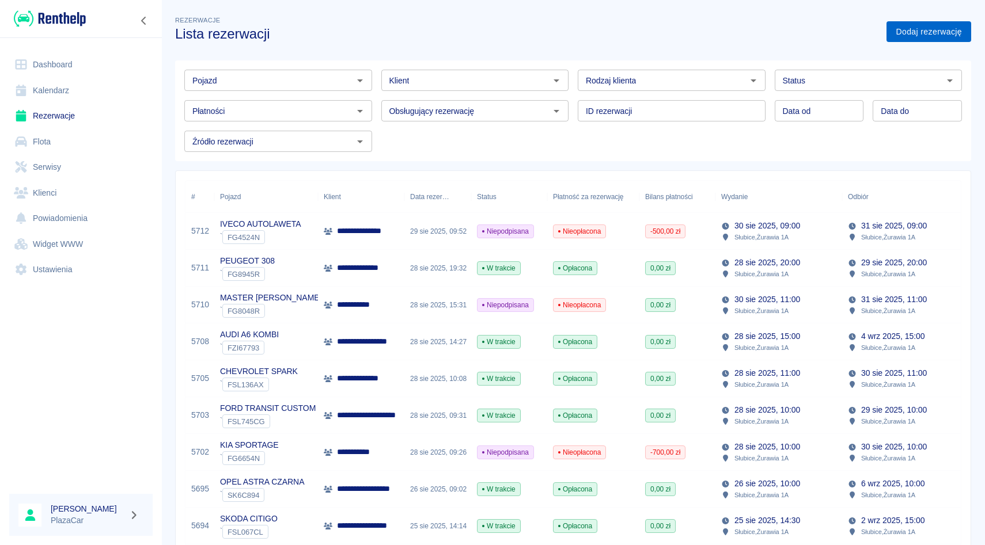
click at [955, 35] on link "Dodaj rezerwację" at bounding box center [928, 31] width 85 height 21
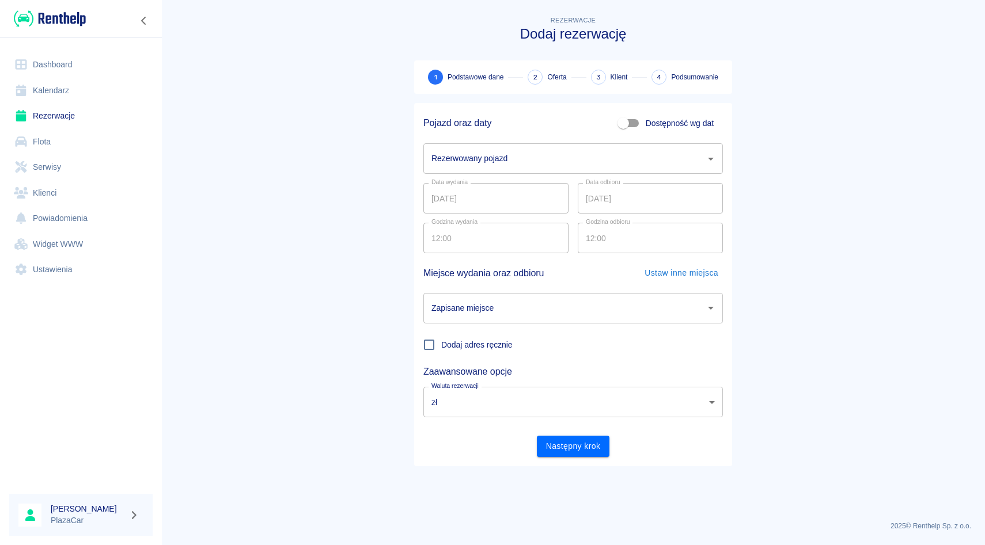
click at [564, 127] on div "Pojazd oraz daty Dostępność wg dat" at bounding box center [568, 118] width 309 height 31
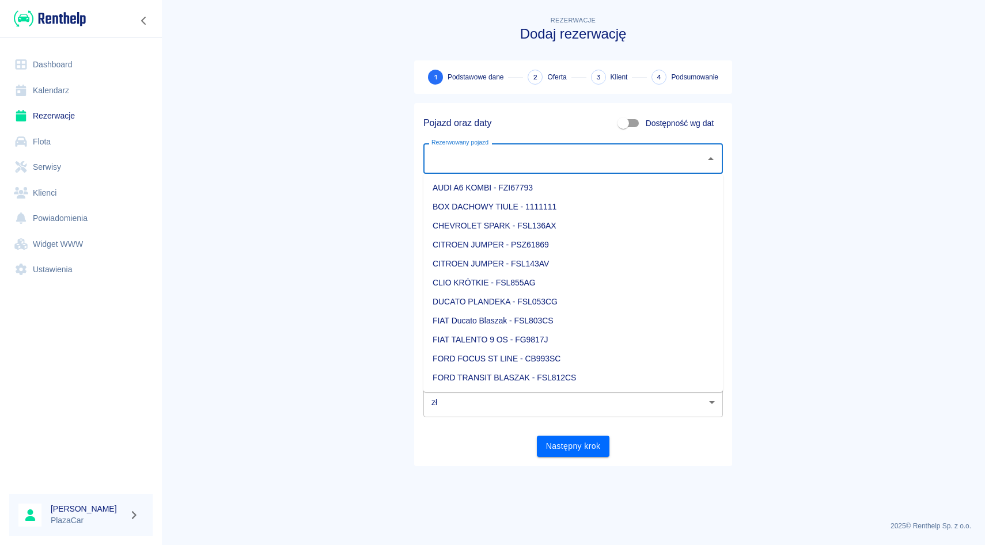
click at [515, 155] on input "Rezerwowany pojazd" at bounding box center [564, 159] width 272 height 20
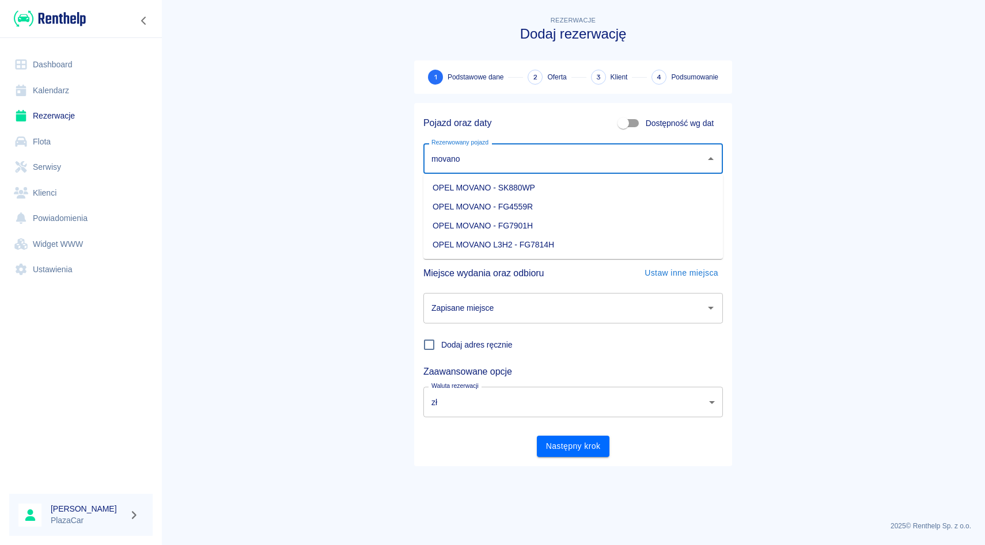
click at [523, 189] on li "OPEL MOVANO - SK880WP" at bounding box center [572, 188] width 299 height 19
type input "OPEL MOVANO - SK880WP"
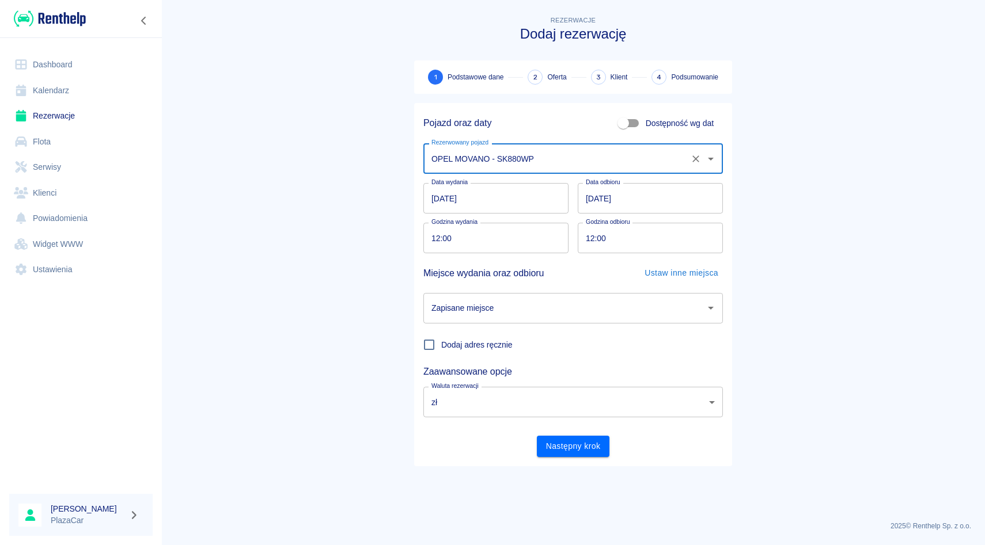
click at [695, 164] on icon "Wyczyść" at bounding box center [696, 159] width 12 height 12
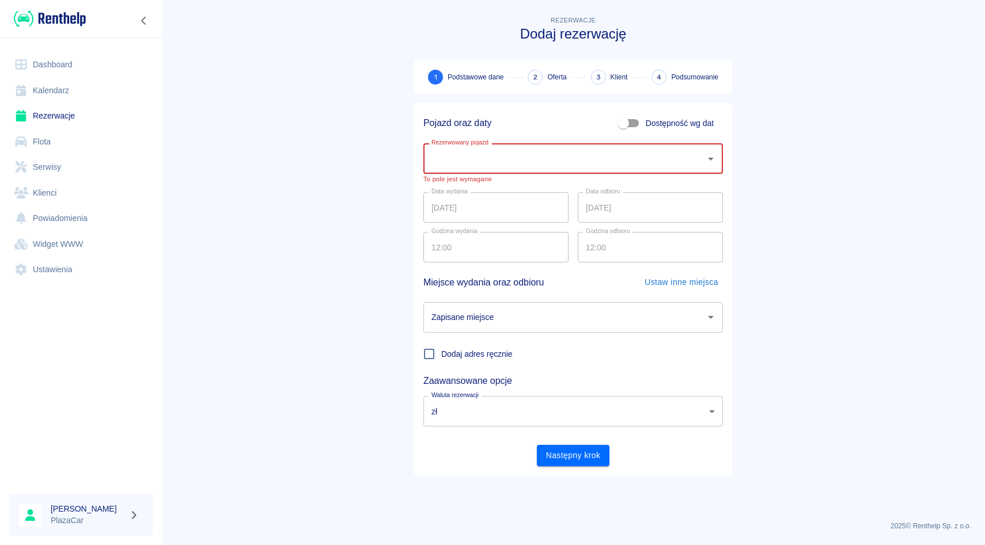
click at [602, 137] on div "Rezerwowany pojazd Rezerwowany pojazd To pole jest wymagane" at bounding box center [568, 158] width 309 height 49
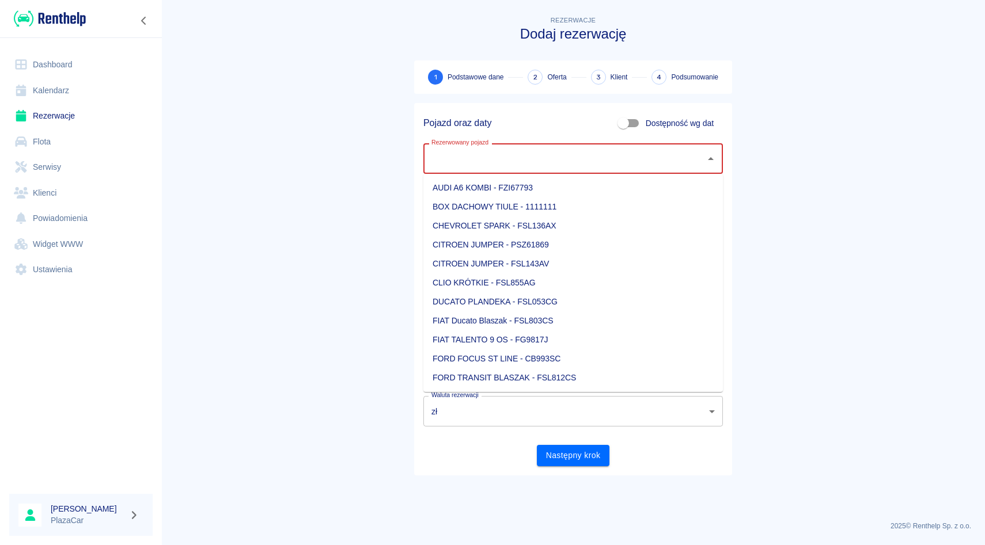
click at [584, 164] on input "Rezerwowany pojazd" at bounding box center [564, 159] width 272 height 20
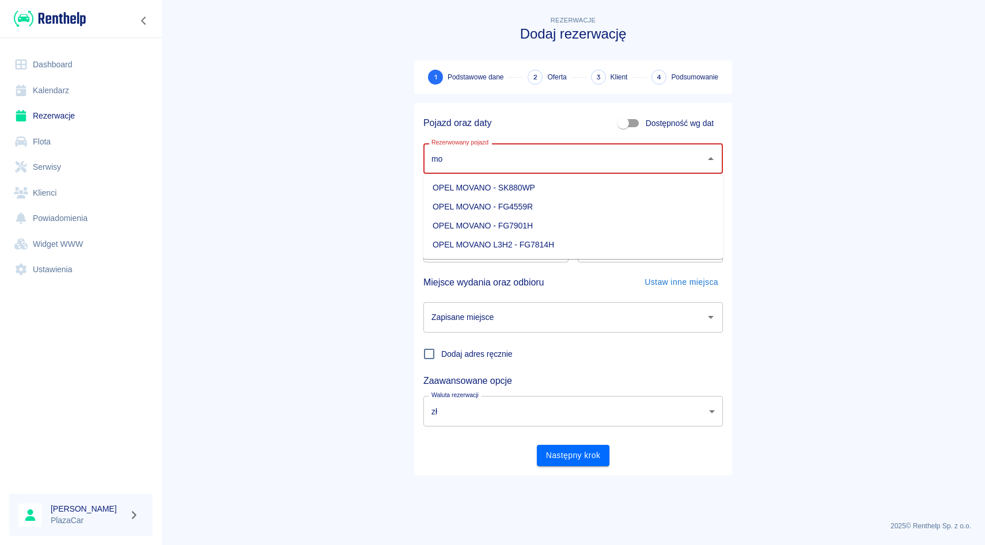
type input "m"
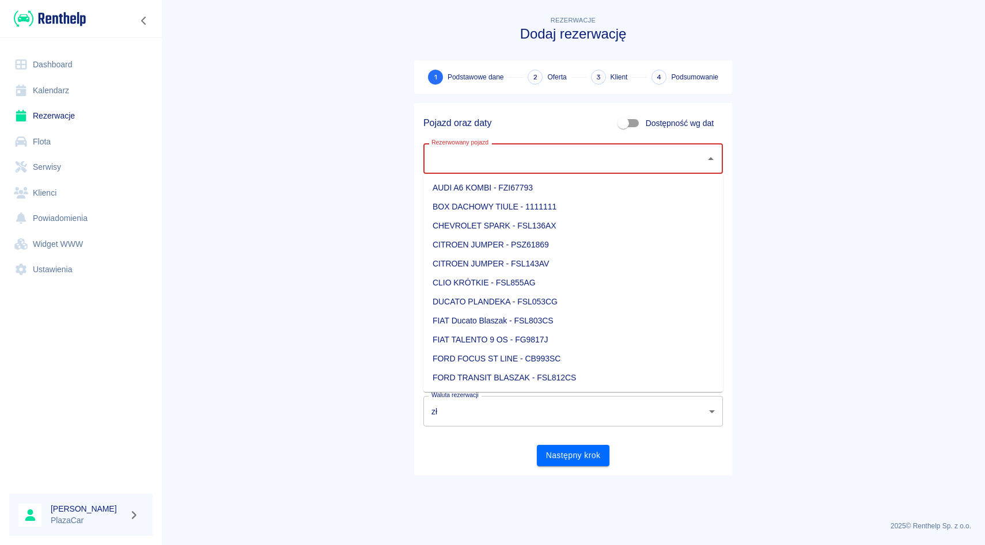
type input "="
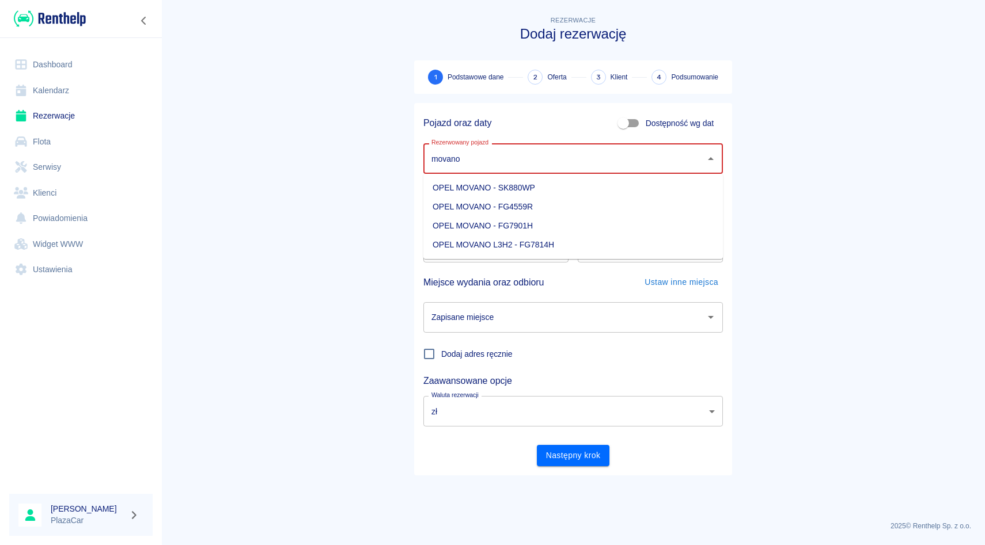
click at [495, 190] on li "OPEL MOVANO - SK880WP" at bounding box center [572, 188] width 299 height 19
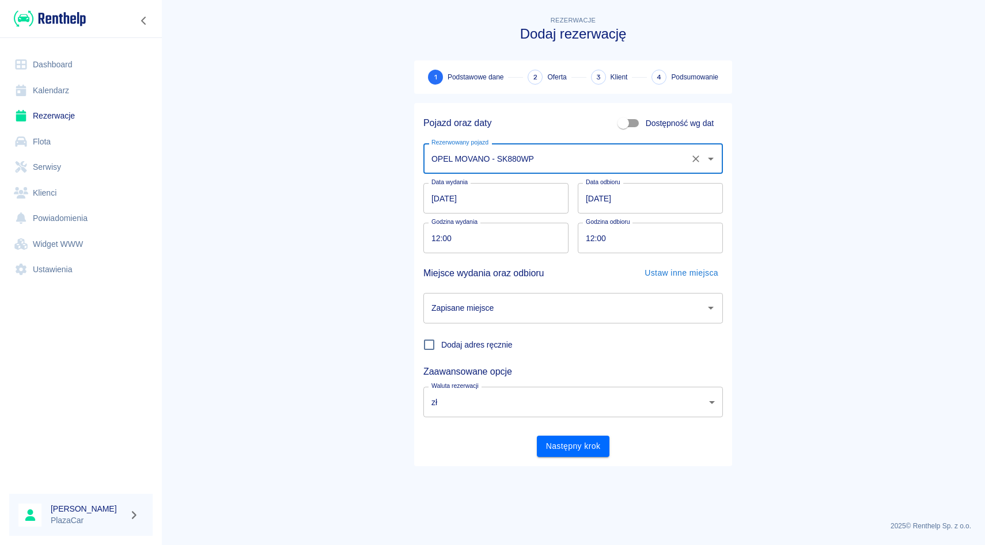
type input "OPEL MOVANO - SK880WP"
click at [481, 306] on input "Zapisane miejsce" at bounding box center [564, 308] width 272 height 20
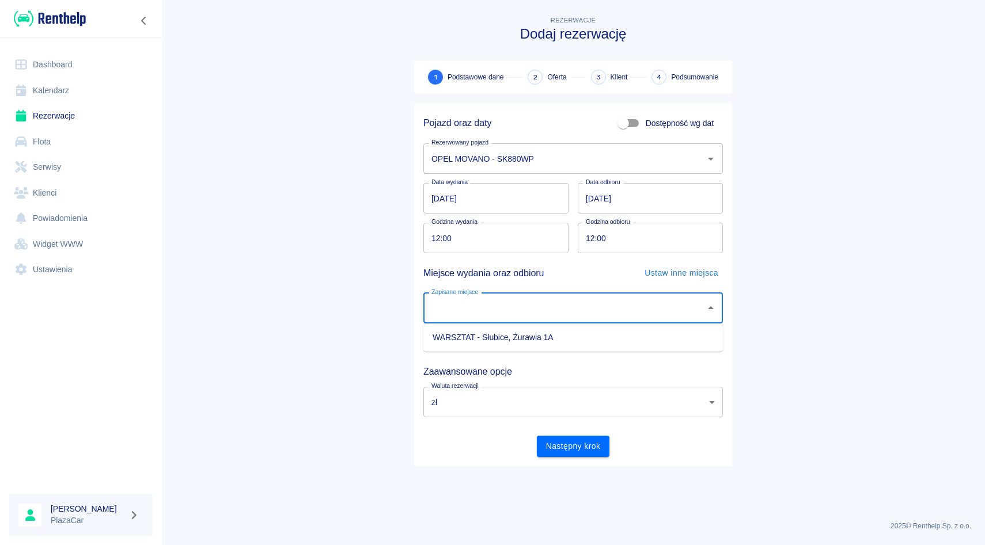
click at [477, 335] on li "WARSZTAT - Słubice, Żurawia 1A" at bounding box center [572, 337] width 299 height 19
type input "WARSZTAT - Słubice, Żurawia 1A"
click at [572, 188] on div "Data wydania 29.08.2025 Data wydania Data odbioru 30.08.2025 Data odbioru" at bounding box center [572, 198] width 299 height 31
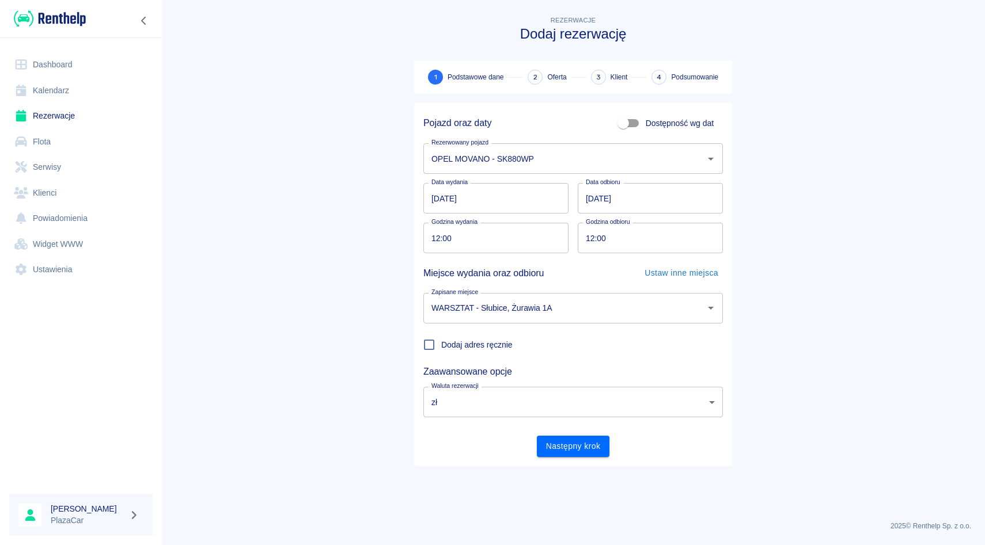
click at [795, 162] on main "Rezerwacje Dodaj rezerwację 1 Podstawowe dane 2 Oferta 3 Klient 4 Podsumowanie …" at bounding box center [573, 263] width 824 height 498
click at [574, 179] on div "Data wydania 29.08.2025 Data wydania Data odbioru 30.08.2025 Data odbioru" at bounding box center [568, 194] width 309 height 40
click at [577, 187] on div "Data wydania 29.08.2025 Data wydania Data odbioru 30.08.2025 Data odbioru" at bounding box center [572, 198] width 299 height 31
click at [550, 309] on input "WARSZTAT - Słubice, Żurawia 1A" at bounding box center [556, 308] width 257 height 20
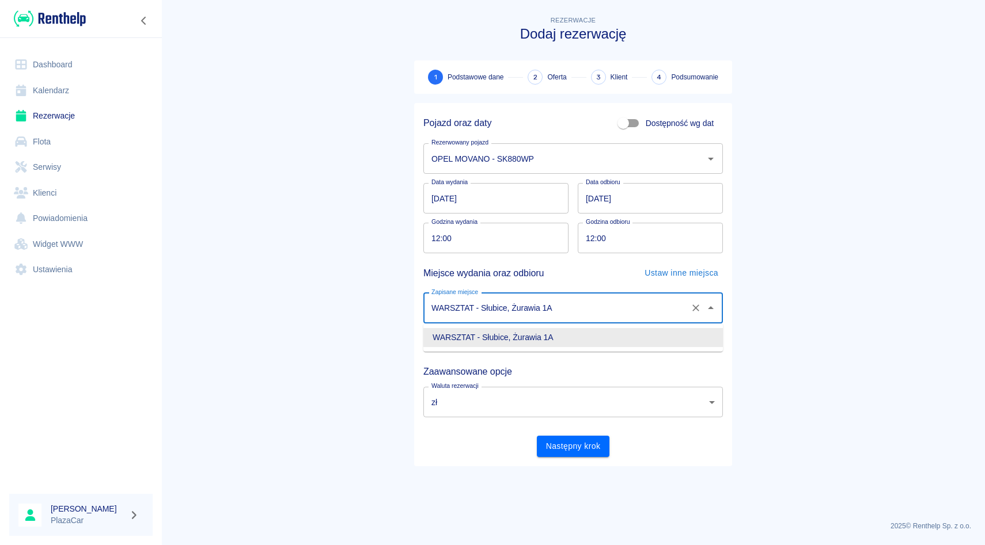
click at [568, 288] on div "Zapisane miejsce WARSZTAT - Słubice, Żurawia 1A Zapisane miejsce" at bounding box center [568, 304] width 309 height 40
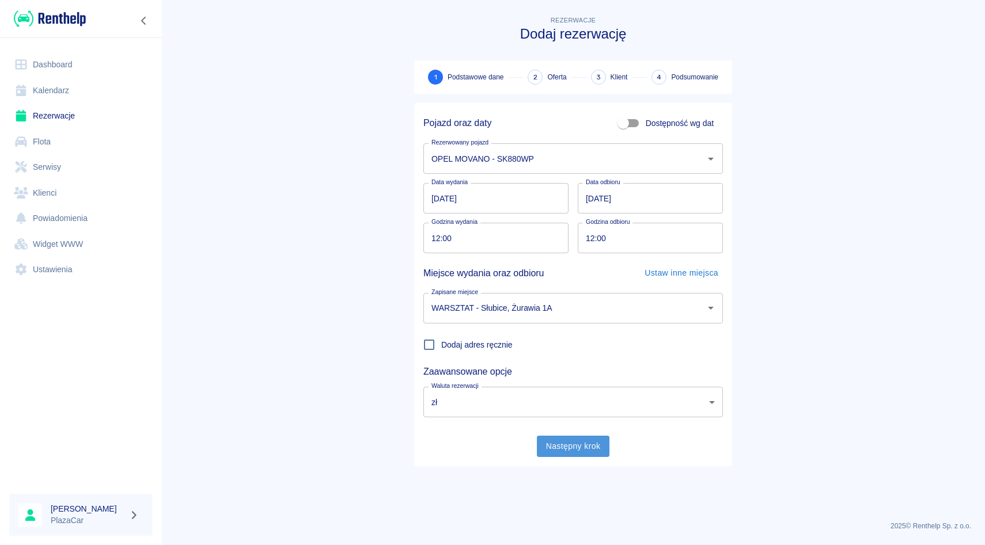
click at [560, 443] on button "Następny krok" at bounding box center [573, 446] width 73 height 21
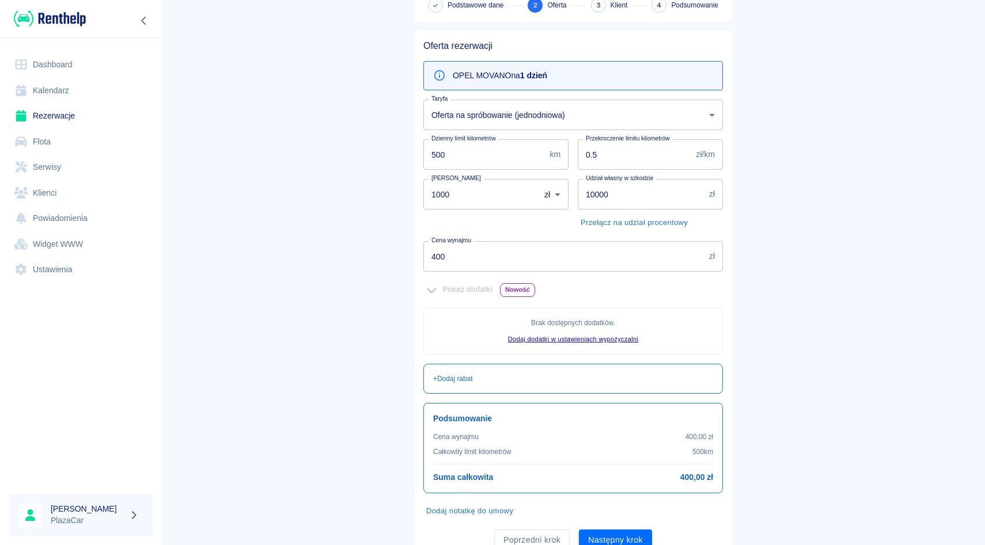
scroll to position [120, 0]
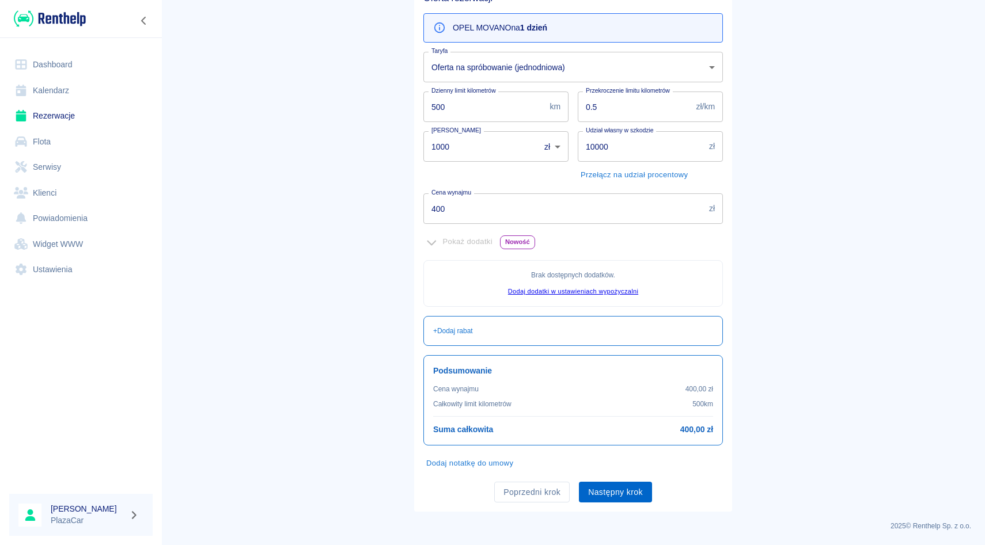
click at [609, 494] on button "Następny krok" at bounding box center [615, 492] width 73 height 21
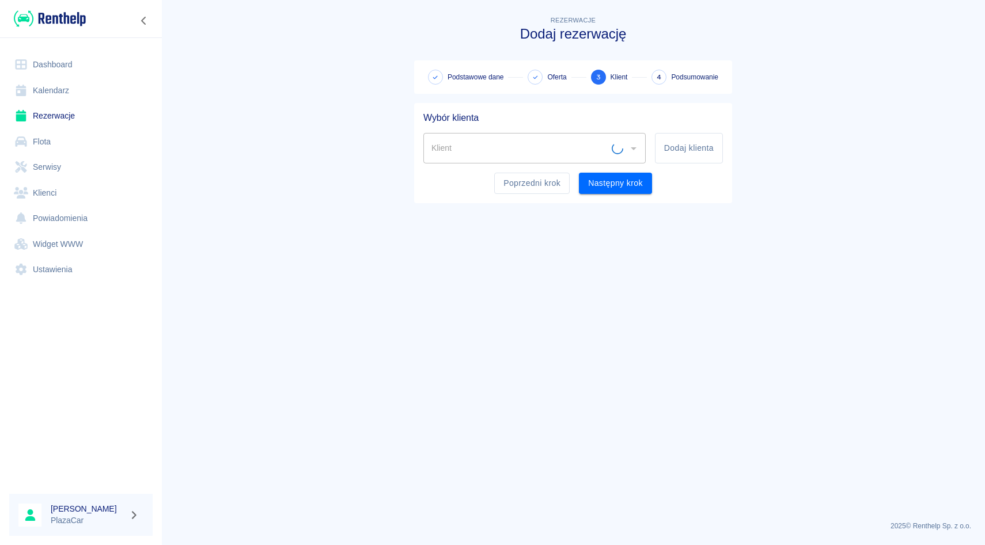
scroll to position [0, 0]
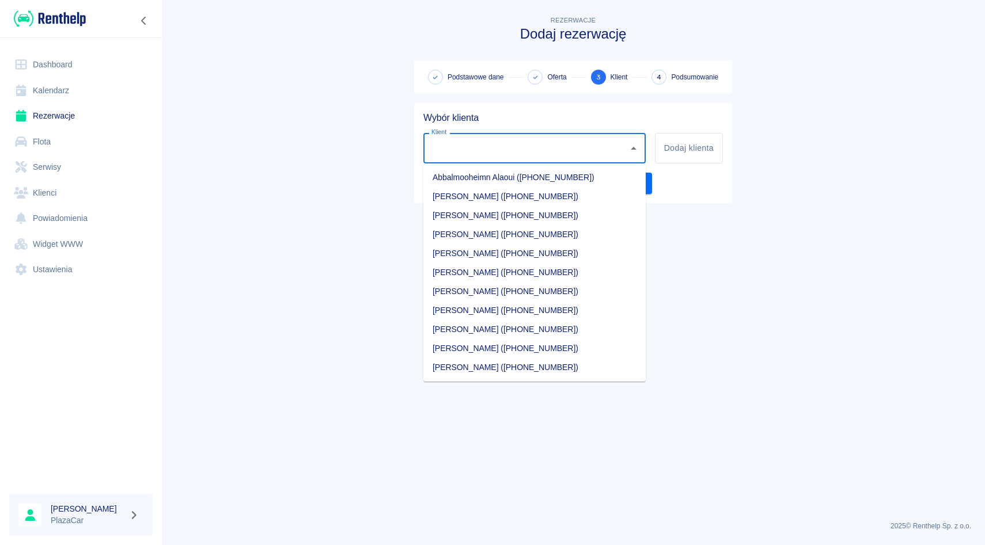
click at [513, 147] on input "Klient" at bounding box center [525, 148] width 195 height 20
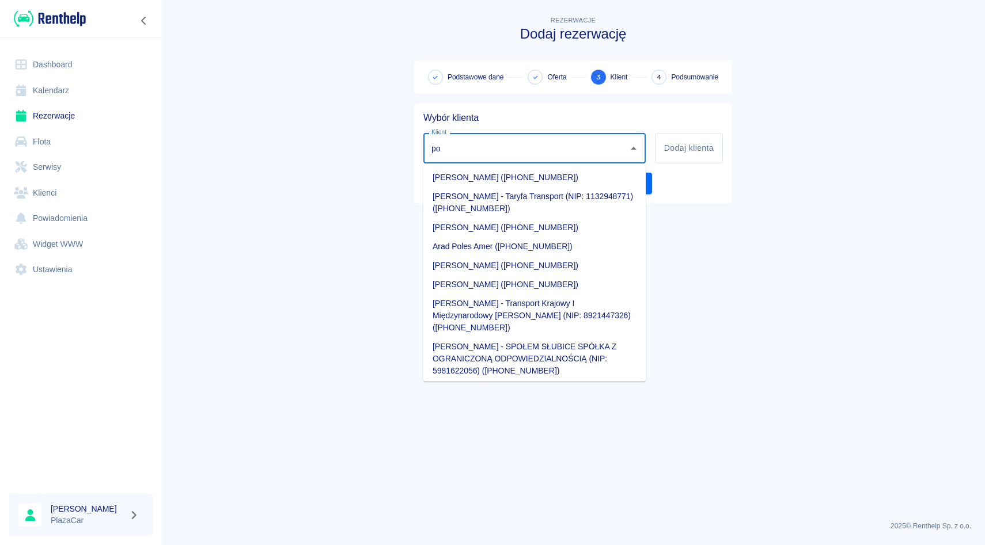
click button "Następny krok" at bounding box center [615, 183] width 73 height 21
type input "p"
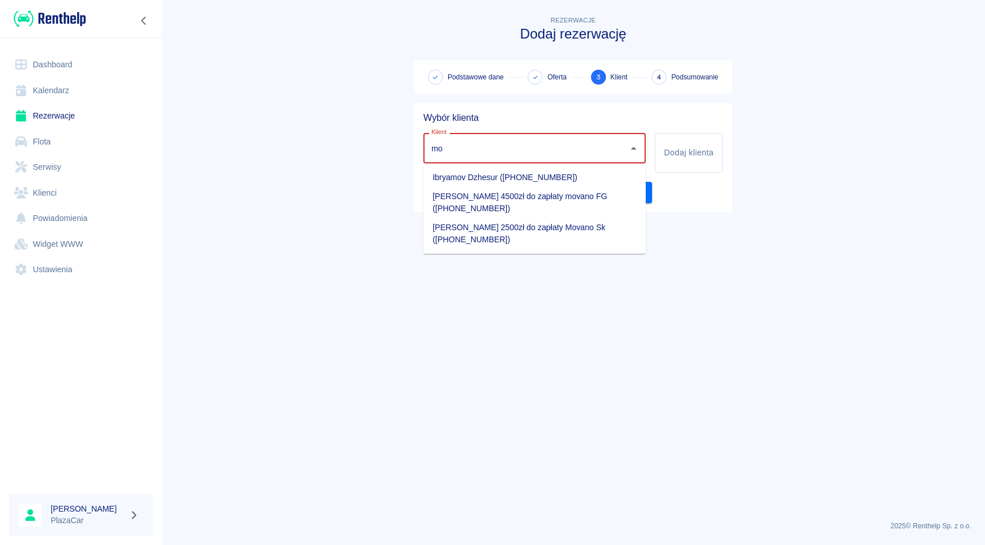
type input "m"
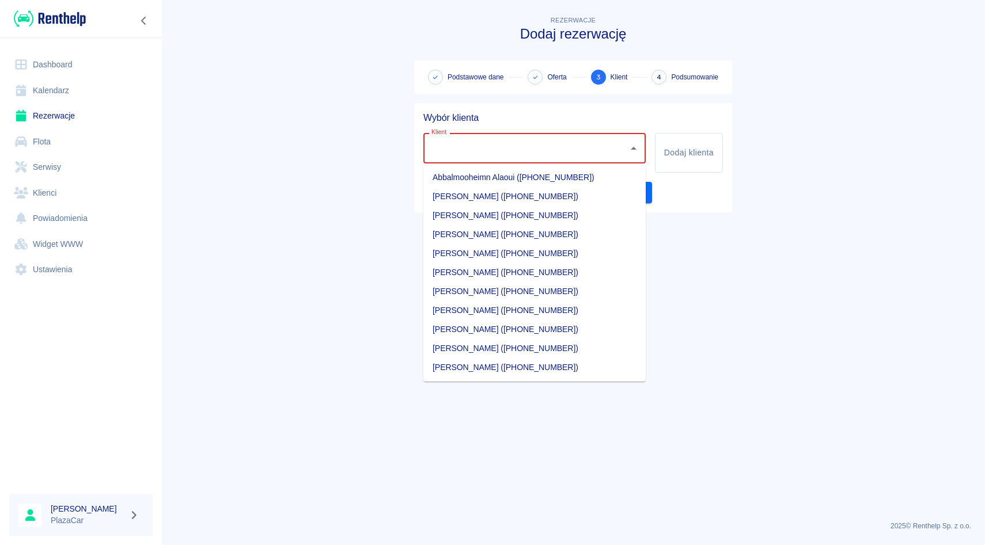
type input "s"
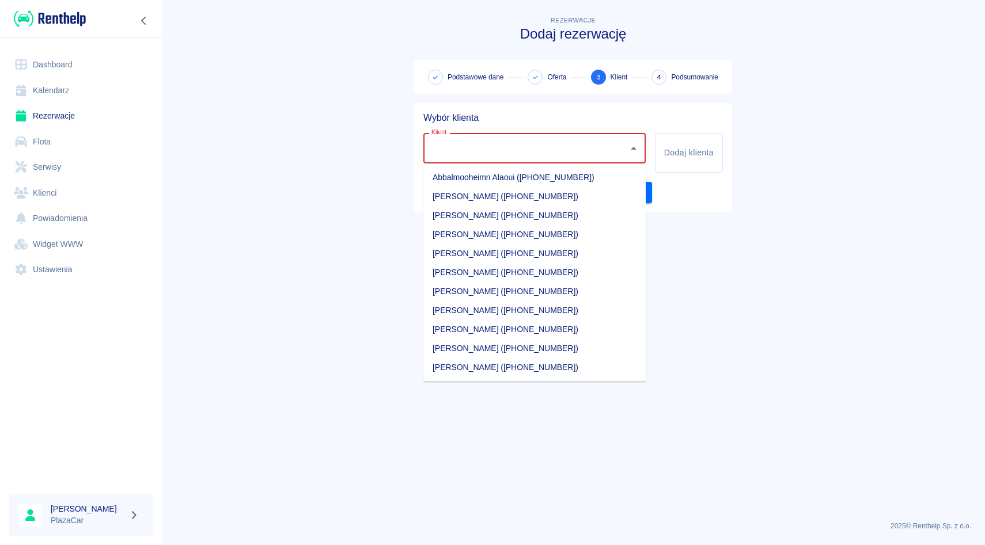
click at [514, 153] on input "Klient" at bounding box center [525, 148] width 195 height 20
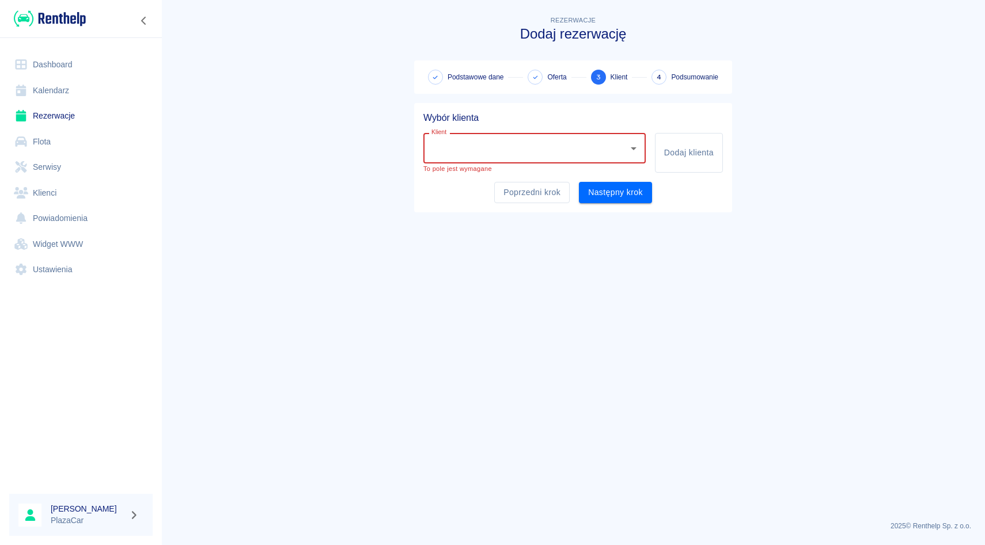
click at [540, 139] on input "Klient" at bounding box center [525, 148] width 195 height 20
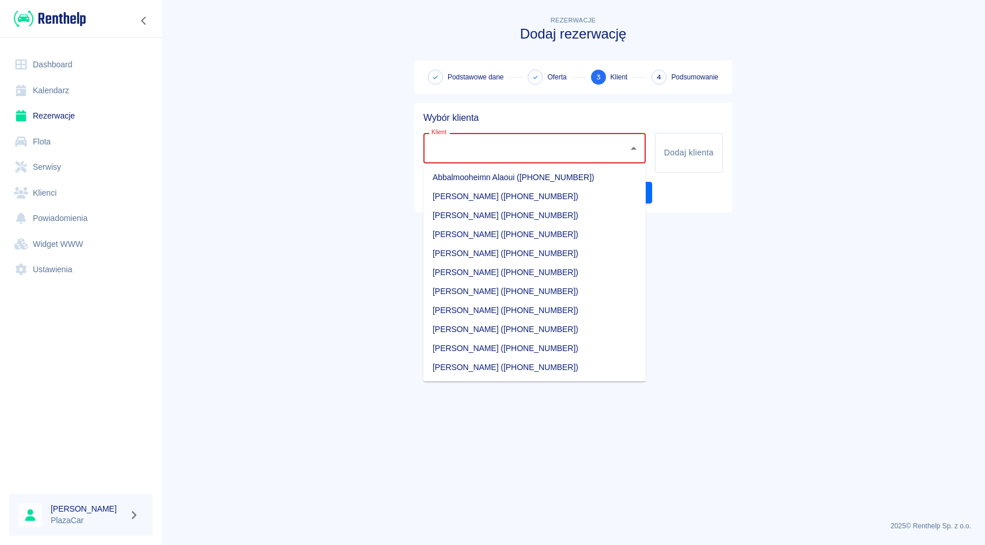
click at [506, 151] on input "Klient" at bounding box center [525, 148] width 195 height 20
click at [428, 150] on input "Klient" at bounding box center [525, 148] width 195 height 20
click at [462, 146] on input "Klient" at bounding box center [525, 148] width 195 height 20
click at [475, 137] on div "Klient" at bounding box center [534, 148] width 222 height 31
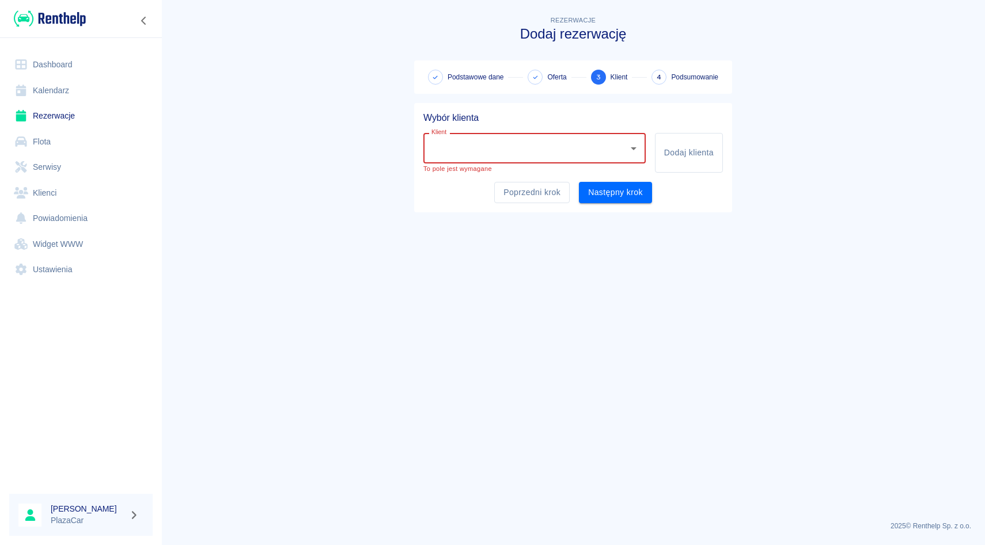
click at [475, 137] on div "Klient" at bounding box center [534, 148] width 222 height 31
click at [490, 174] on li "[PERSON_NAME] ([PHONE_NUMBER])" at bounding box center [534, 177] width 222 height 19
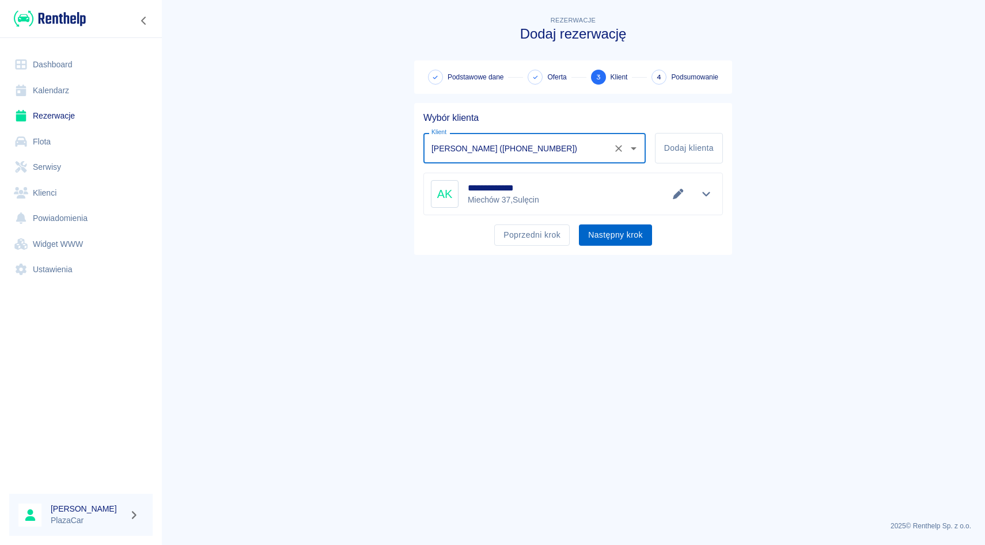
type input "[PERSON_NAME] ([PHONE_NUMBER])"
click at [617, 237] on button "Następny krok" at bounding box center [615, 235] width 73 height 21
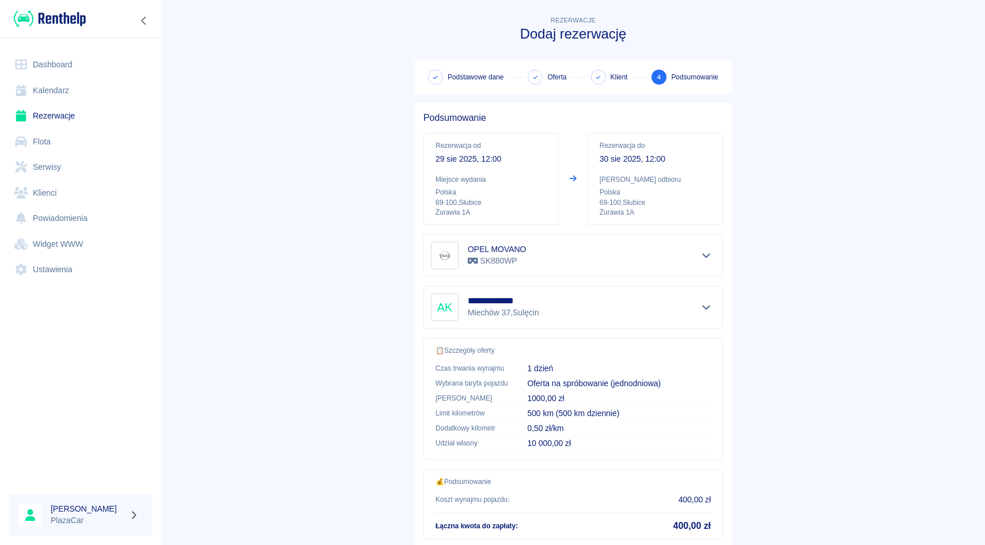
scroll to position [76, 0]
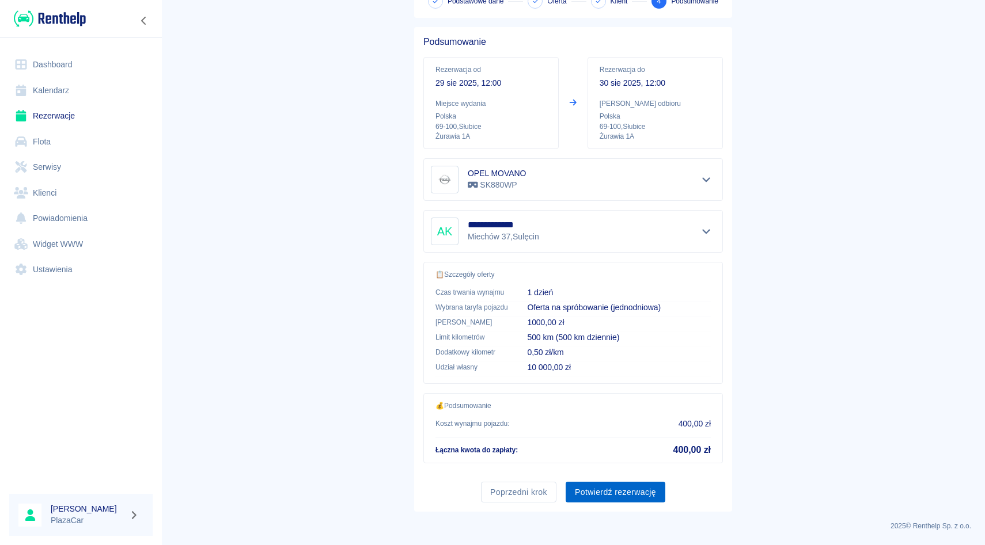
click at [590, 483] on button "Potwierdź rezerwację" at bounding box center [616, 492] width 100 height 21
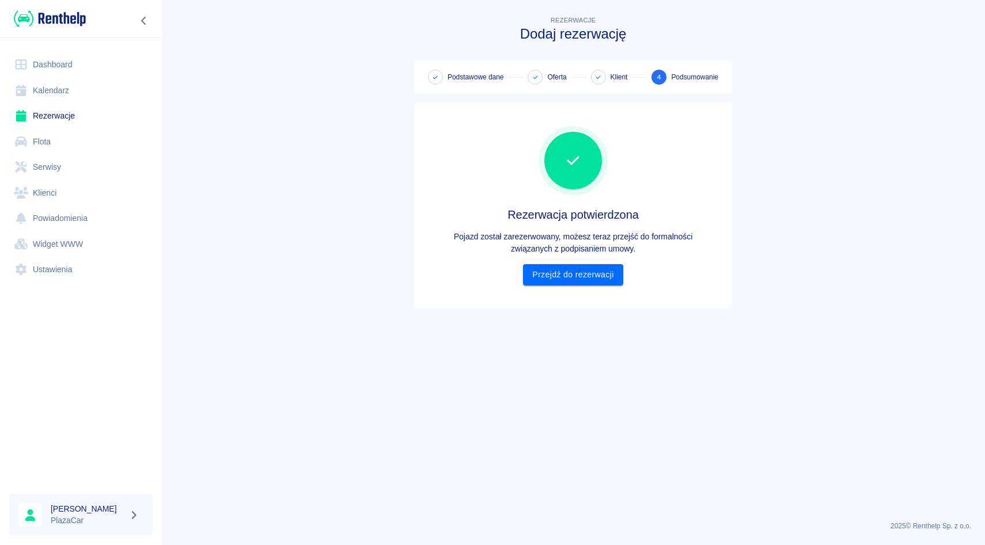
scroll to position [0, 0]
click at [564, 286] on div "Rezerwacja potwierdzona Pojazd został zarezerwowany, możesz teraz przejść do fo…" at bounding box center [572, 205] width 299 height 187
click at [564, 284] on link "Przejdź do rezerwacji" at bounding box center [573, 274] width 100 height 21
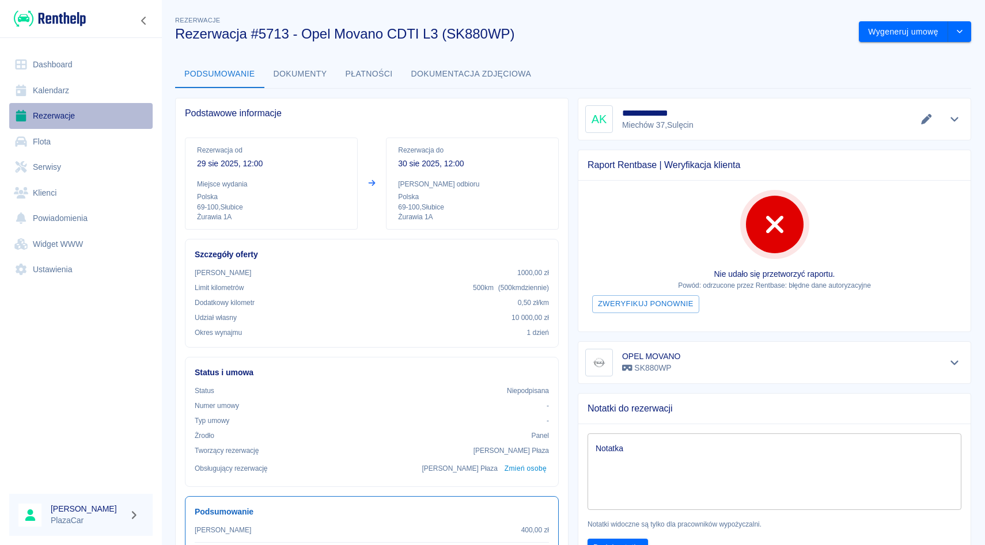
click at [105, 117] on link "Rezerwacje" at bounding box center [80, 116] width 143 height 26
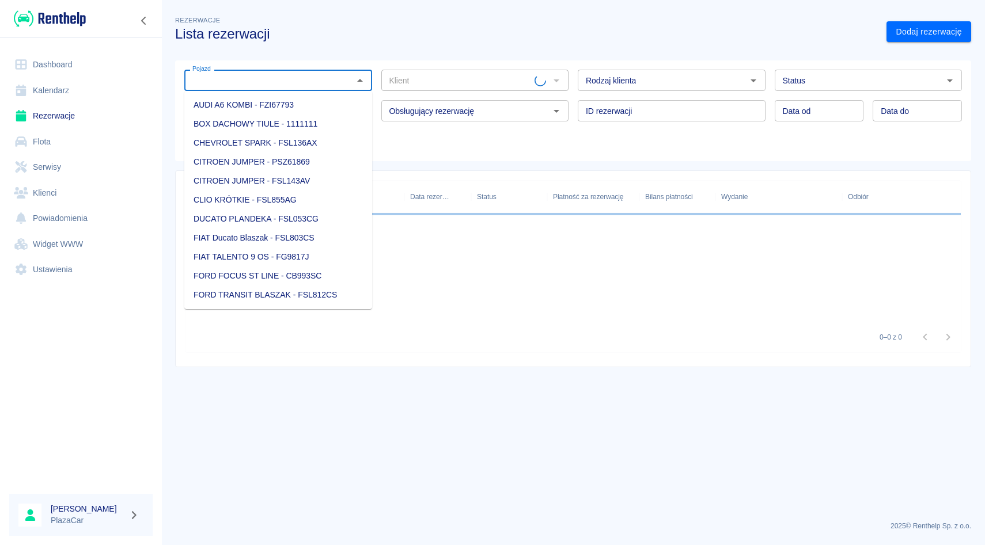
click at [243, 77] on input "Pojazd" at bounding box center [269, 80] width 162 height 14
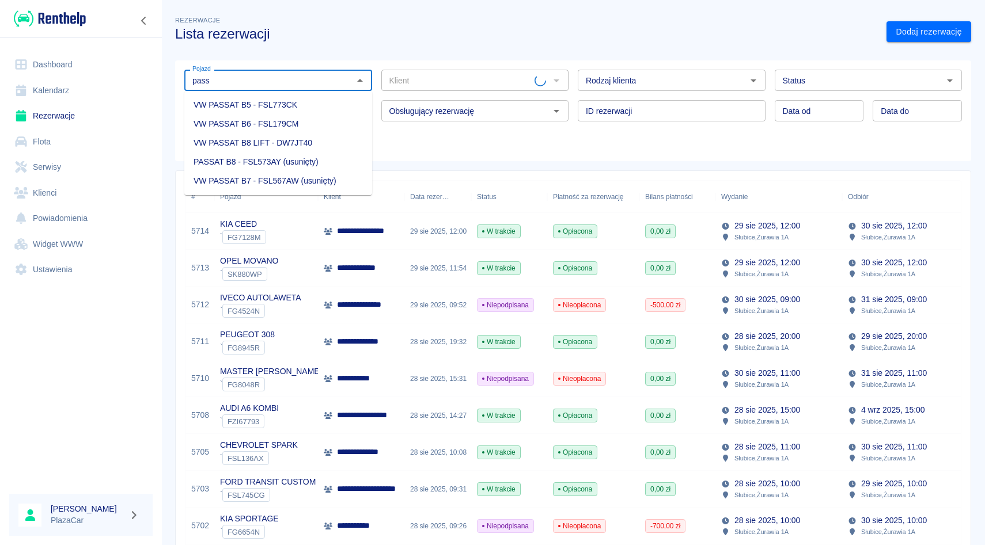
click at [231, 143] on li "VW PASSAT B8 LIFT - DW7JT40" at bounding box center [278, 143] width 188 height 19
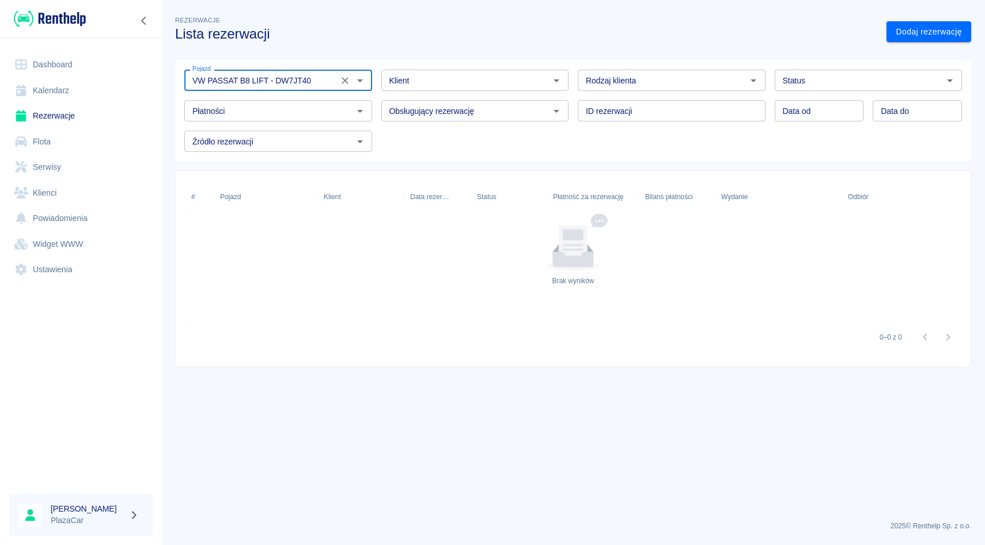
type input "VW PASSAT B8 LIFT - DW7JT40"
click at [343, 80] on icon "Wyczyść" at bounding box center [345, 81] width 12 height 12
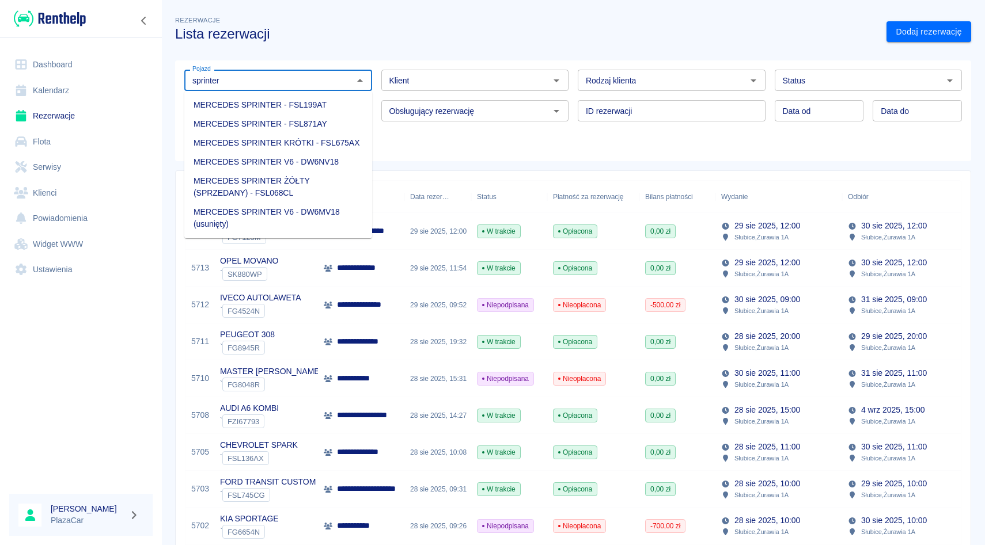
click at [327, 158] on li "MERCEDES SPRINTER V6 - DW6NV18" at bounding box center [278, 162] width 188 height 19
type input "MERCEDES SPRINTER V6 - DW6NV18"
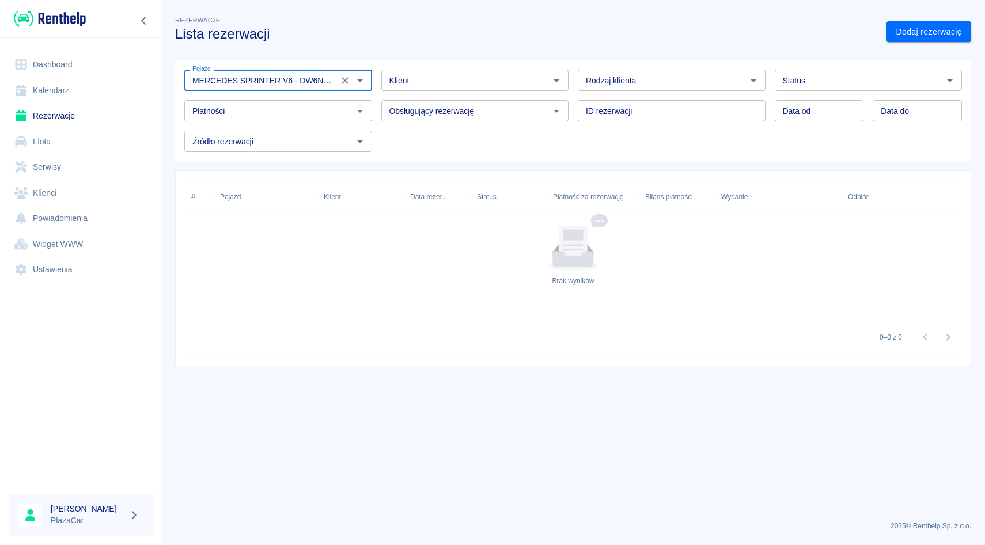
click at [343, 82] on icon "Wyczyść" at bounding box center [345, 81] width 12 height 12
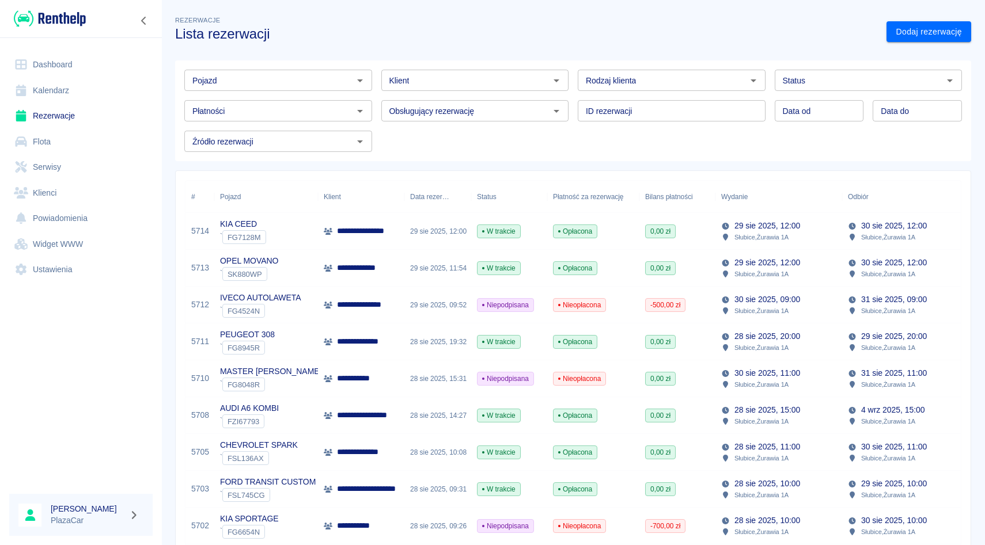
click at [378, 92] on div "Obsługujący rezerwację Obsługujący rezerwację" at bounding box center [470, 106] width 197 height 31
click at [377, 91] on div "Obsługujący rezerwację Obsługujący rezerwację" at bounding box center [470, 106] width 197 height 31
click at [379, 63] on div "Klient Klient" at bounding box center [470, 75] width 197 height 31
click at [377, 98] on div "Obsługujący rezerwację Obsługujący rezerwację" at bounding box center [470, 106] width 197 height 31
click at [314, 81] on input "Pojazd" at bounding box center [269, 80] width 162 height 14
